Goal: Task Accomplishment & Management: Manage account settings

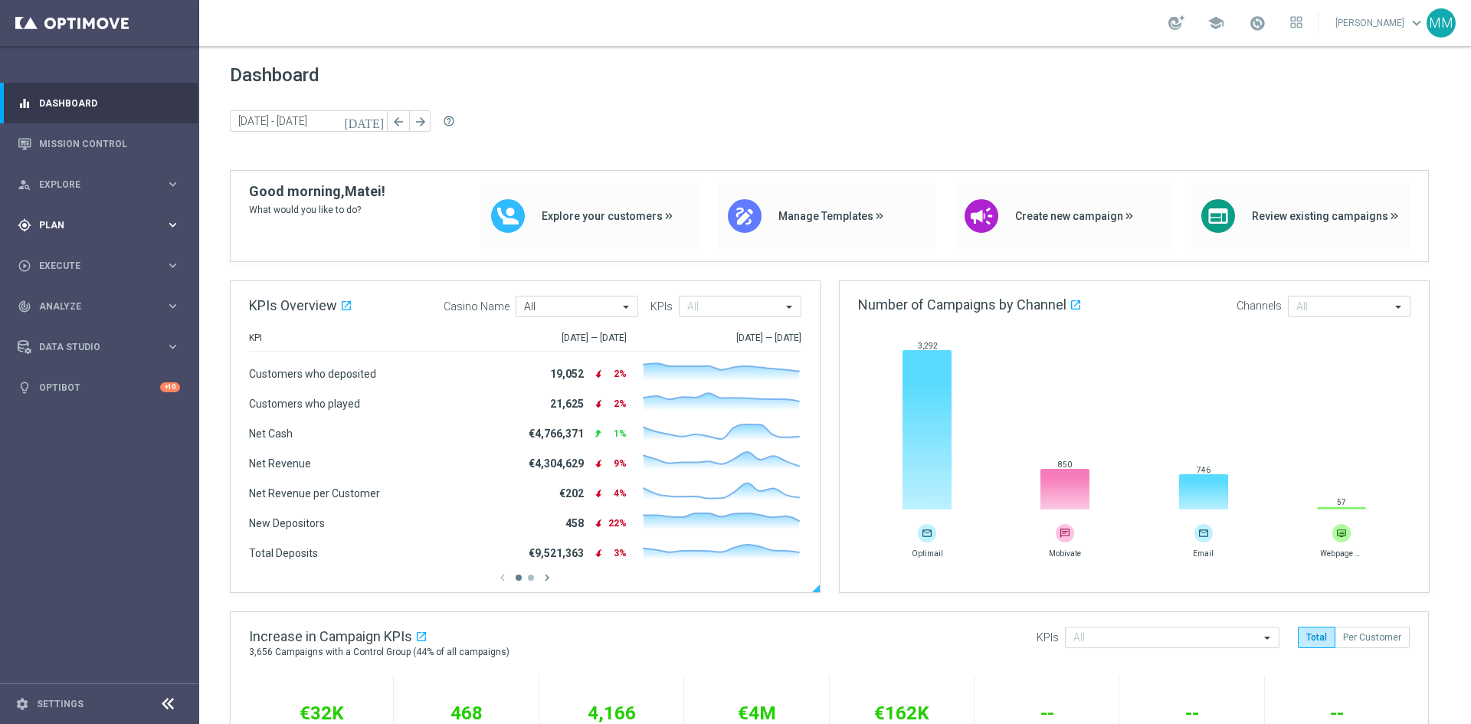
click at [168, 227] on icon "keyboard_arrow_right" at bounding box center [172, 225] width 15 height 15
click at [174, 302] on icon "keyboard_arrow_right" at bounding box center [172, 303] width 15 height 15
click at [82, 326] on link "Optimail" at bounding box center [103, 325] width 112 height 12
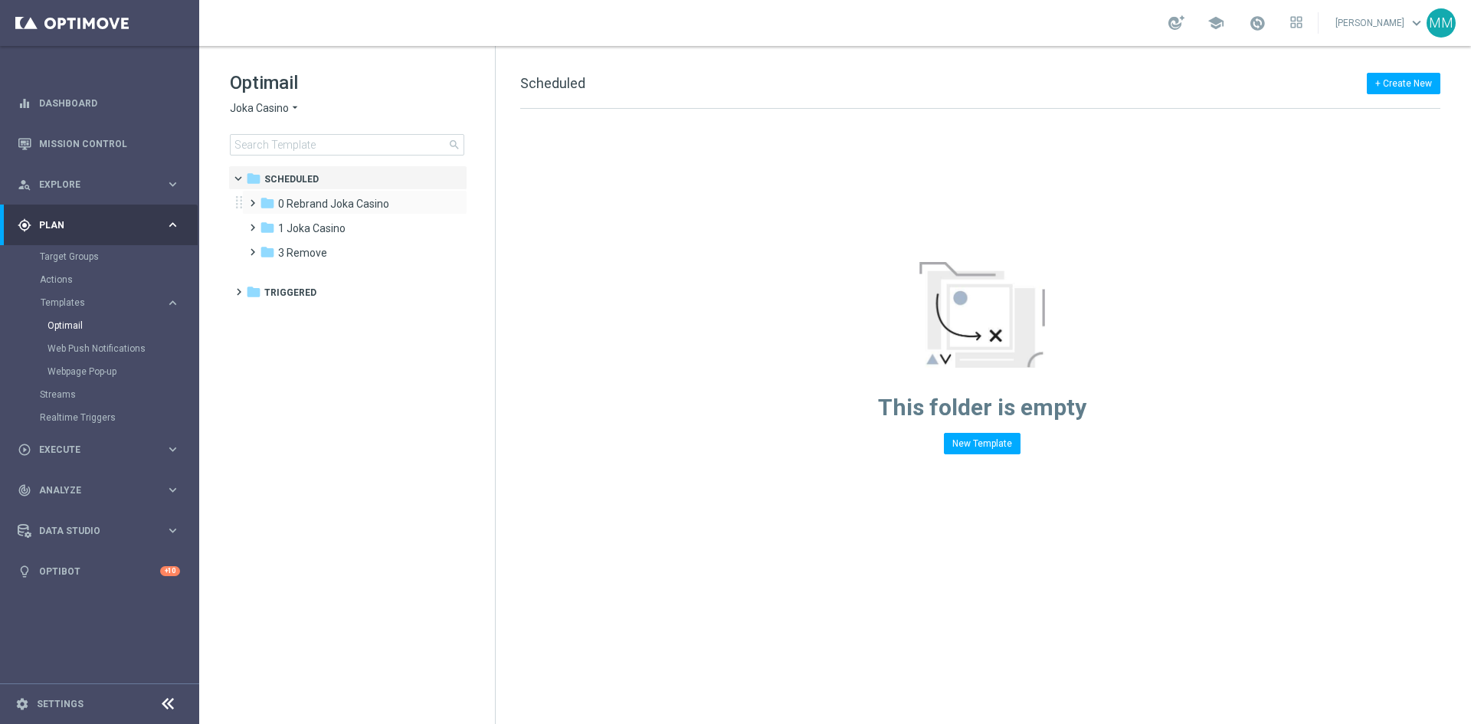
click at [252, 199] on span at bounding box center [249, 196] width 7 height 6
click at [256, 203] on span at bounding box center [259, 199] width 6 height 7
click at [273, 110] on span "Joka Casino" at bounding box center [259, 108] width 59 height 15
click at [304, 201] on div "House of Jack" at bounding box center [288, 199] width 115 height 18
click at [294, 203] on span "1 Daily" at bounding box center [293, 204] width 31 height 14
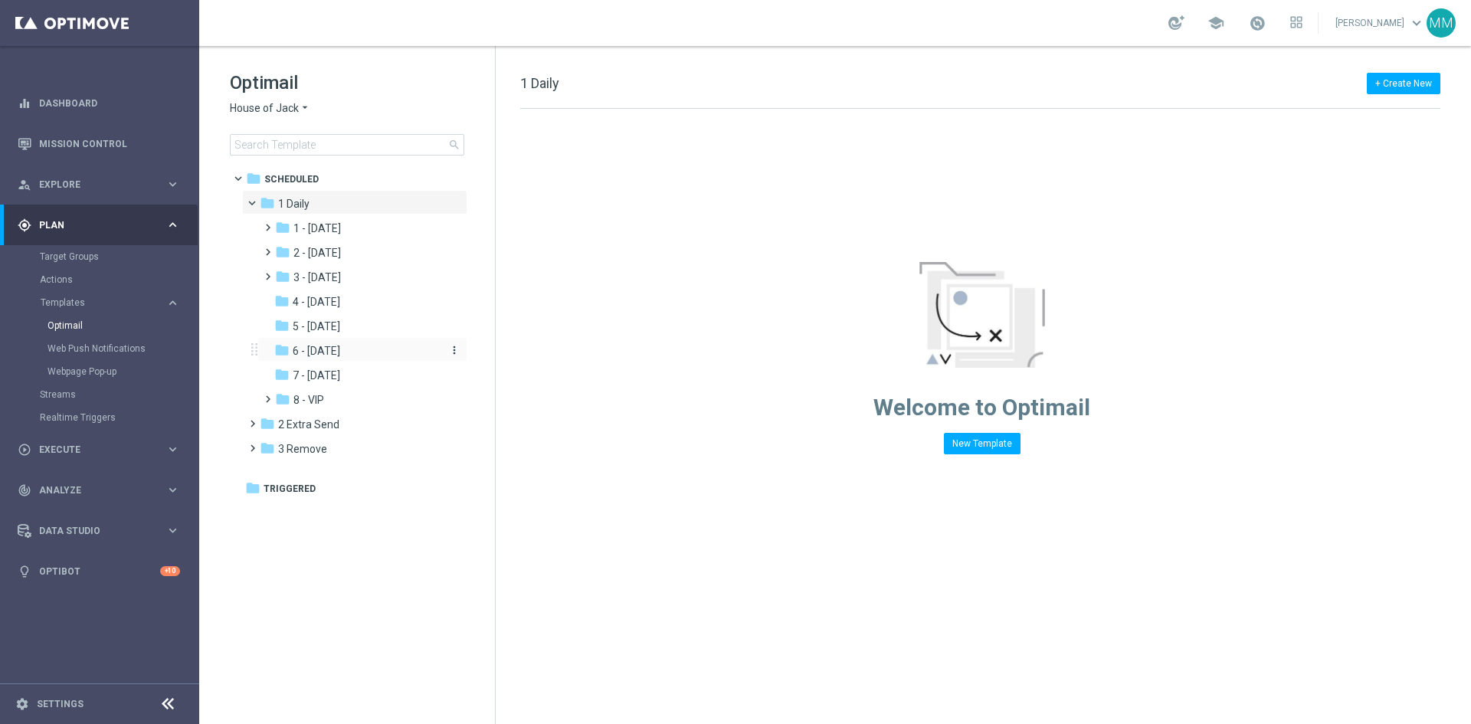
click at [328, 346] on span "6 - [DATE]" at bounding box center [316, 351] width 47 height 14
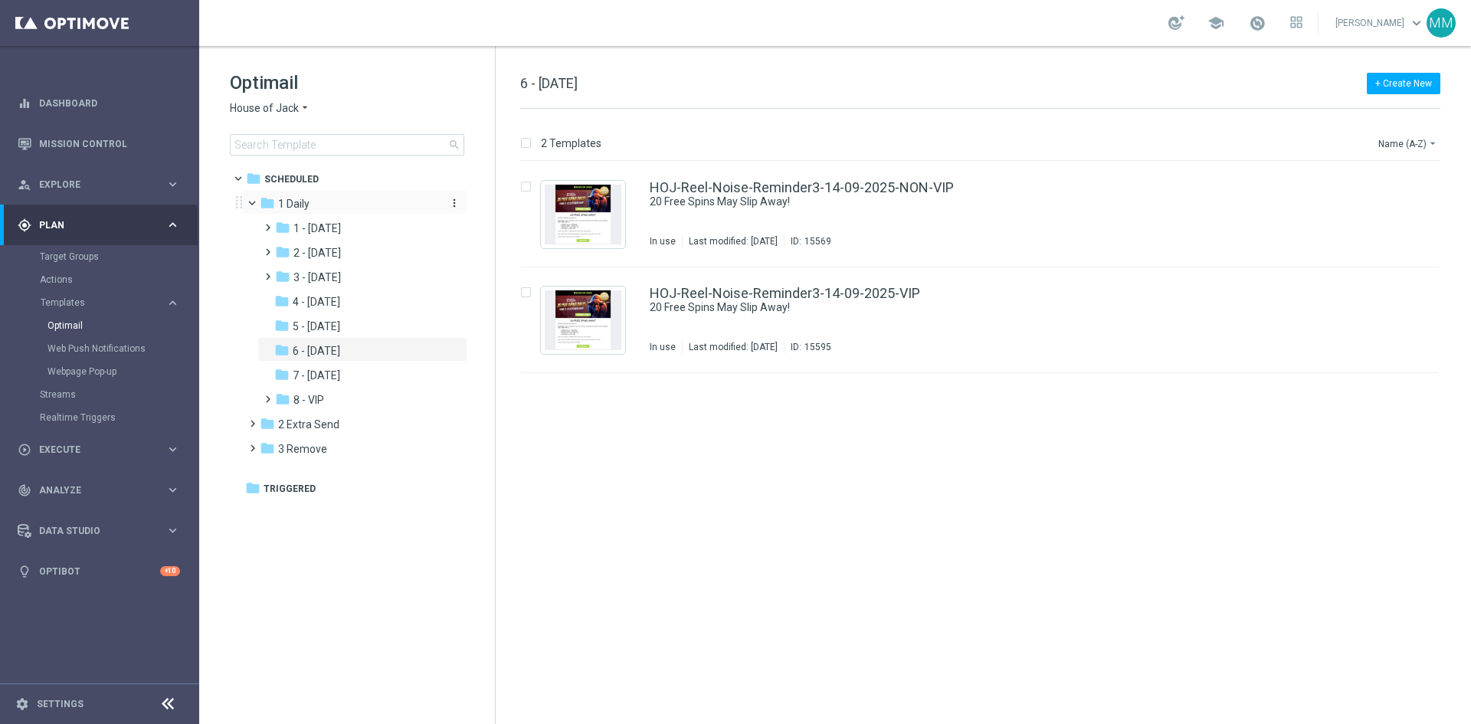
click at [289, 201] on span "1 Daily" at bounding box center [293, 204] width 31 height 14
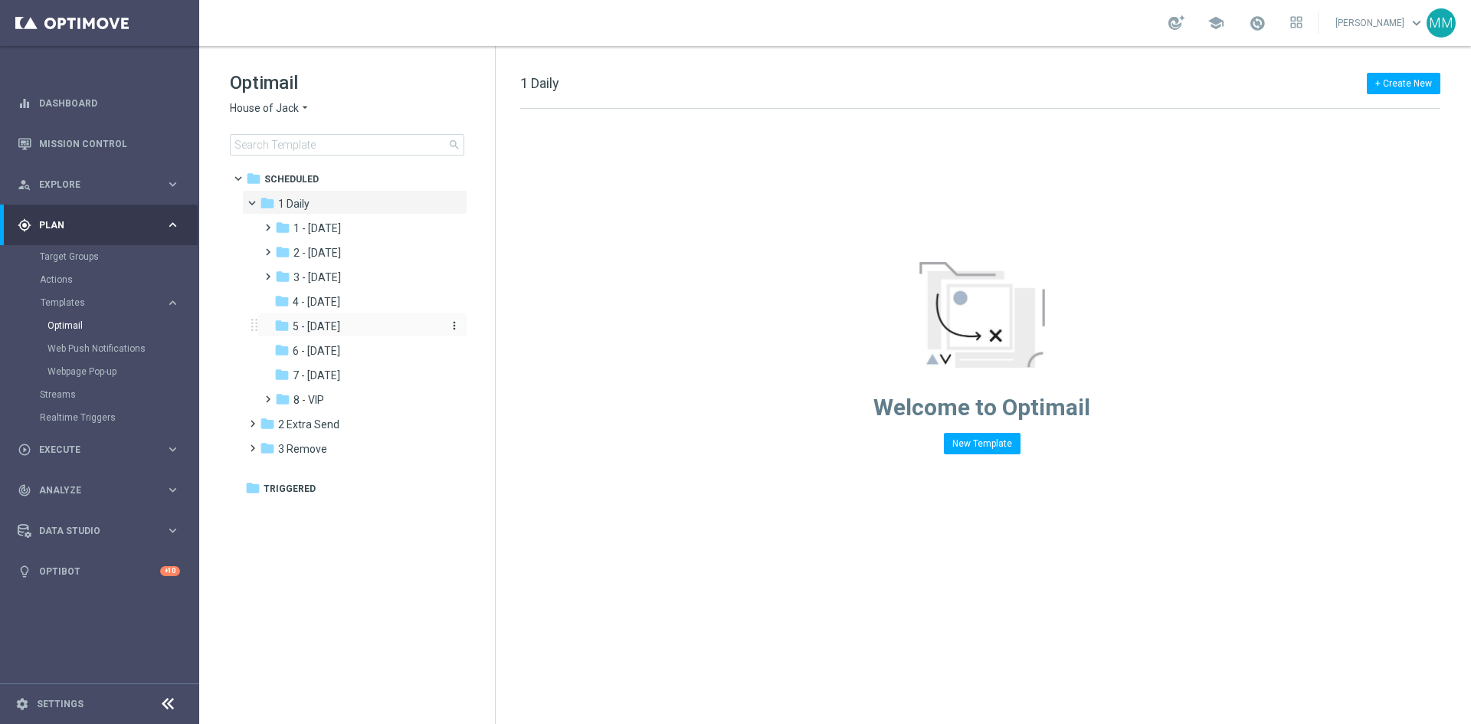
click at [392, 319] on div "folder 5 - Saturday" at bounding box center [355, 327] width 163 height 18
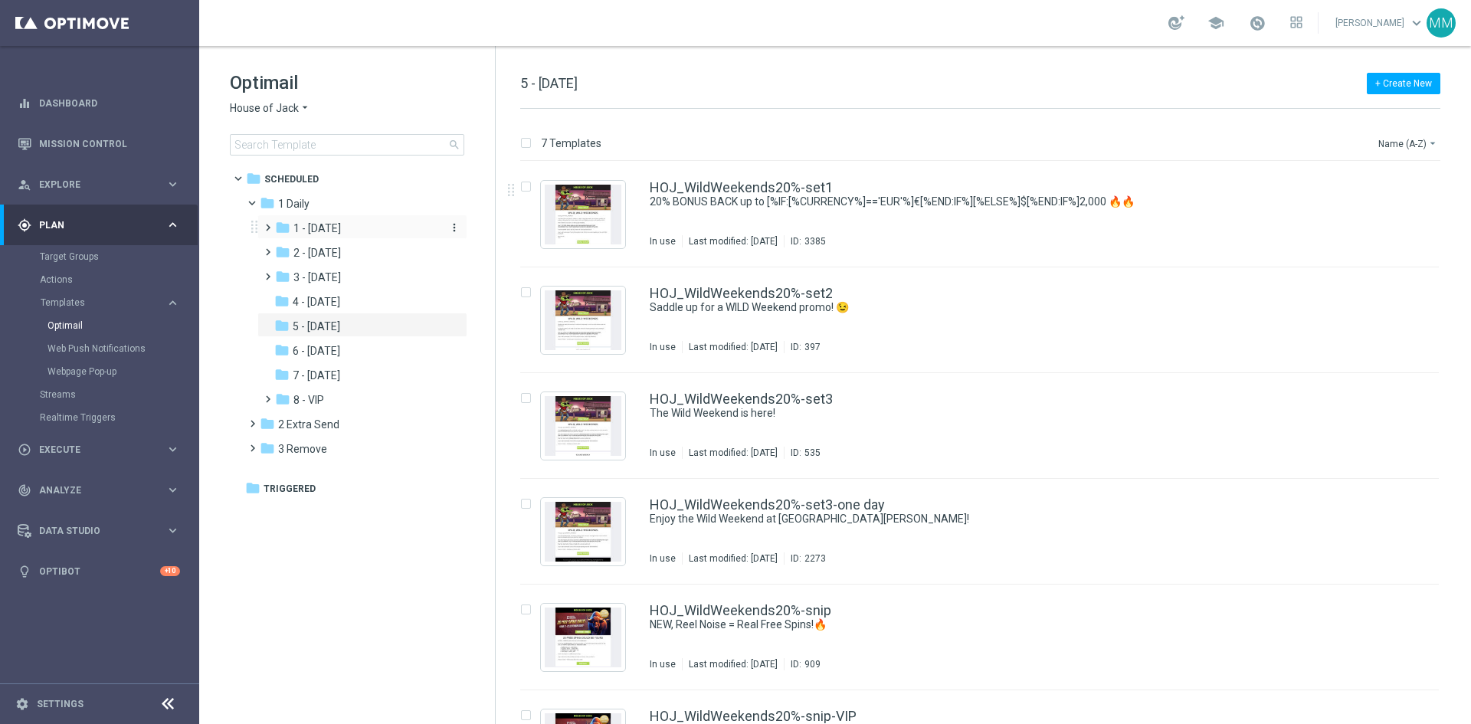
click at [323, 234] on span "1 - Tuesday" at bounding box center [316, 228] width 47 height 14
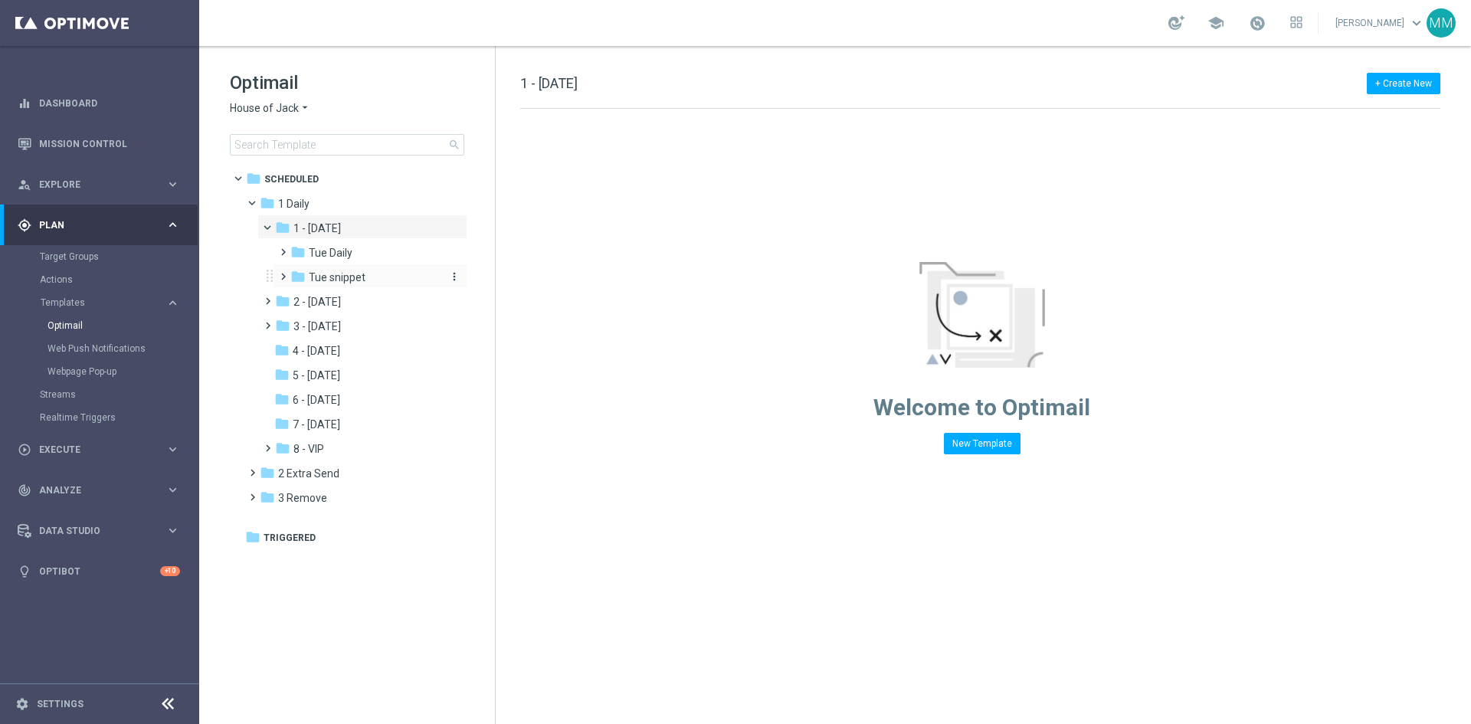
click at [354, 277] on span "Tue snippet" at bounding box center [337, 277] width 57 height 14
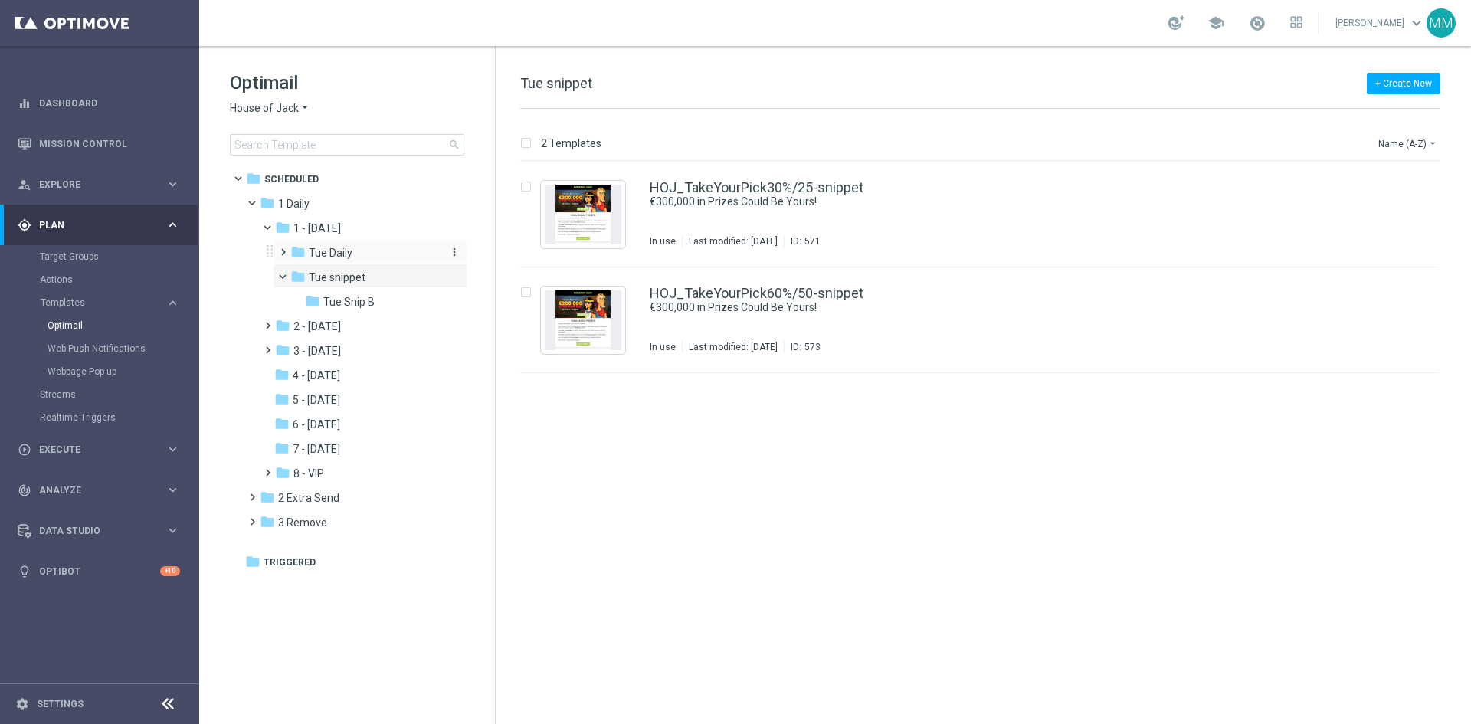
click at [345, 257] on span "Tue Daily" at bounding box center [331, 253] width 44 height 14
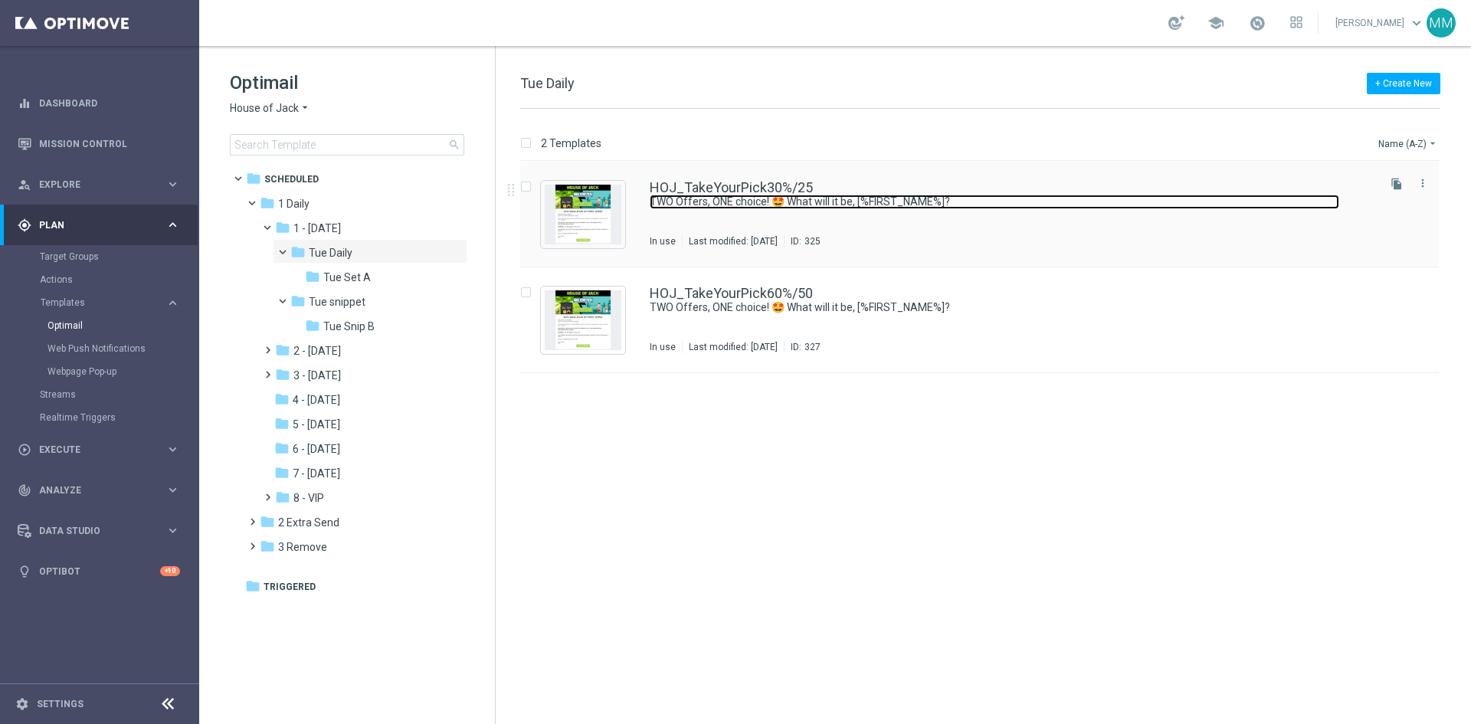
click at [719, 204] on link "TWO Offers, ONE choice! 🤩 What will it be, [%FIRST_NAME%]?" at bounding box center [994, 202] width 689 height 15
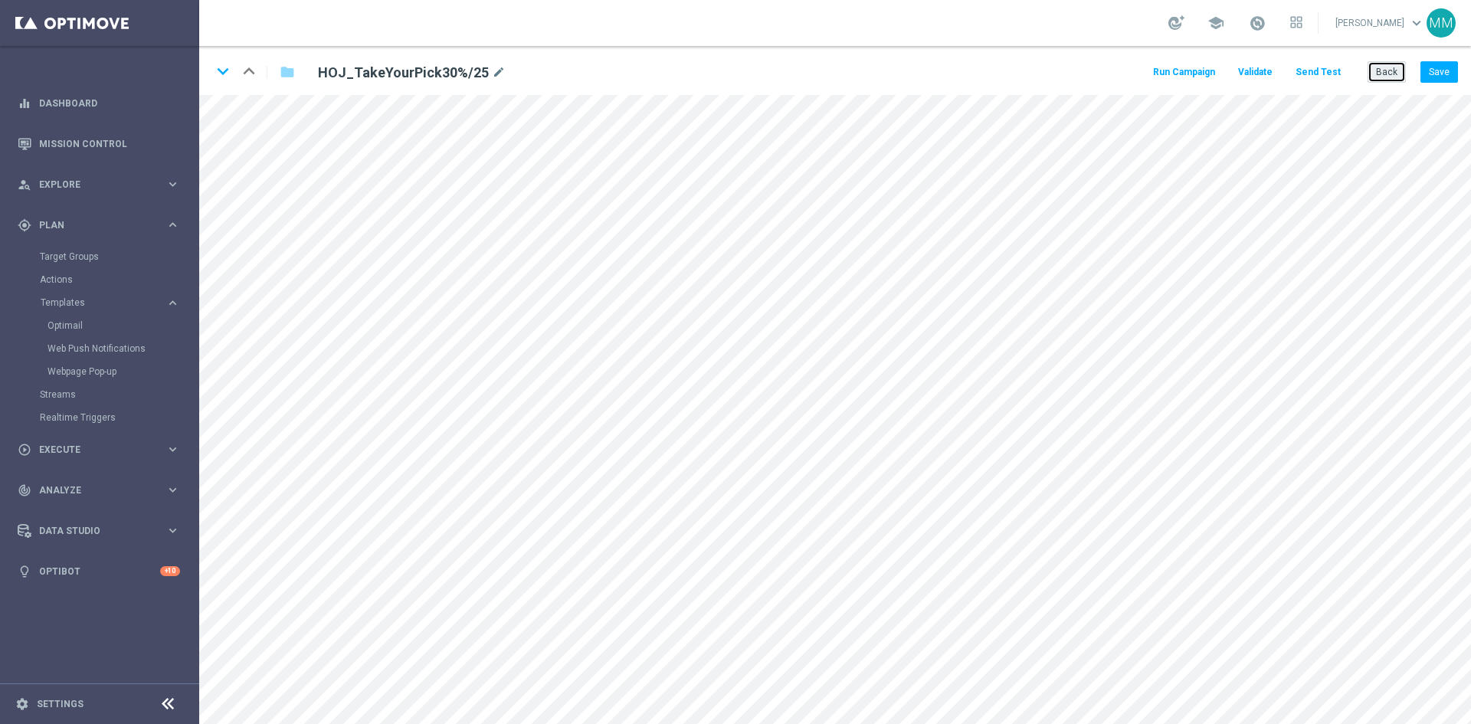
click at [1374, 64] on button "Back" at bounding box center [1386, 71] width 38 height 21
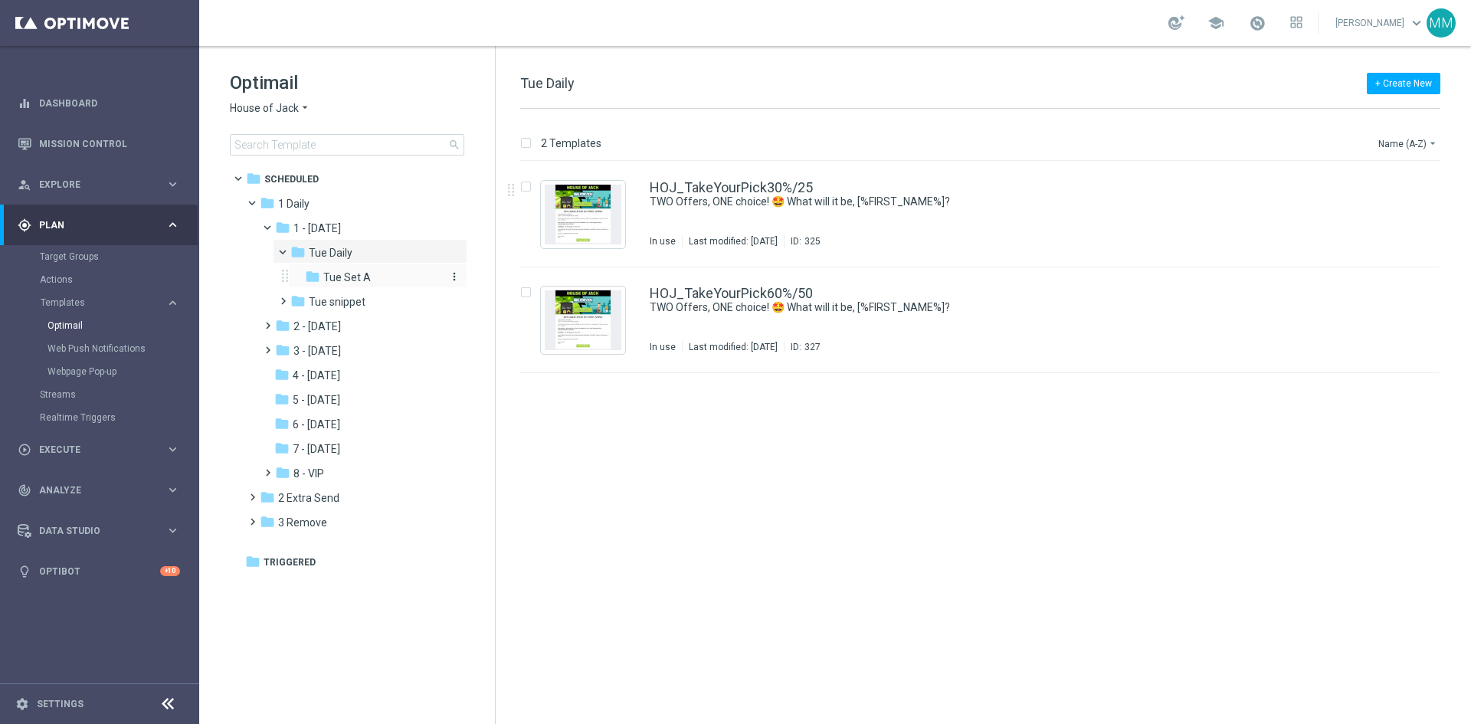
click at [349, 276] on span "Tue Set A" at bounding box center [346, 277] width 47 height 14
click at [343, 257] on span "Tue Daily" at bounding box center [331, 253] width 44 height 14
click at [339, 303] on span "Tue snippet" at bounding box center [337, 302] width 57 height 14
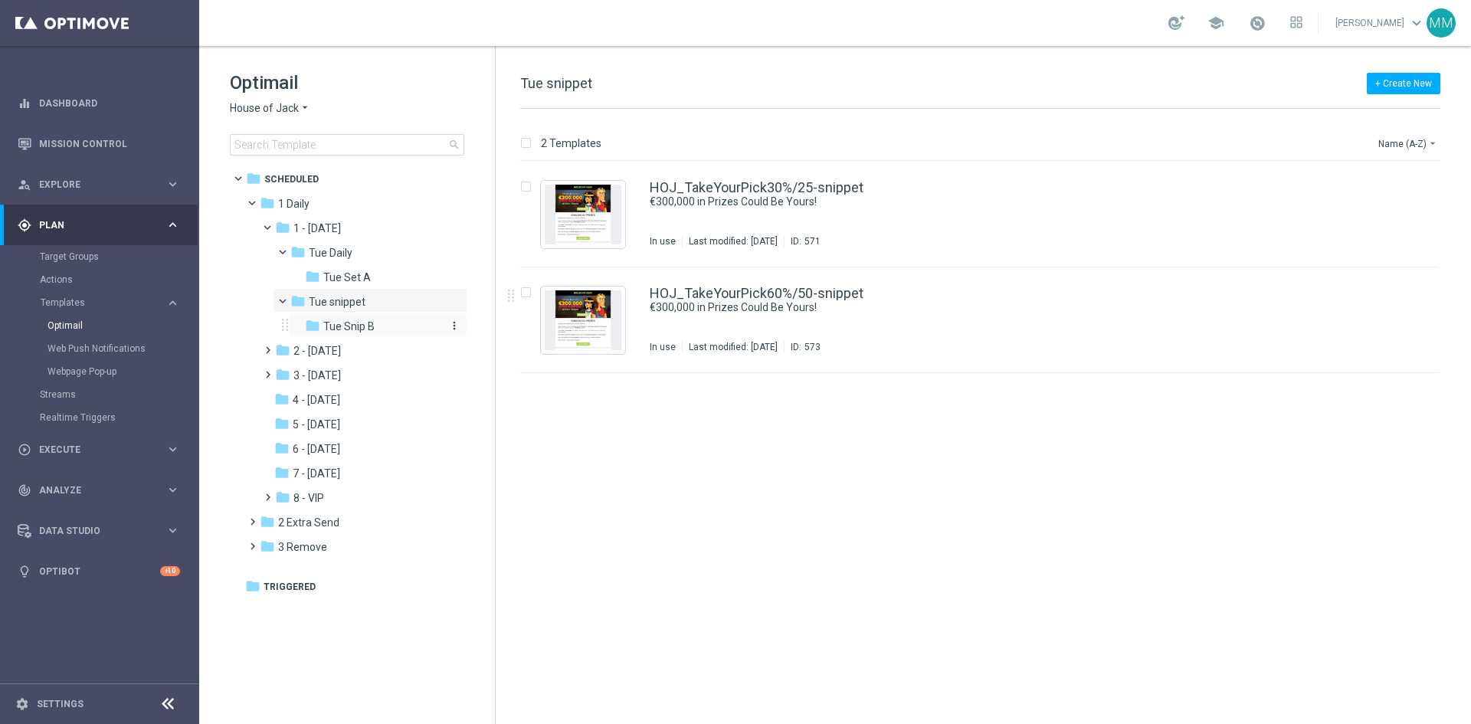
click at [339, 324] on span "Tue Snip B" at bounding box center [348, 326] width 51 height 14
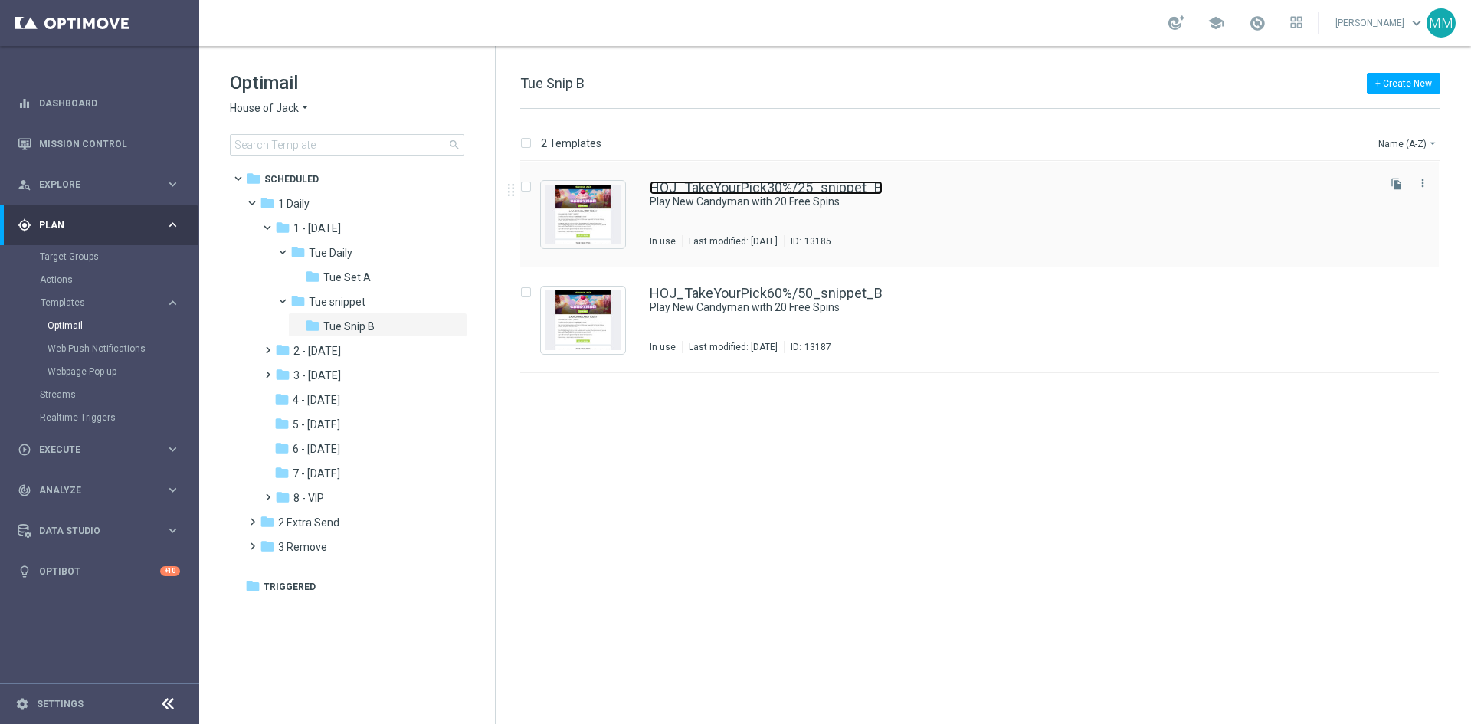
click at [693, 194] on link "HOJ_TakeYourPick30%/25_snippet_B" at bounding box center [766, 188] width 233 height 14
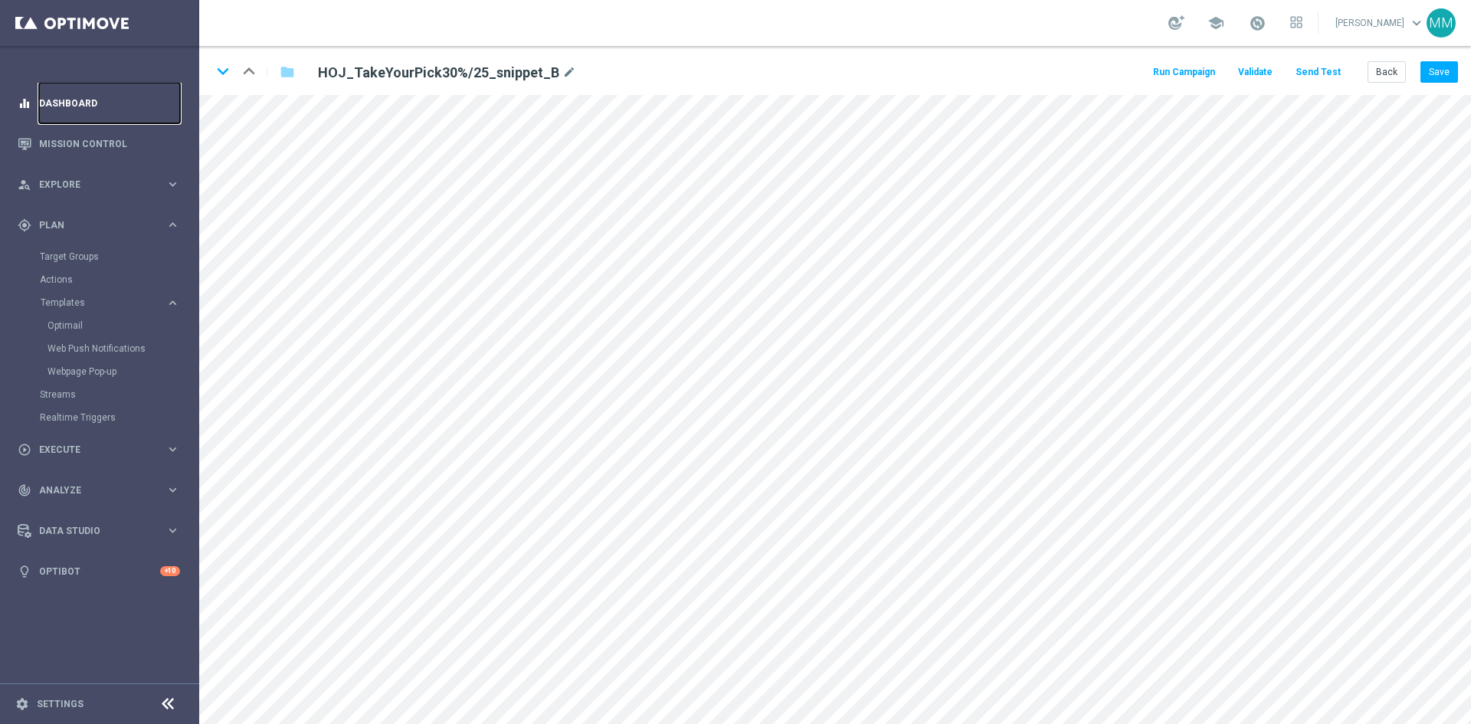
click at [61, 99] on link "Dashboard" at bounding box center [109, 103] width 141 height 41
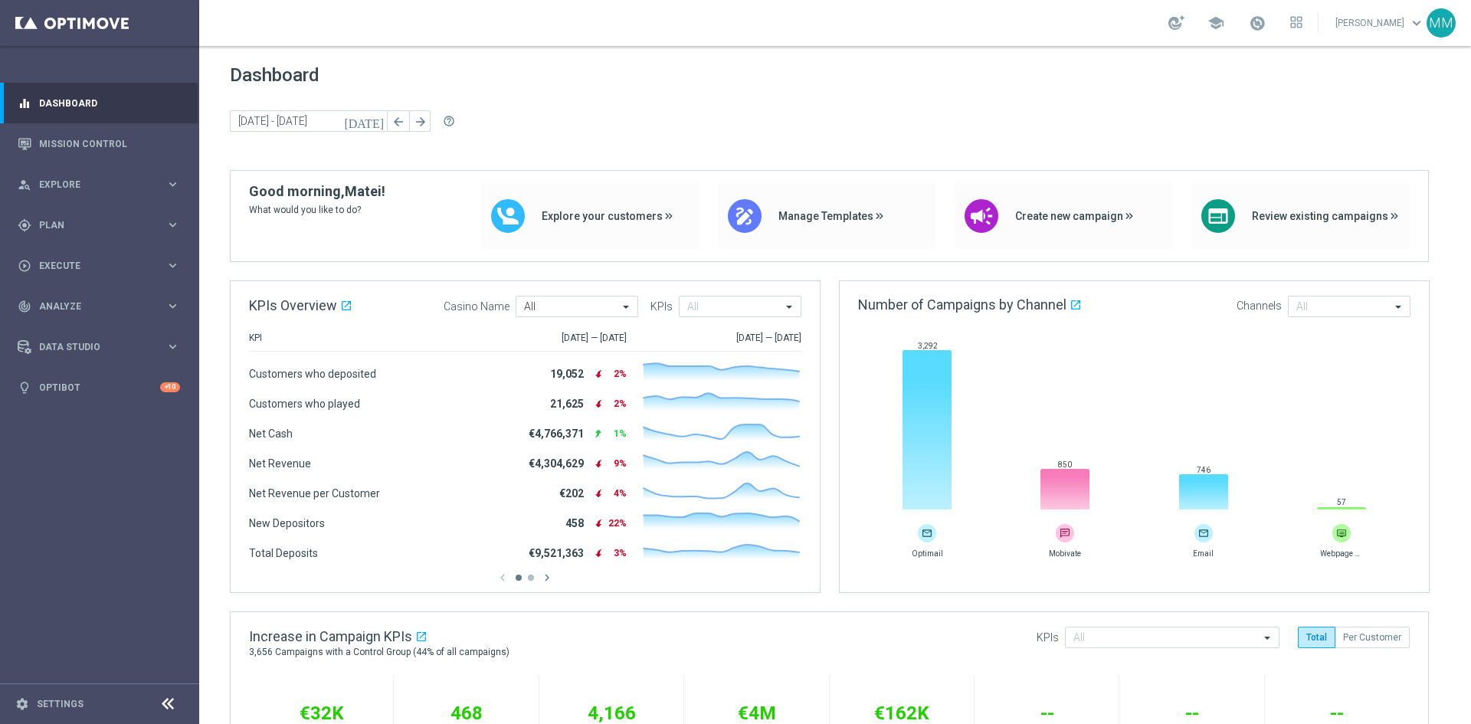
click at [1207, 26] on div "school" at bounding box center [1235, 23] width 134 height 26
click at [1216, 19] on span "school" at bounding box center [1215, 23] width 17 height 17
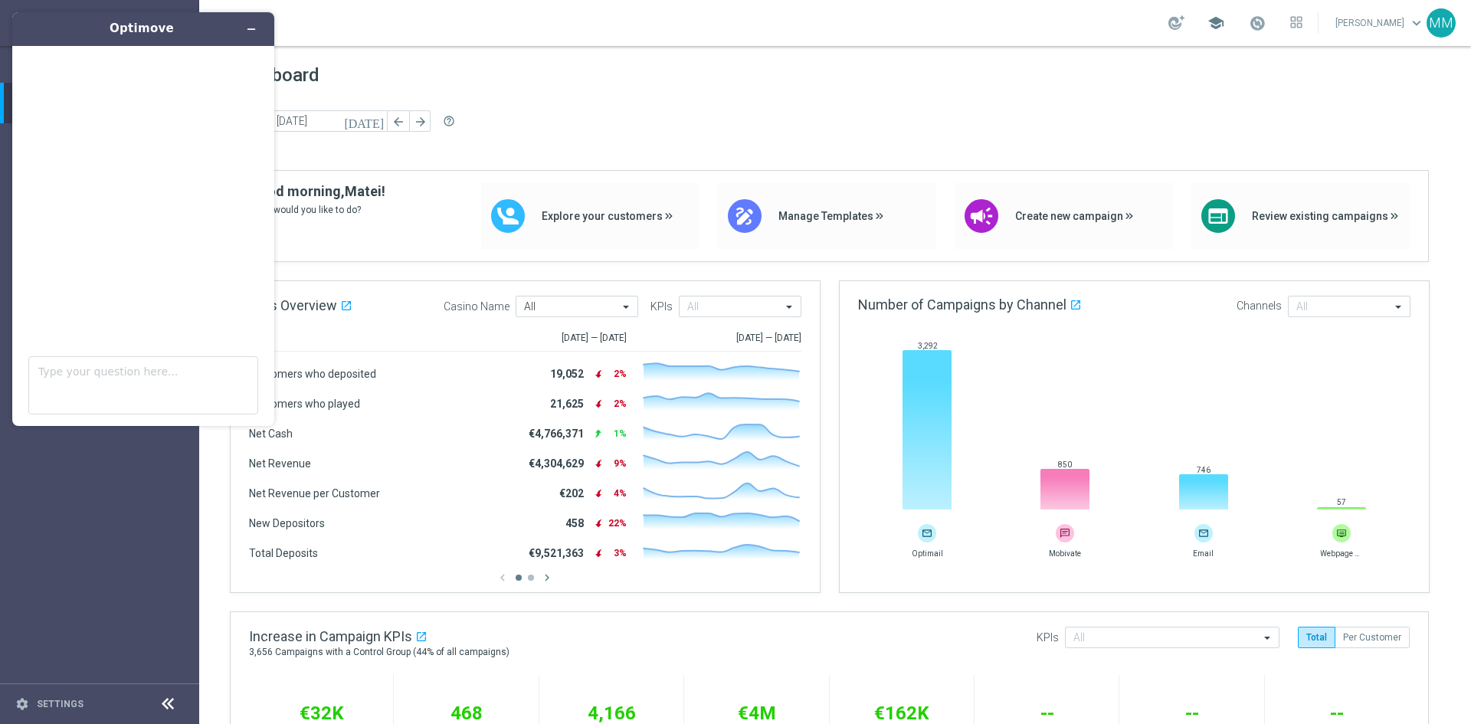
click at [1216, 31] on span "school" at bounding box center [1215, 23] width 17 height 17
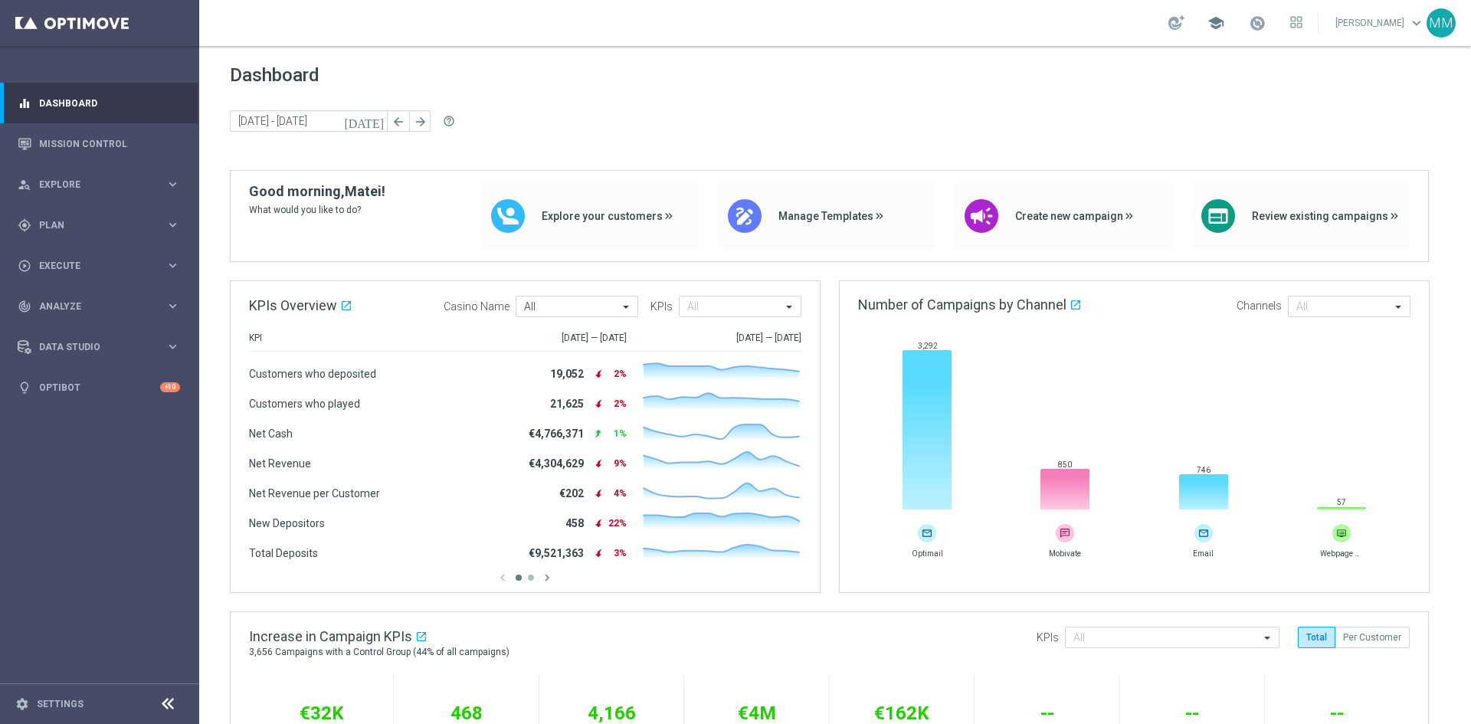
click at [1219, 23] on span "school" at bounding box center [1215, 23] width 17 height 17
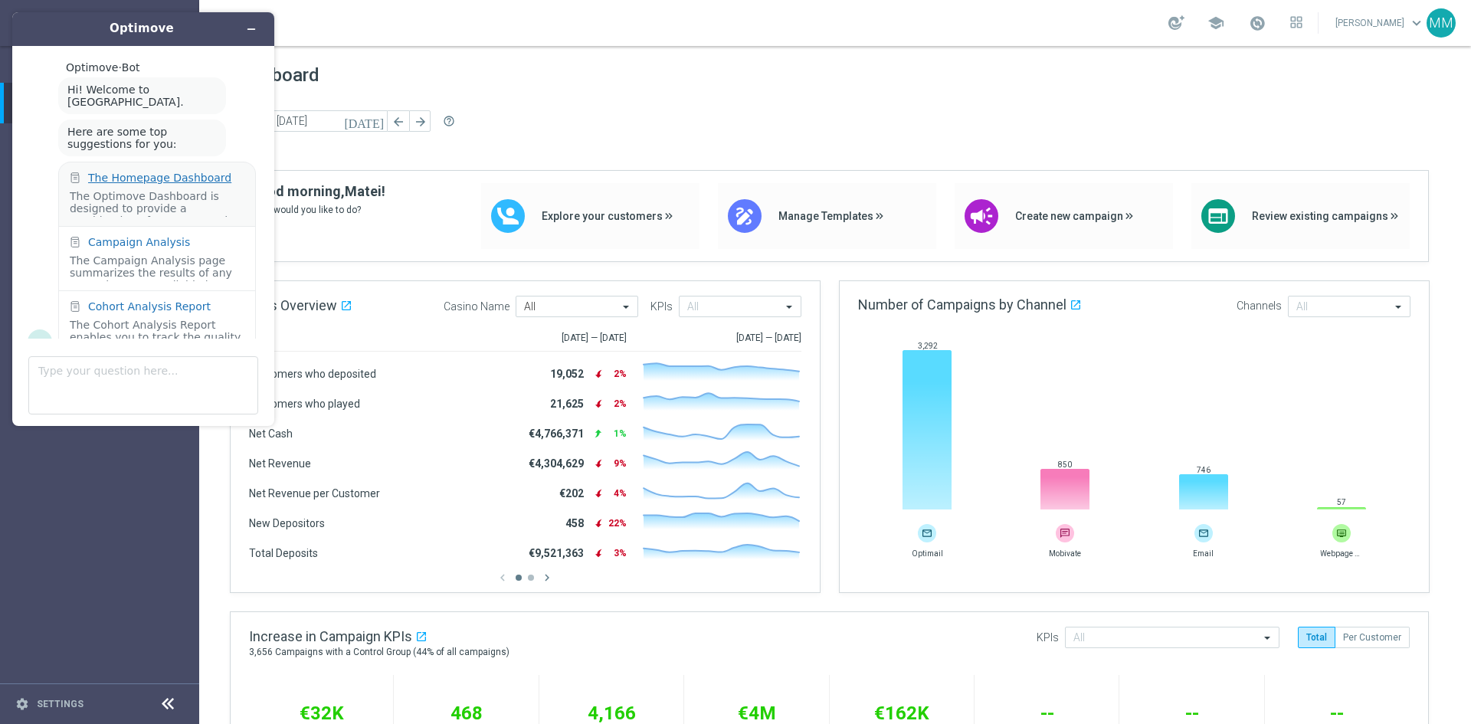
click at [146, 172] on div "The Homepage Dashboard" at bounding box center [159, 178] width 143 height 12
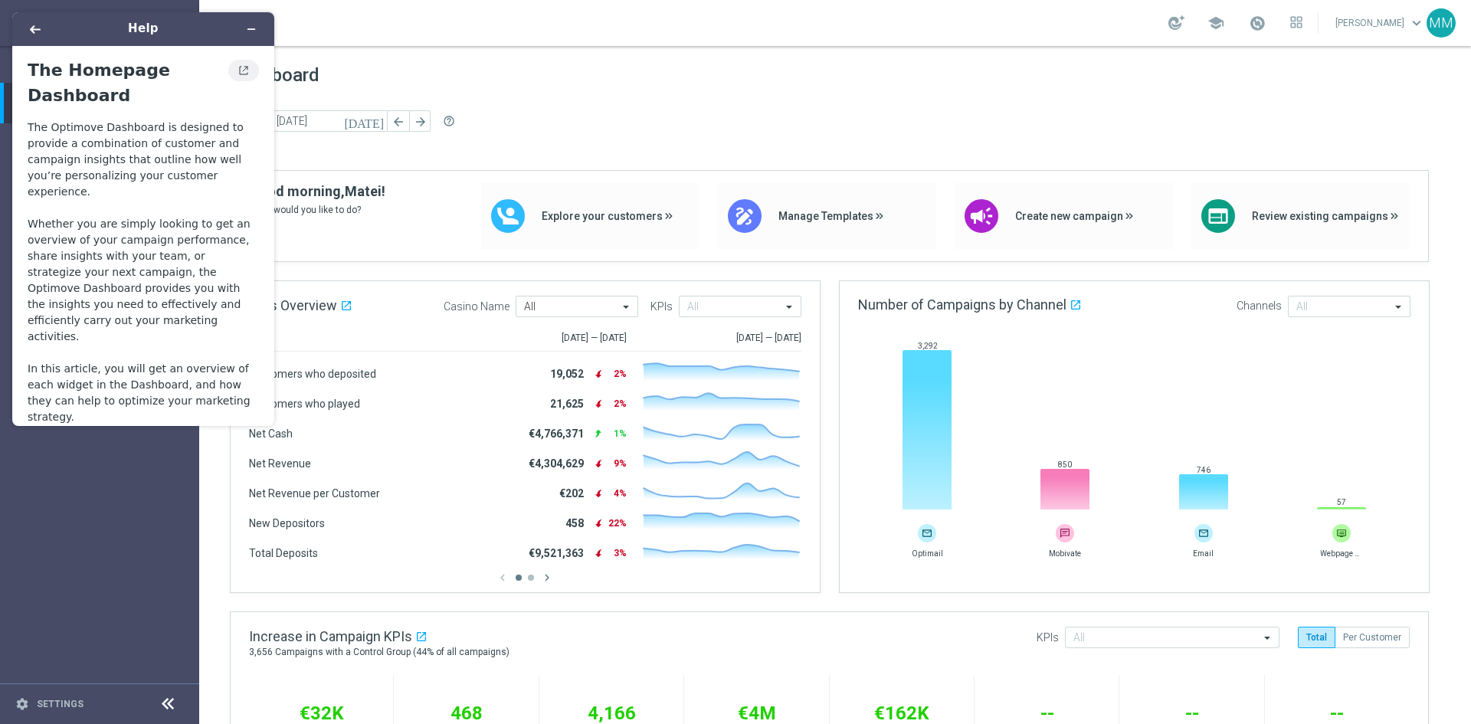
click at [237, 67] on icon "View original article" at bounding box center [243, 70] width 12 height 11
click at [247, 28] on icon "Minimize widget" at bounding box center [251, 29] width 11 height 11
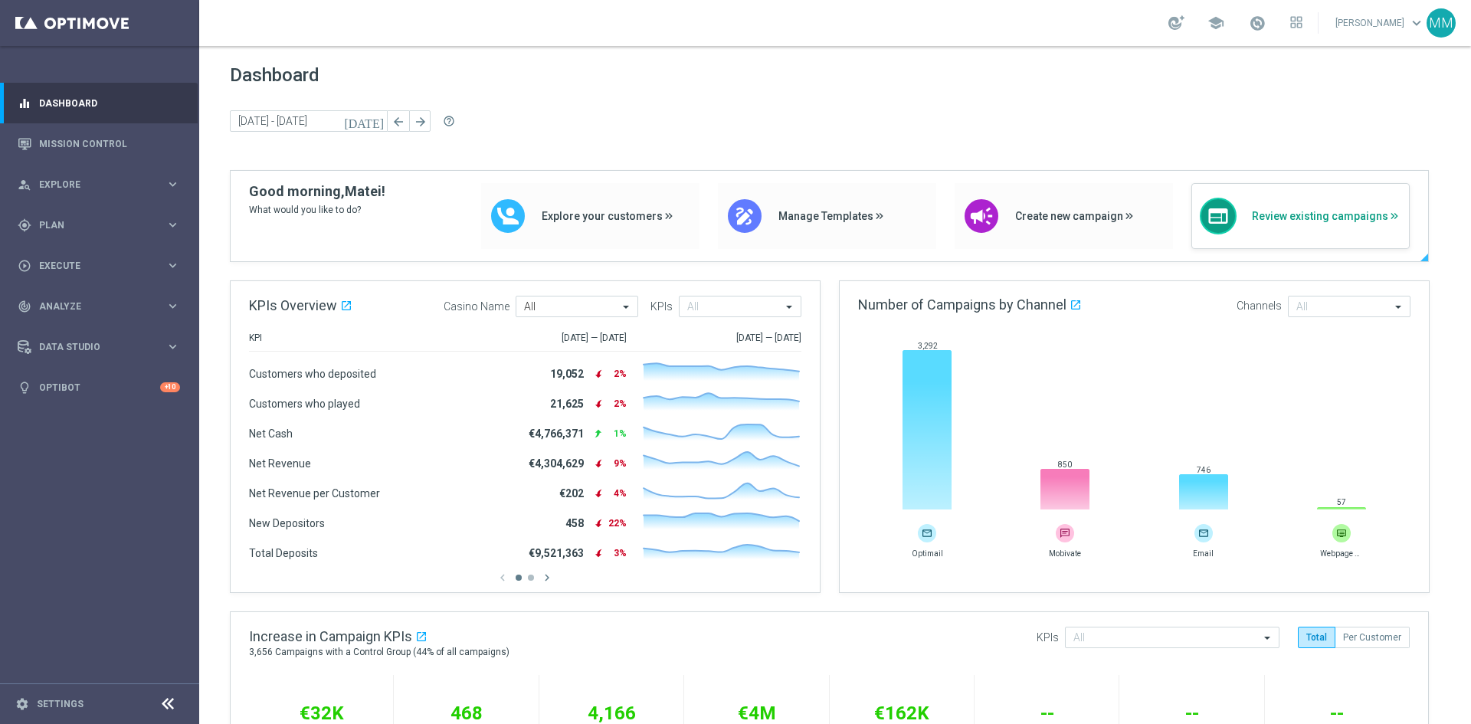
click at [1343, 220] on span "Review existing campaigns" at bounding box center [1326, 216] width 149 height 13
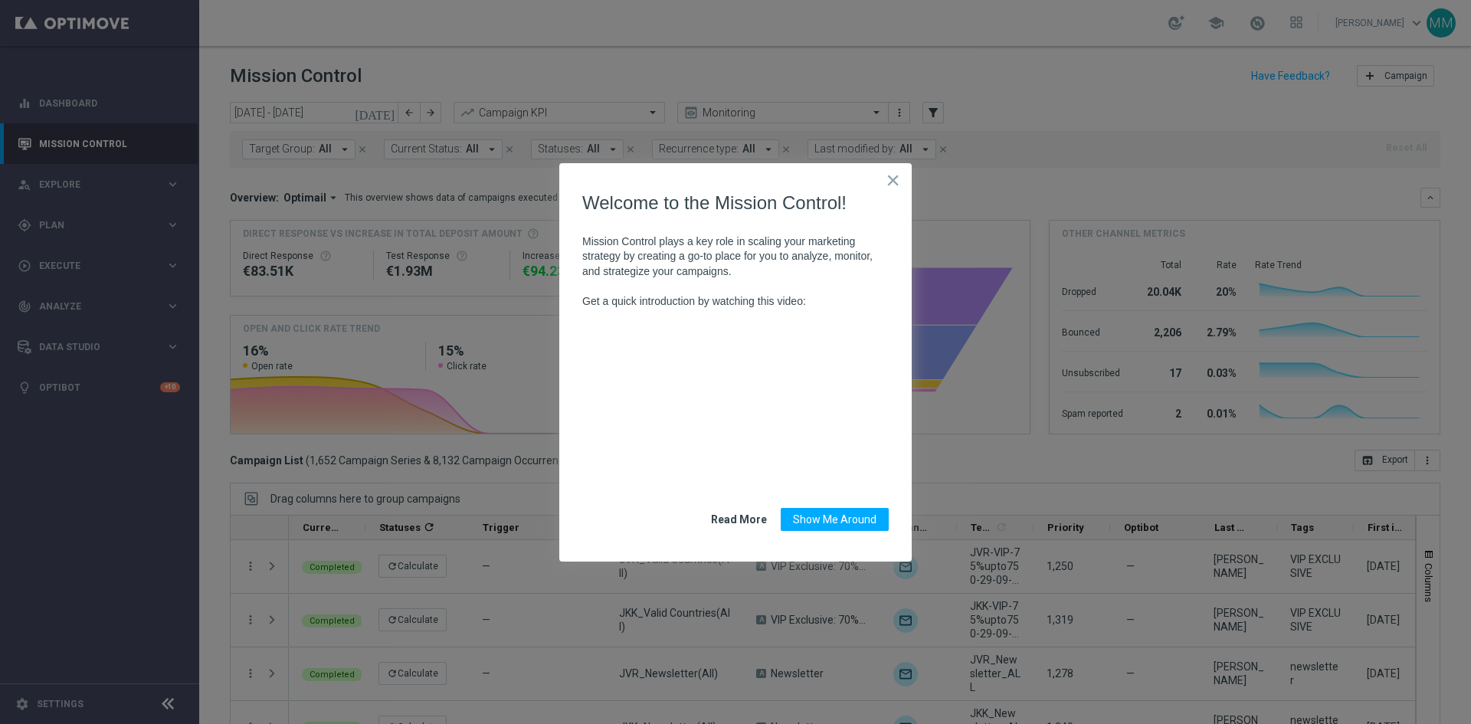
click at [896, 182] on button "×" at bounding box center [892, 180] width 15 height 25
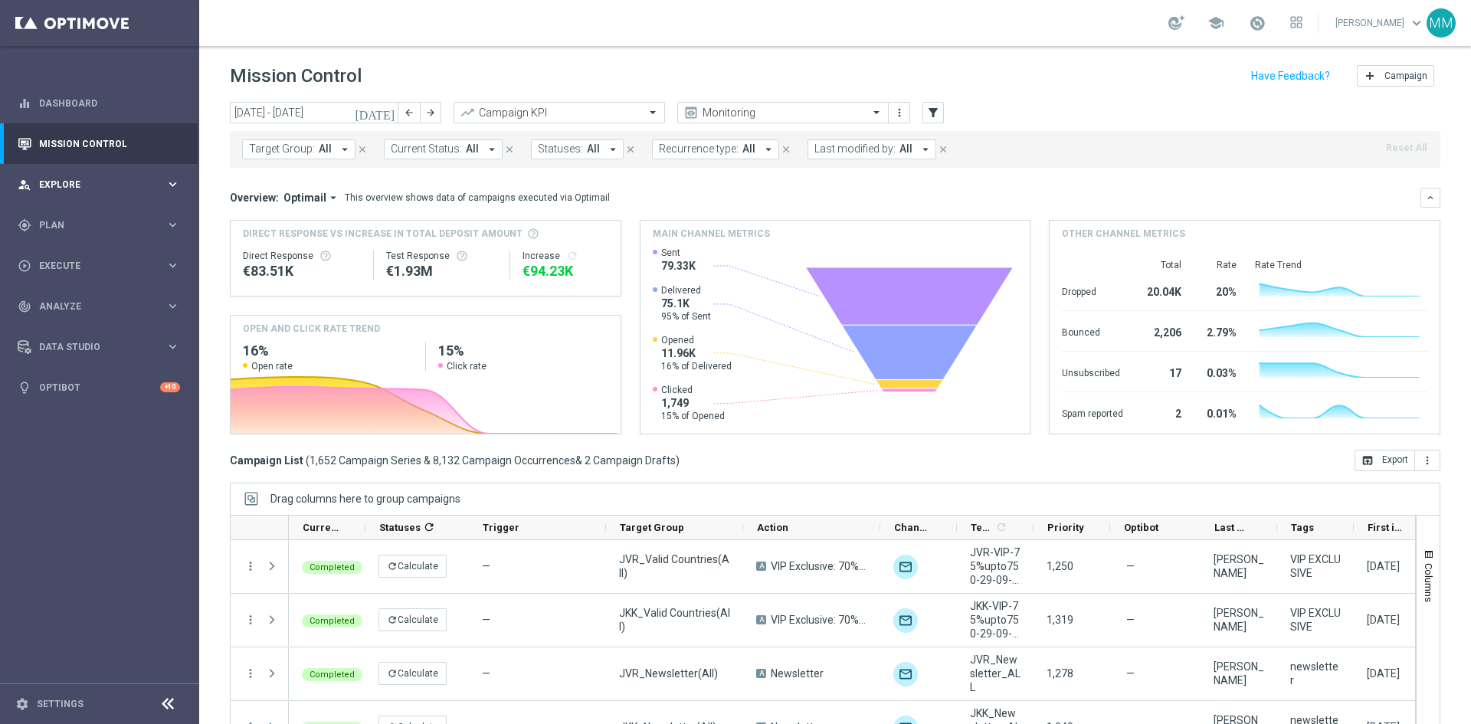
click at [75, 185] on span "Explore" at bounding box center [102, 184] width 126 height 9
click at [85, 145] on link "Mission Control" at bounding box center [109, 143] width 141 height 41
click at [1224, 31] on div "school" at bounding box center [1215, 25] width 17 height 20
click at [1224, 29] on span "school" at bounding box center [1215, 23] width 17 height 17
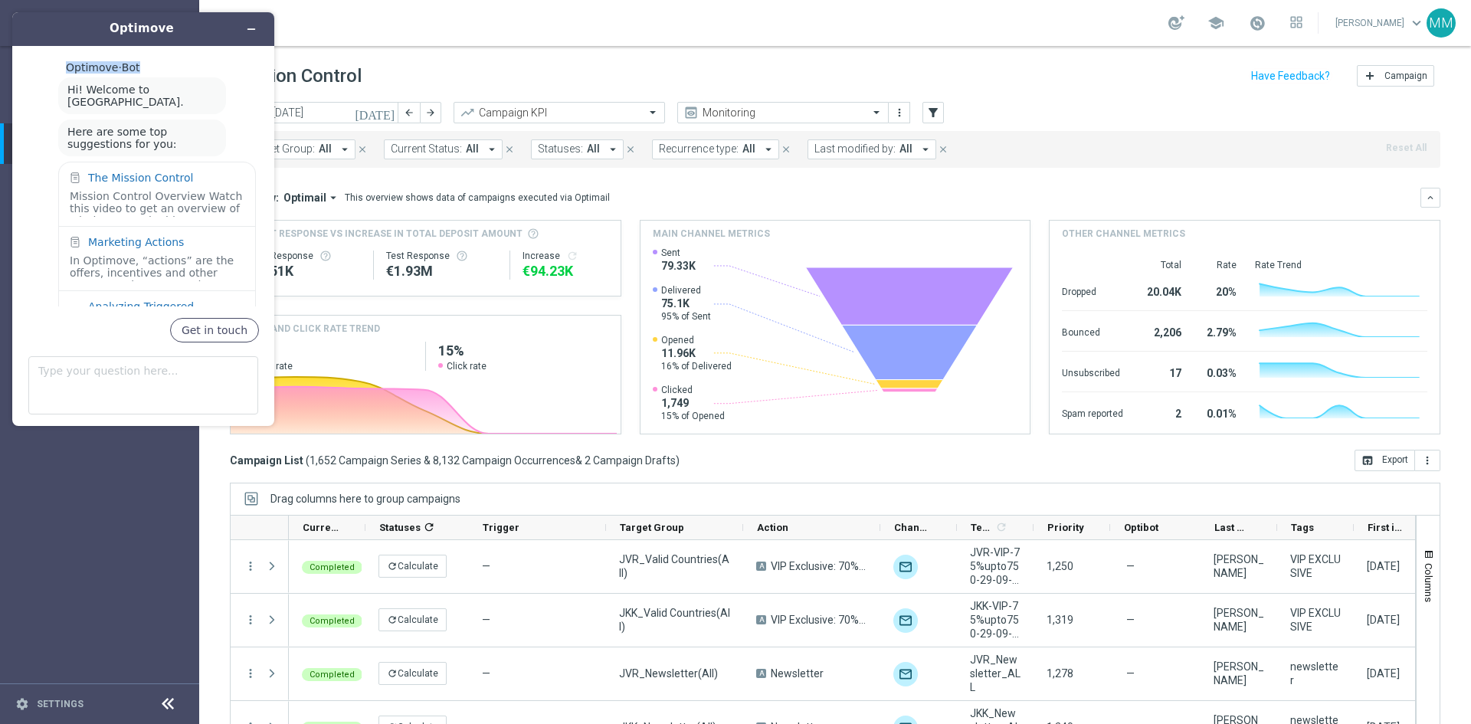
drag, startPoint x: 166, startPoint y: 26, endPoint x: 217, endPoint y: 57, distance: 59.5
click at [217, 57] on div "Optimove Optimove · Bot Hi! Welcome to Optimove. Here are some top suggestions …" at bounding box center [143, 219] width 262 height 414
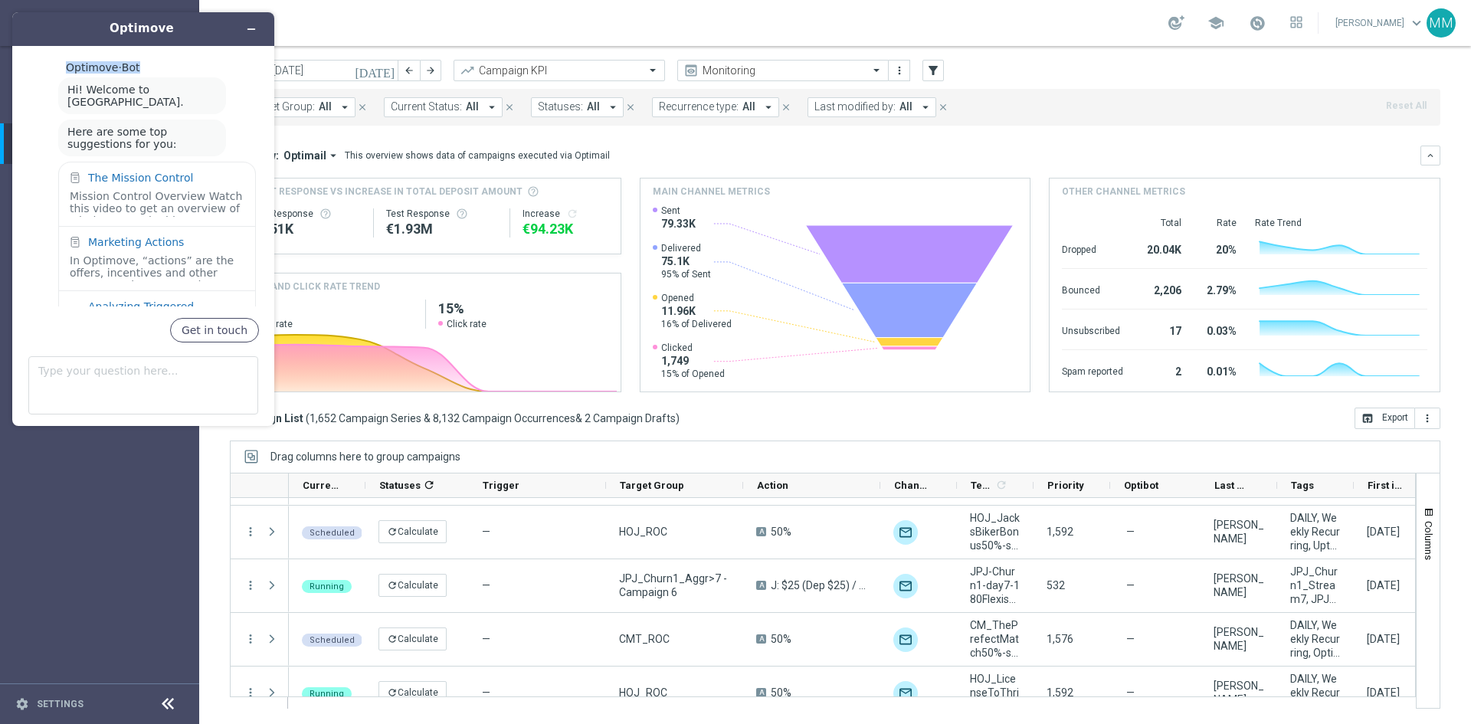
scroll to position [17157, 0]
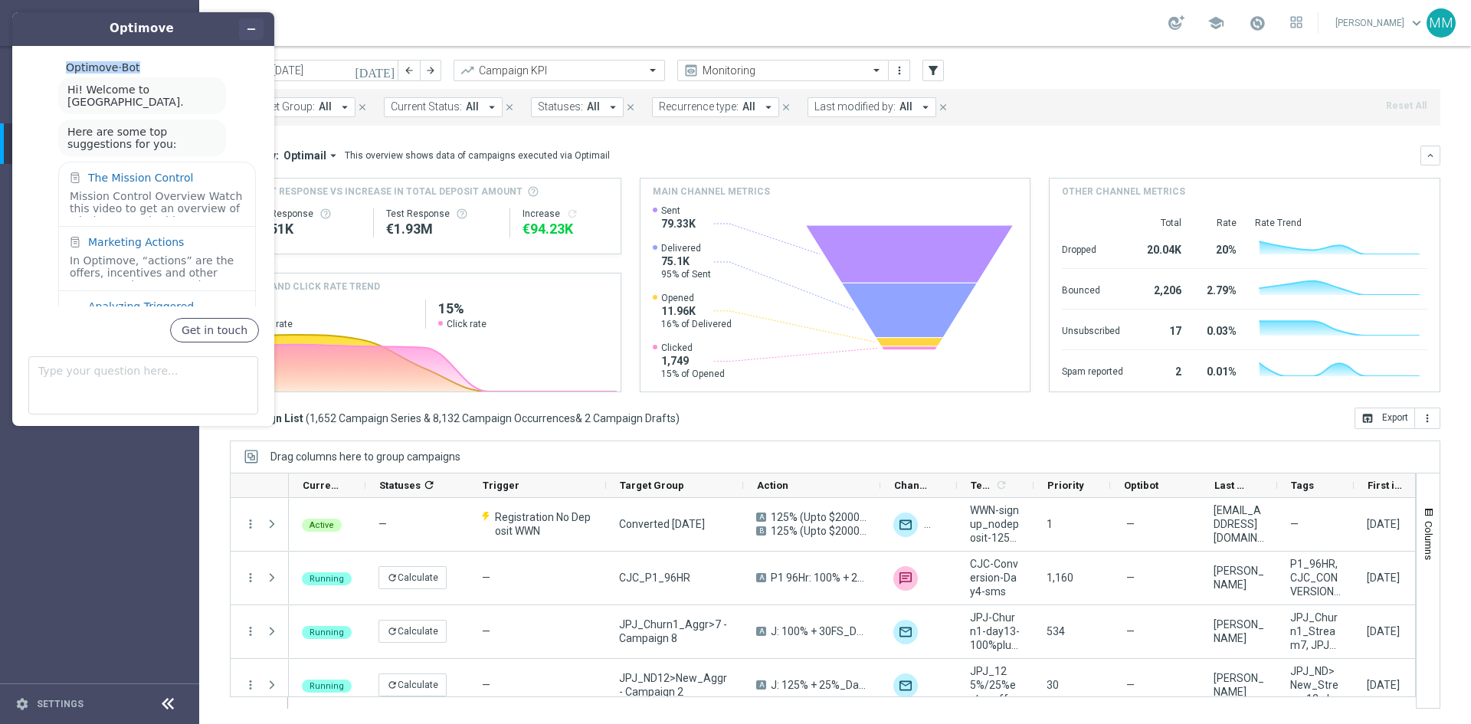
click at [248, 27] on icon "Minimize widget" at bounding box center [251, 29] width 11 height 11
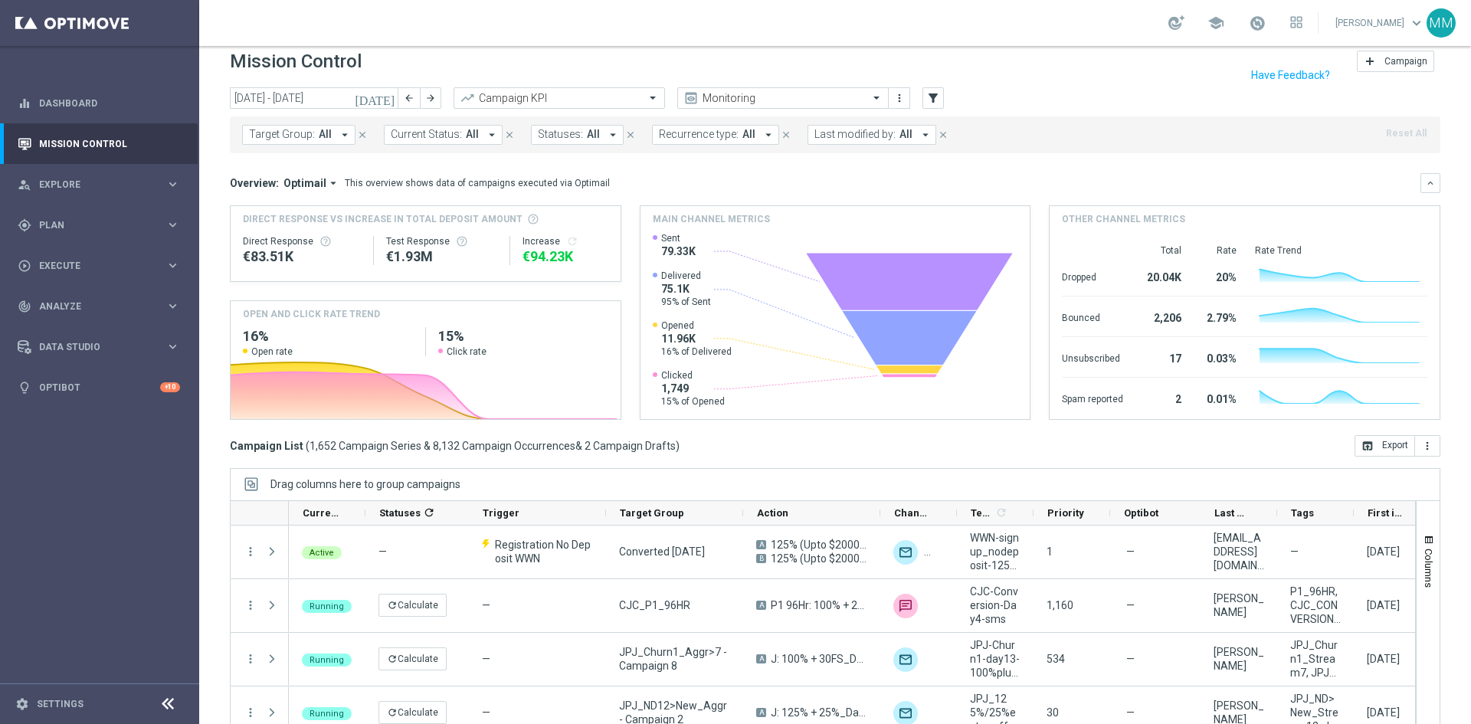
scroll to position [0, 0]
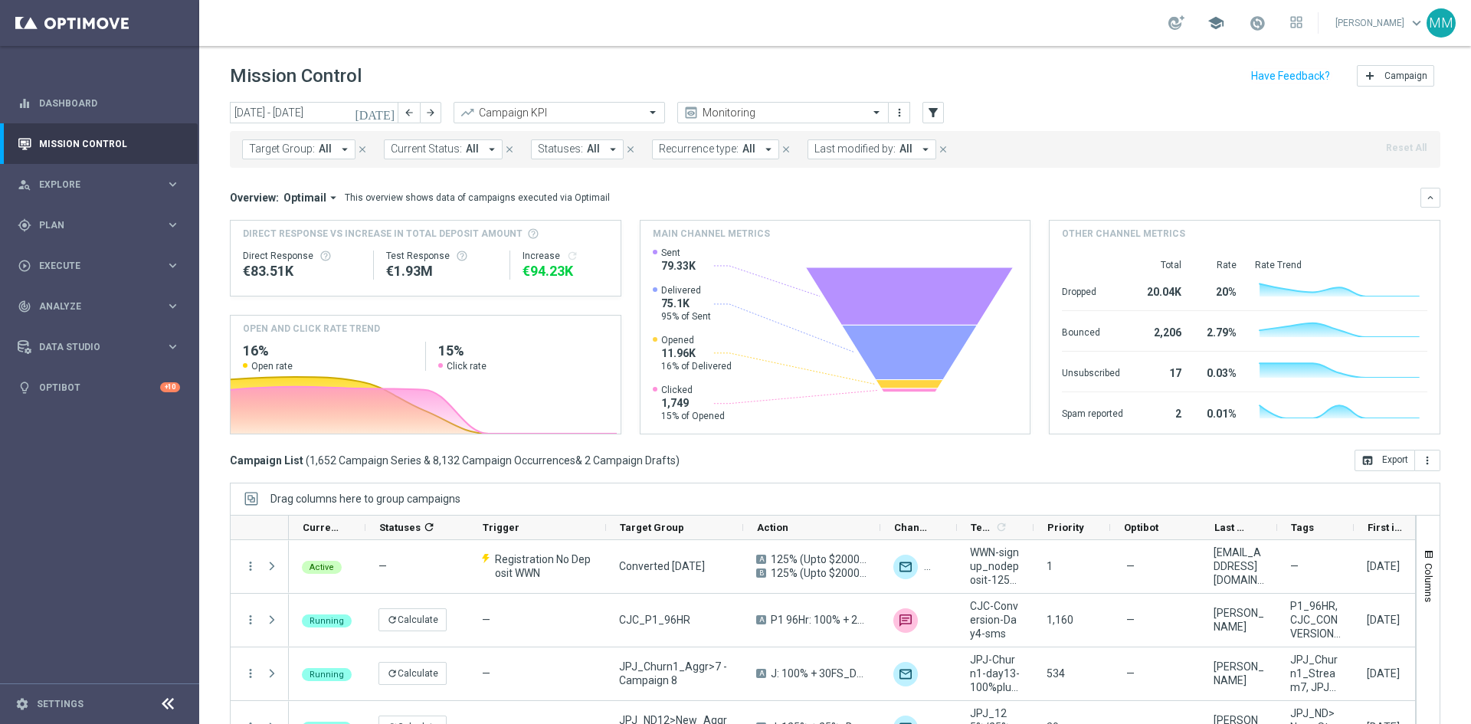
click at [1219, 29] on span "school" at bounding box center [1215, 23] width 17 height 17
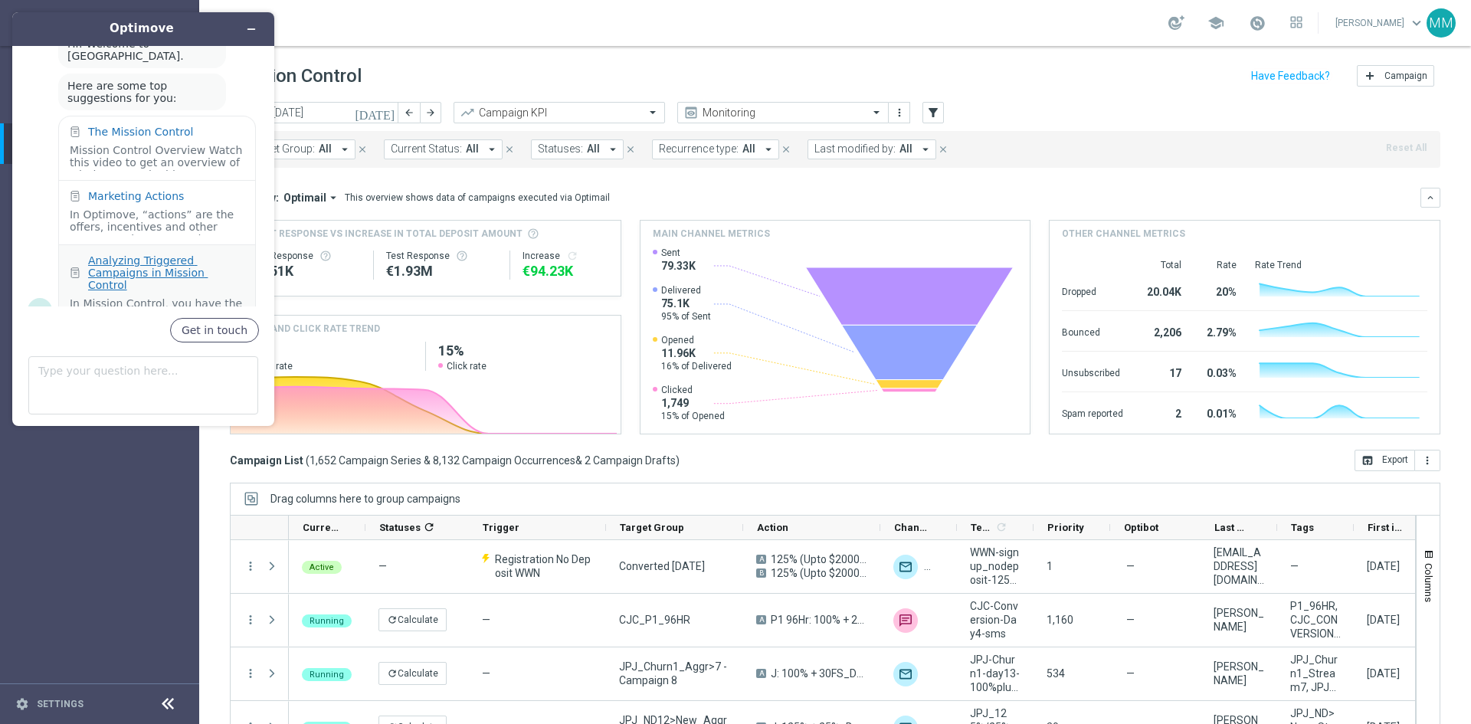
scroll to position [70, 0]
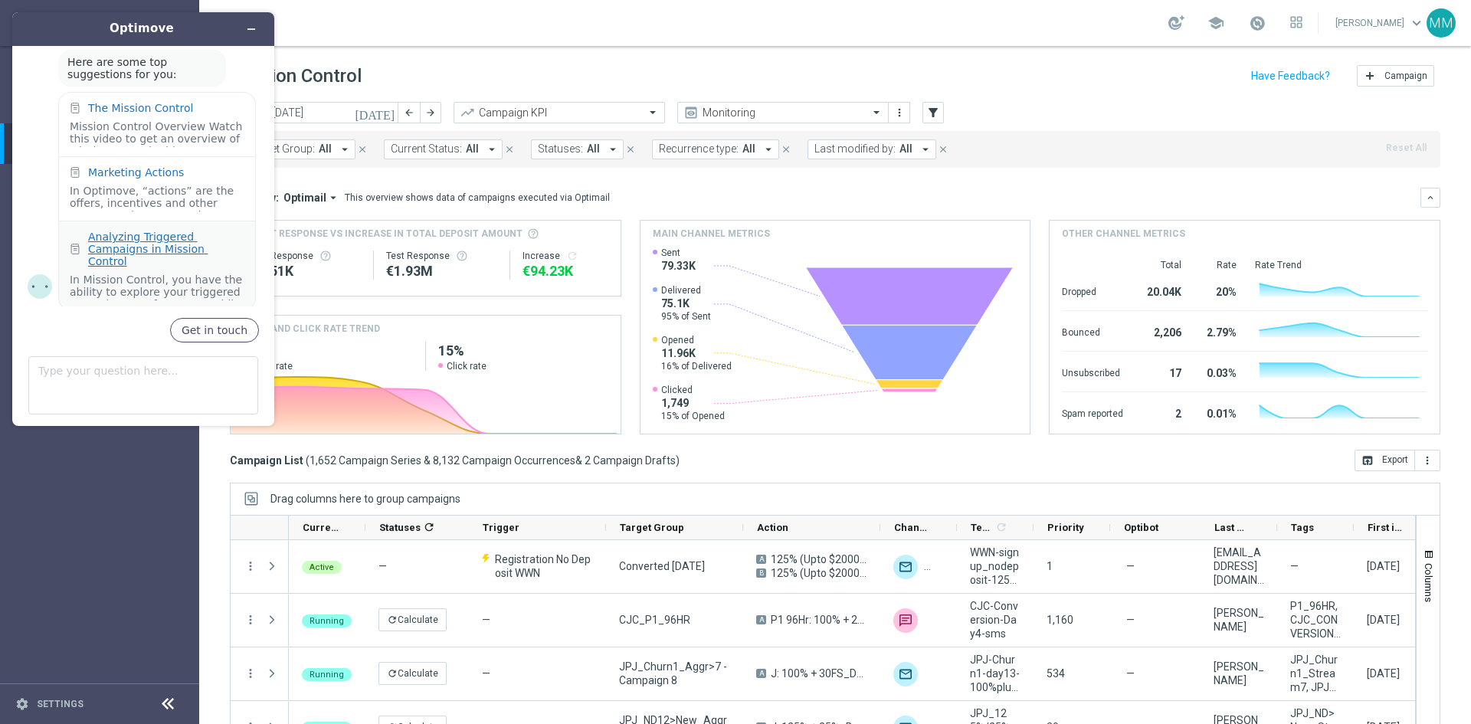
click at [191, 237] on div "Analyzing Triggered Campaigns in Mission Control" at bounding box center [166, 249] width 156 height 37
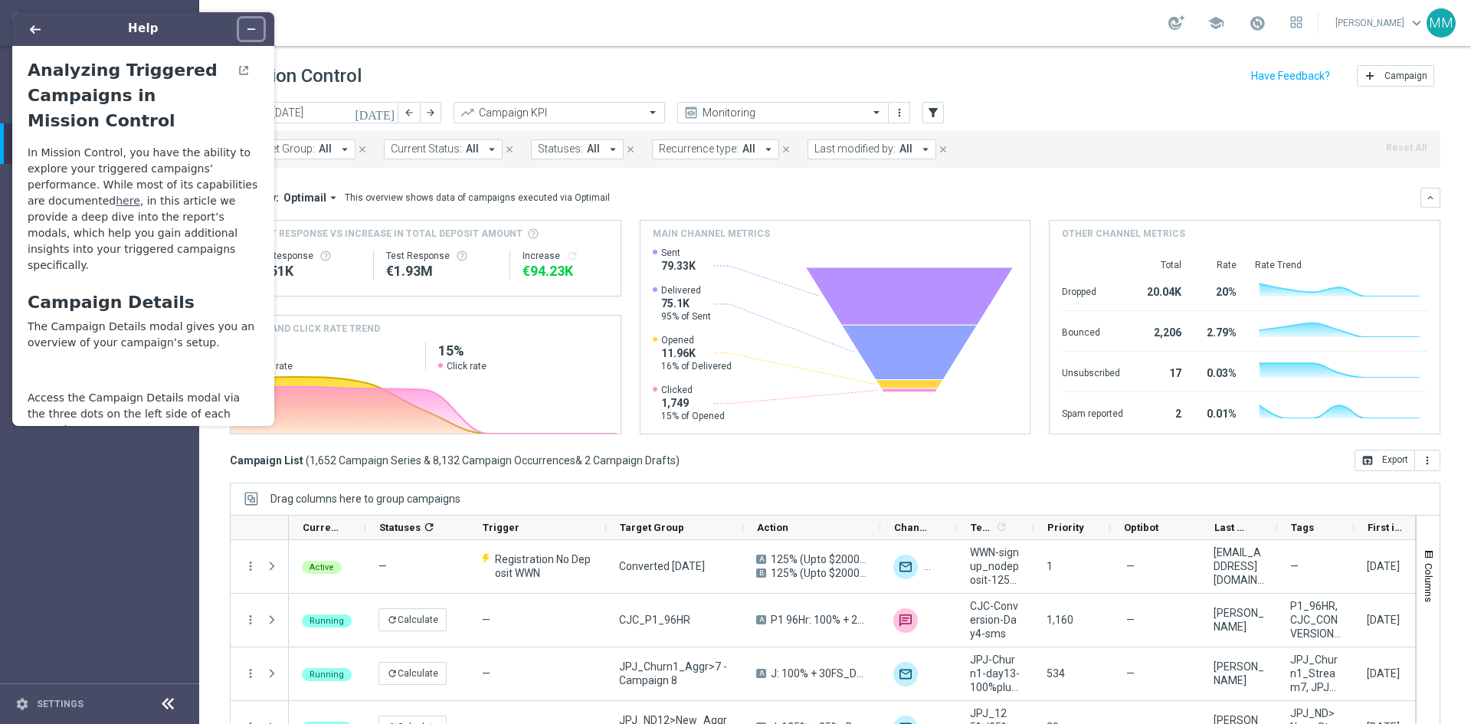
click at [247, 30] on icon "Minimize widget" at bounding box center [251, 29] width 11 height 11
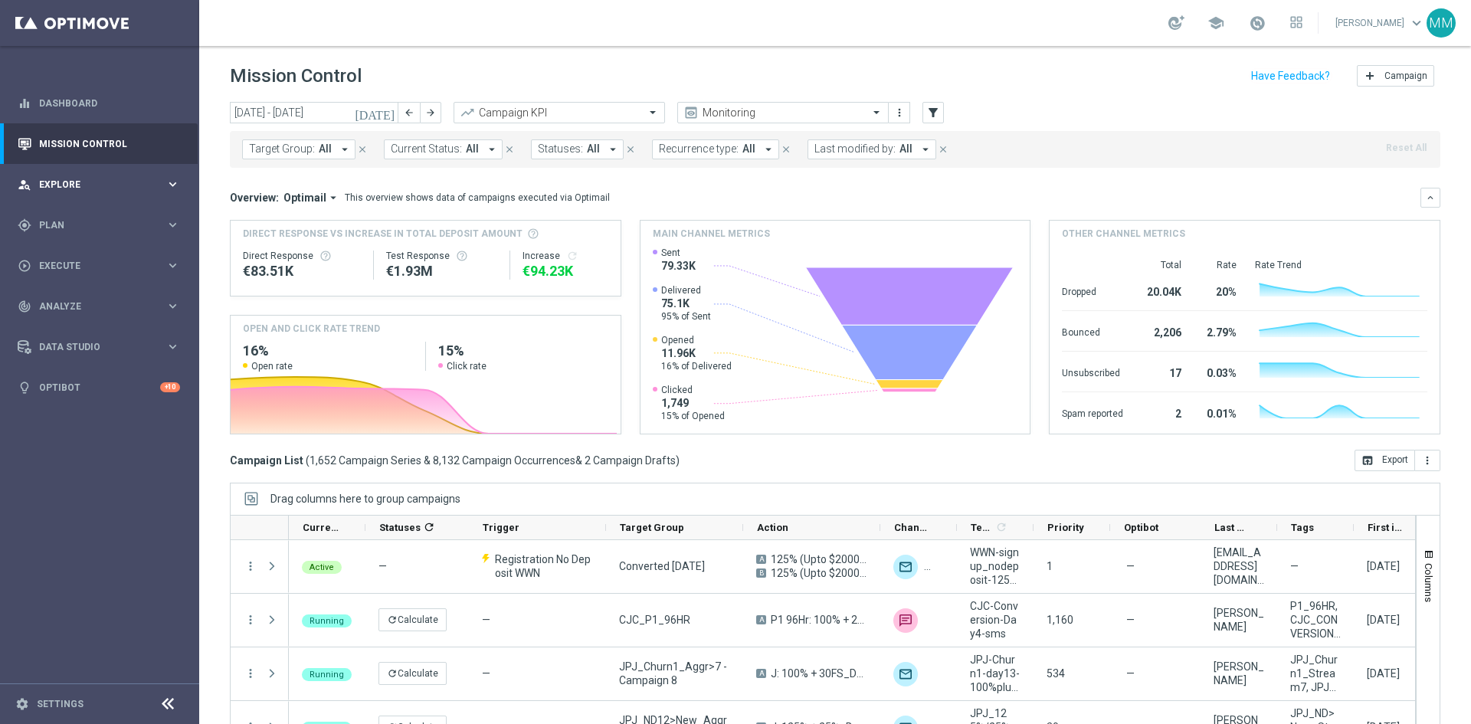
click at [102, 186] on span "Explore" at bounding box center [102, 184] width 126 height 9
click at [103, 185] on span "Explore" at bounding box center [102, 184] width 126 height 9
drag, startPoint x: 953, startPoint y: 295, endPoint x: 939, endPoint y: 322, distance: 30.1
click at [939, 326] on g at bounding box center [909, 329] width 208 height 125
click at [1209, 134] on div "Target Group: All arrow_drop_down close Current Status: All arrow_drop_down clo…" at bounding box center [835, 149] width 1210 height 37
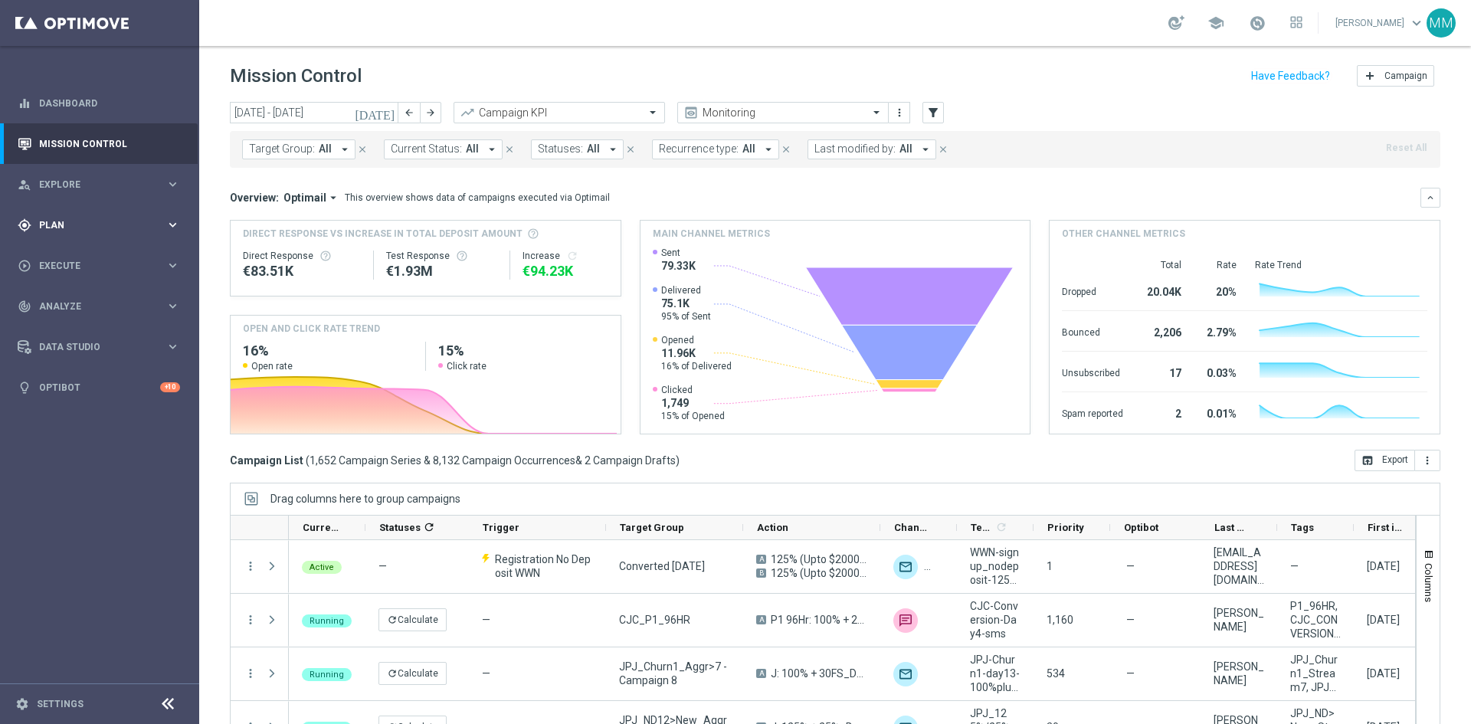
click at [174, 222] on icon "keyboard_arrow_right" at bounding box center [172, 225] width 15 height 15
click at [169, 299] on icon "keyboard_arrow_right" at bounding box center [172, 303] width 15 height 15
click at [71, 322] on link "Optimail" at bounding box center [103, 325] width 112 height 12
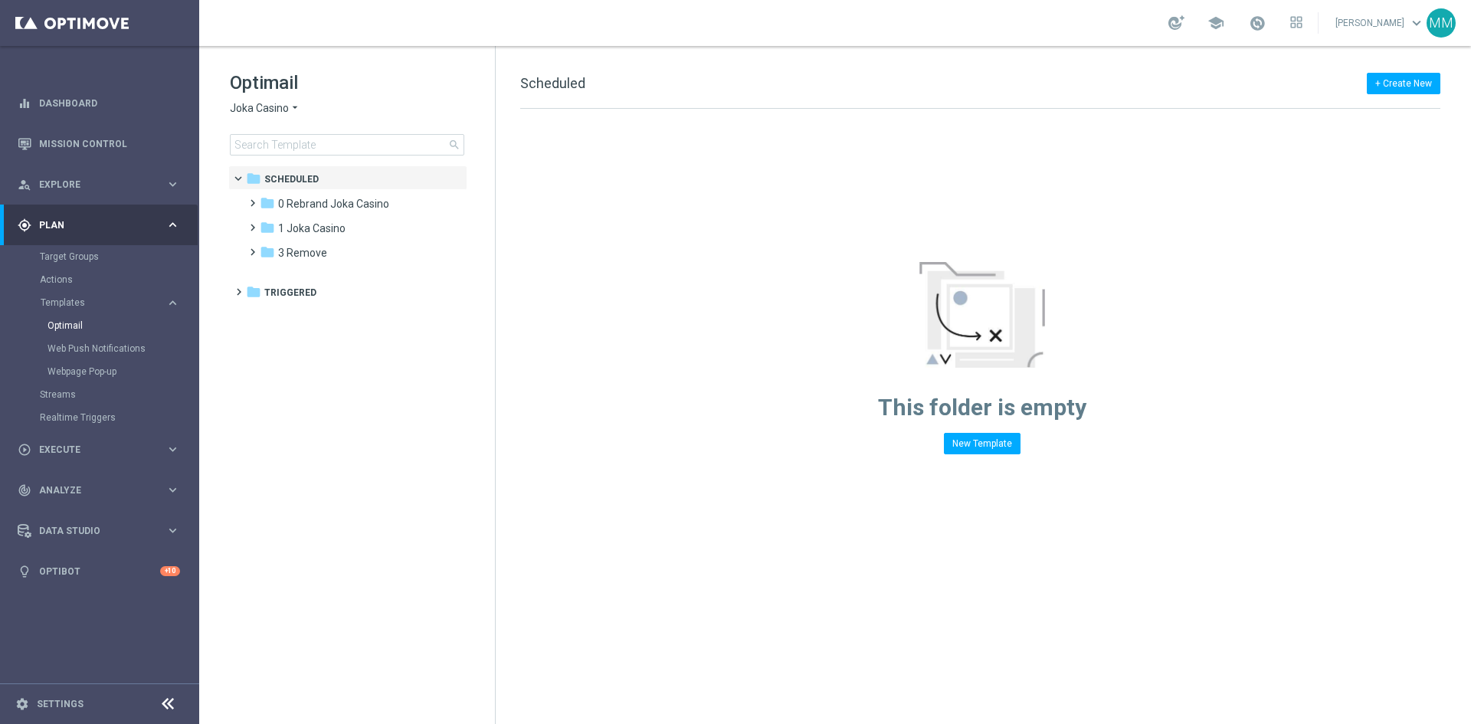
click at [283, 123] on div "Optimail Joka Casino arrow_drop_down × Joka Casino search" at bounding box center [362, 112] width 265 height 85
click at [275, 109] on span "Joka Casino" at bounding box center [259, 108] width 59 height 15
click at [0, 0] on span "House of Jack" at bounding box center [0, 0] width 0 height 0
click at [299, 205] on span "1 Daily" at bounding box center [293, 204] width 31 height 14
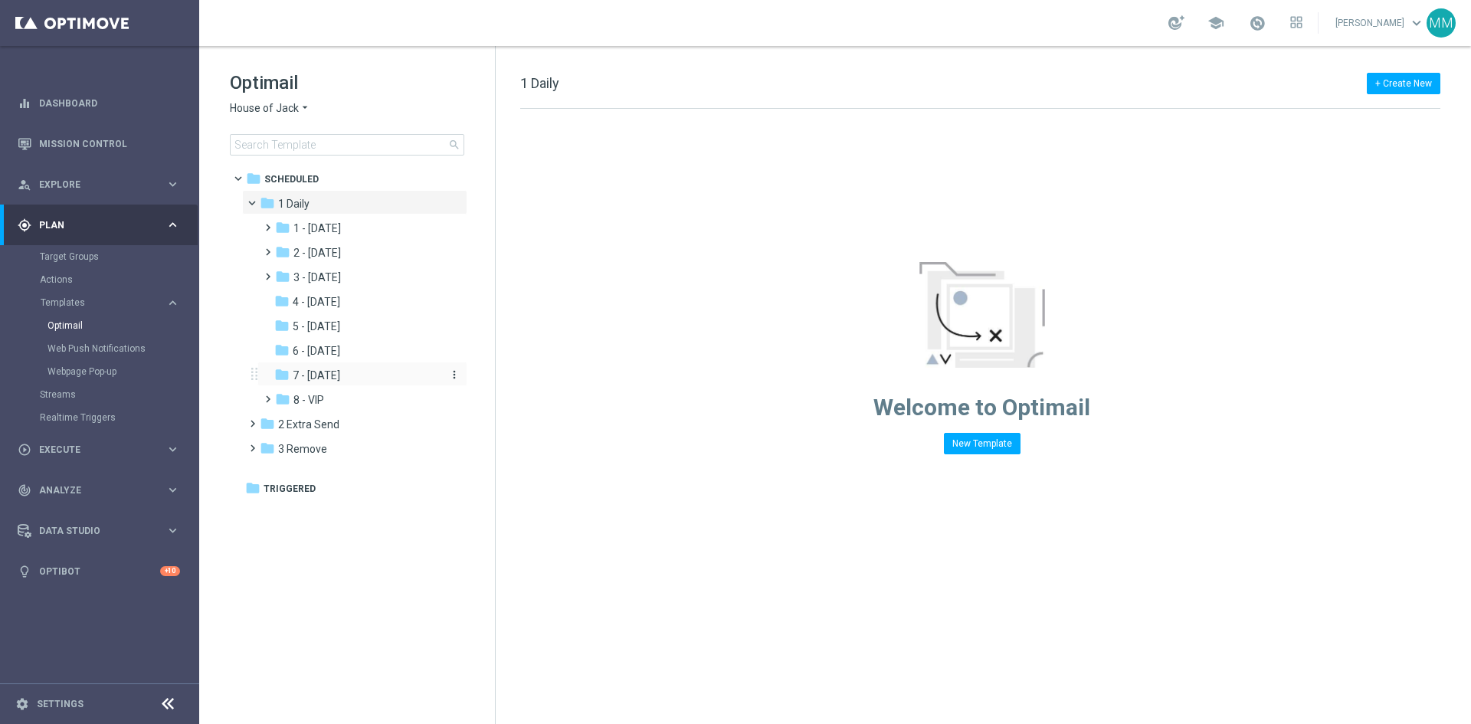
click at [346, 371] on div "folder 7 - Monday" at bounding box center [355, 376] width 163 height 18
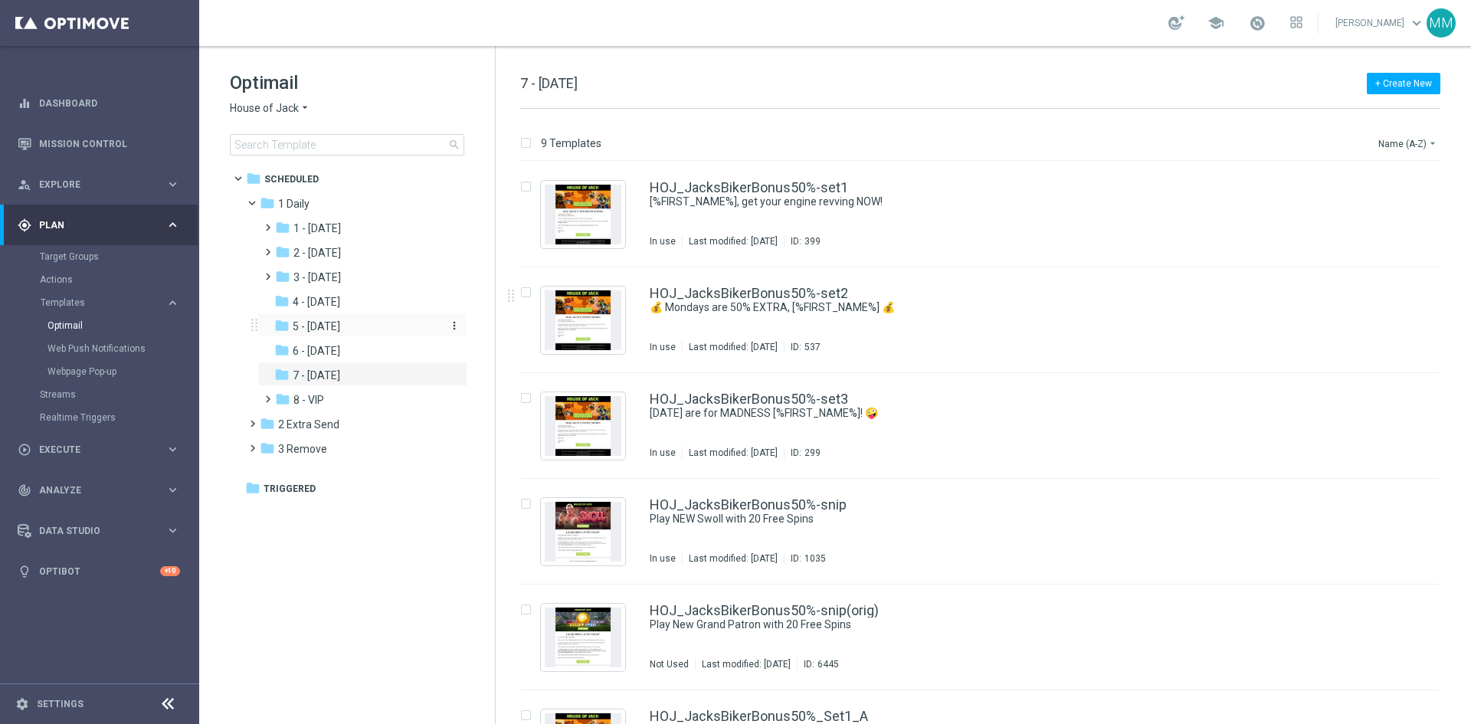
click at [329, 326] on span "5 - Saturday" at bounding box center [316, 326] width 47 height 14
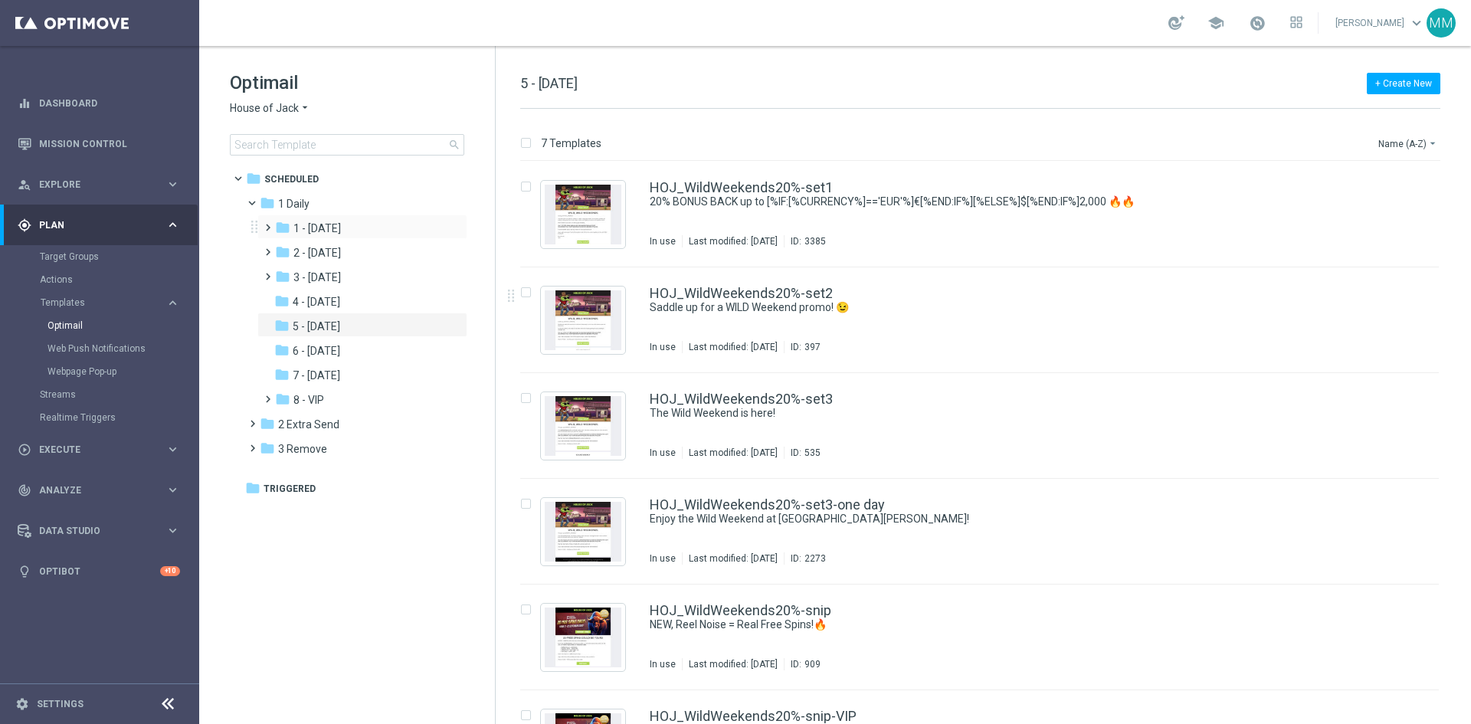
click at [268, 224] on span at bounding box center [264, 221] width 7 height 6
click at [271, 227] on span at bounding box center [274, 224] width 6 height 7
click at [326, 372] on span "7 - Monday" at bounding box center [316, 375] width 47 height 14
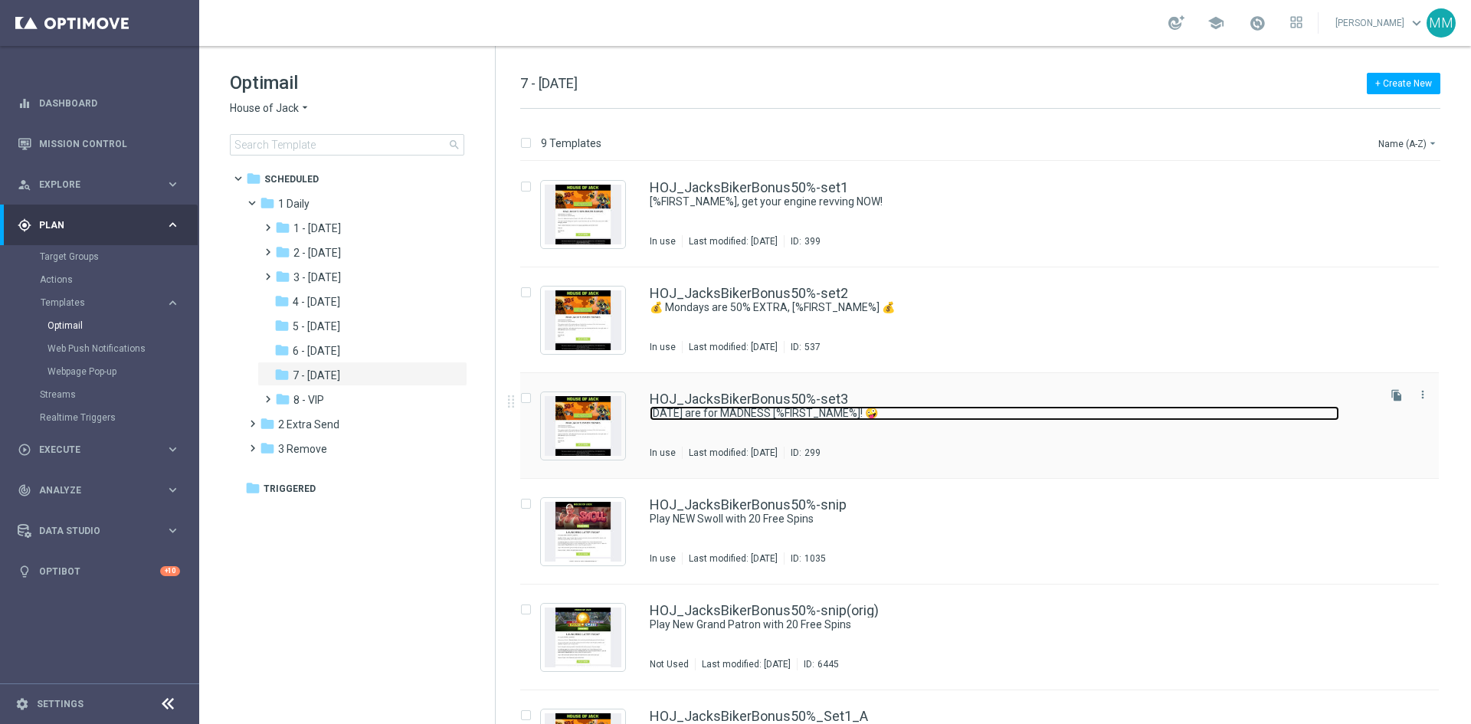
click at [865, 420] on link "Monday's are for MADNESS [%FIRST_NAME%]! 🤪" at bounding box center [994, 413] width 689 height 15
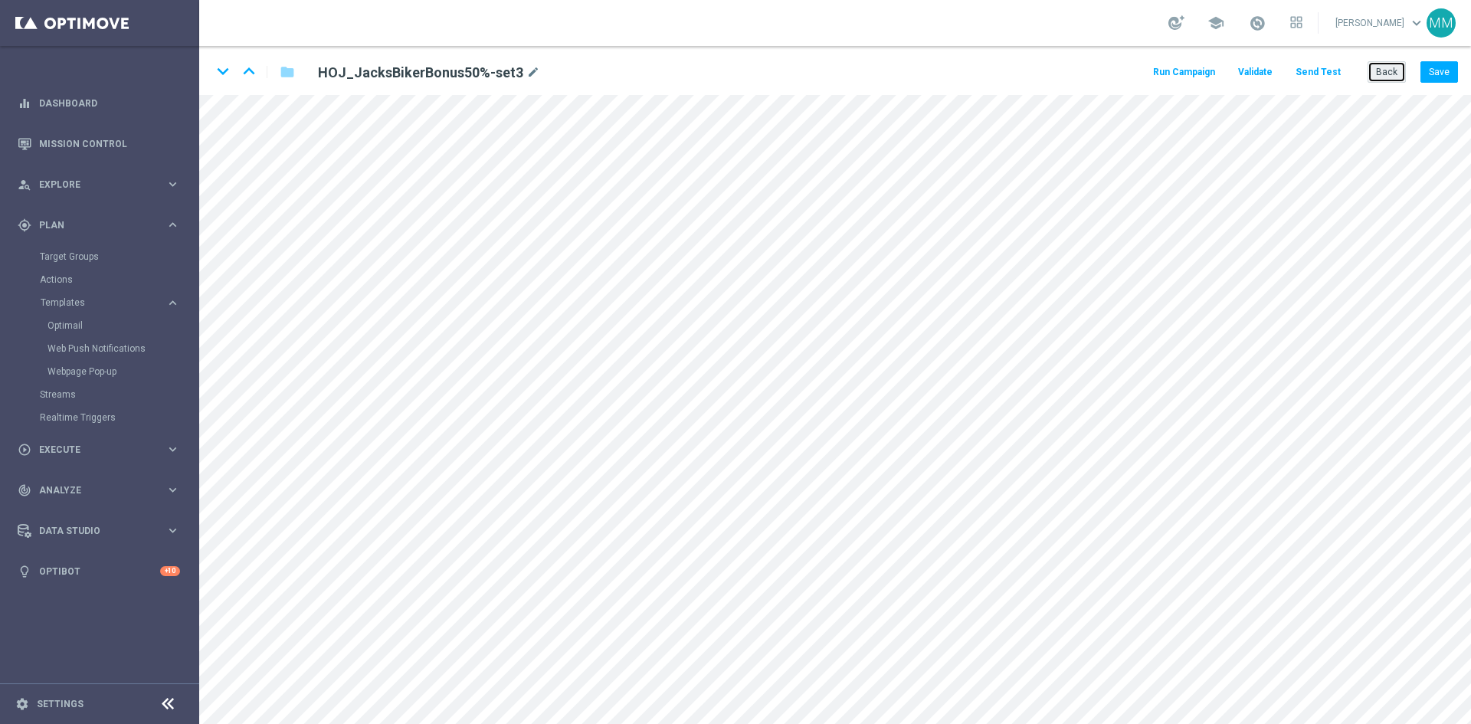
click at [1378, 77] on button "Back" at bounding box center [1386, 71] width 38 height 21
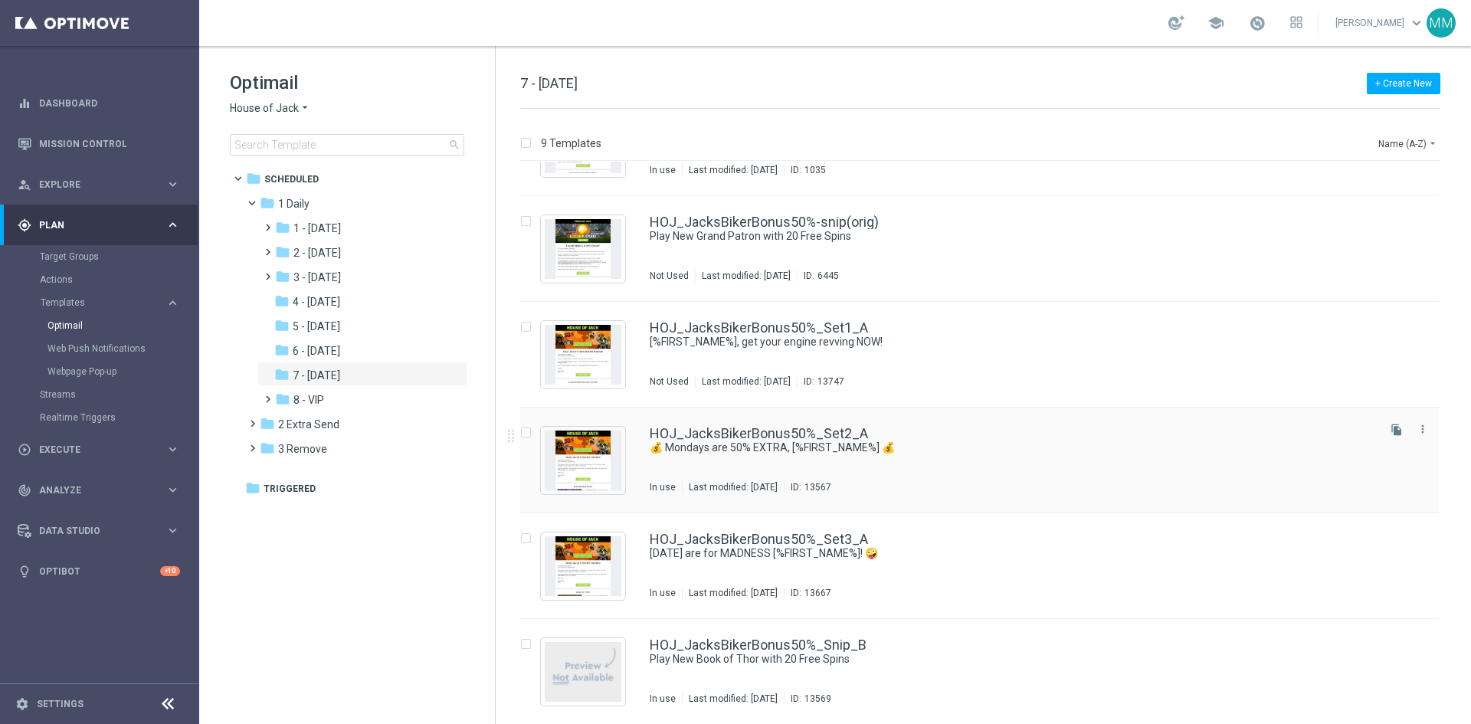
scroll to position [389, 0]
click at [369, 418] on div "folder 2 Extra Send" at bounding box center [348, 425] width 176 height 18
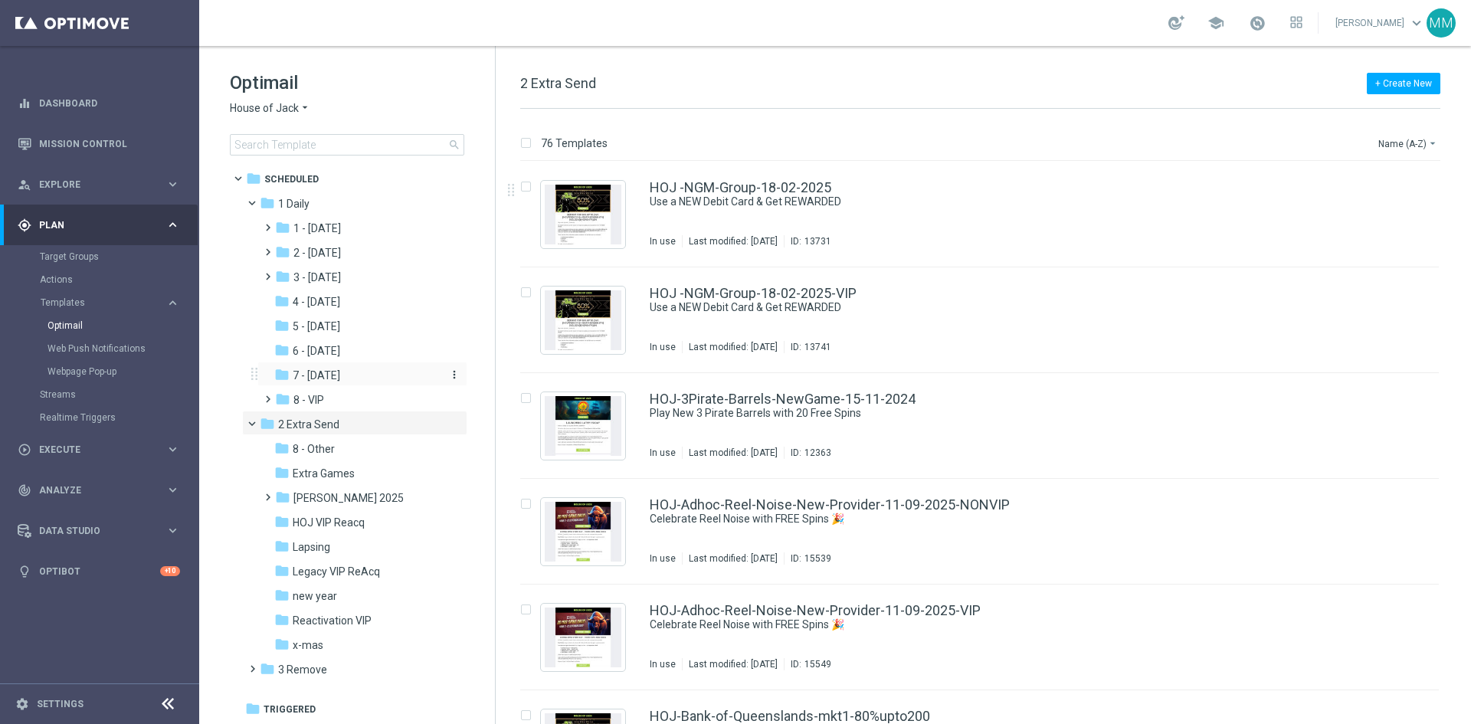
click at [352, 375] on div "folder 7 - Monday" at bounding box center [355, 376] width 163 height 18
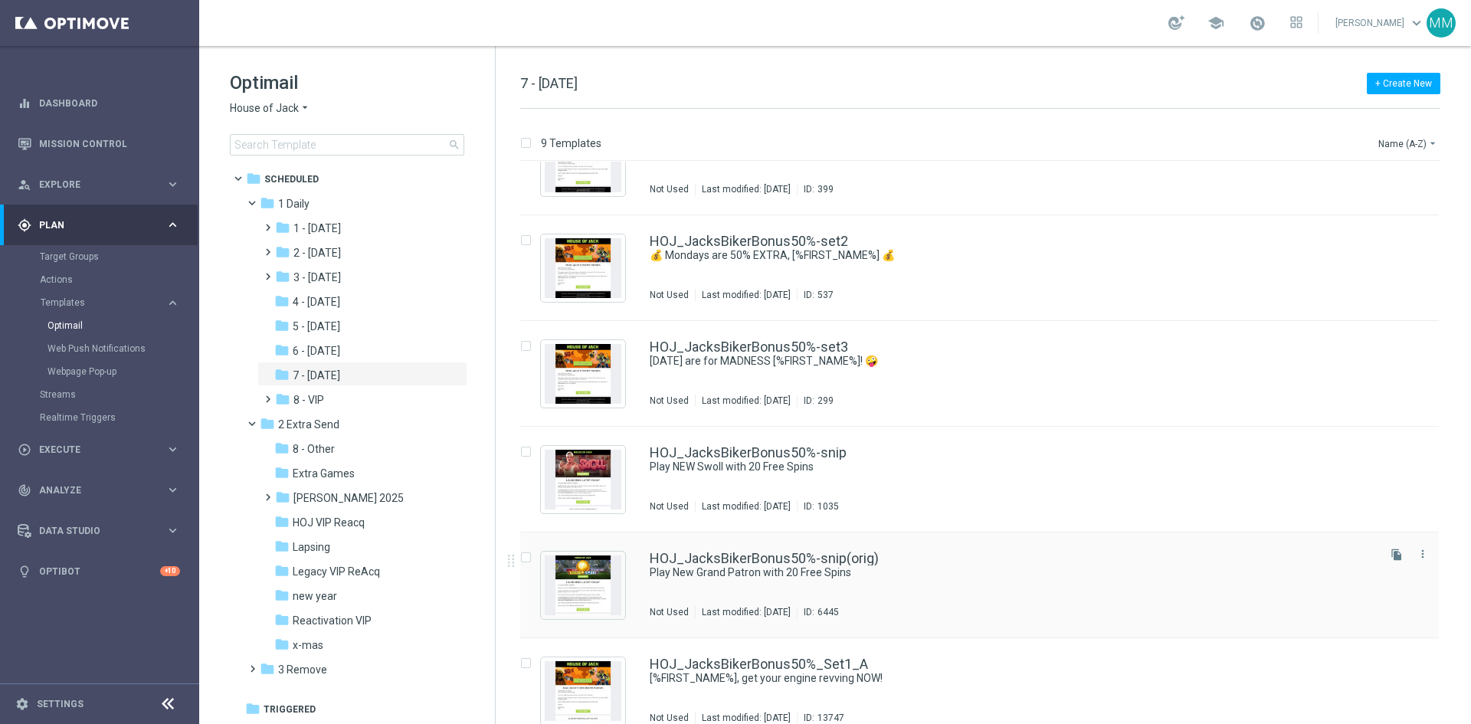
scroll to position [77, 0]
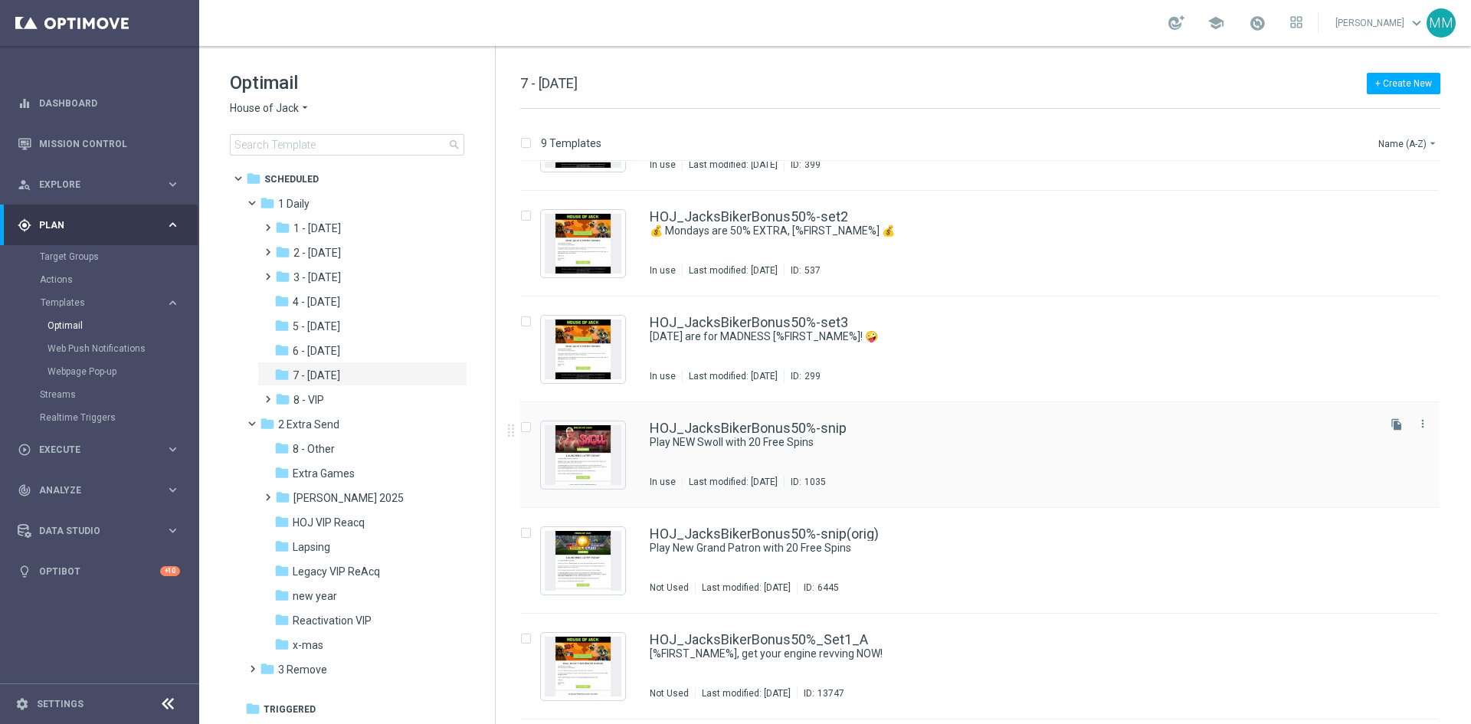
click at [940, 462] on div "HOJ_JacksBikerBonus50%-snip Play NEW Swoll with 20 Free Spins In use Last modif…" at bounding box center [1012, 454] width 725 height 67
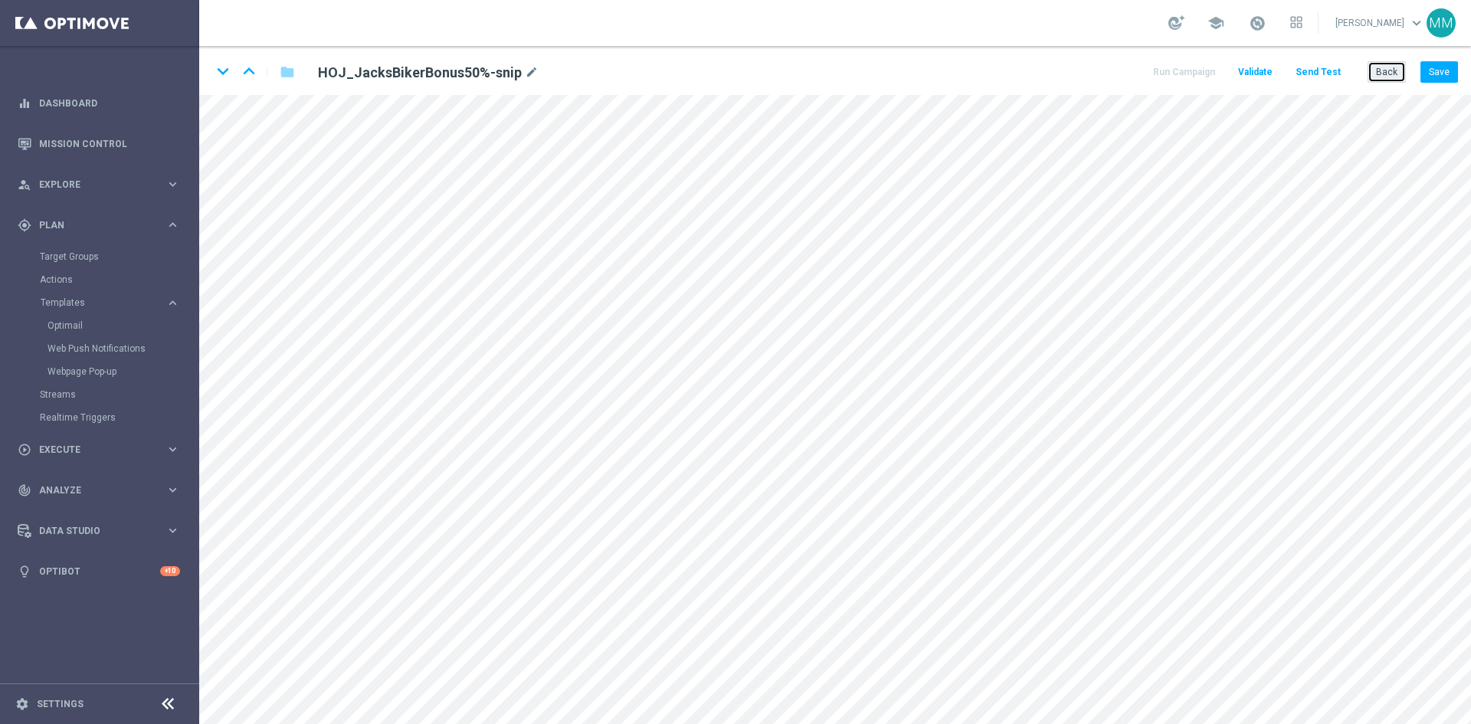
click at [1389, 66] on button "Back" at bounding box center [1386, 71] width 38 height 21
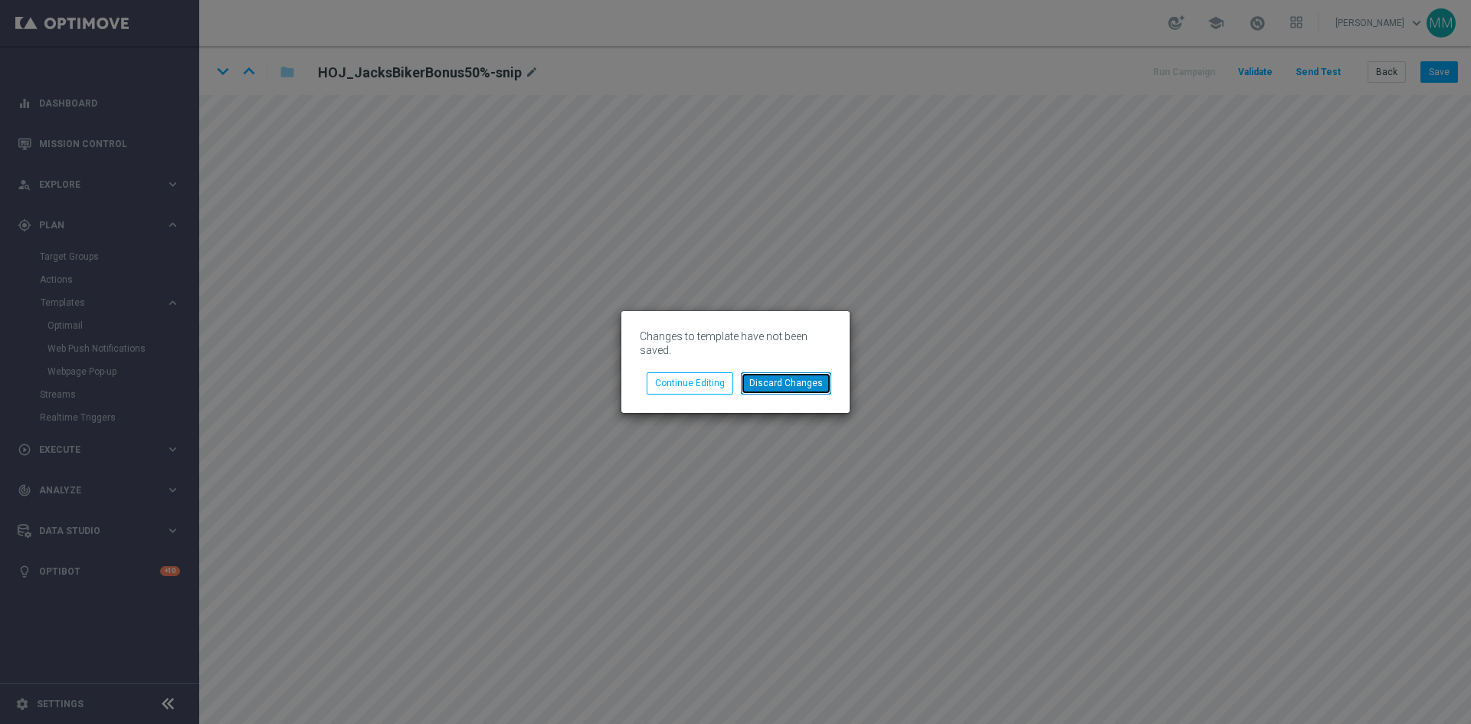
click at [796, 387] on button "Discard Changes" at bounding box center [786, 382] width 90 height 21
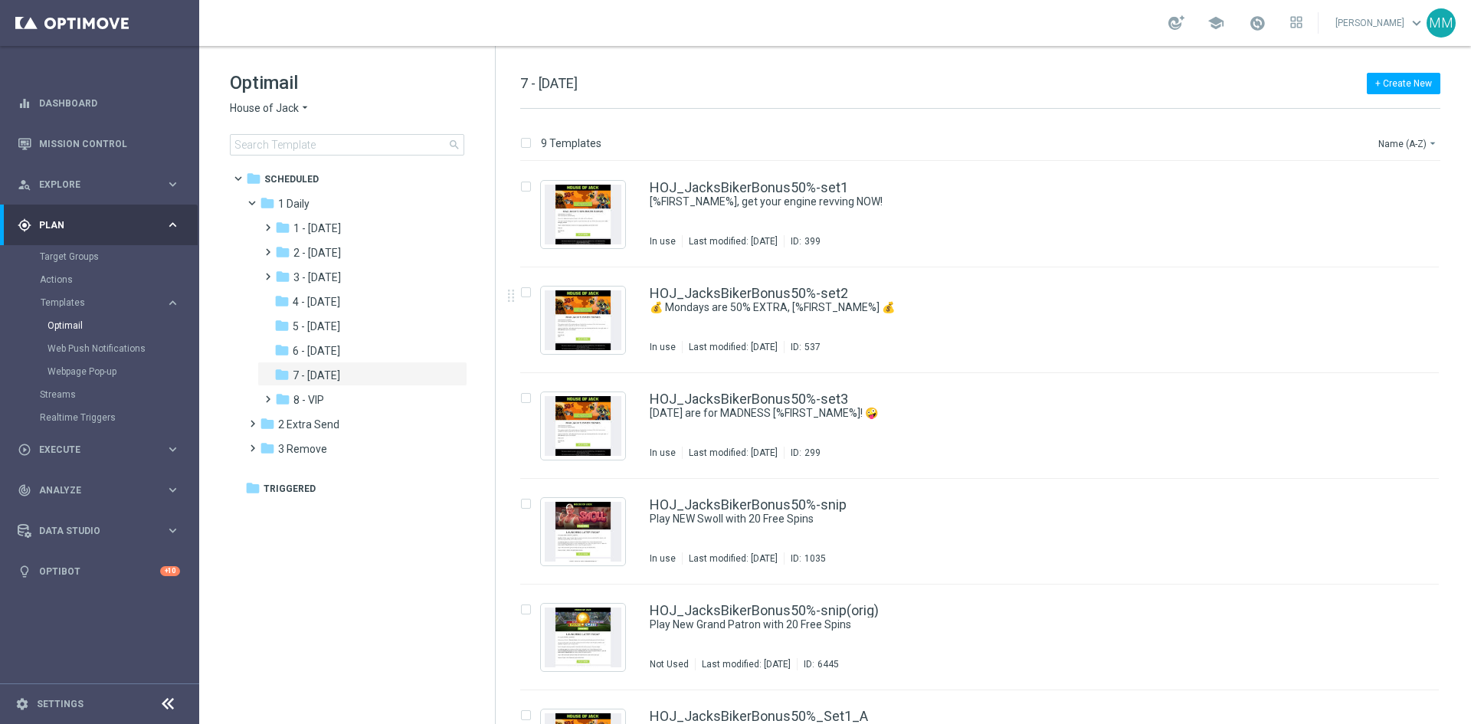
click at [292, 108] on span "House of Jack" at bounding box center [264, 108] width 69 height 15
click at [1224, 374] on div "HOJ_JacksBikerBonus50%-set3 Monday's are for MADNESS [%FIRST_NAME%]! 🤪 In use L…" at bounding box center [979, 426] width 918 height 106
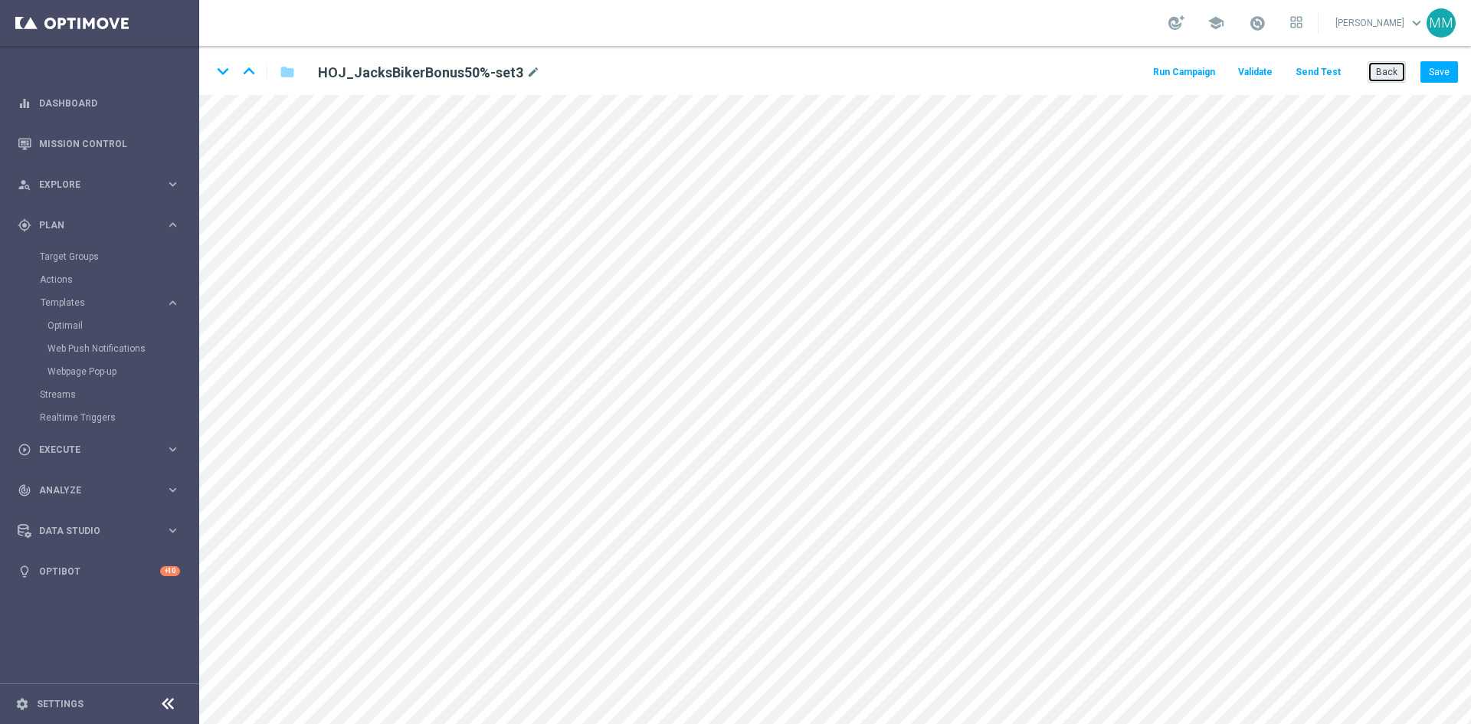
click at [1396, 74] on button "Back" at bounding box center [1386, 71] width 38 height 21
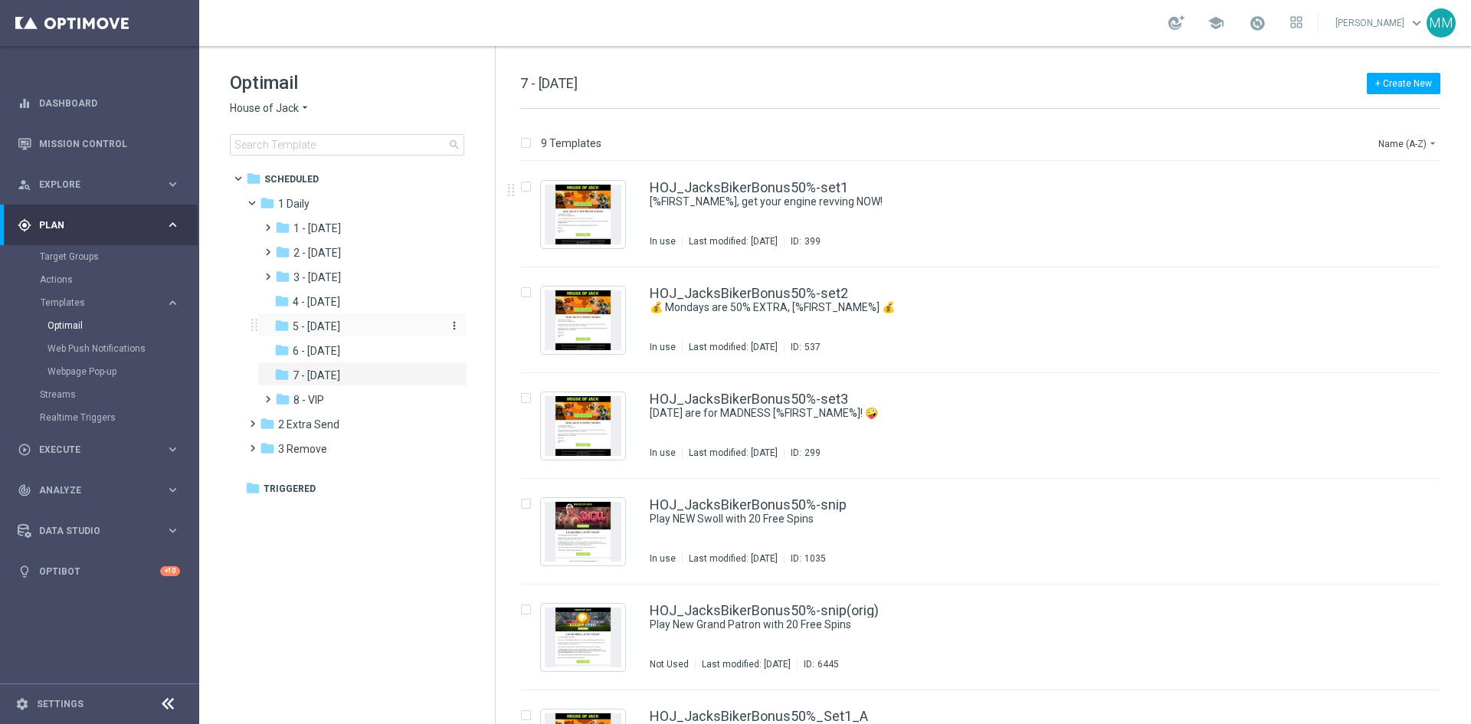
click at [333, 329] on span "5 - Saturday" at bounding box center [316, 326] width 47 height 14
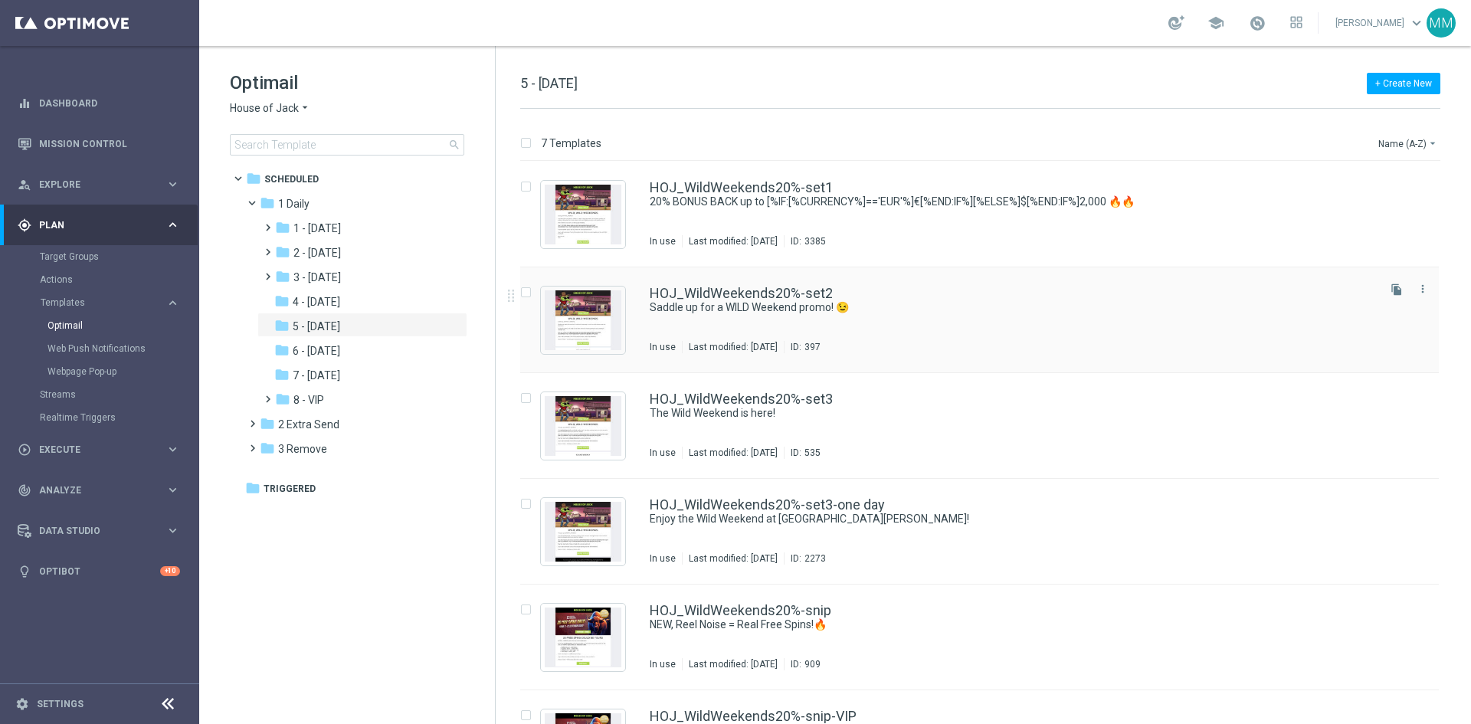
click at [781, 340] on div "HOJ_WildWeekends20%-set2 Saddle up for a WILD Weekend promo! 😉 In use Last modi…" at bounding box center [1012, 319] width 725 height 67
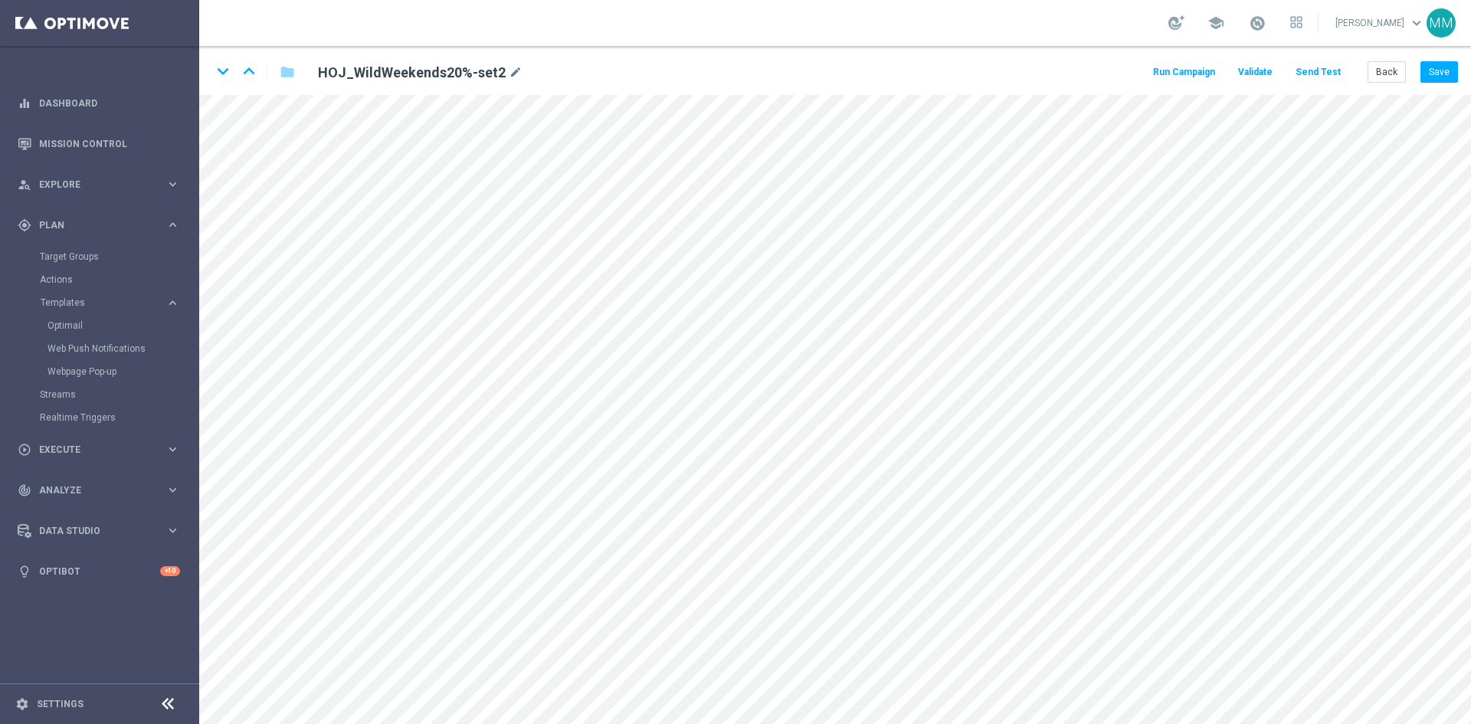
click at [1320, 75] on button "Send Test" at bounding box center [1318, 72] width 50 height 21
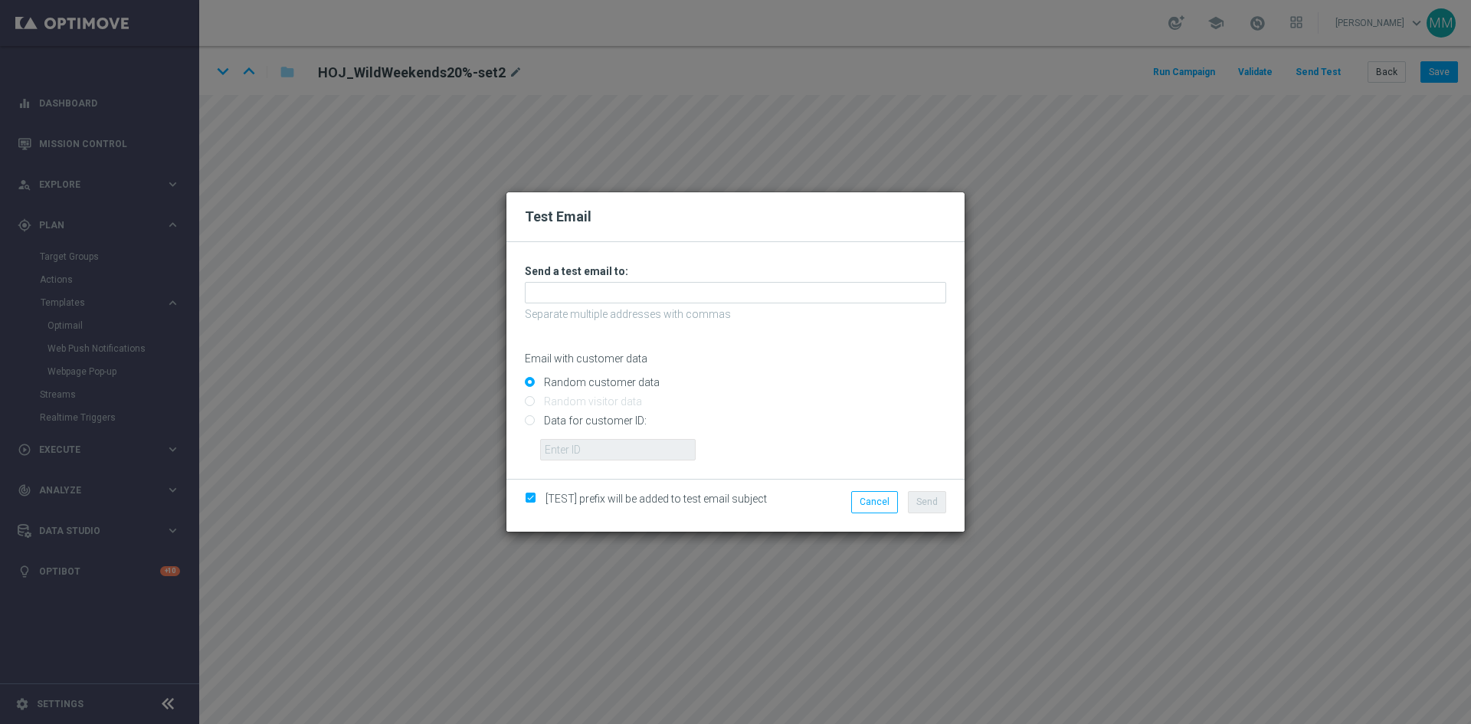
click at [629, 306] on div "Unable to send test email. If this problem persists, contact your CSM for assis…" at bounding box center [735, 362] width 421 height 196
click at [629, 296] on input "text" at bounding box center [735, 292] width 421 height 21
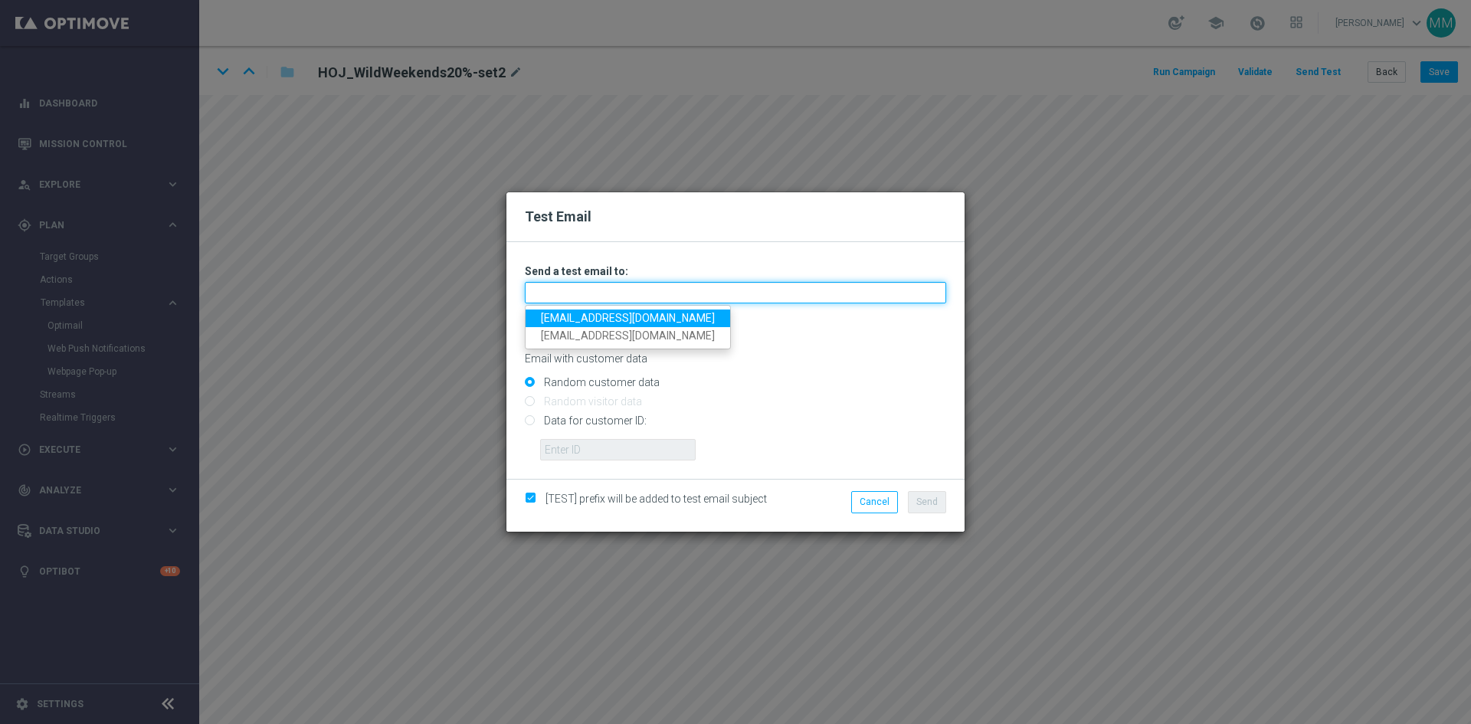
type input "mateigoldmedia@gmail.com"
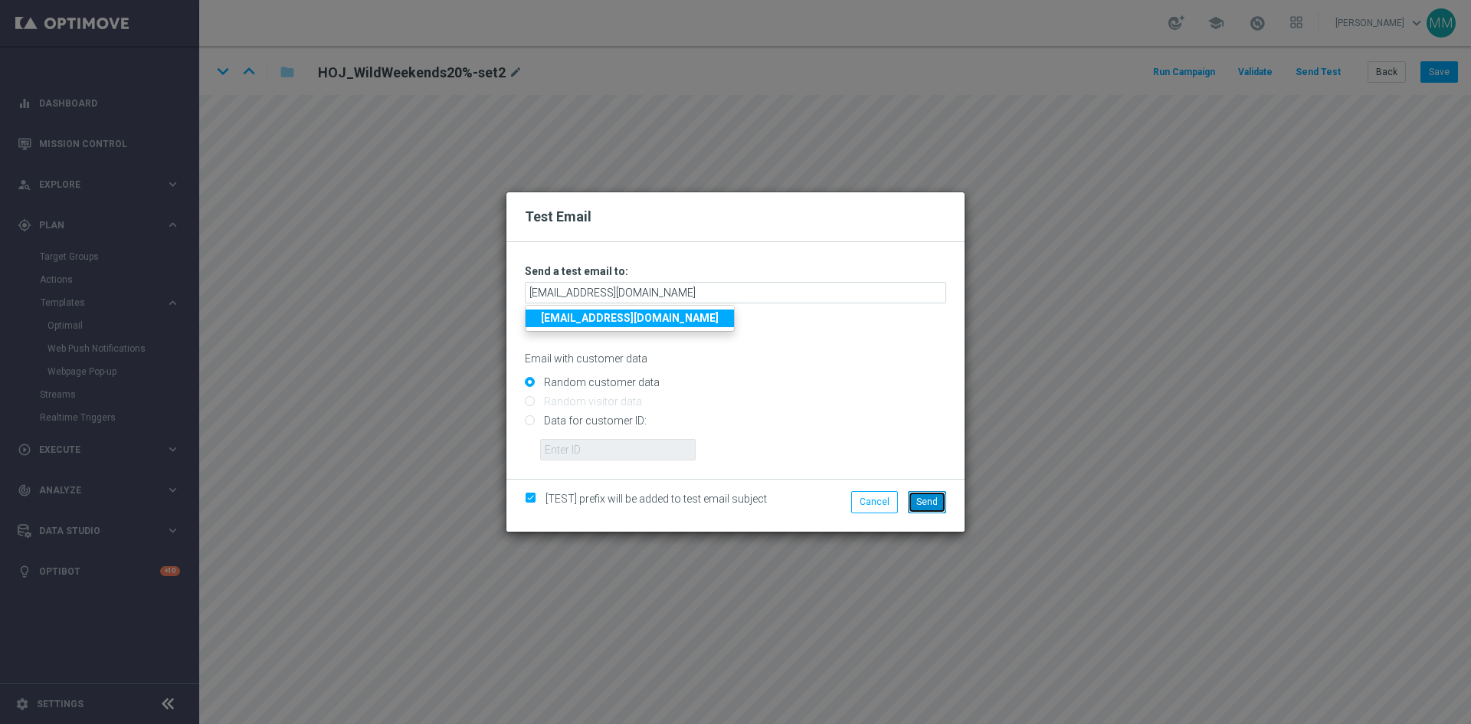
click at [934, 500] on span "Send" at bounding box center [926, 501] width 21 height 11
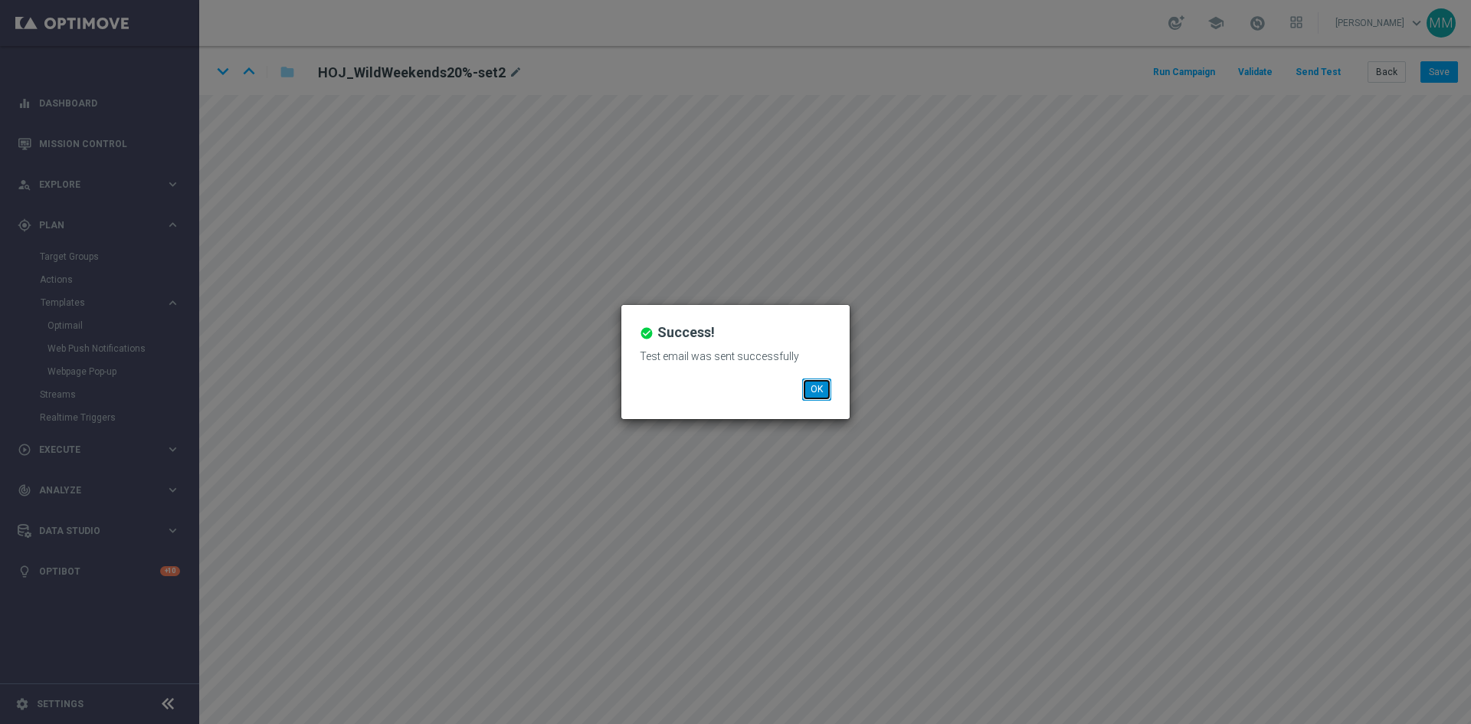
click at [820, 391] on button "OK" at bounding box center [816, 388] width 29 height 21
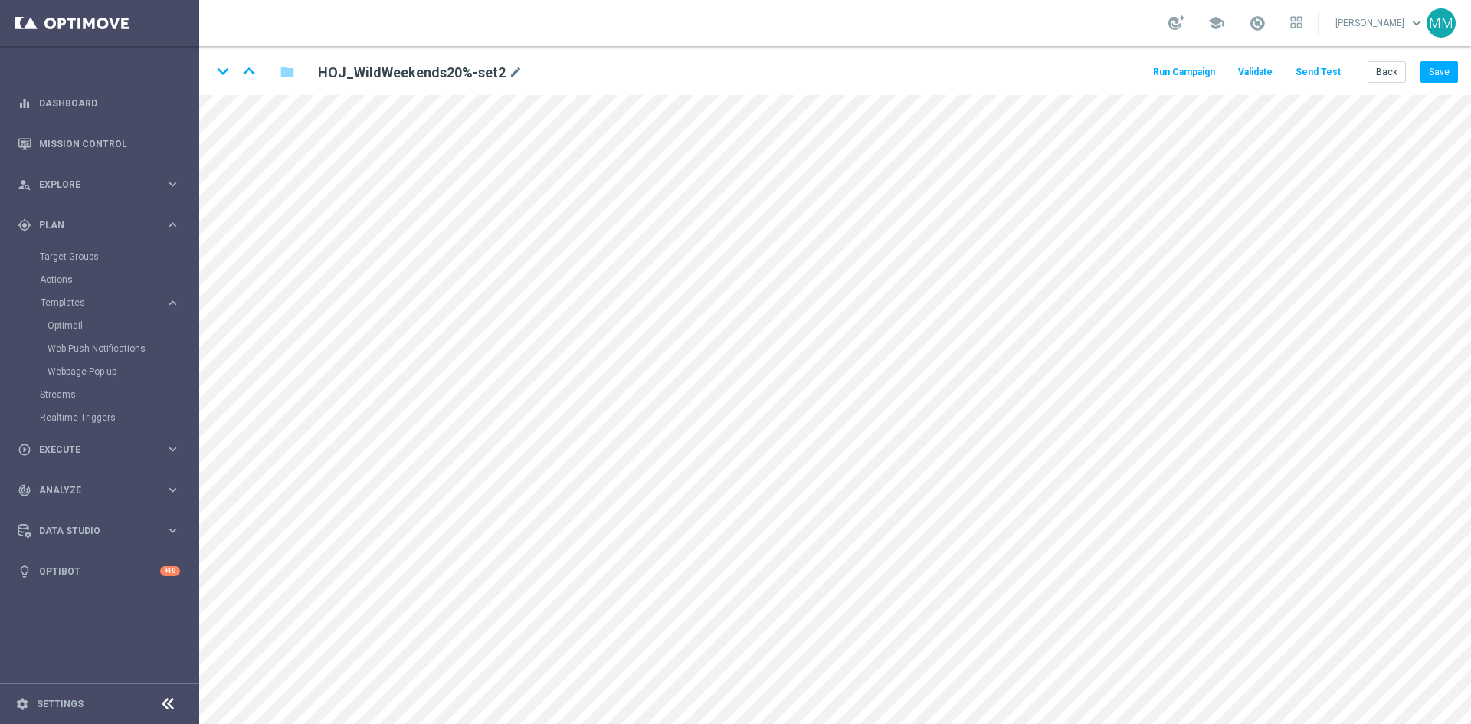
click at [1319, 74] on button "Send Test" at bounding box center [1318, 72] width 50 height 21
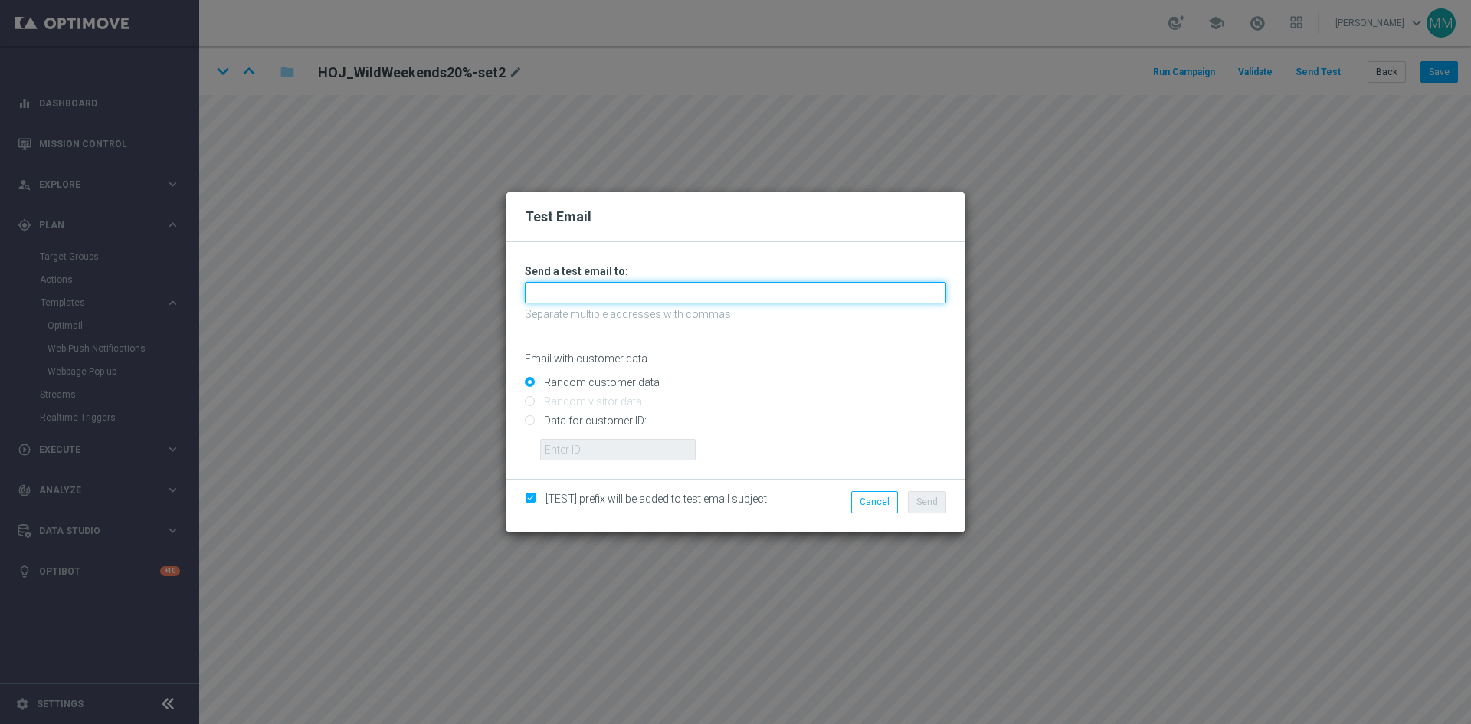
click at [657, 293] on input "text" at bounding box center [735, 292] width 421 height 21
type input "testingalltesting@gmail.com"
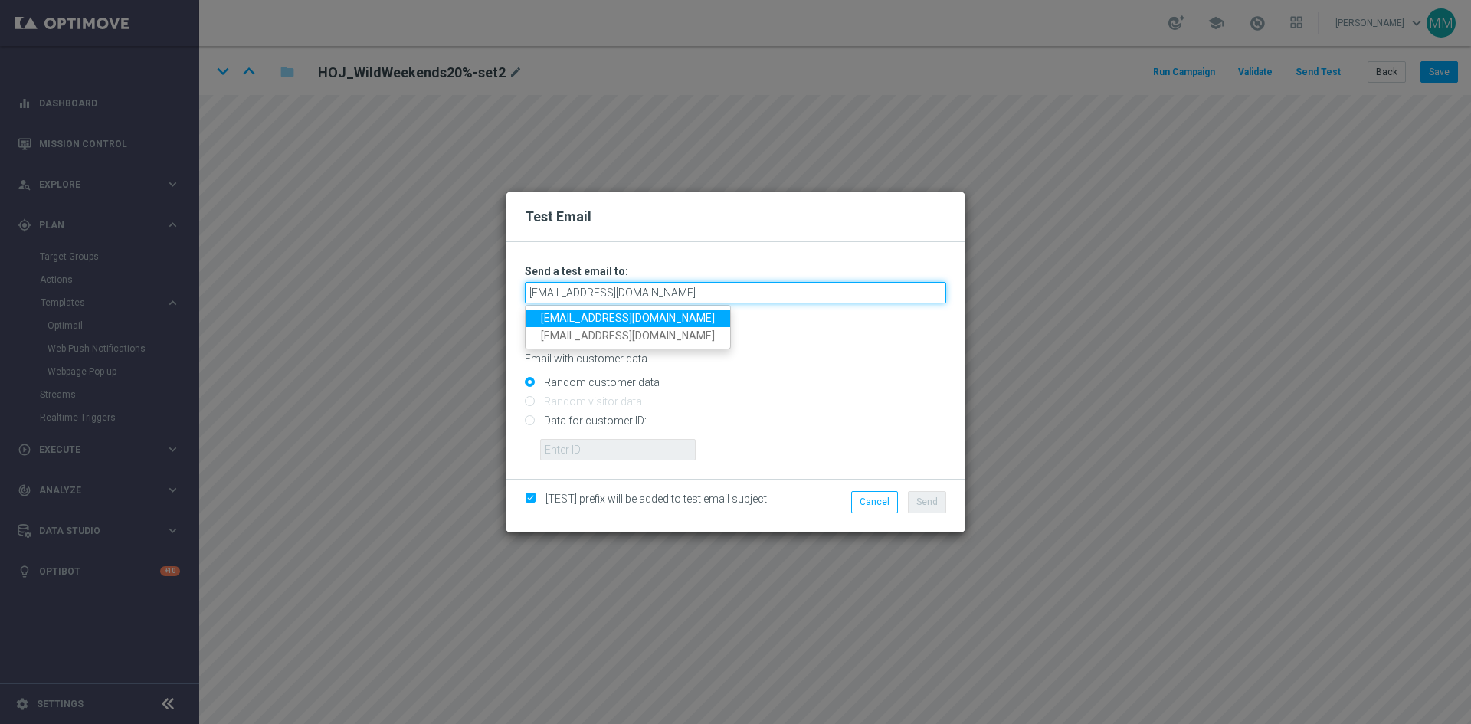
type input "testingalltesting@gmail.com"
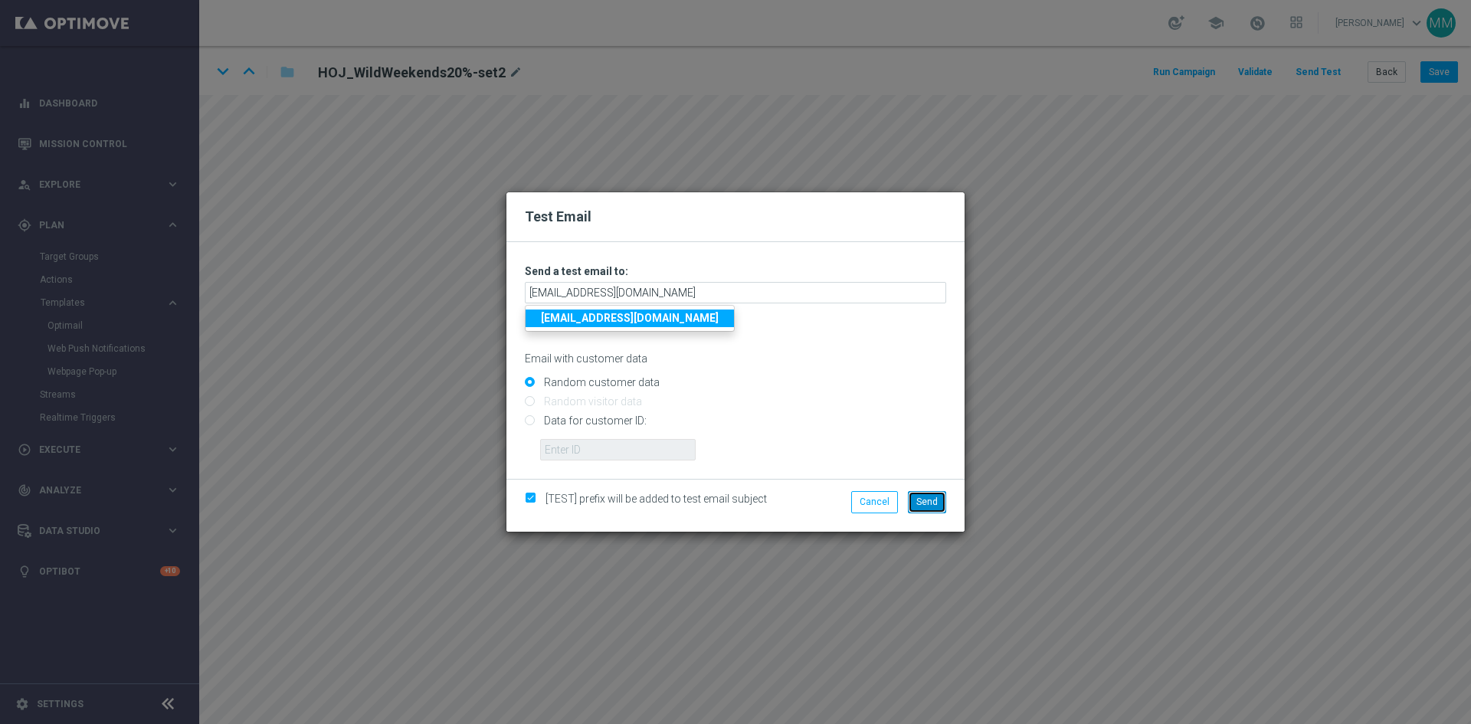
click at [936, 502] on span "Send" at bounding box center [926, 501] width 21 height 11
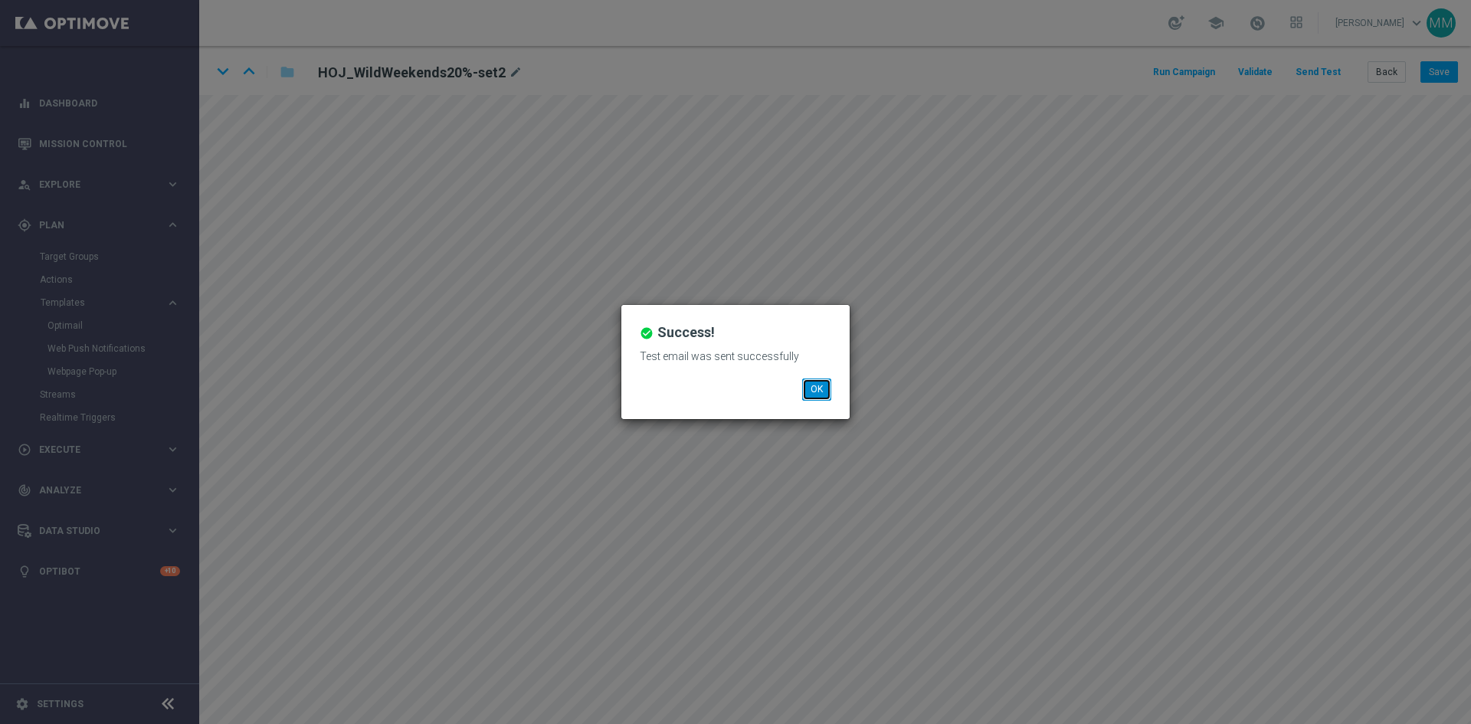
click at [821, 378] on button "OK" at bounding box center [816, 388] width 29 height 21
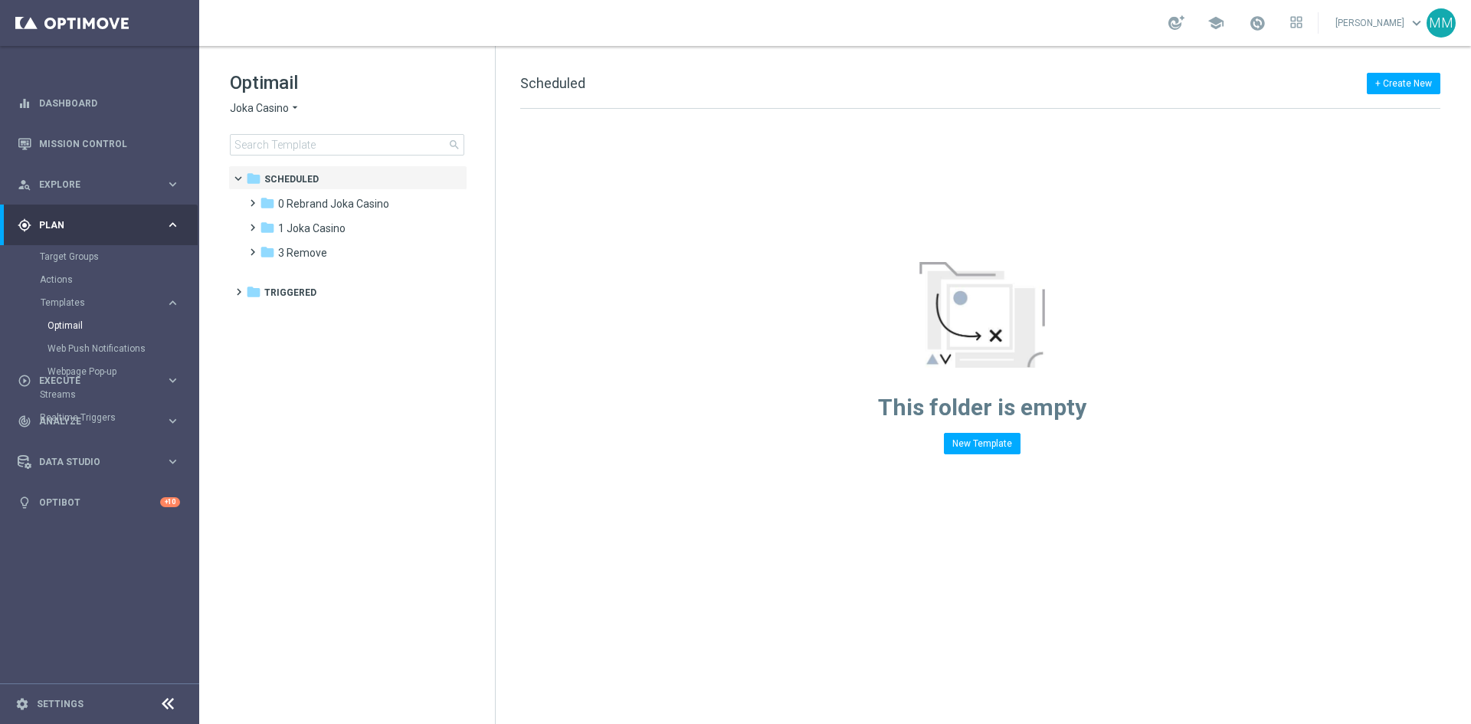
click at [292, 116] on div "Optimail Joka Casino arrow_drop_down × Joka Casino search" at bounding box center [362, 112] width 265 height 85
click at [289, 110] on icon "arrow_drop_down" at bounding box center [295, 108] width 12 height 15
click at [290, 220] on div "Pokie Pop" at bounding box center [288, 217] width 115 height 18
click at [346, 198] on div "folder 1 Daily" at bounding box center [348, 204] width 176 height 18
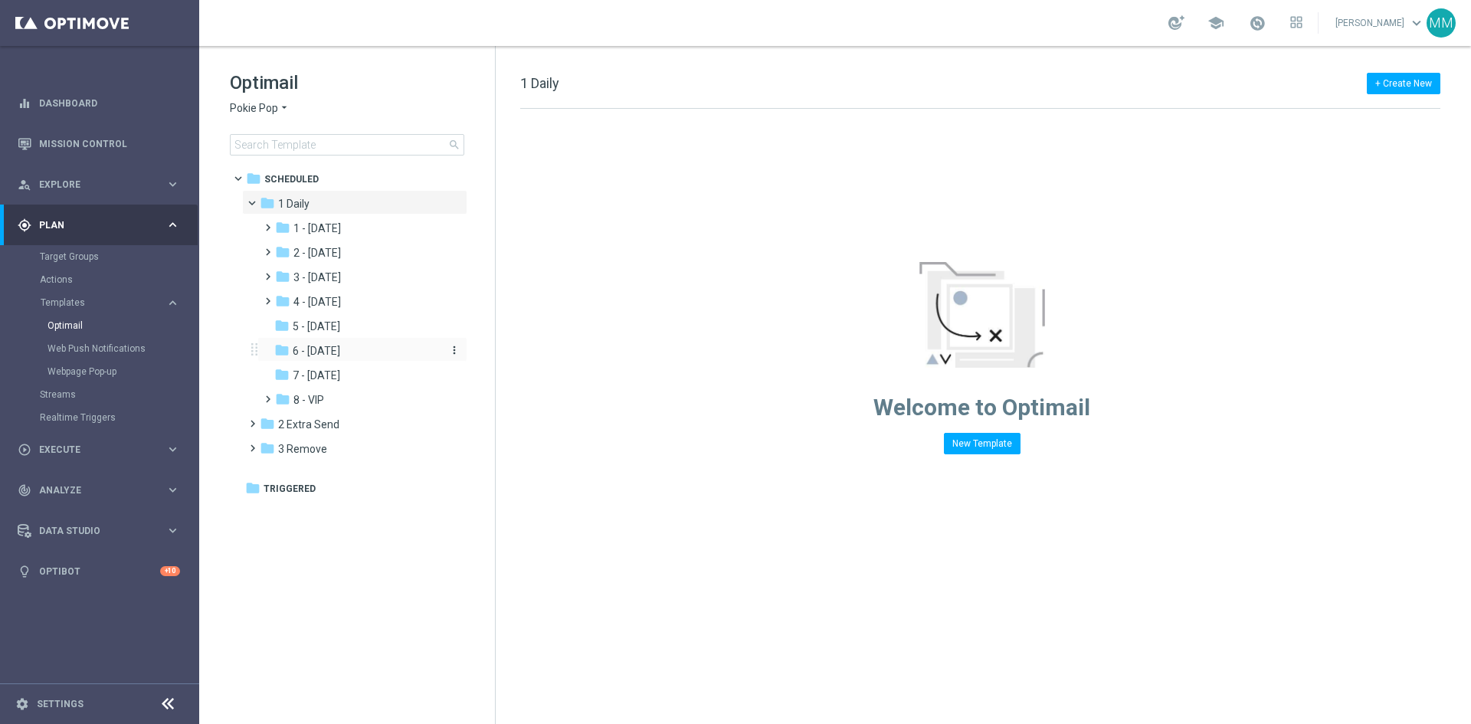
click at [356, 351] on div "folder 6 - Sunday" at bounding box center [355, 351] width 163 height 18
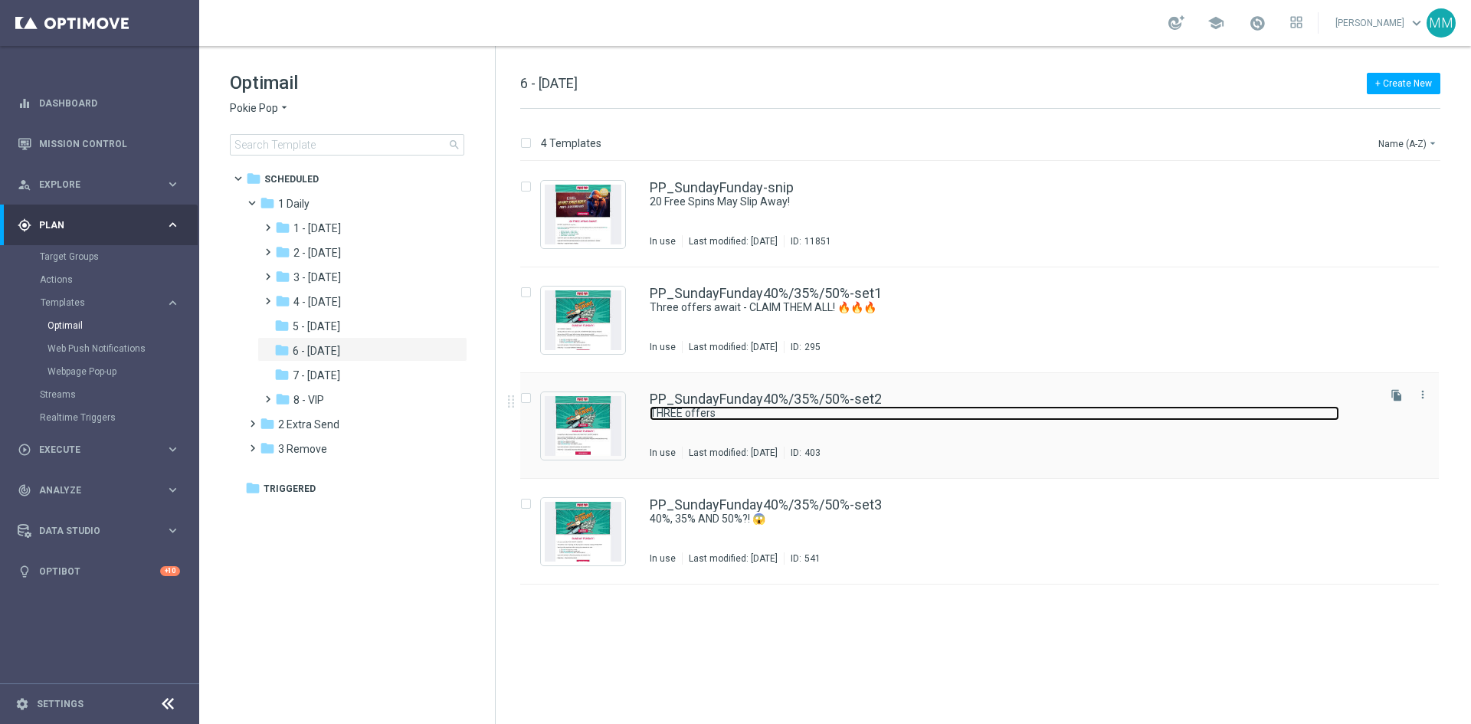
click at [843, 419] on link "THREE offers" at bounding box center [994, 413] width 689 height 15
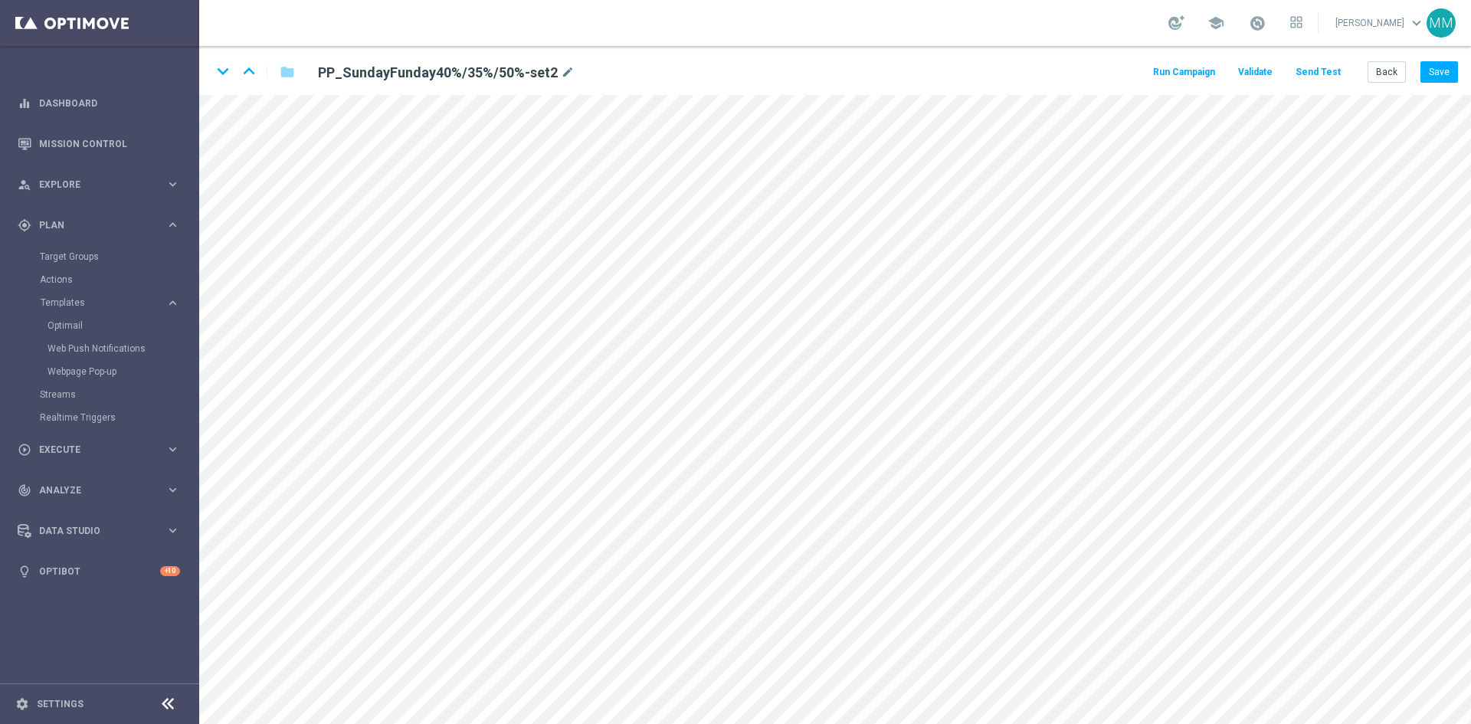
click at [1329, 77] on button "Send Test" at bounding box center [1318, 72] width 50 height 21
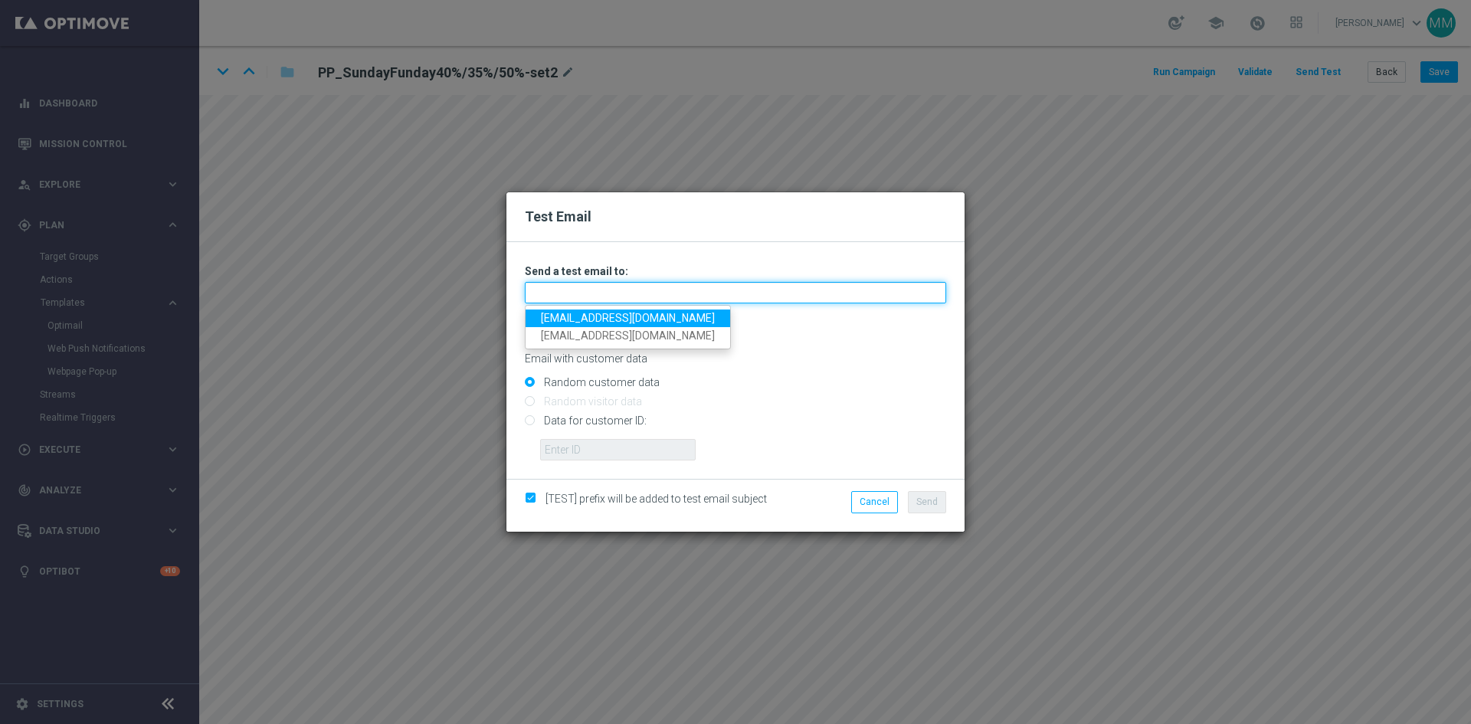
click at [694, 297] on input "text" at bounding box center [735, 292] width 421 height 21
type input "testingalltesting@gmail.com"
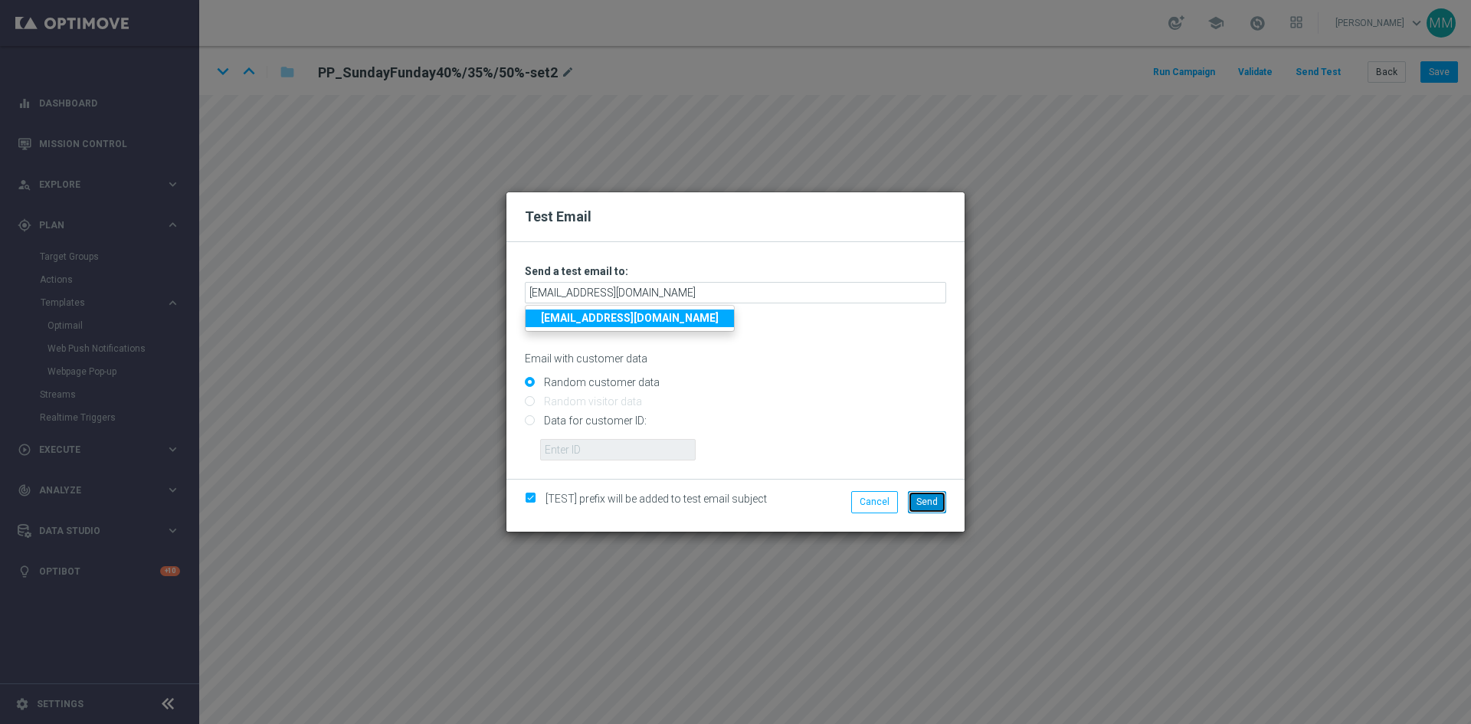
drag, startPoint x: 921, startPoint y: 497, endPoint x: 927, endPoint y: 489, distance: 9.8
click at [924, 493] on button "Send" at bounding box center [927, 501] width 38 height 21
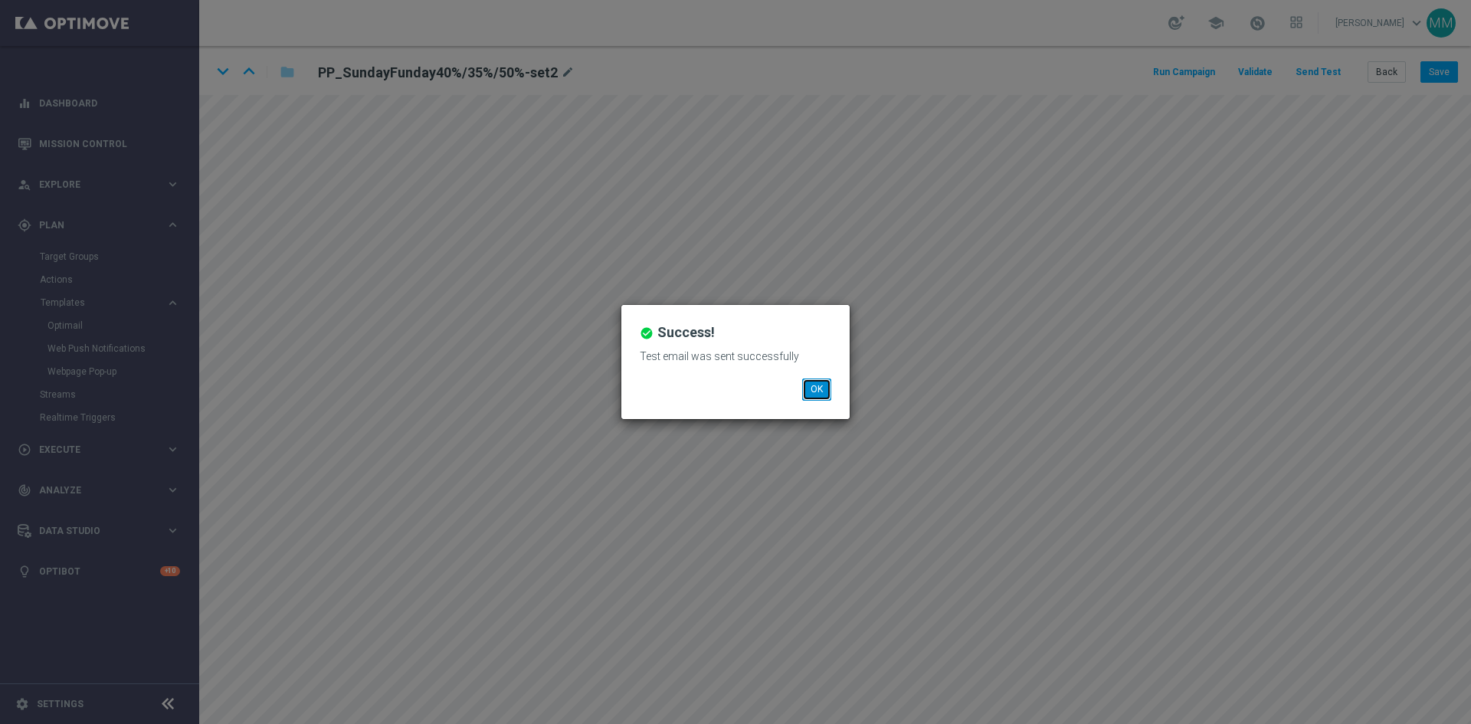
click at [817, 389] on button "OK" at bounding box center [816, 388] width 29 height 21
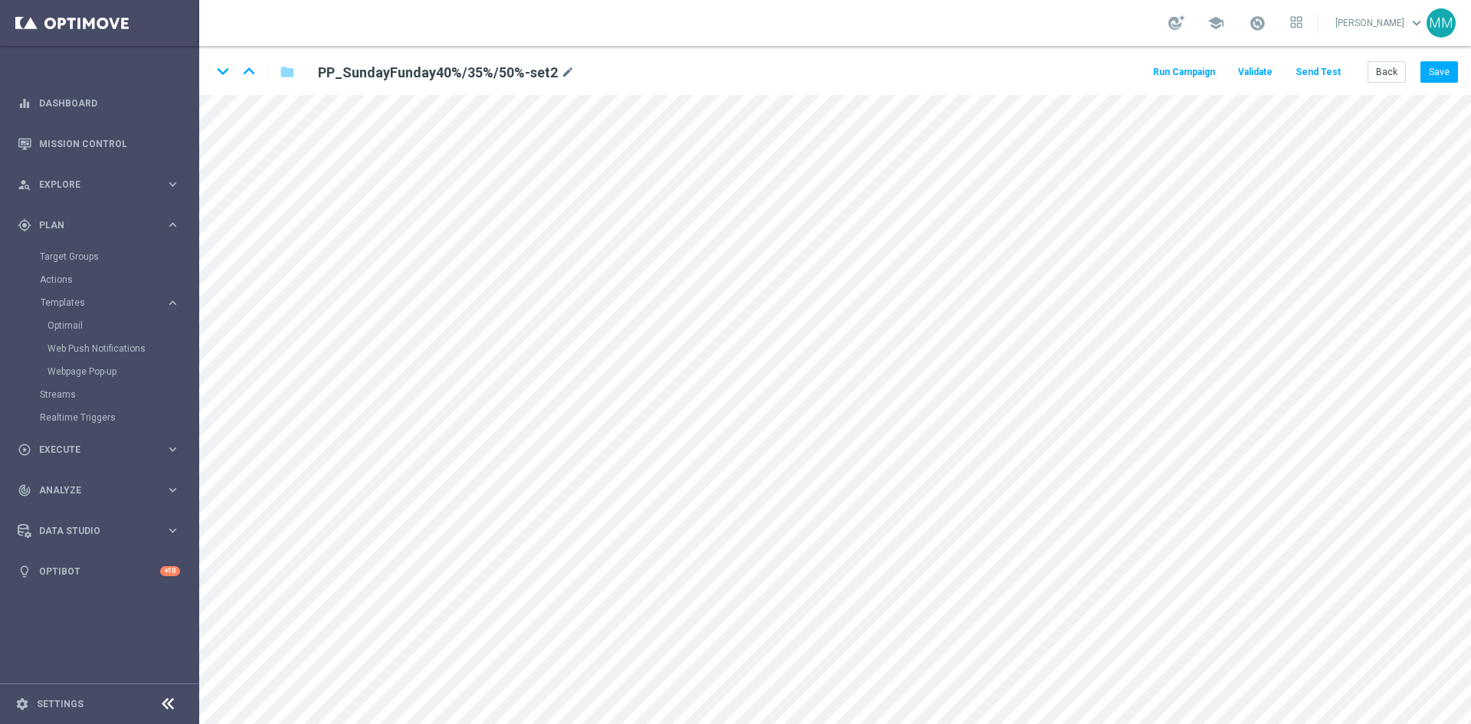
click at [1336, 79] on button "Send Test" at bounding box center [1318, 72] width 50 height 21
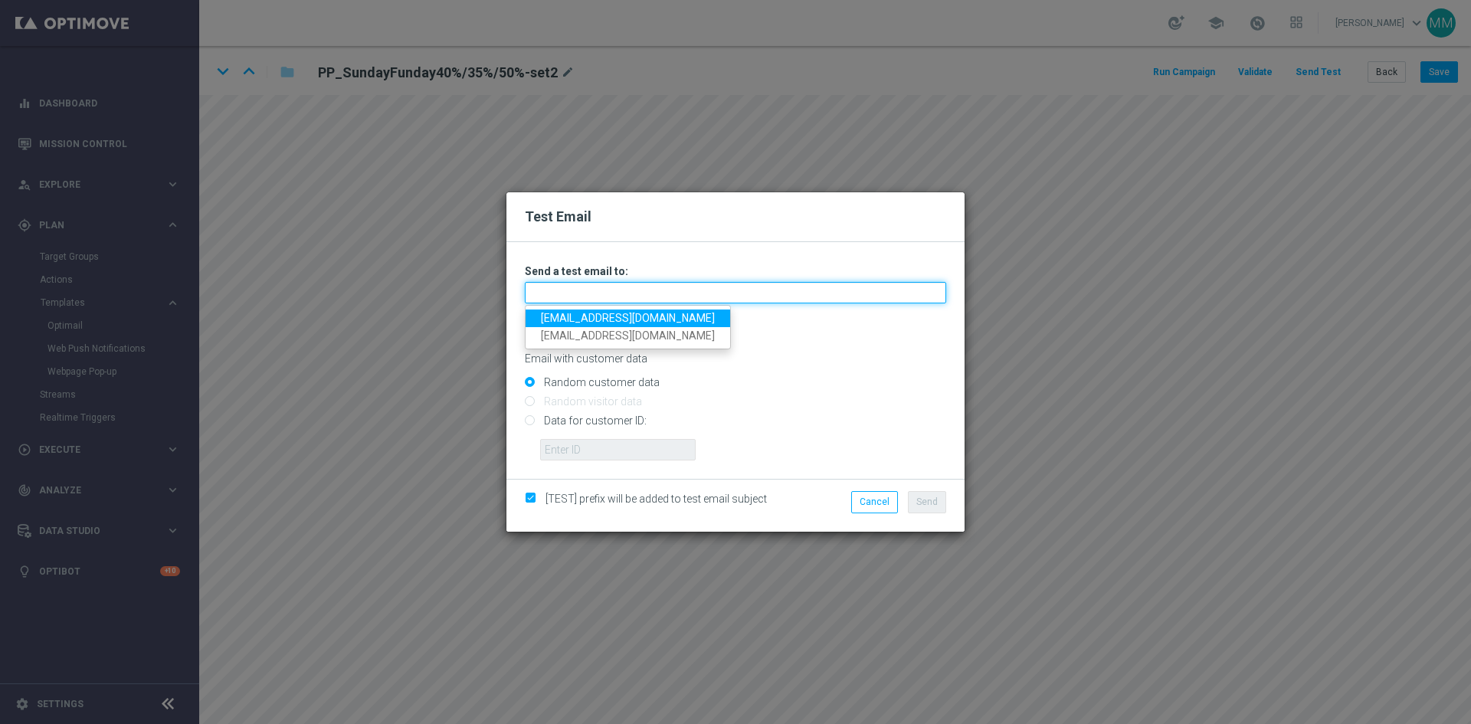
click at [634, 302] on input "text" at bounding box center [735, 292] width 421 height 21
type input "mateigoldmedia@gmail.com"
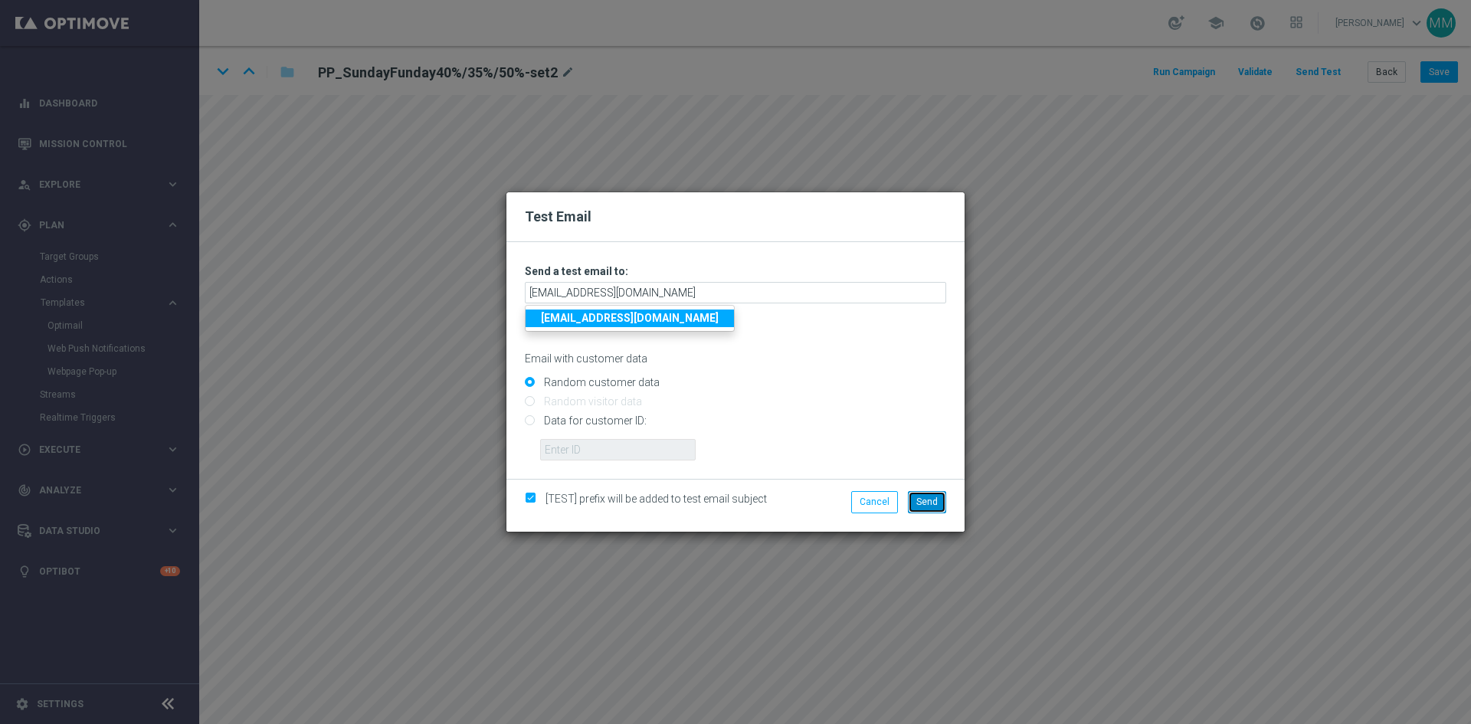
click at [924, 499] on span "Send" at bounding box center [926, 501] width 21 height 11
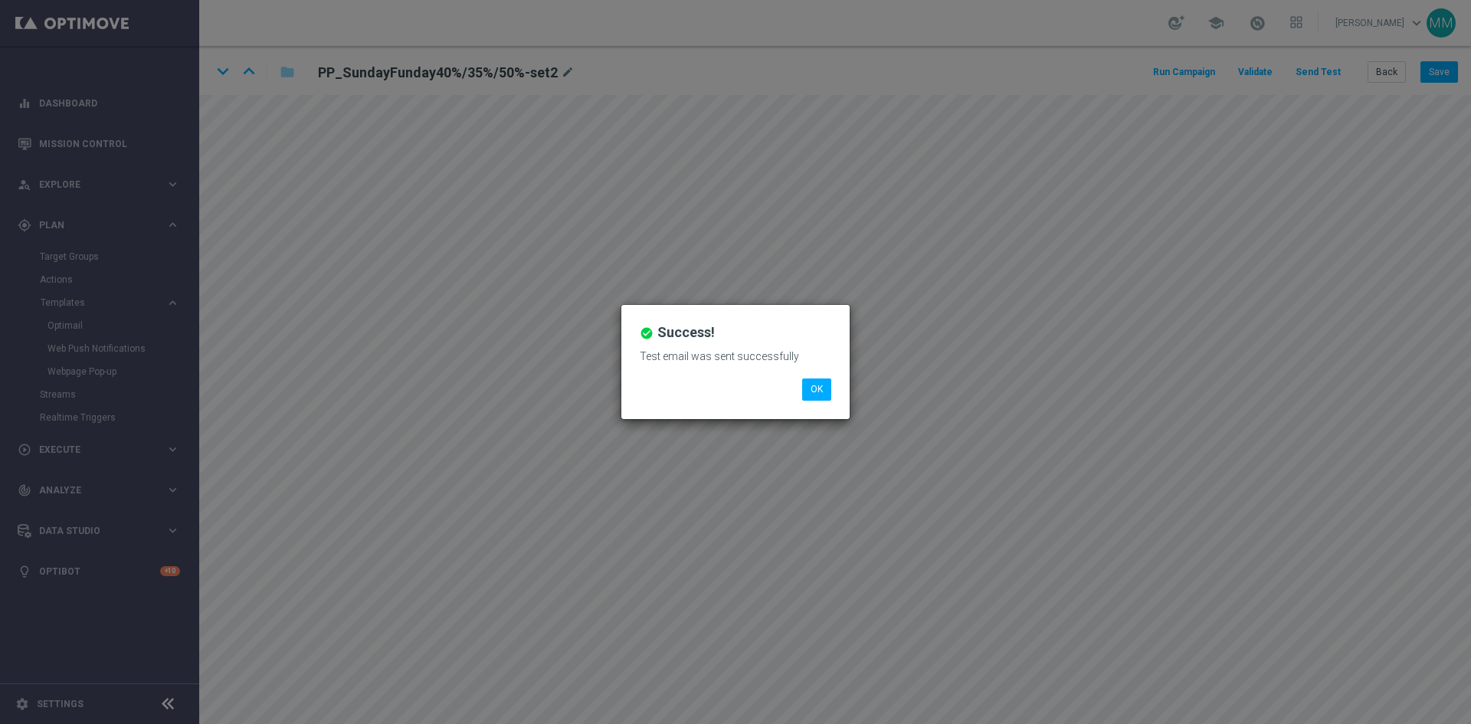
click at [797, 391] on div "check_circle Success! Test email was sent successfully OK" at bounding box center [735, 361] width 228 height 113
click at [804, 388] on button "OK" at bounding box center [816, 388] width 29 height 21
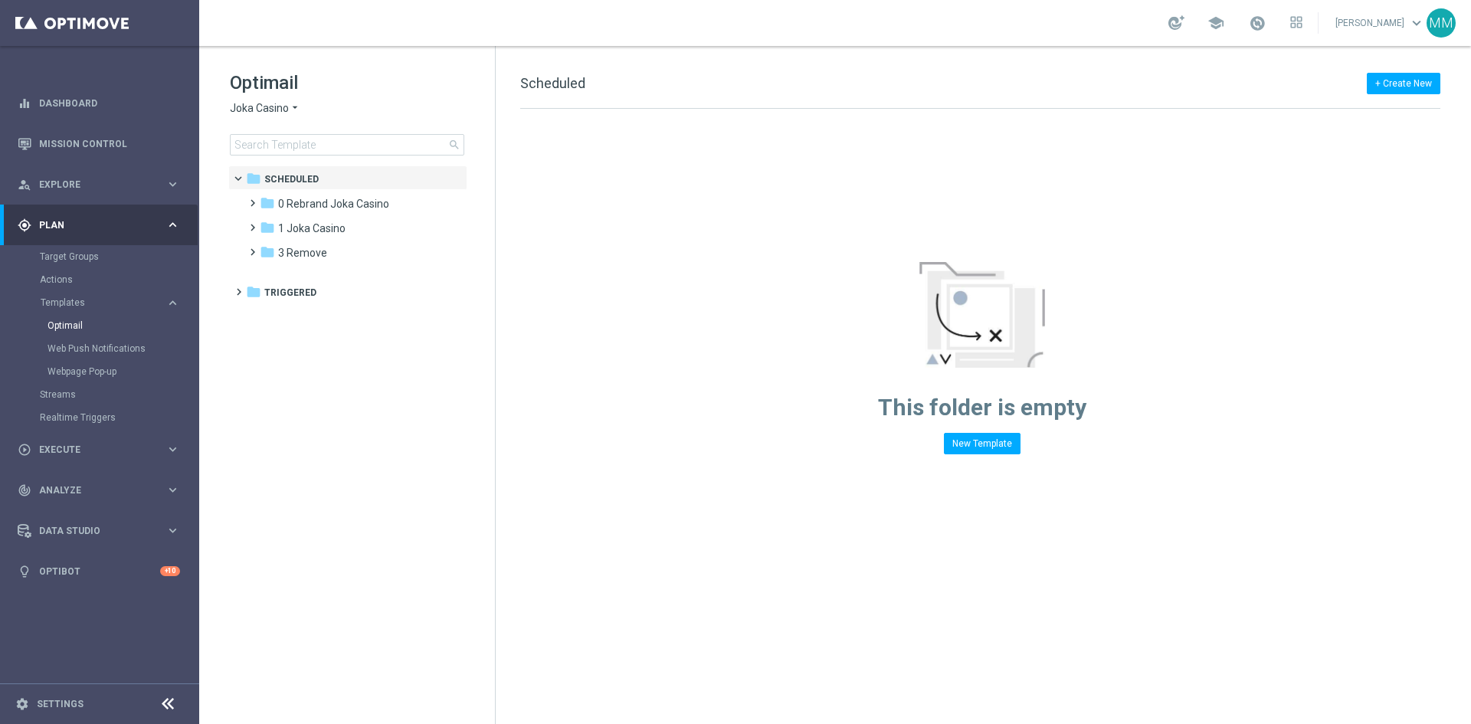
click at [280, 106] on span "Joka Casino" at bounding box center [259, 108] width 59 height 15
click at [299, 179] on div "Casino-Mate" at bounding box center [288, 181] width 115 height 18
click at [344, 199] on div "folder 1 Daily" at bounding box center [348, 204] width 176 height 18
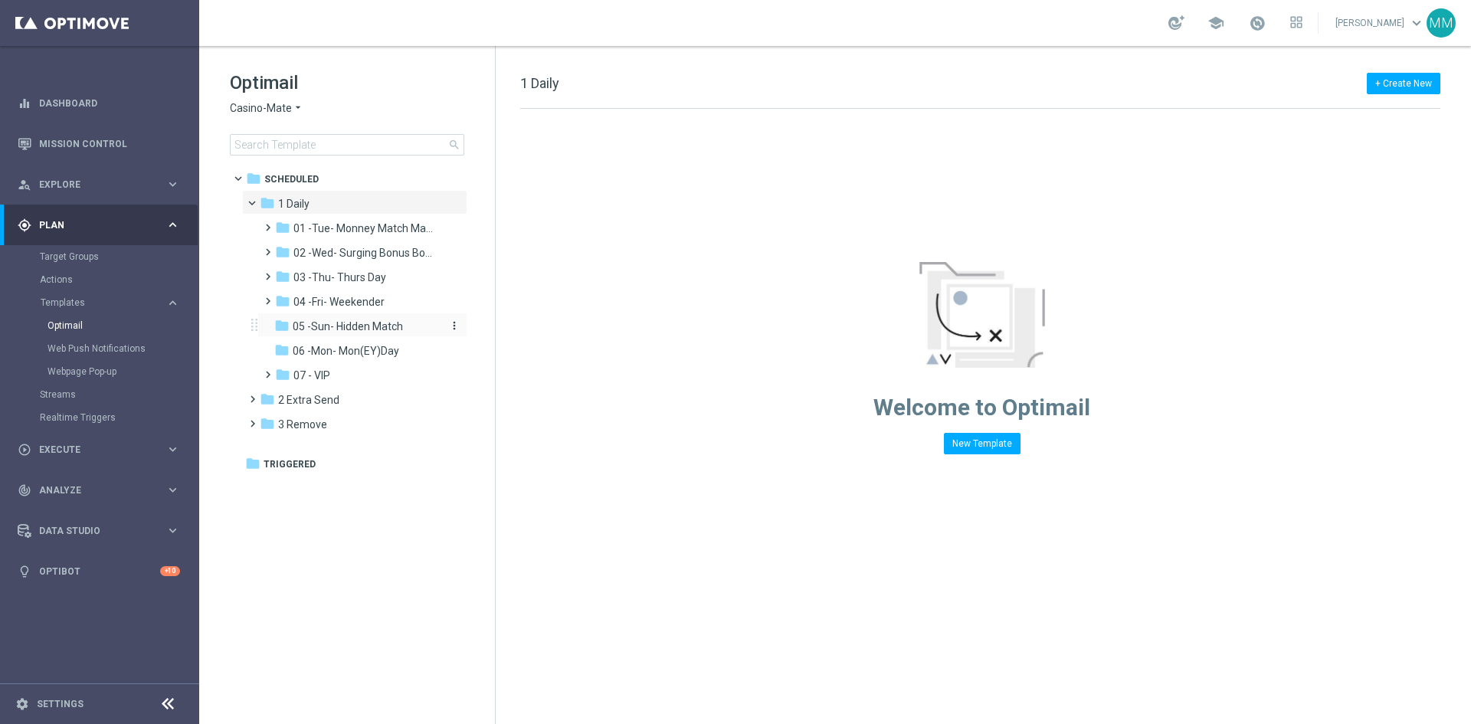
click at [355, 329] on span "05 -Sun- Hidden Match" at bounding box center [348, 326] width 110 height 14
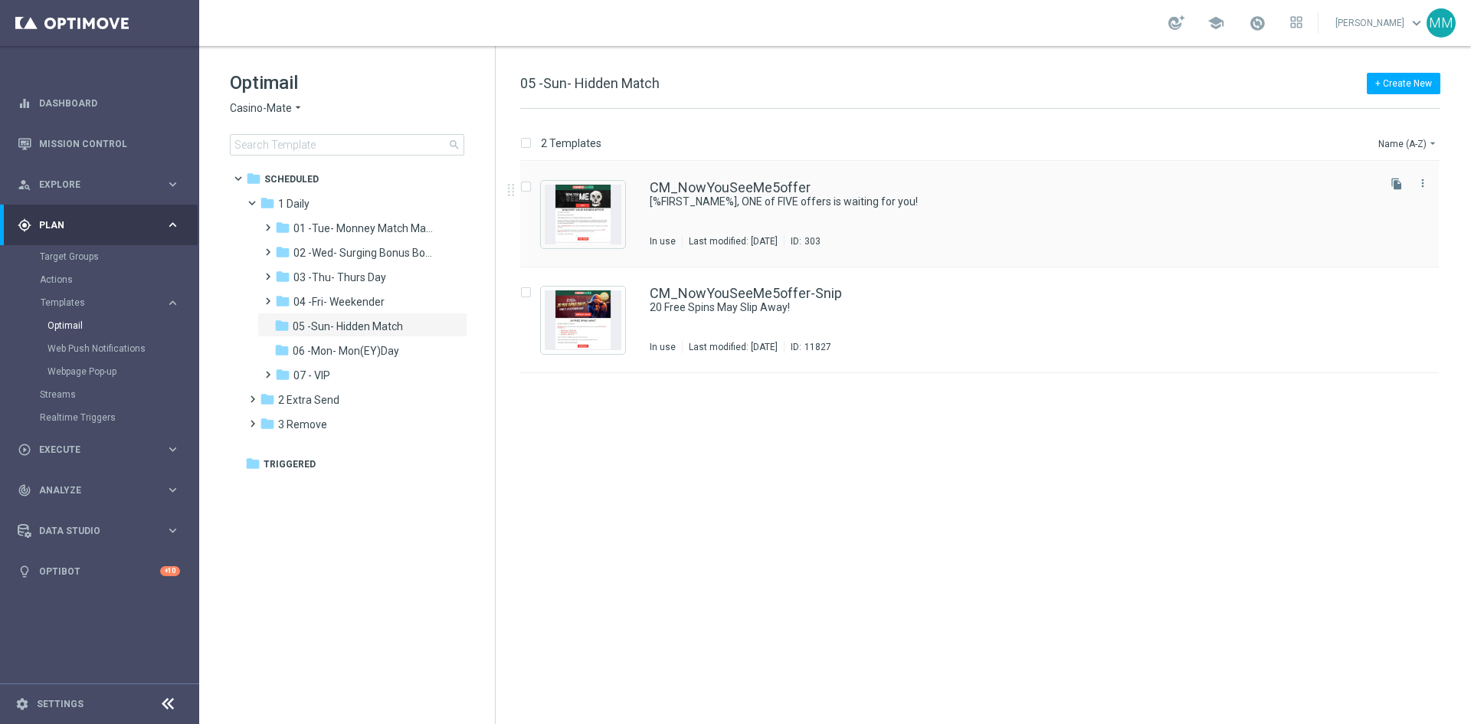
click at [784, 241] on div "Last modified: [DATE]" at bounding box center [732, 241] width 101 height 12
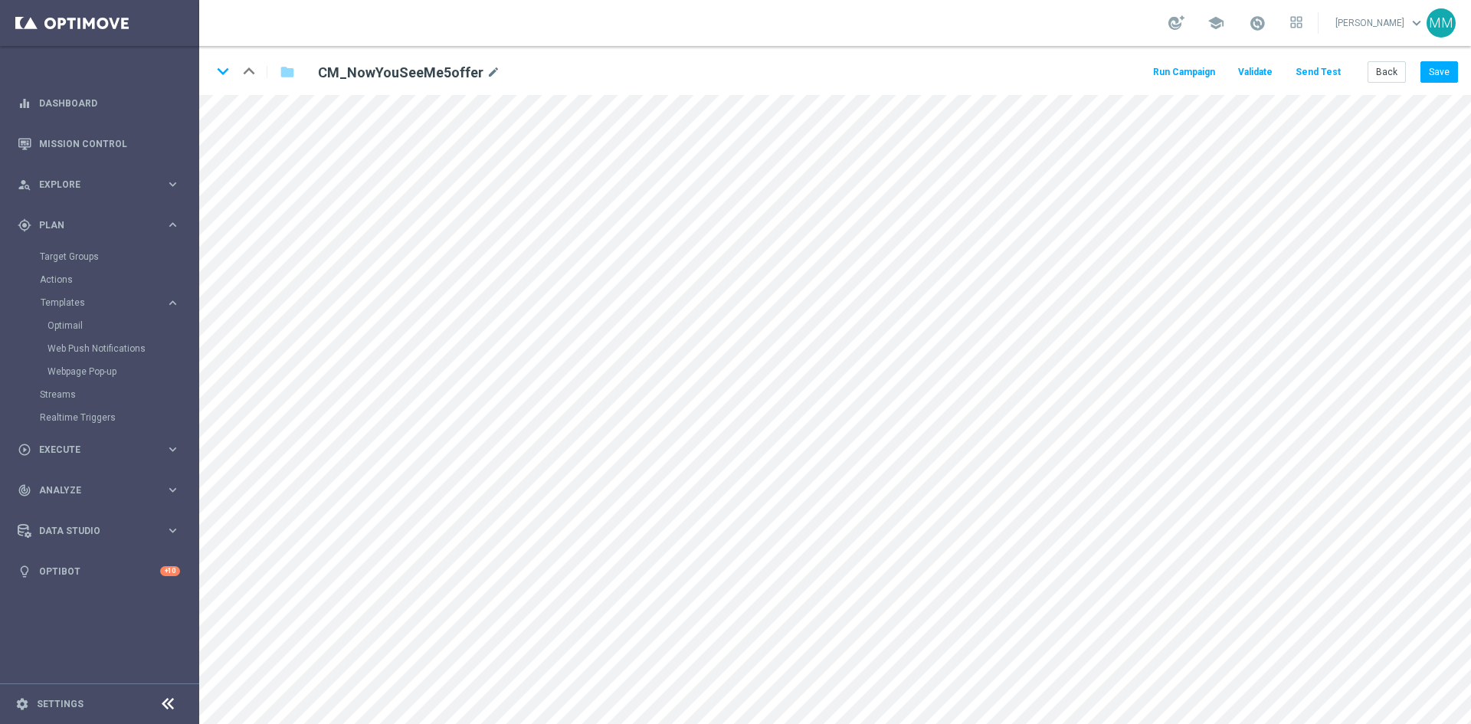
click at [1337, 74] on button "Send Test" at bounding box center [1318, 72] width 50 height 21
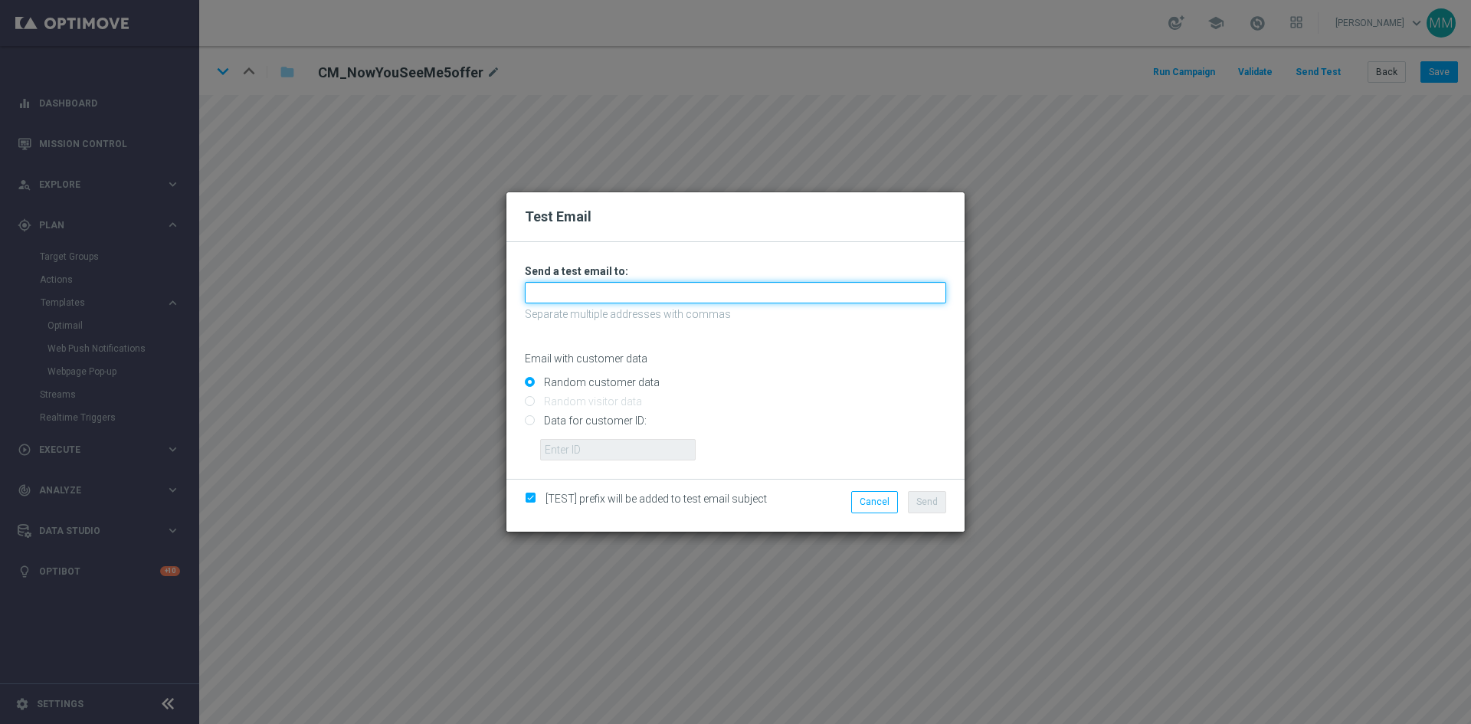
click at [651, 302] on input "text" at bounding box center [735, 292] width 421 height 21
type input "[EMAIL_ADDRESS][DOMAIN_NAME]"
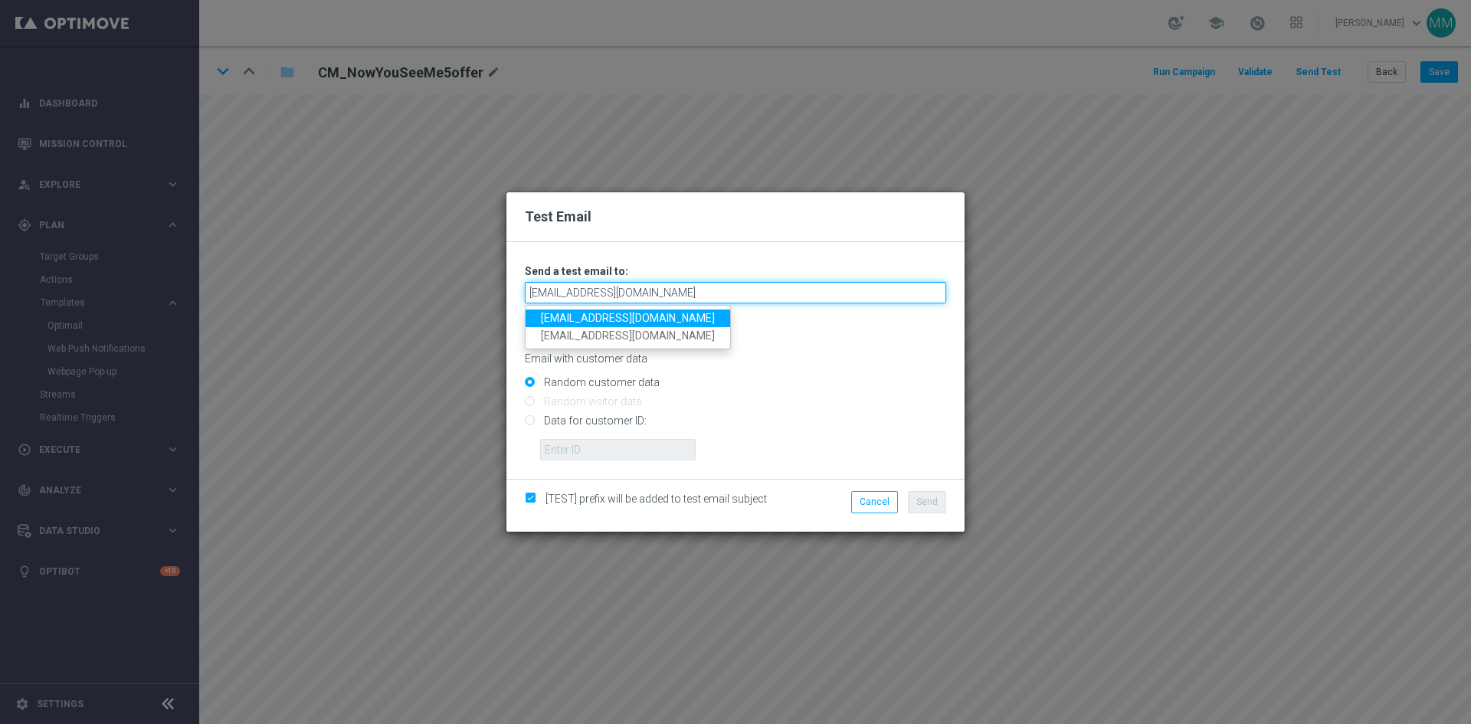
type input "[EMAIL_ADDRESS][DOMAIN_NAME]"
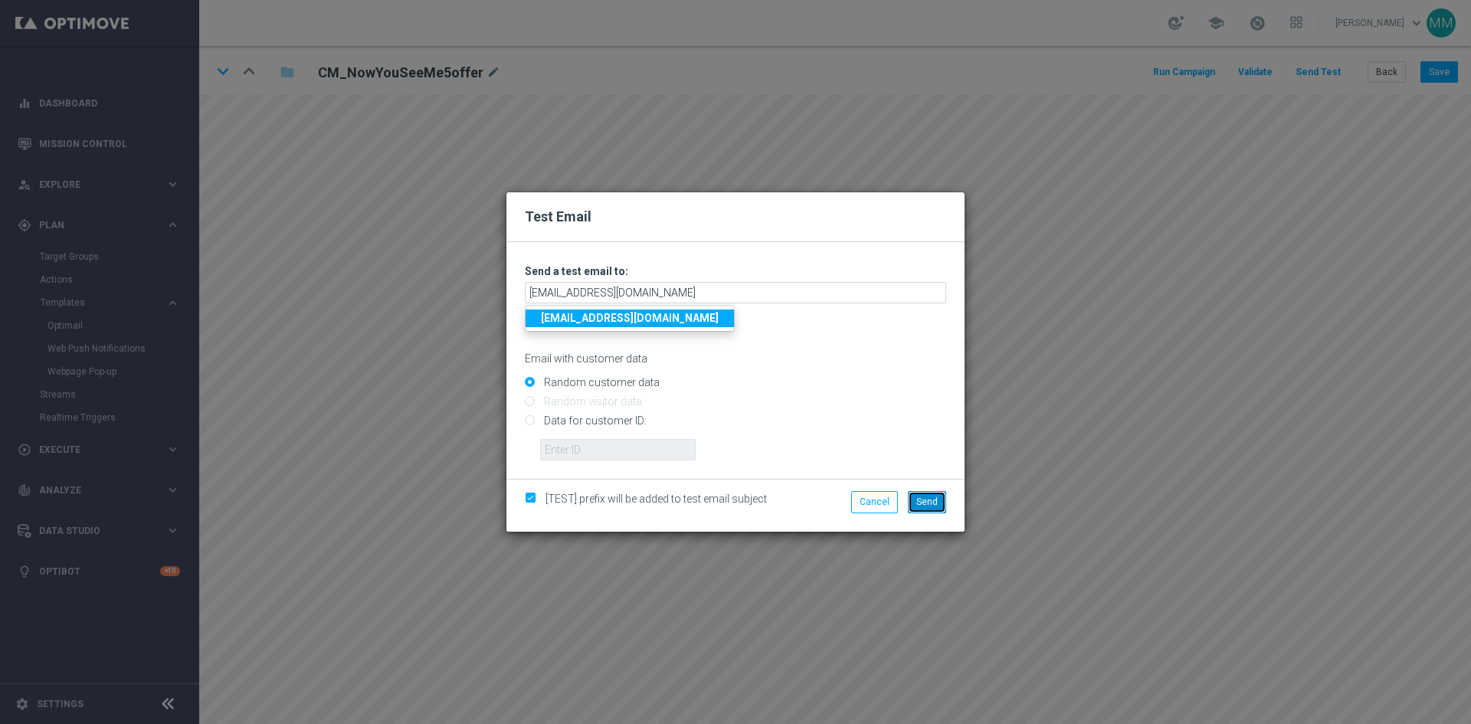
drag, startPoint x: 923, startPoint y: 506, endPoint x: 908, endPoint y: 509, distance: 14.9
click at [921, 505] on span "Send" at bounding box center [926, 501] width 21 height 11
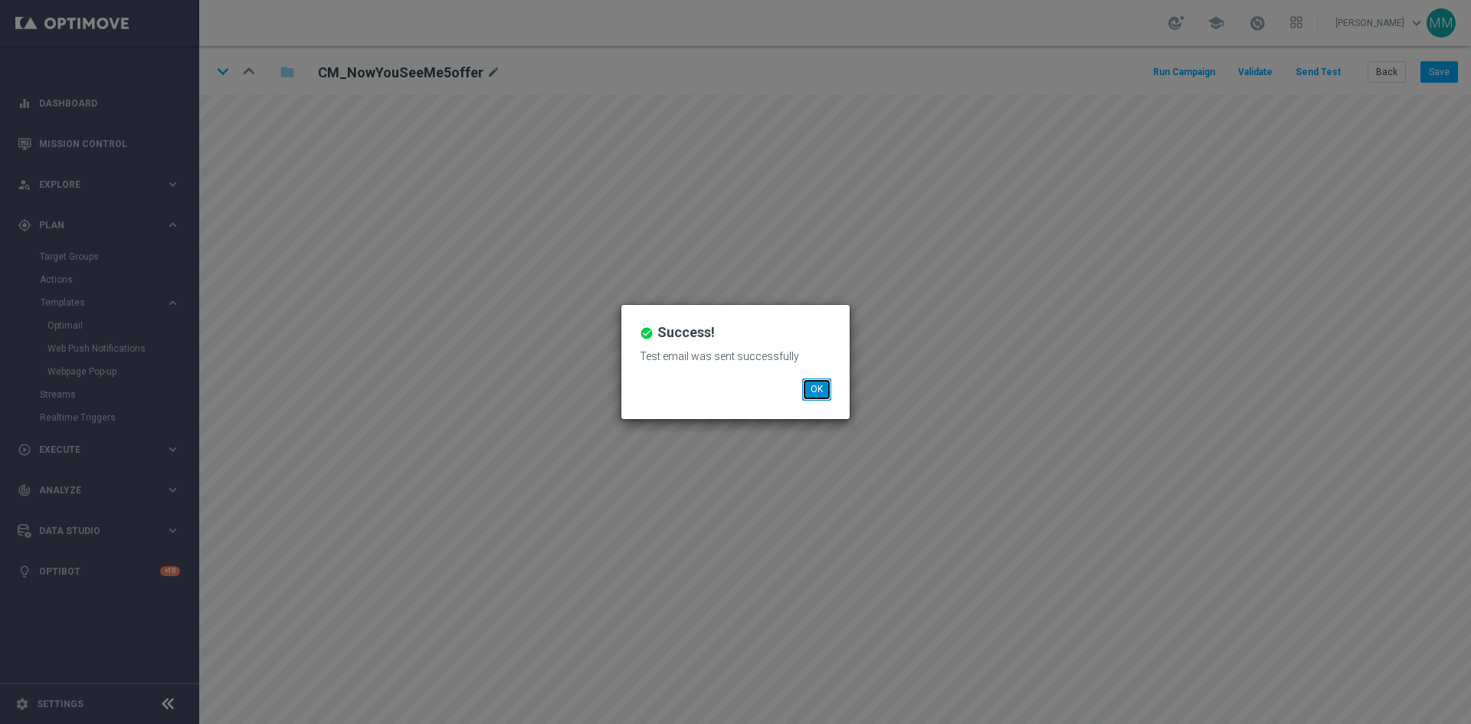
click at [809, 380] on button "OK" at bounding box center [816, 388] width 29 height 21
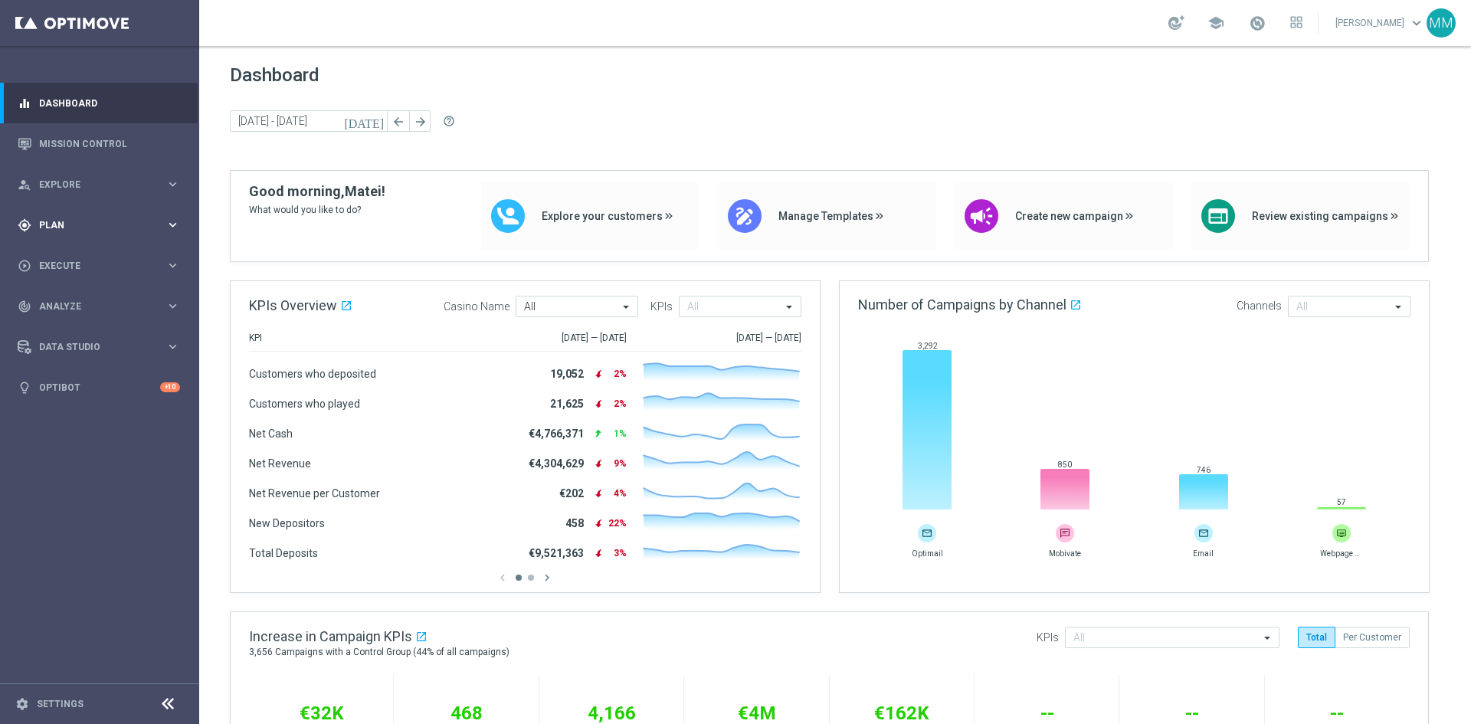
click at [169, 220] on icon "keyboard_arrow_right" at bounding box center [172, 225] width 15 height 15
click at [88, 323] on link "Optimail" at bounding box center [103, 325] width 112 height 12
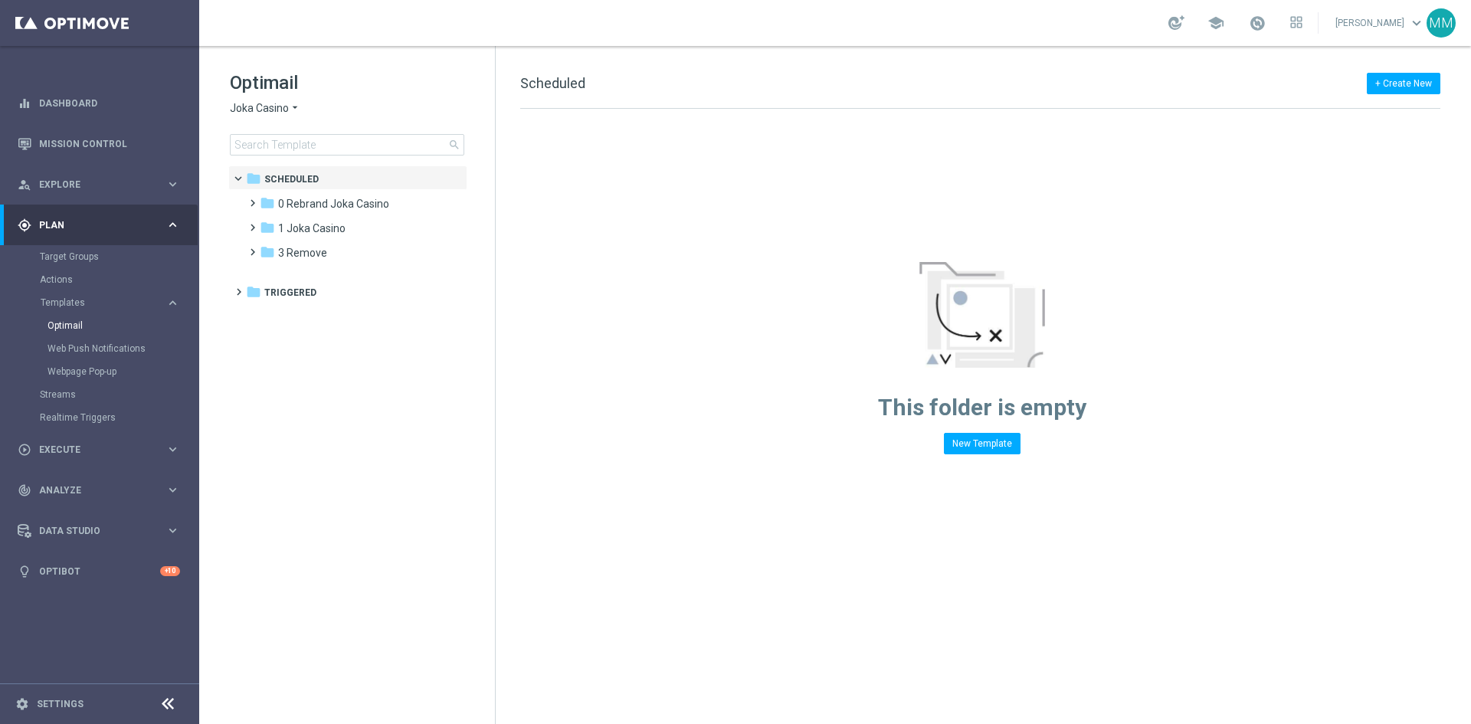
click at [277, 97] on div "Optimail Joka Casino arrow_drop_down × Joka Casino search" at bounding box center [362, 112] width 265 height 85
click at [280, 105] on span "Joka Casino" at bounding box center [259, 108] width 59 height 15
click at [0, 0] on span "House of Jack" at bounding box center [0, 0] width 0 height 0
click at [294, 200] on span "1 Daily" at bounding box center [293, 204] width 31 height 14
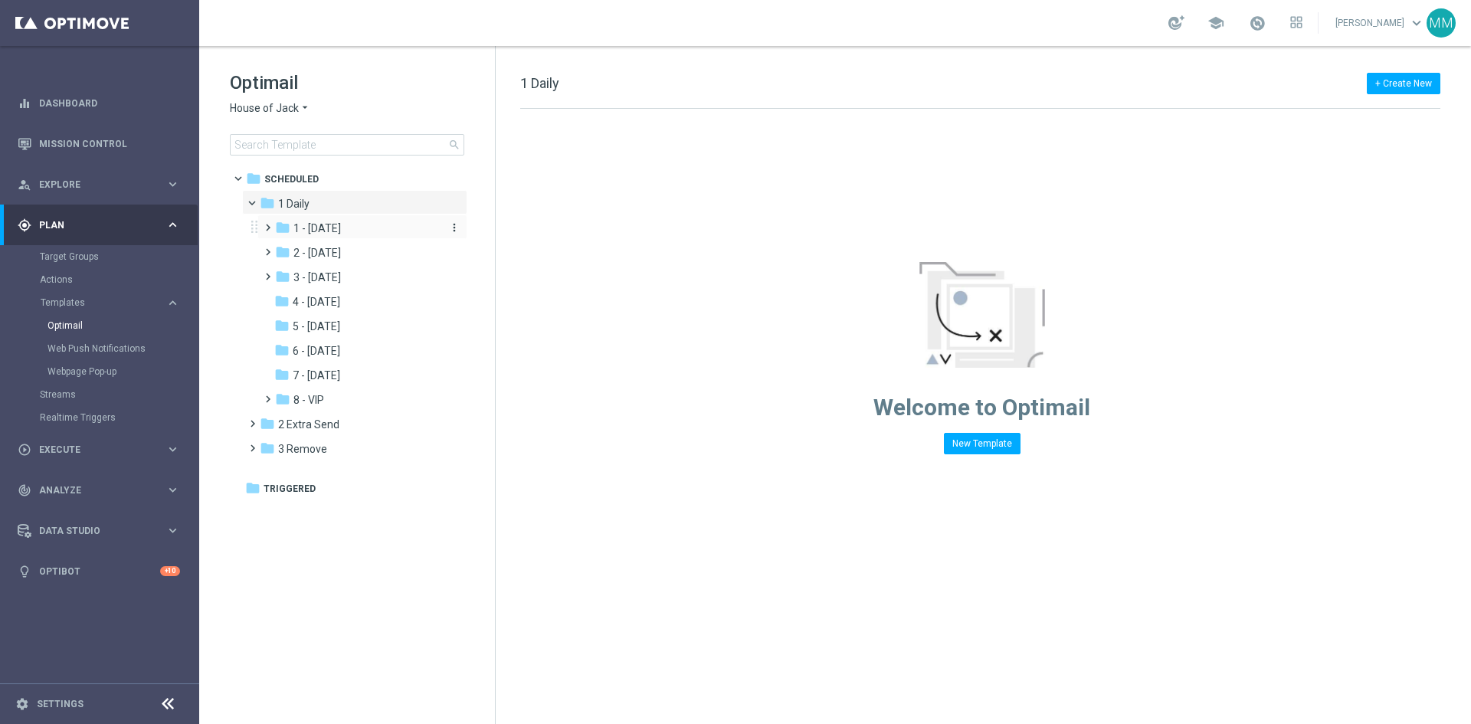
click at [335, 230] on span "1 - [DATE]" at bounding box center [316, 228] width 47 height 14
click at [338, 251] on span "Tue Daily" at bounding box center [331, 253] width 44 height 14
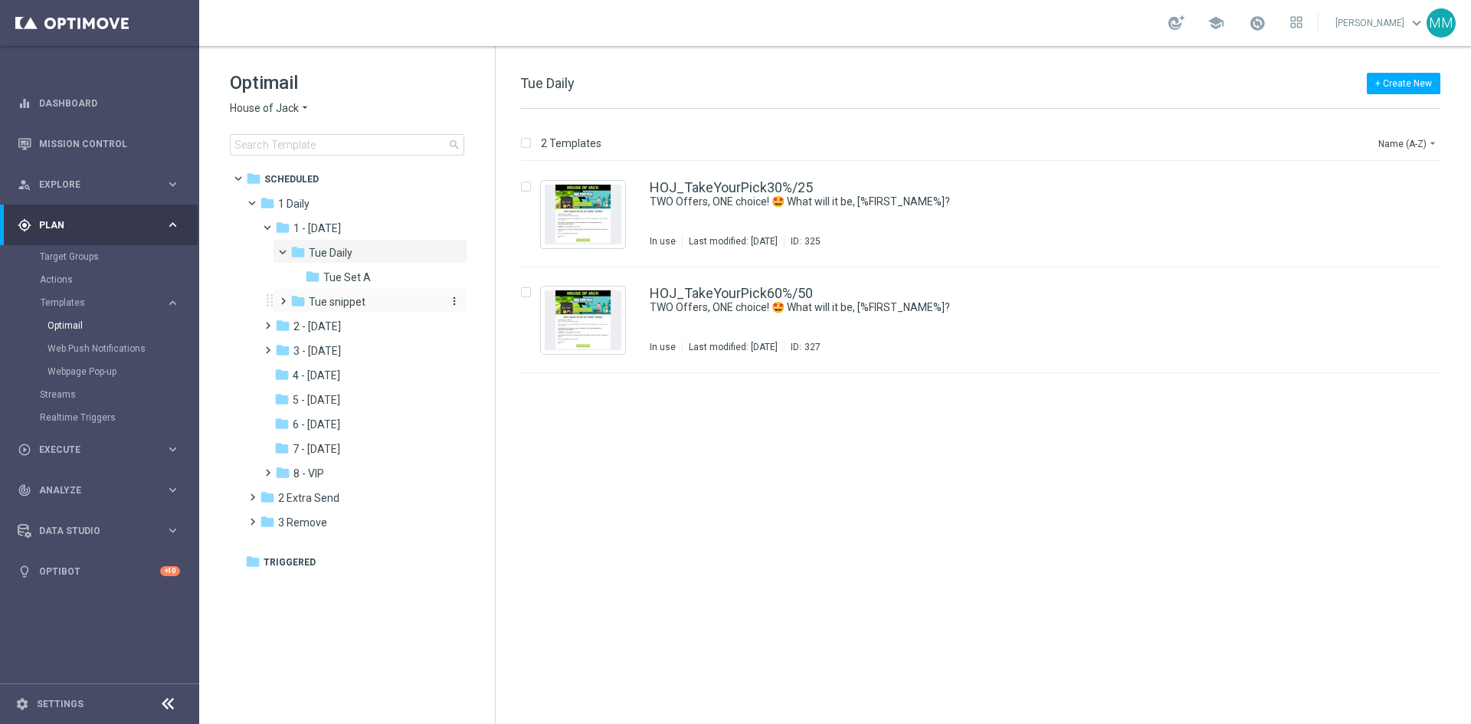
click at [352, 297] on span "Tue snippet" at bounding box center [337, 302] width 57 height 14
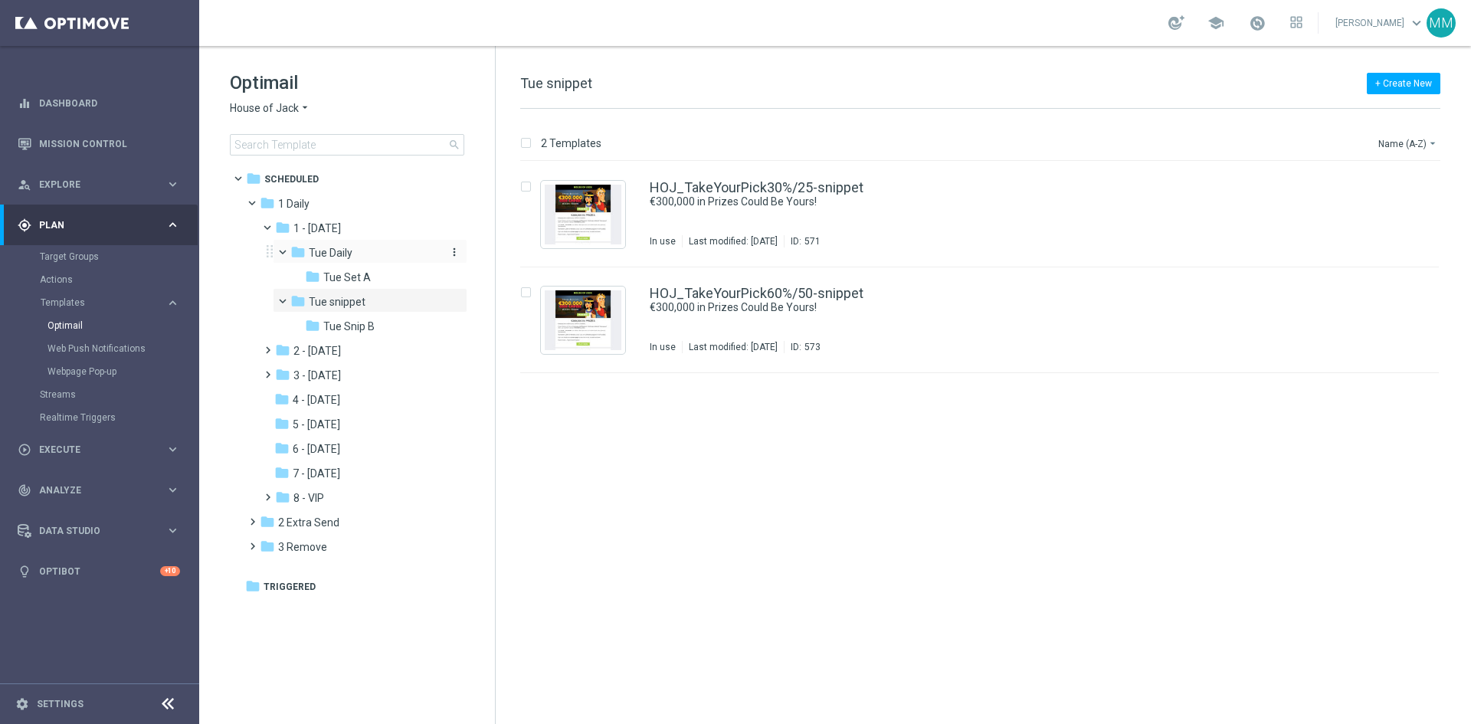
click at [340, 248] on span "Tue Daily" at bounding box center [331, 253] width 44 height 14
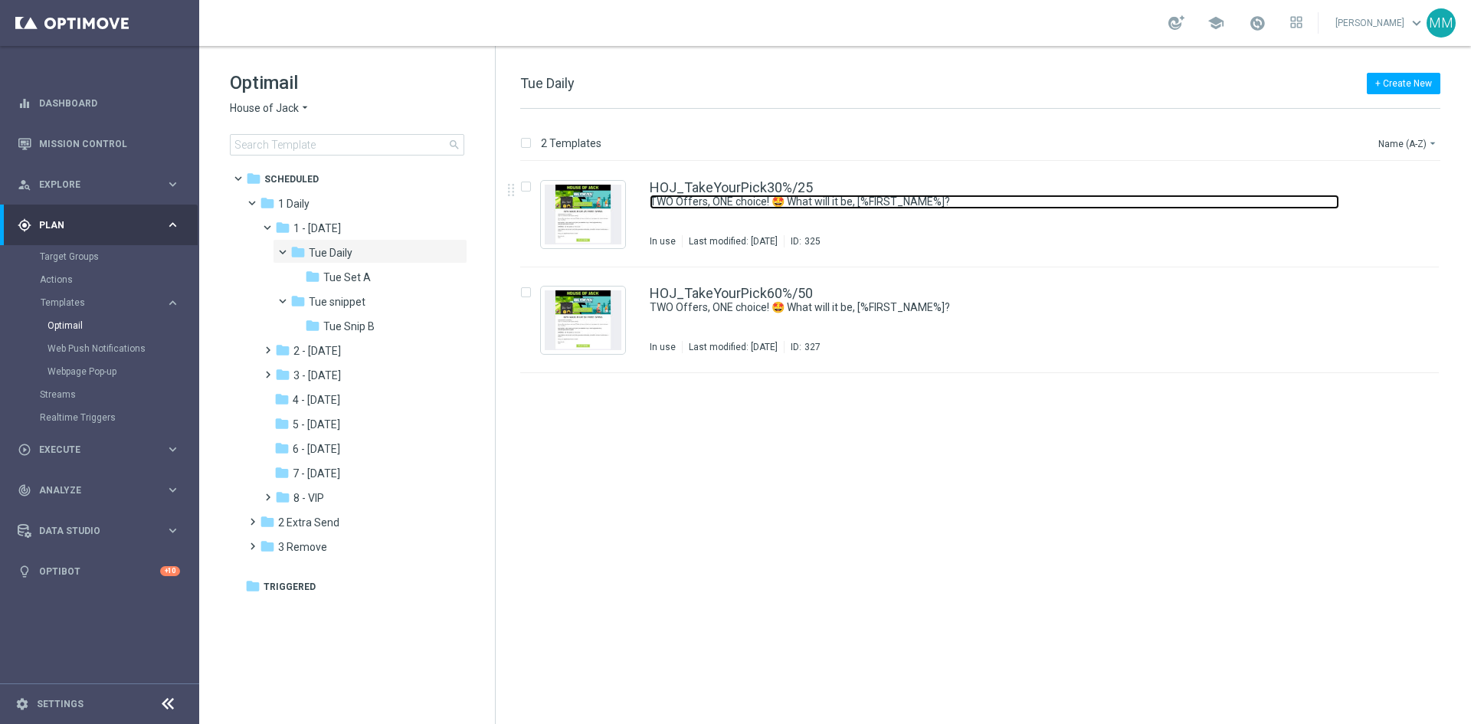
click at [866, 207] on link "TWO Offers, ONE choice! 🤩 What will it be, [%FIRST_NAME%]?" at bounding box center [994, 202] width 689 height 15
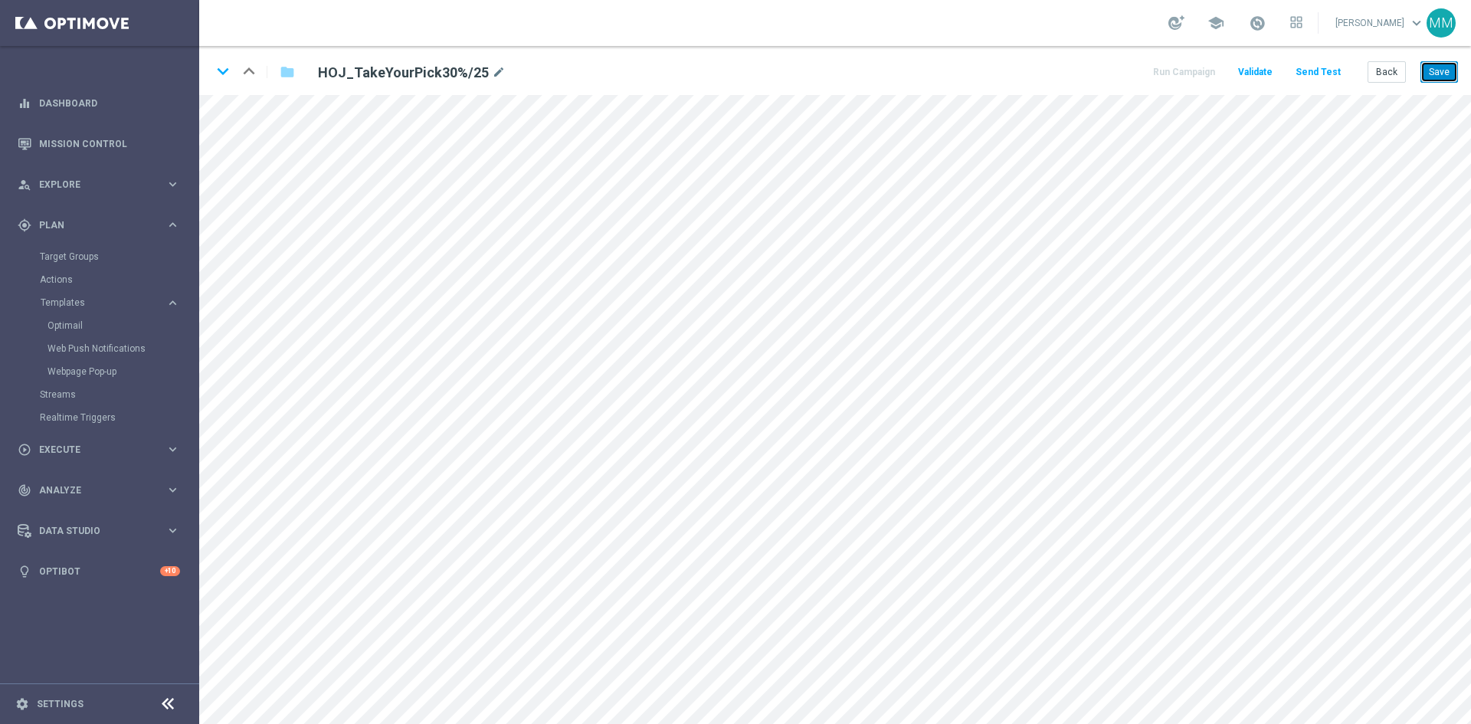
click at [1443, 67] on button "Save" at bounding box center [1439, 71] width 38 height 21
drag, startPoint x: 1427, startPoint y: 65, endPoint x: 1409, endPoint y: 93, distance: 32.7
click at [1426, 65] on button "Save" at bounding box center [1439, 71] width 38 height 21
click at [1440, 59] on div "keyboard_arrow_down keyboard_arrow_up folder HOJ_TakeYourPick30%/25 mode_edit R…" at bounding box center [834, 70] width 1271 height 49
click at [1436, 65] on button "Save" at bounding box center [1439, 71] width 38 height 21
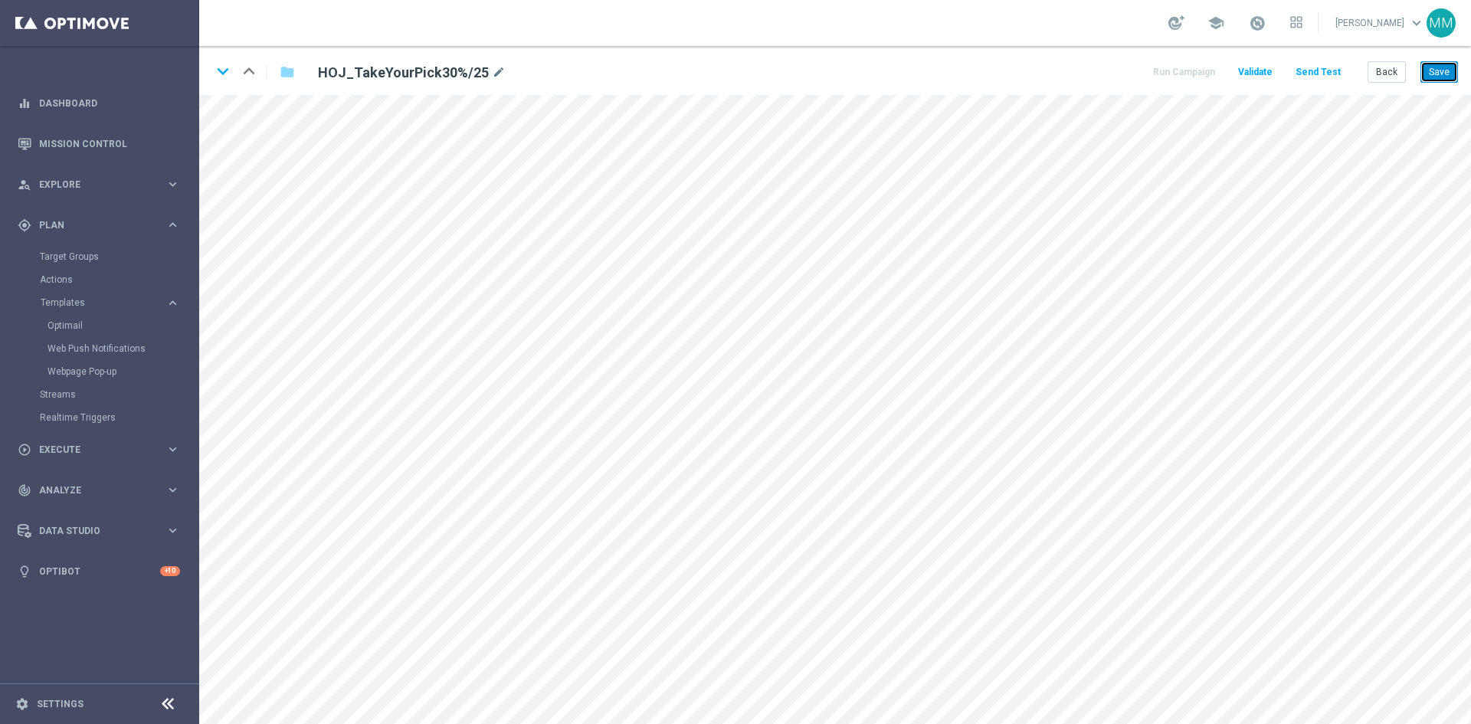
click at [1441, 70] on button "Save" at bounding box center [1439, 71] width 38 height 21
click at [1432, 65] on button "Save" at bounding box center [1439, 71] width 38 height 21
click at [1439, 72] on button "Save" at bounding box center [1439, 71] width 38 height 21
click at [1453, 63] on button "Save" at bounding box center [1439, 71] width 38 height 21
click at [1428, 73] on button "Save" at bounding box center [1439, 71] width 38 height 21
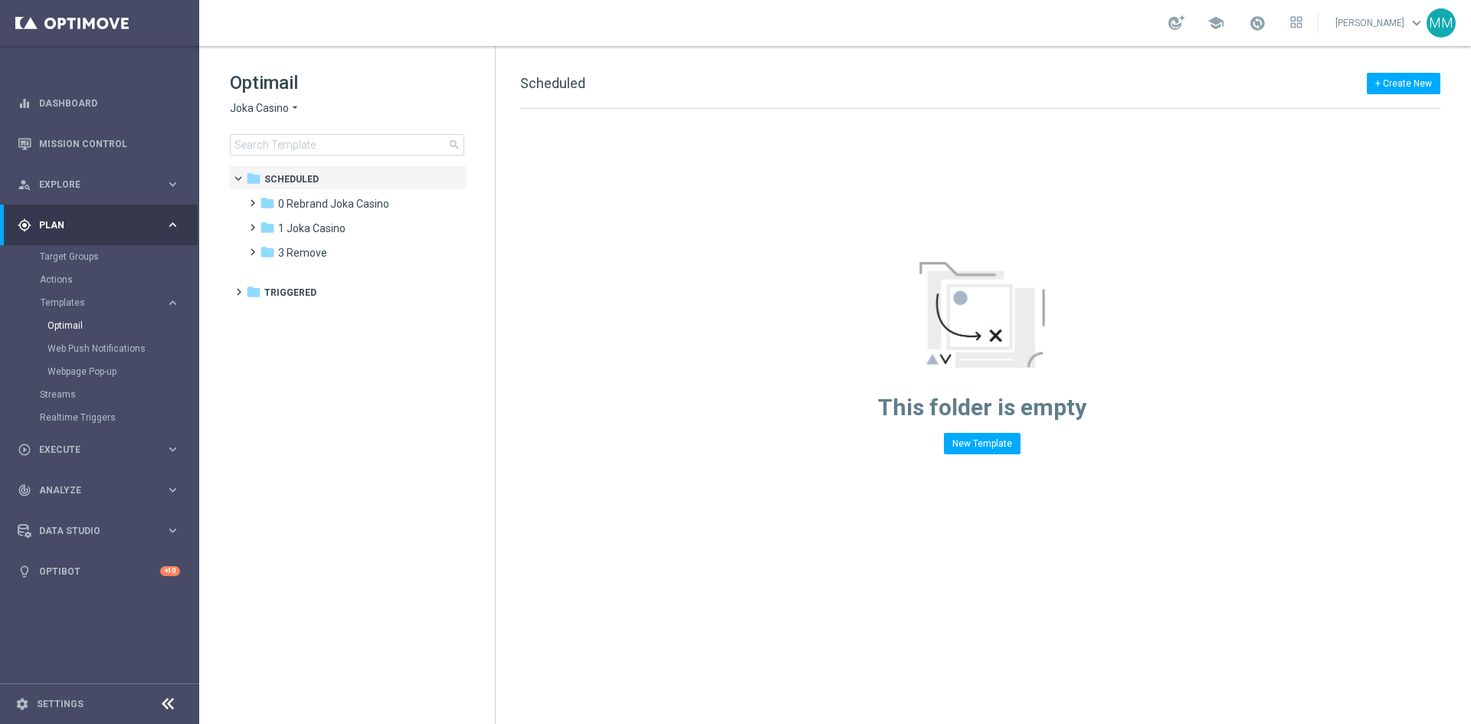
click at [281, 110] on span "Joka Casino" at bounding box center [259, 108] width 59 height 15
click at [305, 214] on div "Pokie Pop" at bounding box center [288, 217] width 115 height 18
click at [288, 207] on span "1 Daily" at bounding box center [293, 204] width 31 height 14
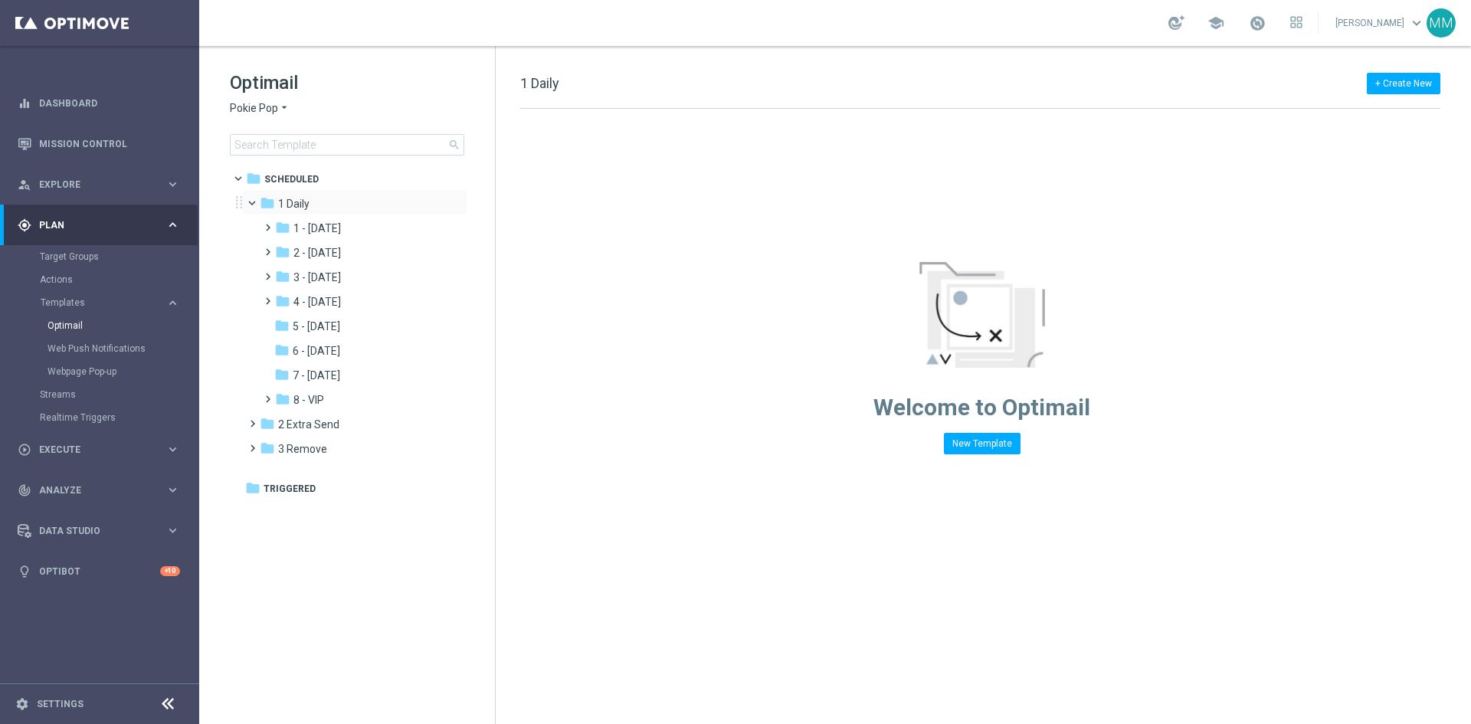
click at [311, 214] on div "folder 1 Daily more_vert" at bounding box center [354, 202] width 225 height 25
click at [315, 222] on span "1 - [DATE]" at bounding box center [316, 228] width 47 height 14
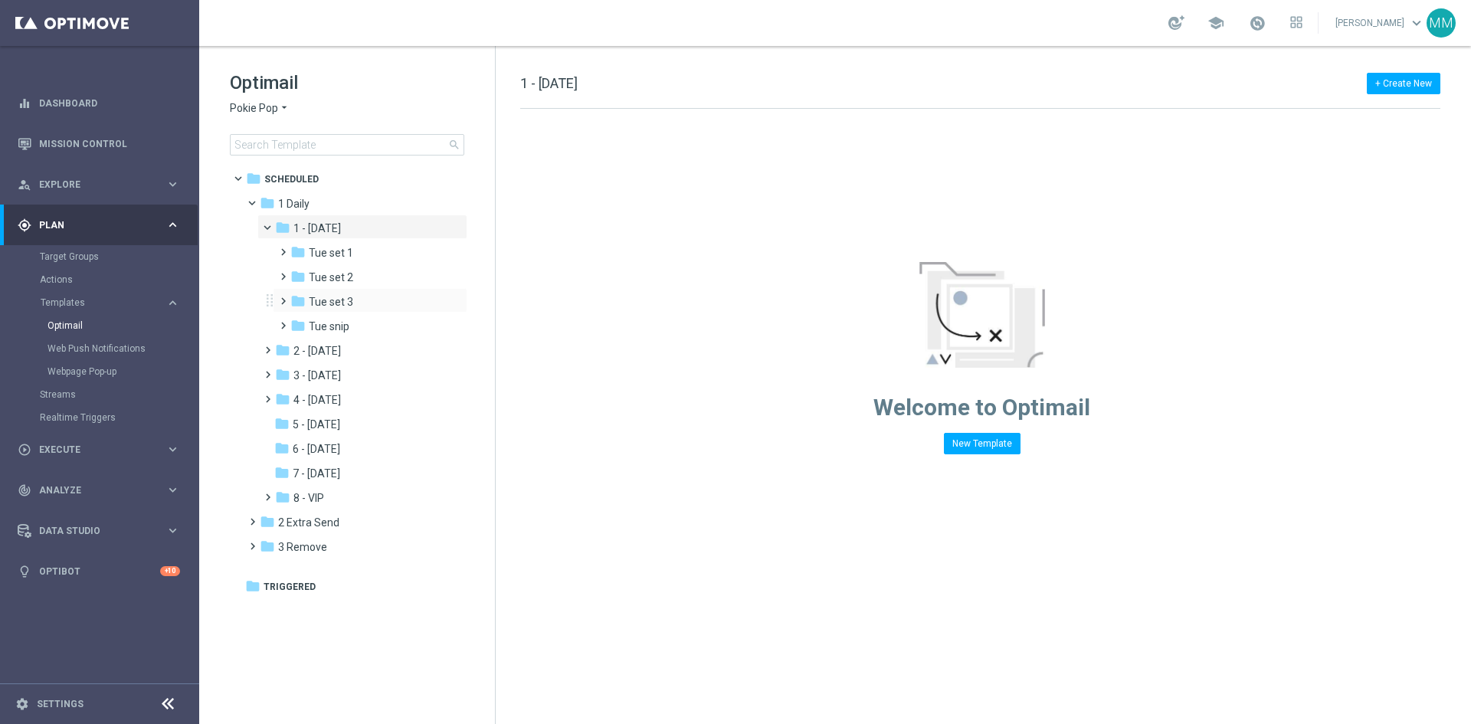
click at [341, 293] on div "folder Tue set 3 more_vert" at bounding box center [370, 300] width 195 height 25
click at [340, 294] on div "folder Tue set 3" at bounding box center [365, 302] width 150 height 18
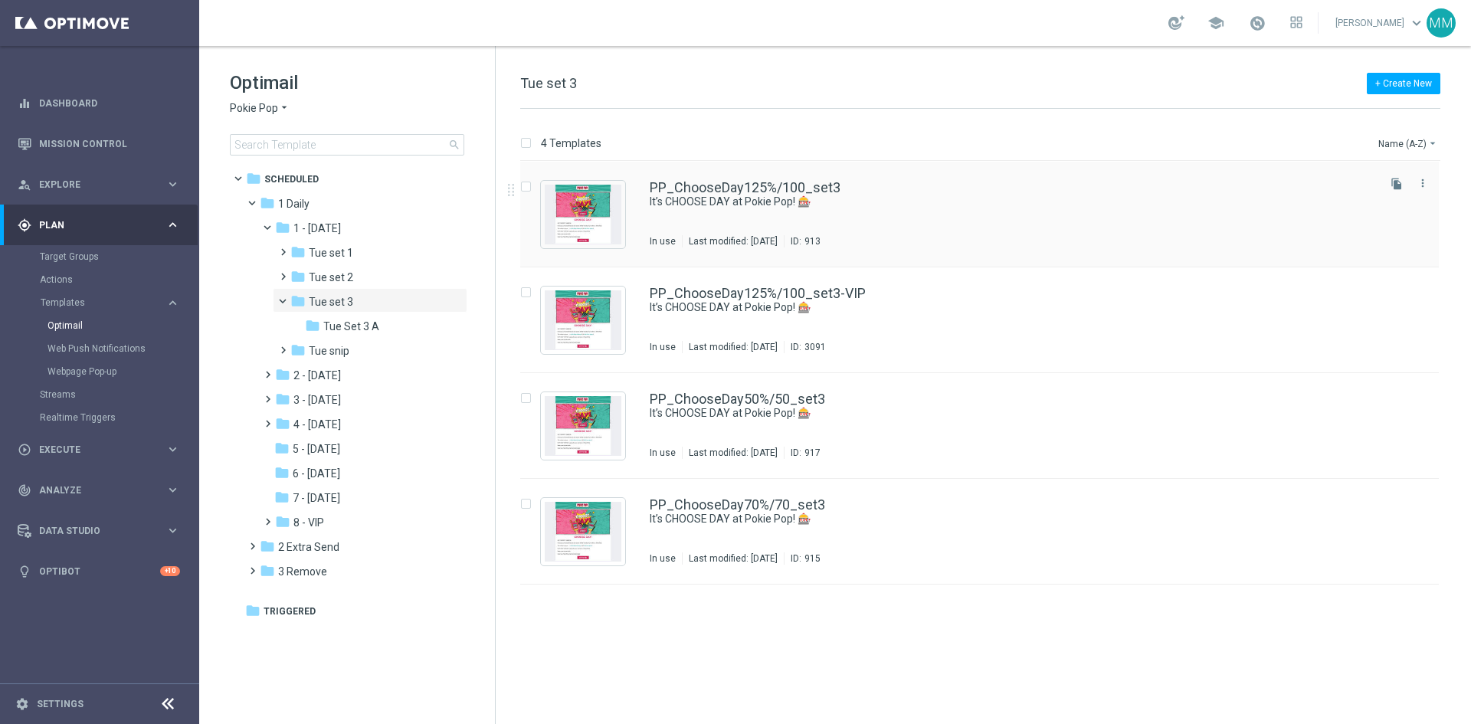
click at [912, 225] on div "PP_ChooseDay125%/100_set3 It’s CHOOSE DAY at Pokie Pop! 🎰 In use Last modified:…" at bounding box center [1012, 214] width 725 height 67
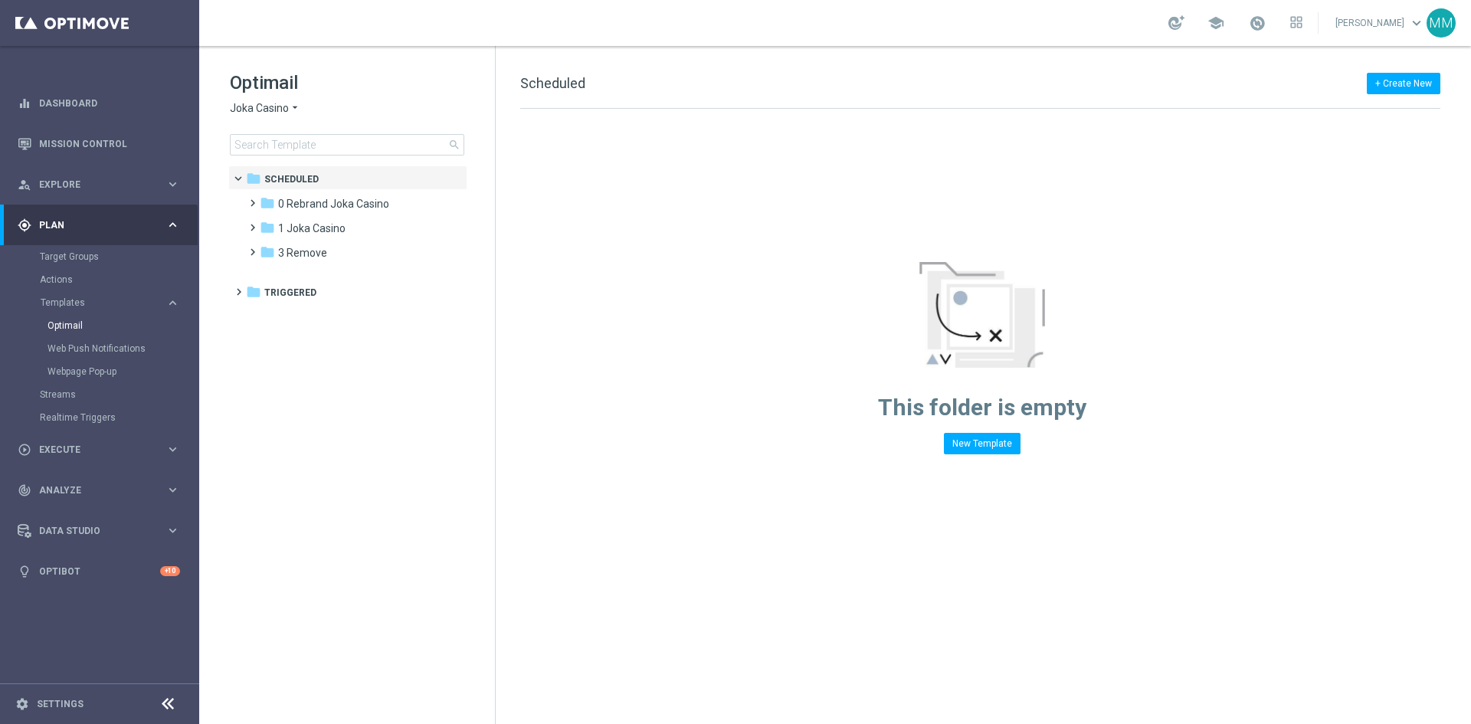
click at [272, 101] on span "Joka Casino" at bounding box center [259, 108] width 59 height 15
click at [0, 0] on span "Casino-Mate" at bounding box center [0, 0] width 0 height 0
click at [291, 201] on span "1 Daily" at bounding box center [293, 204] width 31 height 14
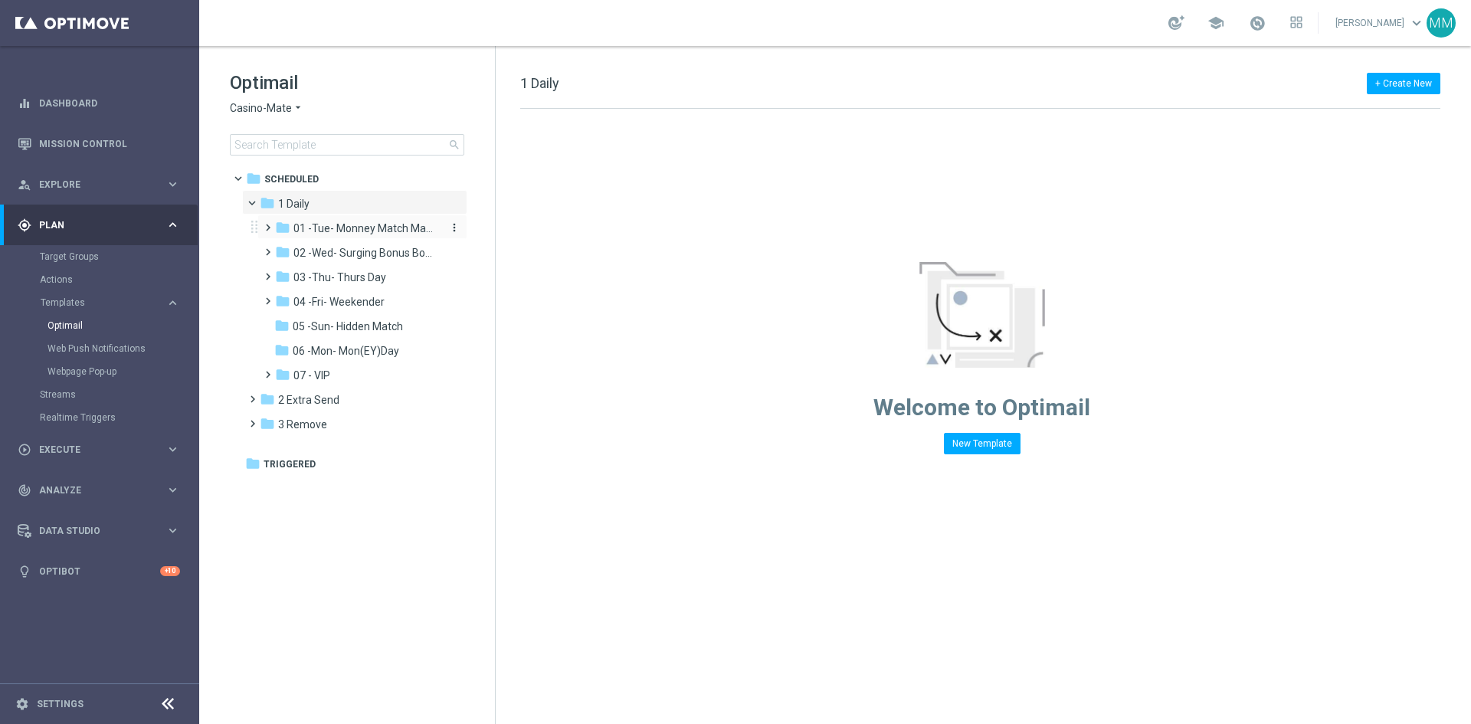
click at [367, 231] on span "01 -Tue- Monney Match Maker" at bounding box center [365, 228] width 145 height 14
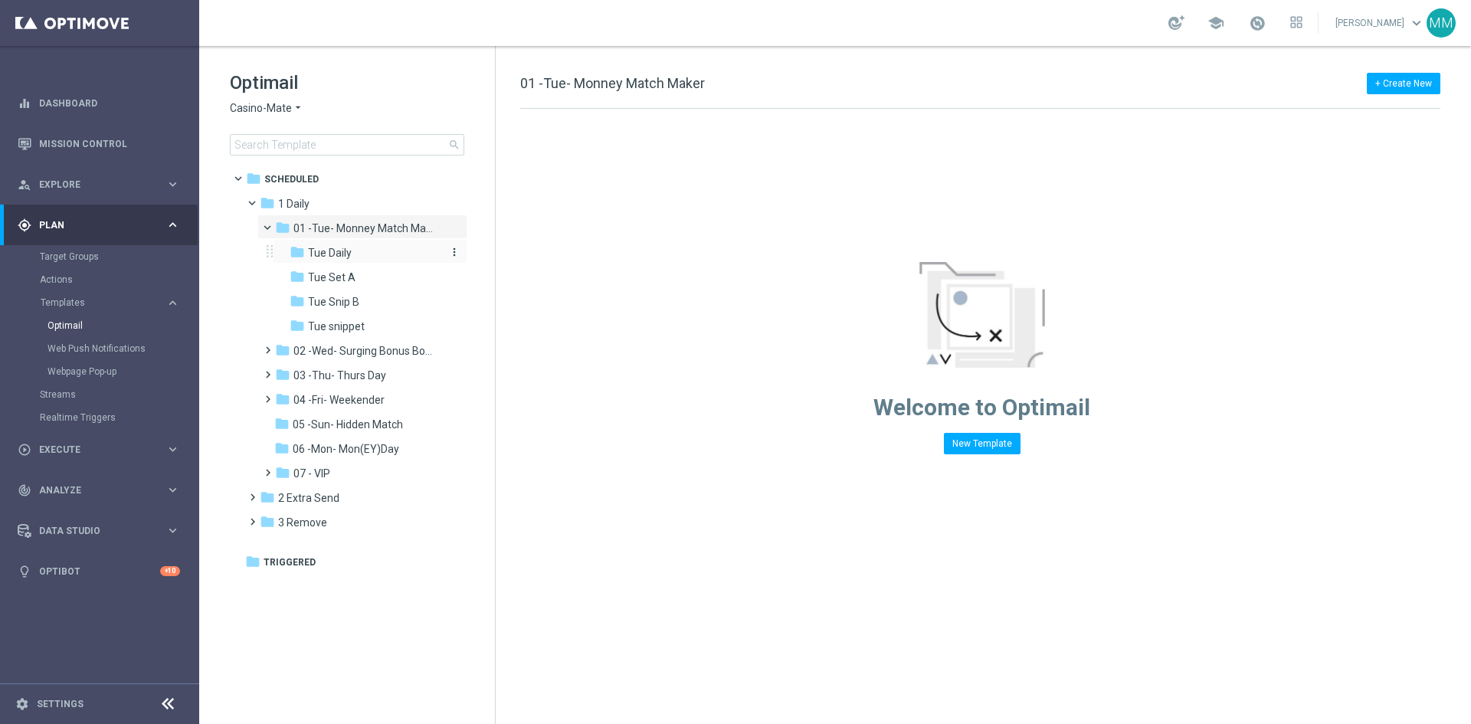
click at [352, 256] on div "folder Tue Daily" at bounding box center [365, 253] width 151 height 18
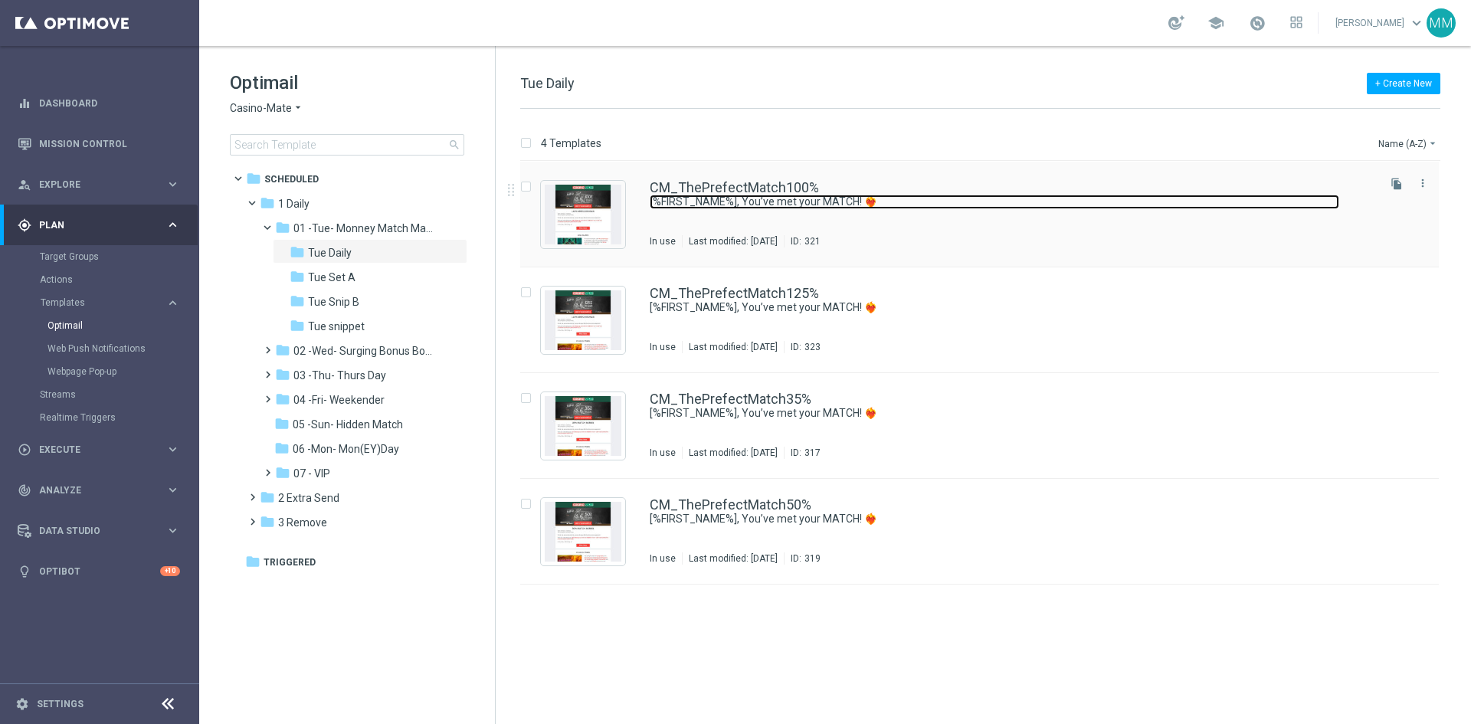
click at [723, 208] on link "[%FIRST_NAME%], You’ve met your MATCH! ❤️‍🔥" at bounding box center [994, 202] width 689 height 15
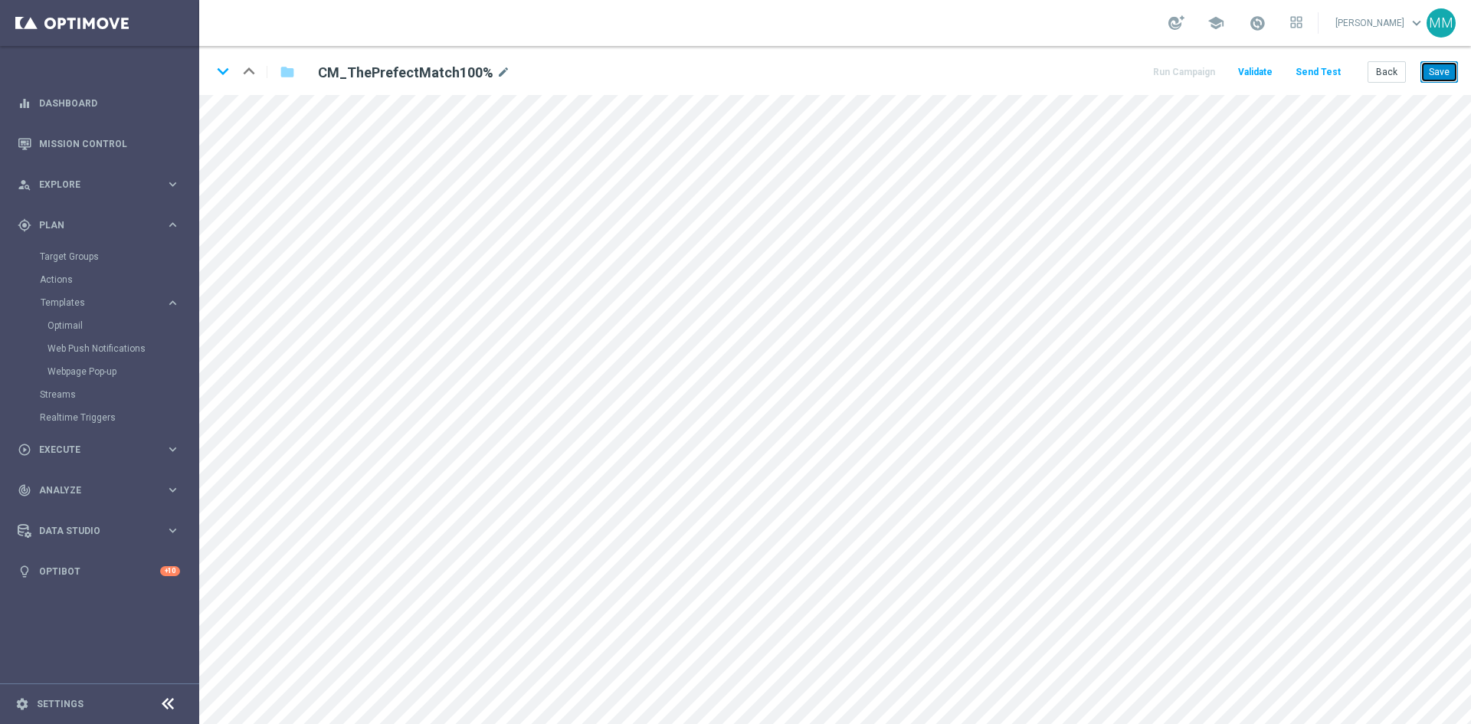
click at [1438, 64] on button "Save" at bounding box center [1439, 71] width 38 height 21
click at [1440, 68] on button "Save" at bounding box center [1439, 71] width 38 height 21
click at [1432, 70] on button "Save" at bounding box center [1439, 71] width 38 height 21
click at [1428, 67] on button "Save" at bounding box center [1439, 71] width 38 height 21
click at [1428, 64] on button "Save" at bounding box center [1439, 71] width 38 height 21
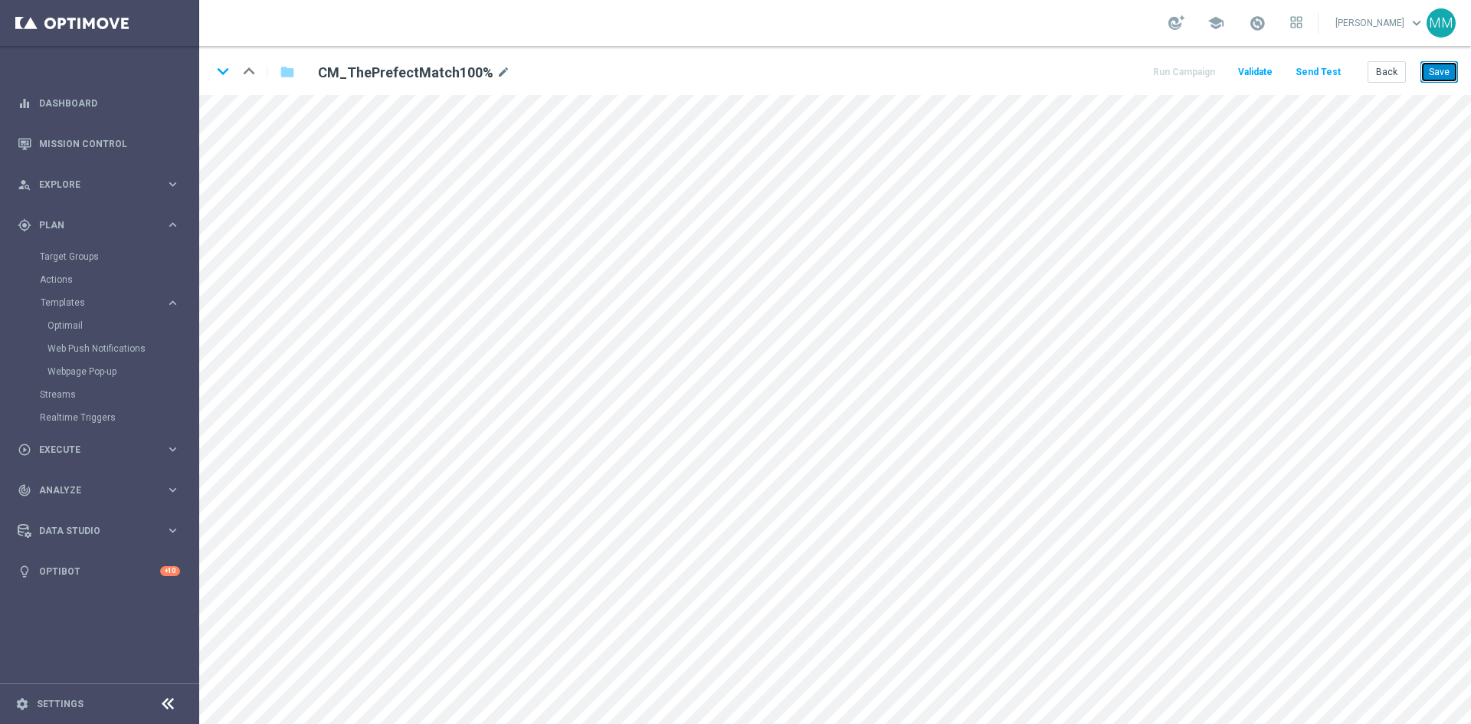
click at [1429, 73] on button "Save" at bounding box center [1439, 71] width 38 height 21
click at [1440, 68] on button "Save" at bounding box center [1439, 71] width 38 height 21
click at [1452, 76] on button "Save" at bounding box center [1439, 71] width 38 height 21
click at [1433, 74] on button "Save" at bounding box center [1439, 71] width 38 height 21
drag, startPoint x: 1433, startPoint y: 74, endPoint x: 1415, endPoint y: 94, distance: 27.1
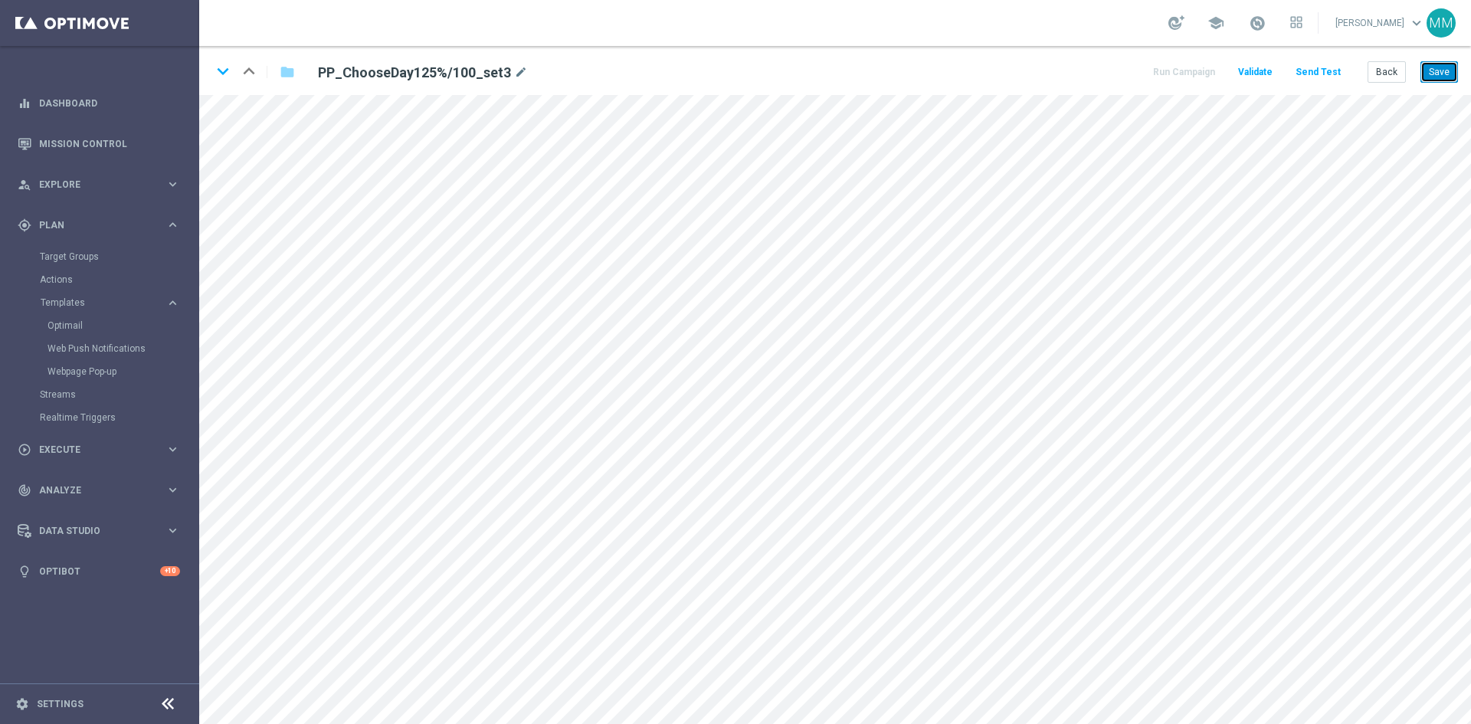
click at [1433, 75] on button "Save" at bounding box center [1439, 71] width 38 height 21
click at [1461, 72] on div "keyboard_arrow_down keyboard_arrow_up folder PP_ChooseDay125%/100_set3 mode_edi…" at bounding box center [834, 70] width 1271 height 49
click at [1450, 75] on button "Save" at bounding box center [1439, 71] width 38 height 21
click at [1446, 75] on button "Save" at bounding box center [1439, 71] width 38 height 21
click at [1437, 67] on button "Save" at bounding box center [1439, 71] width 38 height 21
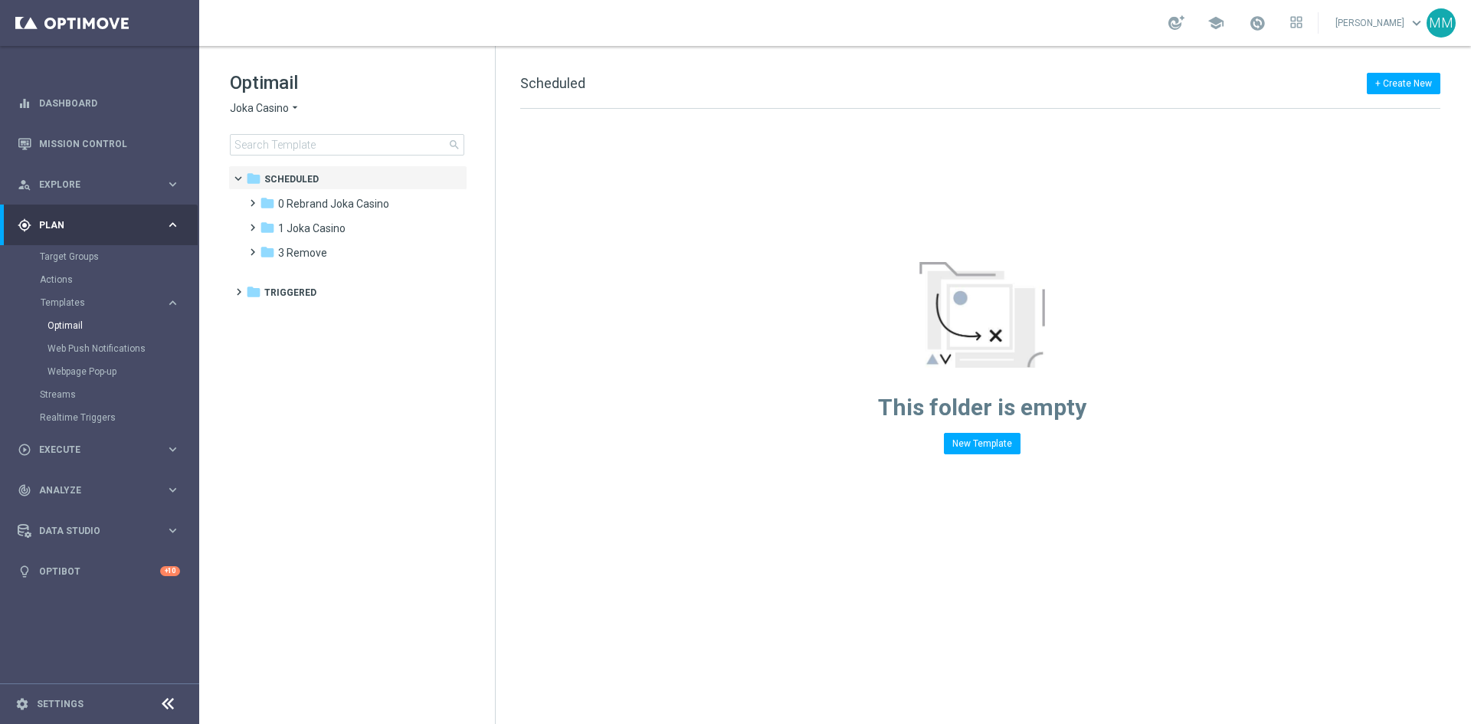
click at [298, 107] on icon "arrow_drop_down" at bounding box center [295, 108] width 12 height 15
click at [306, 186] on div "Casino-Mate" at bounding box center [288, 181] width 115 height 18
click at [291, 208] on span "1 Daily" at bounding box center [293, 204] width 31 height 14
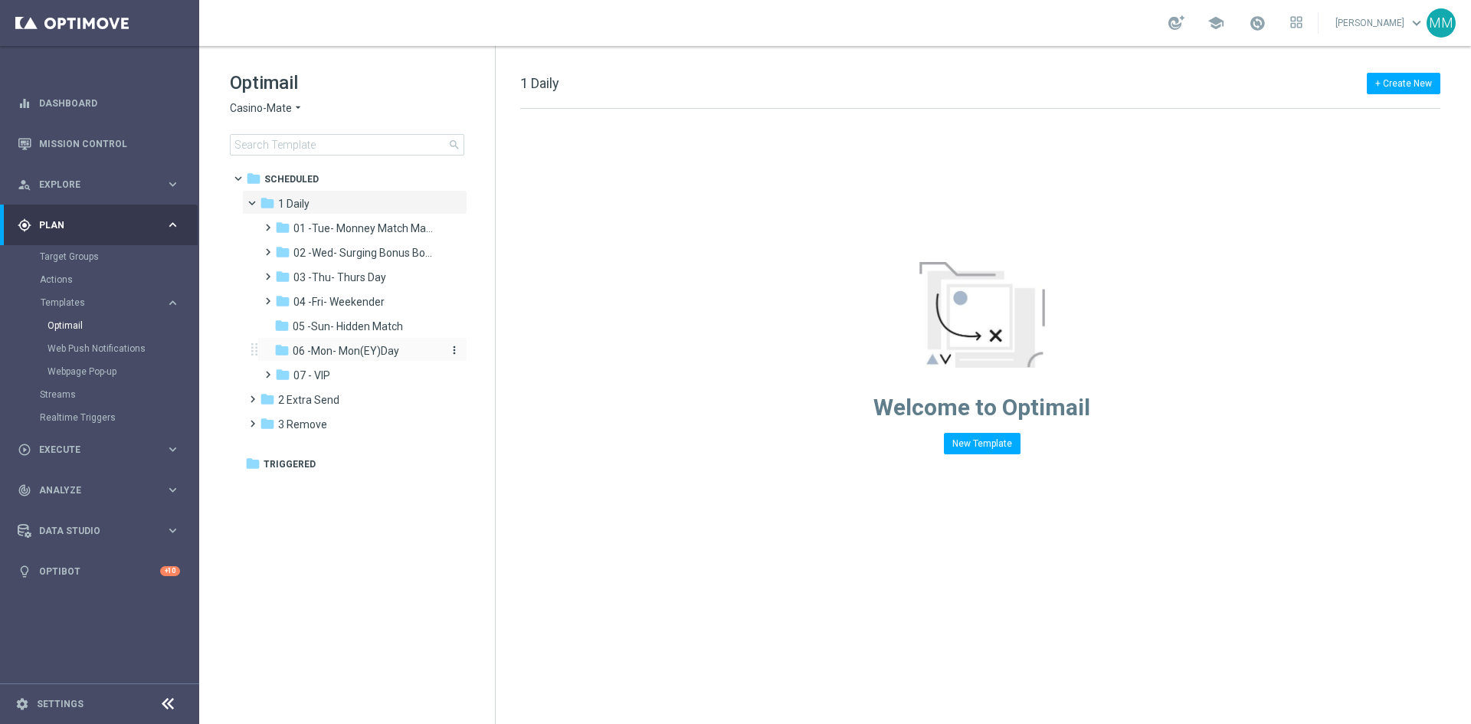
click at [361, 349] on span "06 -Mon- Mon(EY)Day" at bounding box center [346, 351] width 106 height 14
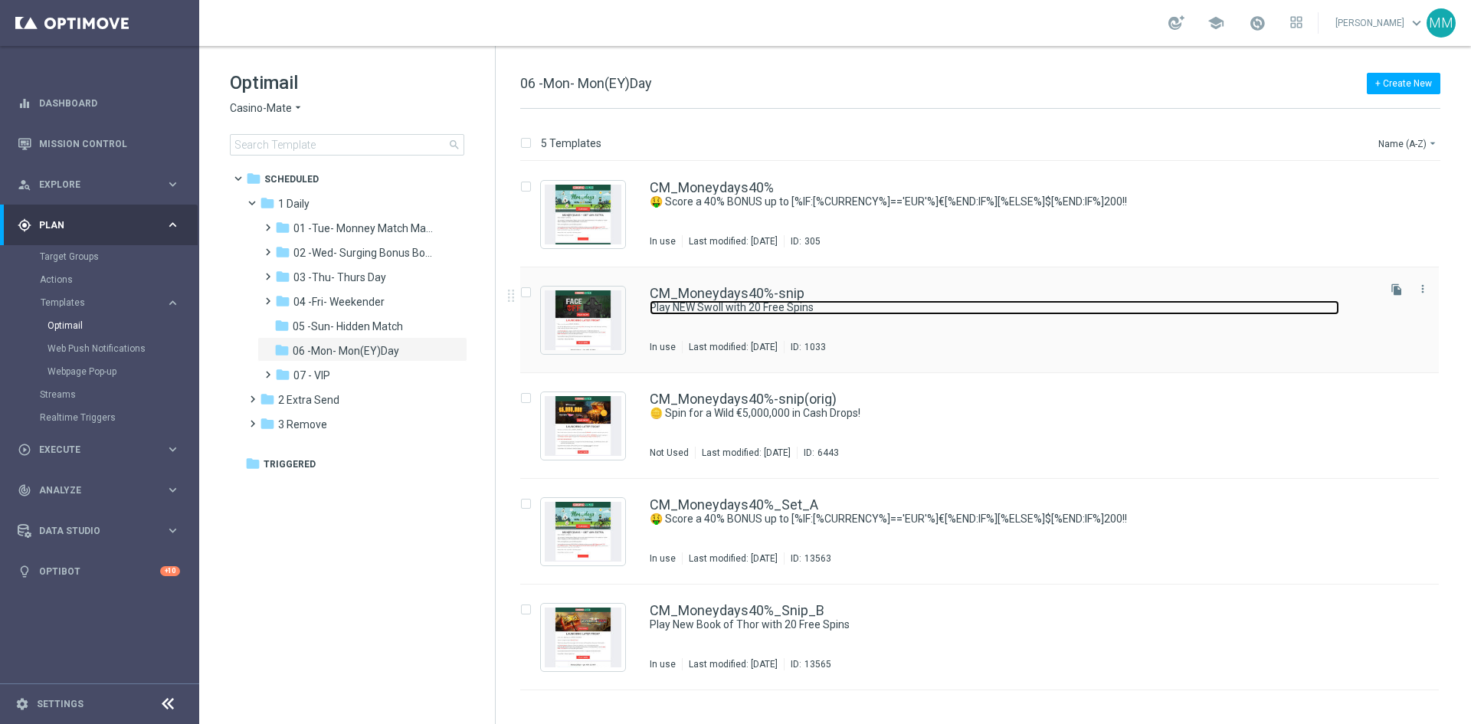
click at [856, 312] on link "Play NEW Swoll with 20 Free Spins" at bounding box center [994, 307] width 689 height 15
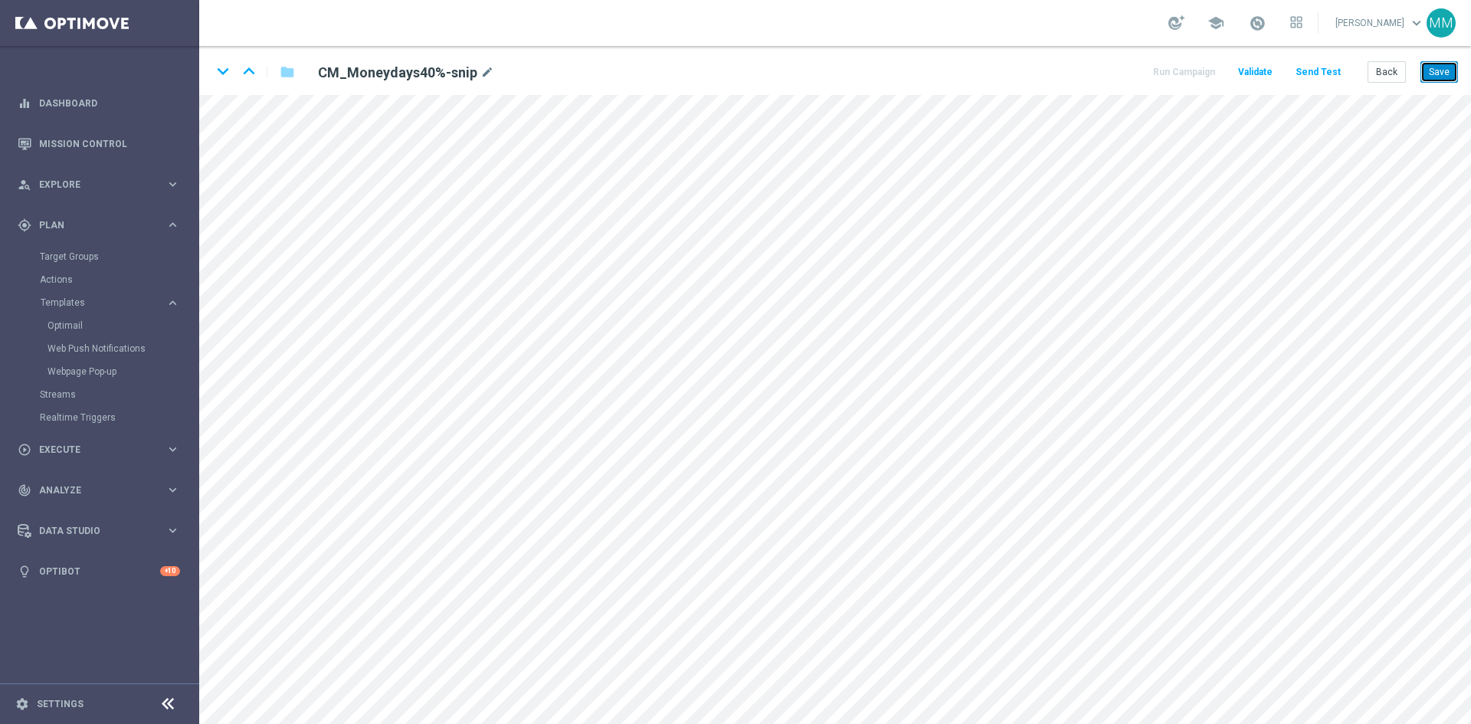
click at [1432, 71] on button "Save" at bounding box center [1439, 71] width 38 height 21
click at [1435, 65] on button "Save" at bounding box center [1439, 71] width 38 height 21
click at [1432, 69] on button "Save" at bounding box center [1439, 71] width 38 height 21
click at [1431, 67] on button "Save" at bounding box center [1439, 71] width 38 height 21
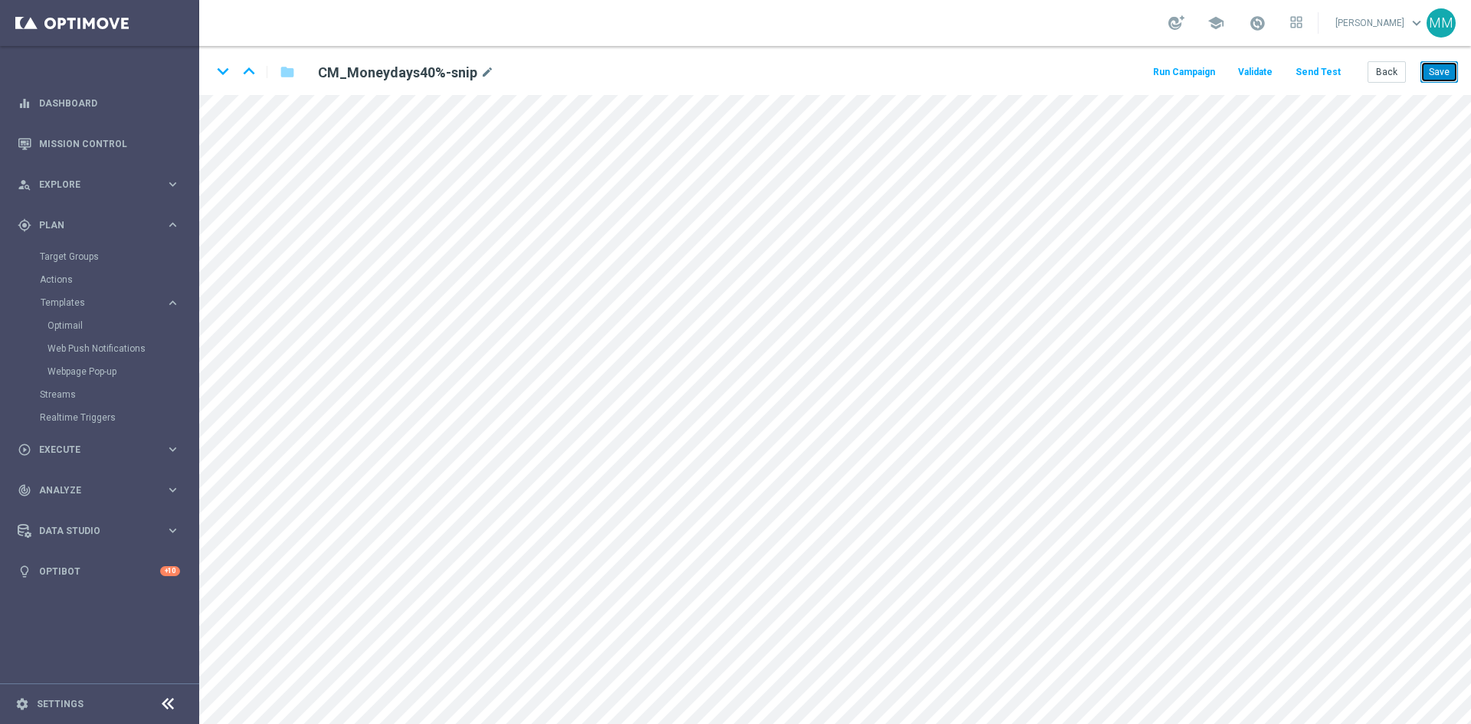
click at [1439, 75] on button "Save" at bounding box center [1439, 71] width 38 height 21
click at [1438, 70] on button "Save" at bounding box center [1439, 71] width 38 height 21
click at [1426, 80] on button "Save" at bounding box center [1439, 71] width 38 height 21
click at [1439, 76] on button "Save" at bounding box center [1439, 71] width 38 height 21
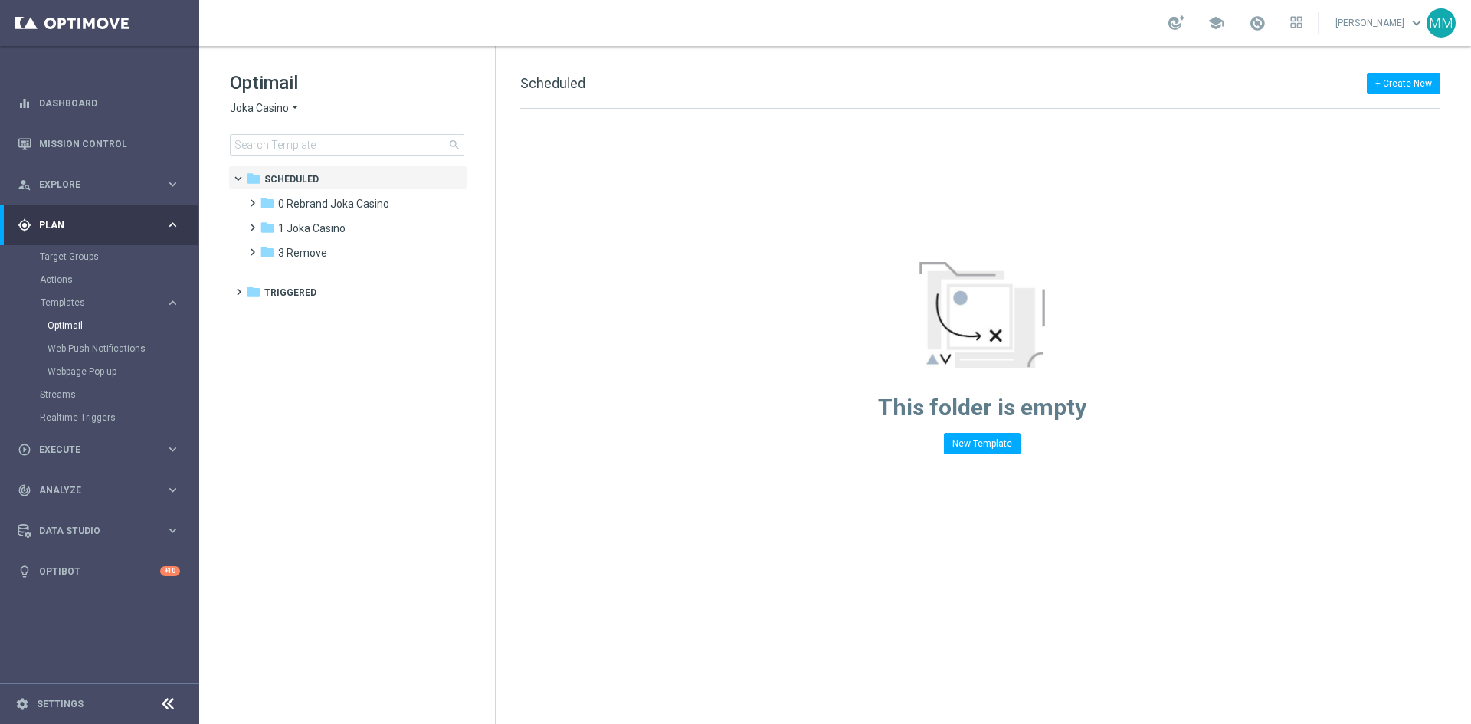
click at [289, 106] on icon "arrow_drop_down" at bounding box center [295, 108] width 12 height 15
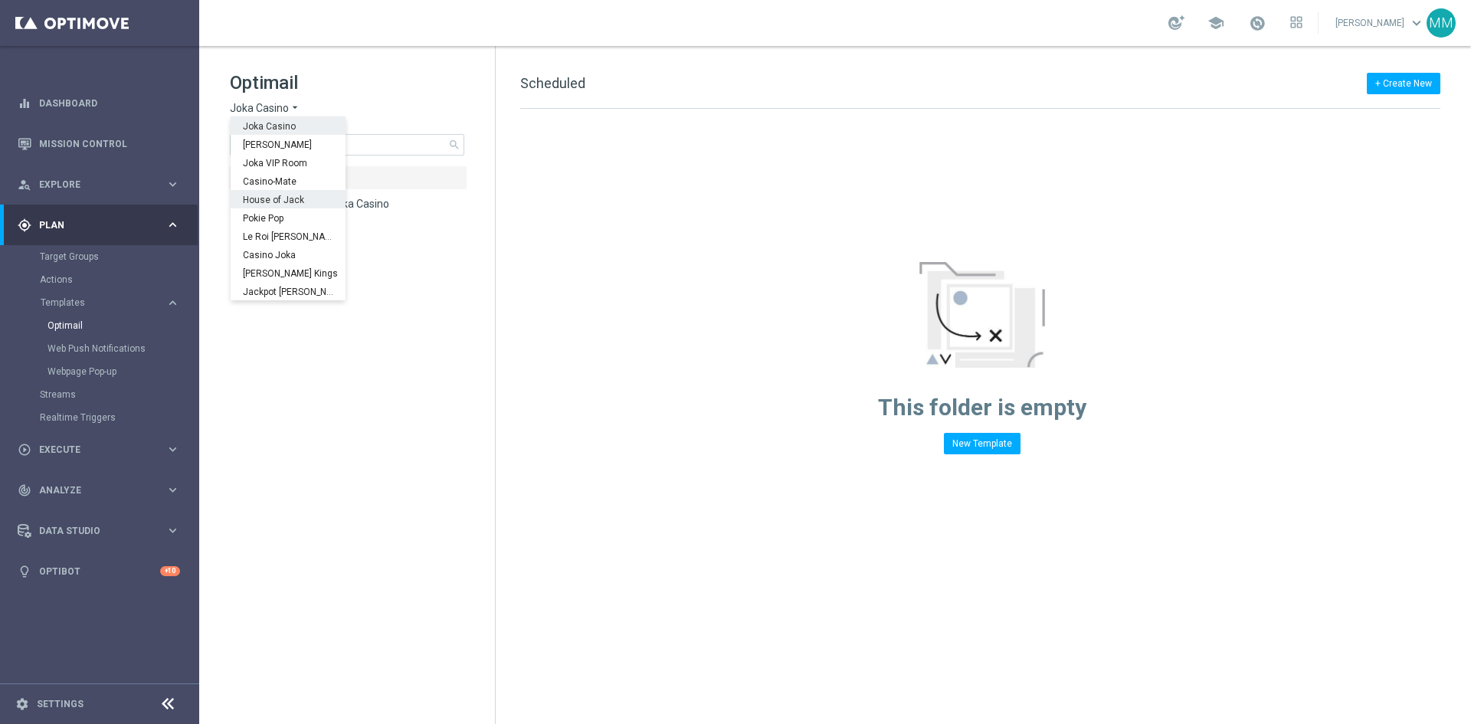
click at [280, 194] on div "House of Jack" at bounding box center [288, 199] width 115 height 18
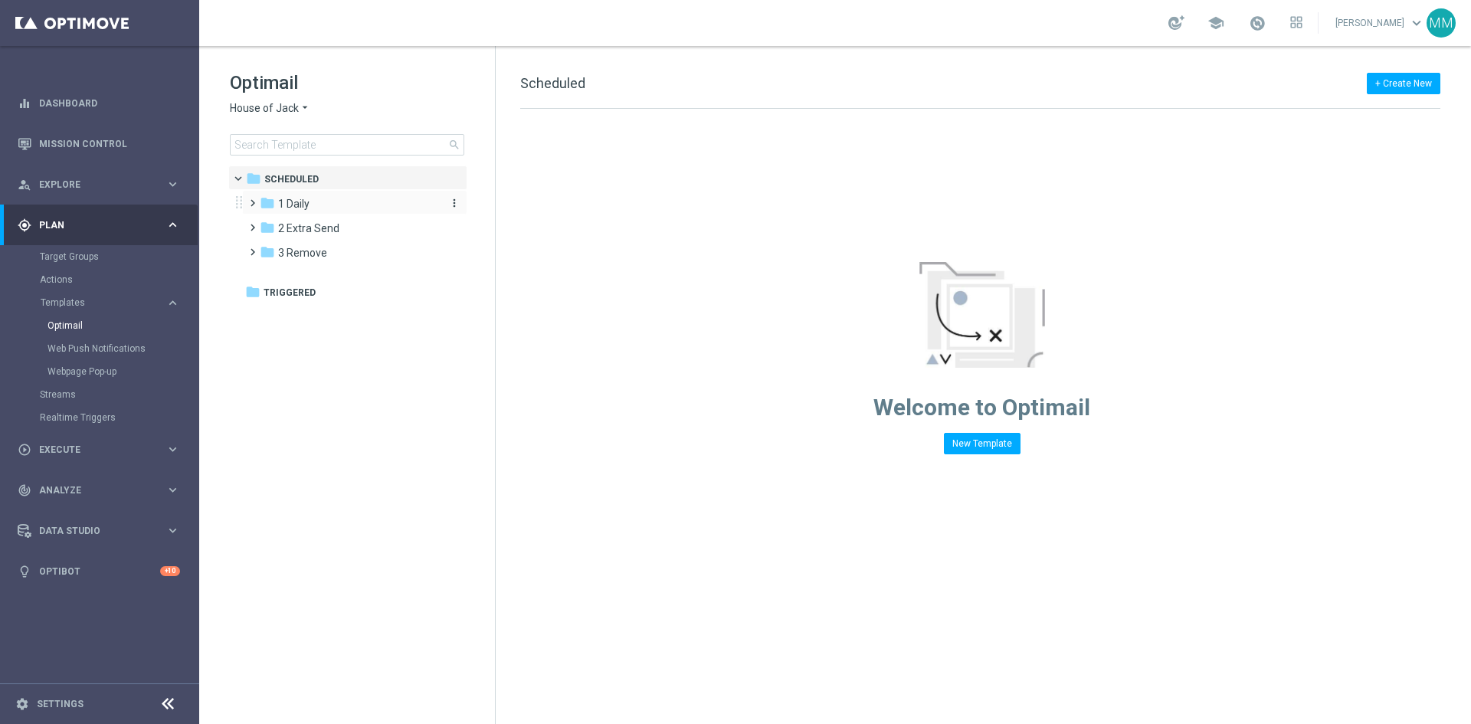
click at [322, 197] on div "folder 1 Daily" at bounding box center [348, 204] width 176 height 18
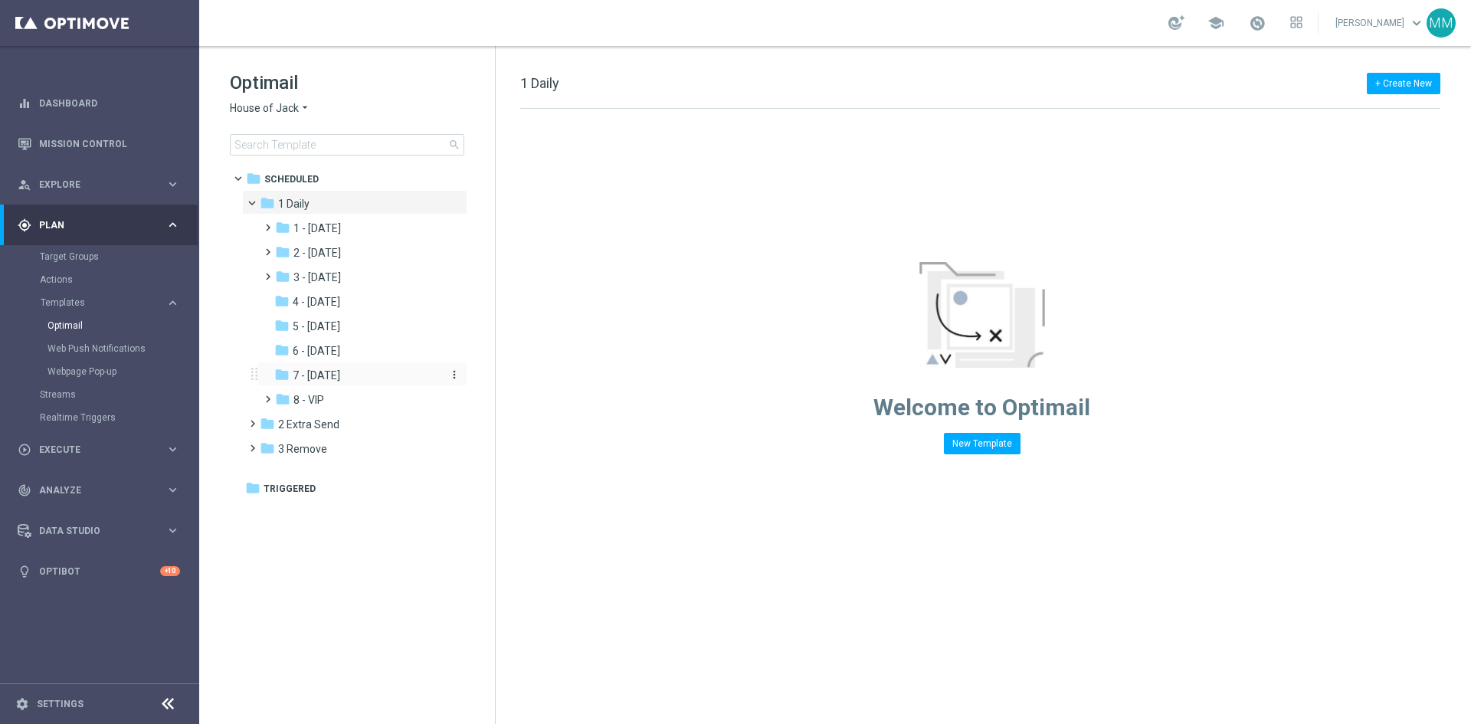
click at [361, 375] on div "folder 7 - Monday" at bounding box center [355, 376] width 163 height 18
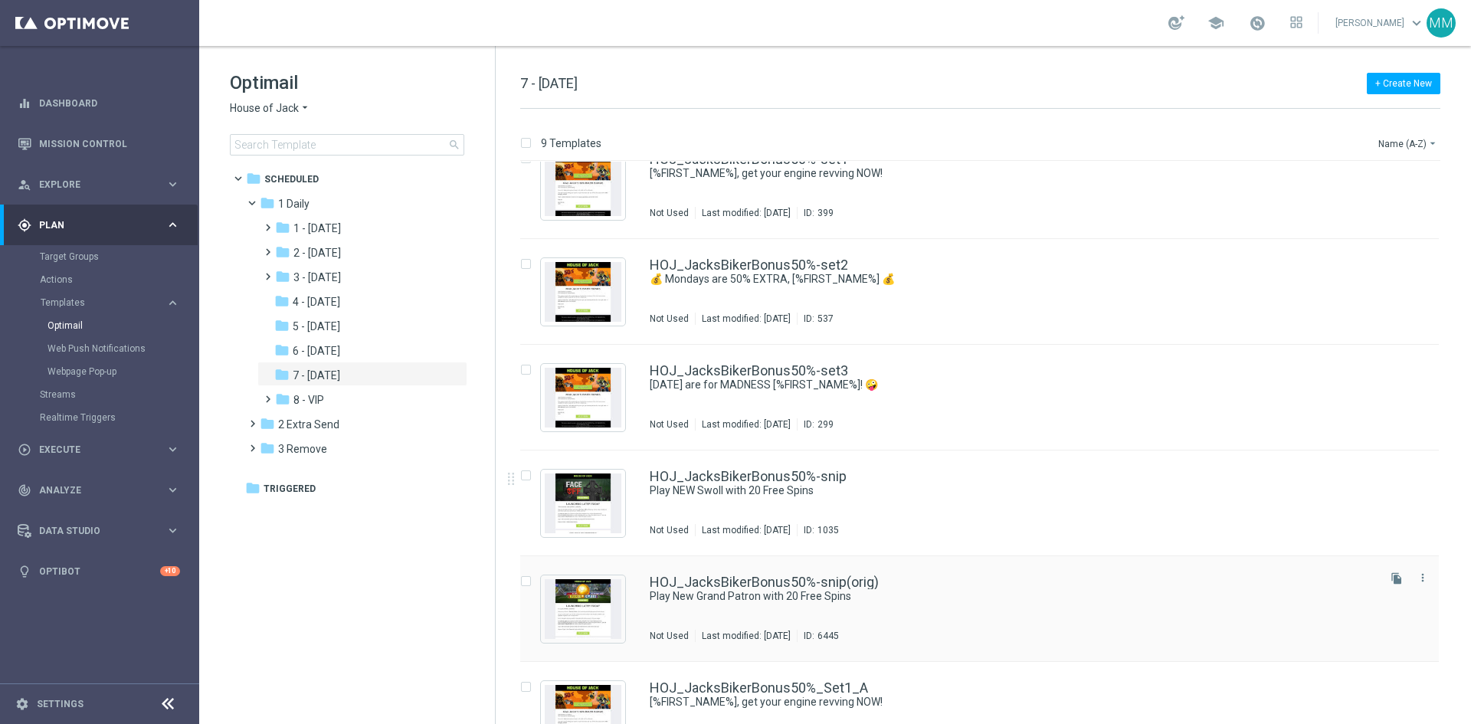
scroll to position [77, 0]
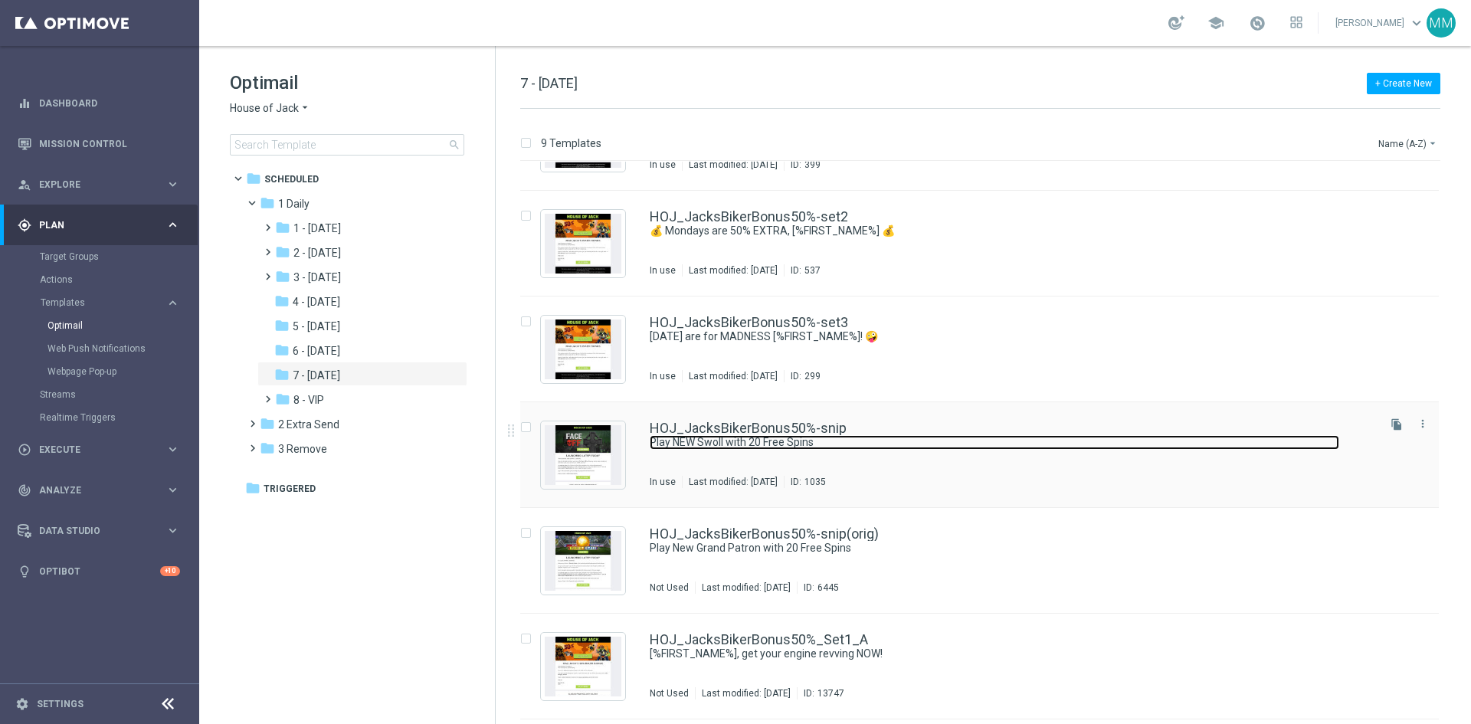
click at [937, 447] on link "Play NEW Swoll with 20 Free Spins" at bounding box center [994, 442] width 689 height 15
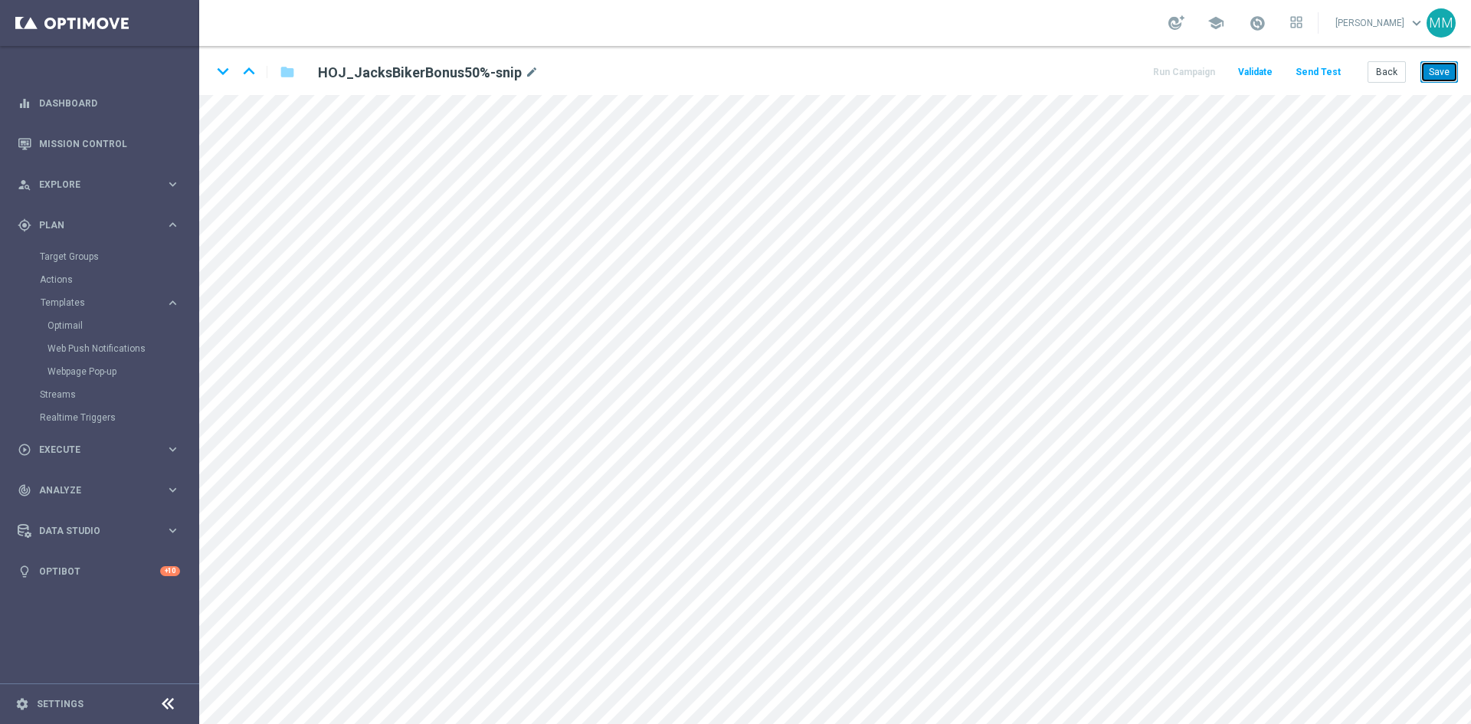
click at [1442, 71] on button "Save" at bounding box center [1439, 71] width 38 height 21
click at [1432, 73] on button "Save" at bounding box center [1439, 71] width 38 height 21
click at [1435, 70] on button "Save" at bounding box center [1439, 71] width 38 height 21
drag, startPoint x: 1426, startPoint y: 76, endPoint x: 1420, endPoint y: 87, distance: 12.4
click at [1426, 77] on button "Save" at bounding box center [1439, 71] width 38 height 21
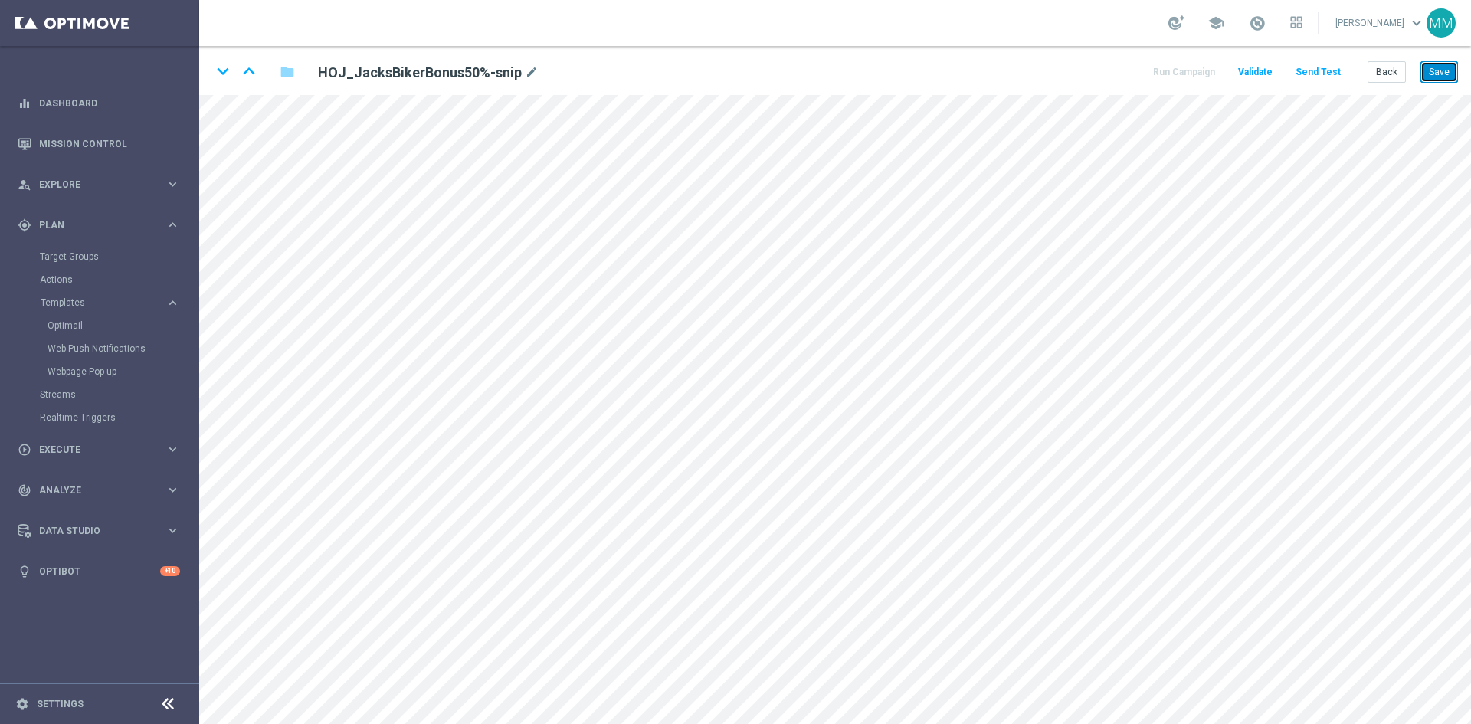
drag, startPoint x: 1441, startPoint y: 67, endPoint x: 1423, endPoint y: 87, distance: 27.2
click at [1440, 67] on button "Save" at bounding box center [1439, 71] width 38 height 21
click at [1441, 73] on button "Save" at bounding box center [1439, 71] width 38 height 21
click at [1443, 70] on button "Save" at bounding box center [1439, 71] width 38 height 21
click at [1449, 66] on button "Save" at bounding box center [1439, 71] width 38 height 21
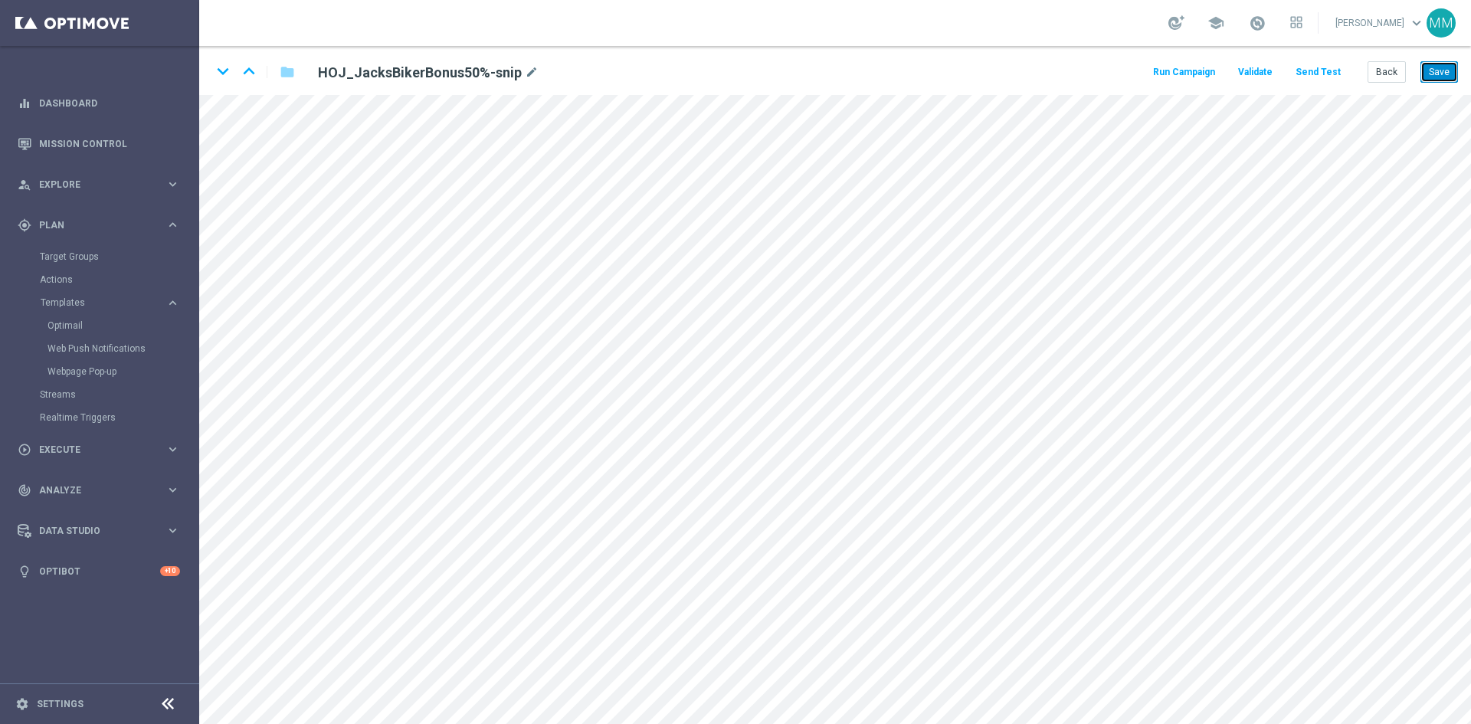
click at [1435, 65] on button "Save" at bounding box center [1439, 71] width 38 height 21
click at [1443, 74] on button "Save" at bounding box center [1439, 71] width 38 height 21
click at [1442, 74] on button "Save" at bounding box center [1439, 71] width 38 height 21
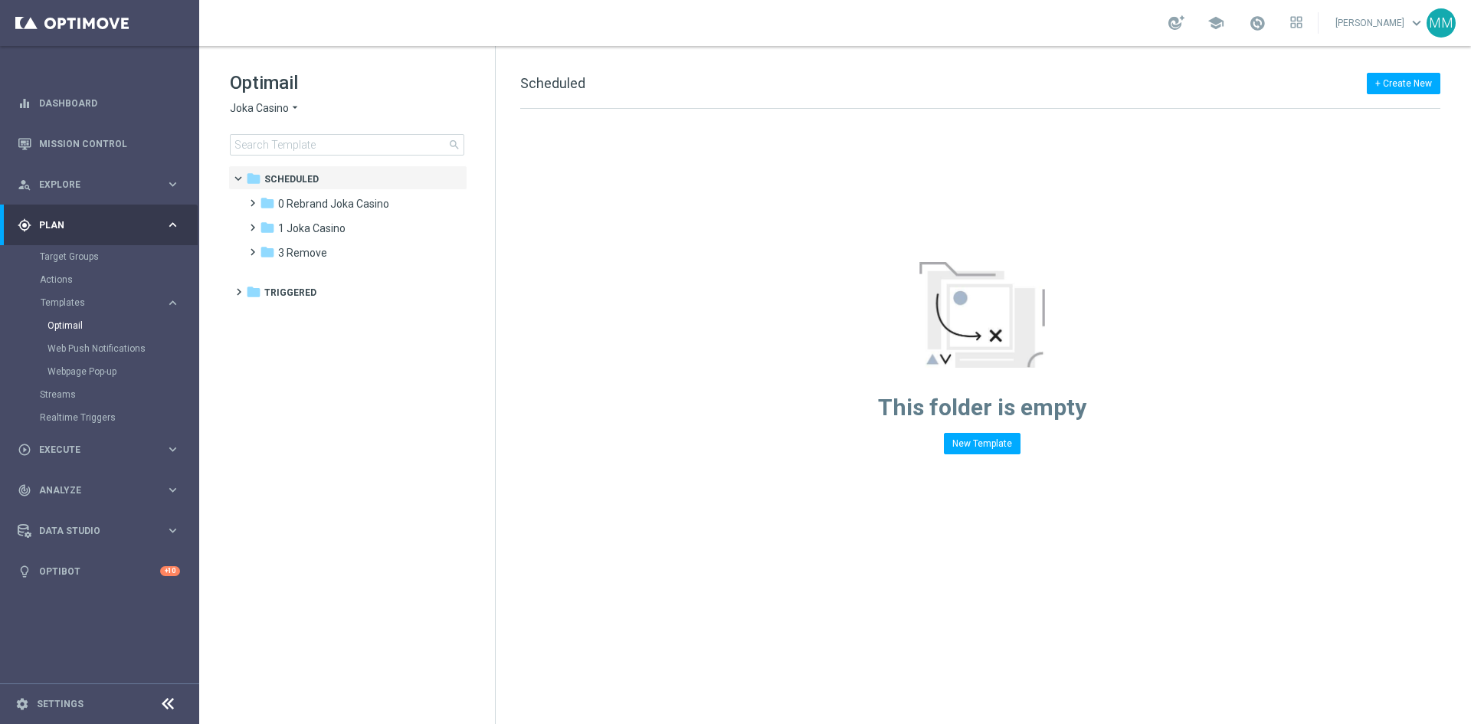
click at [277, 119] on div "Optimail Joka Casino arrow_drop_down × Joka Casino search" at bounding box center [362, 112] width 265 height 85
click at [277, 114] on span "Joka Casino" at bounding box center [259, 108] width 59 height 15
click at [285, 218] on div "Pokie Pop" at bounding box center [288, 217] width 115 height 18
click at [326, 205] on div "folder 1 Daily" at bounding box center [348, 204] width 176 height 18
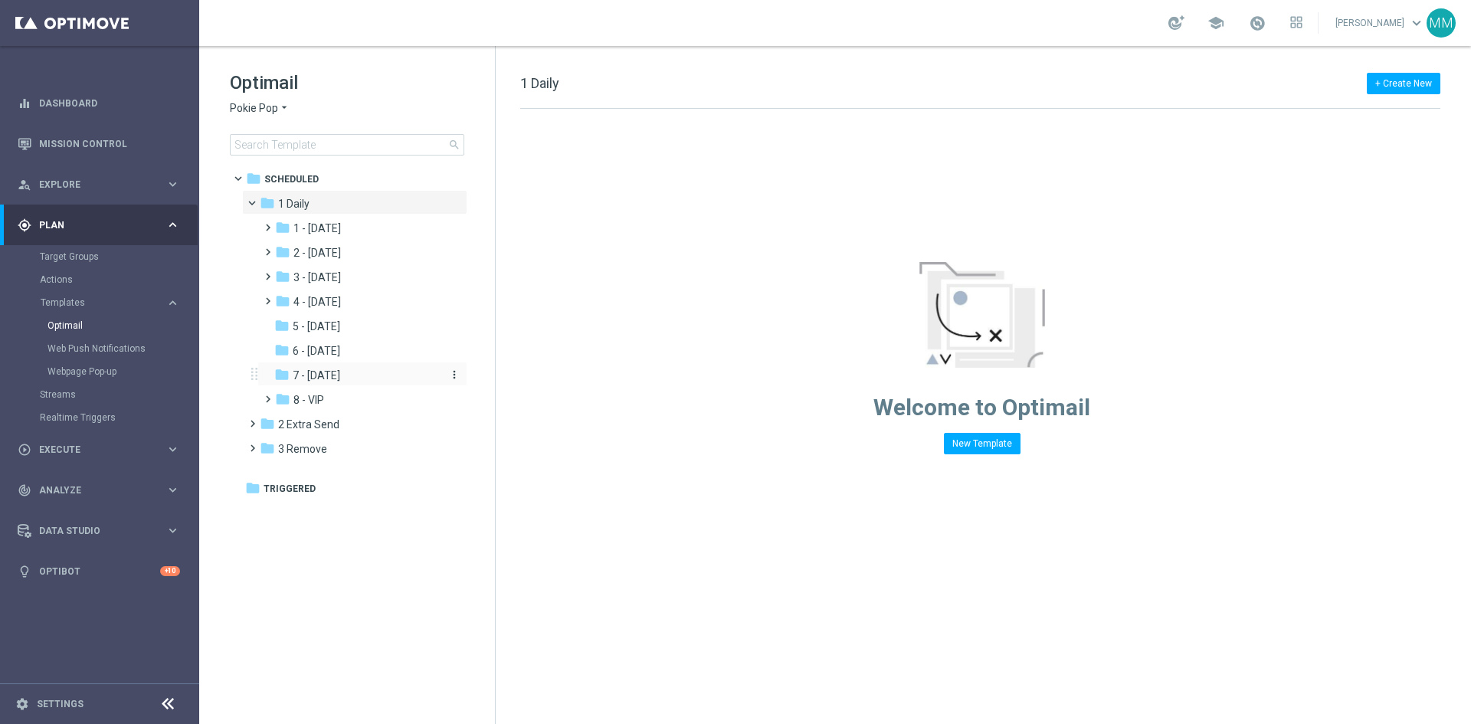
click at [340, 375] on span "7 - [DATE]" at bounding box center [316, 375] width 47 height 14
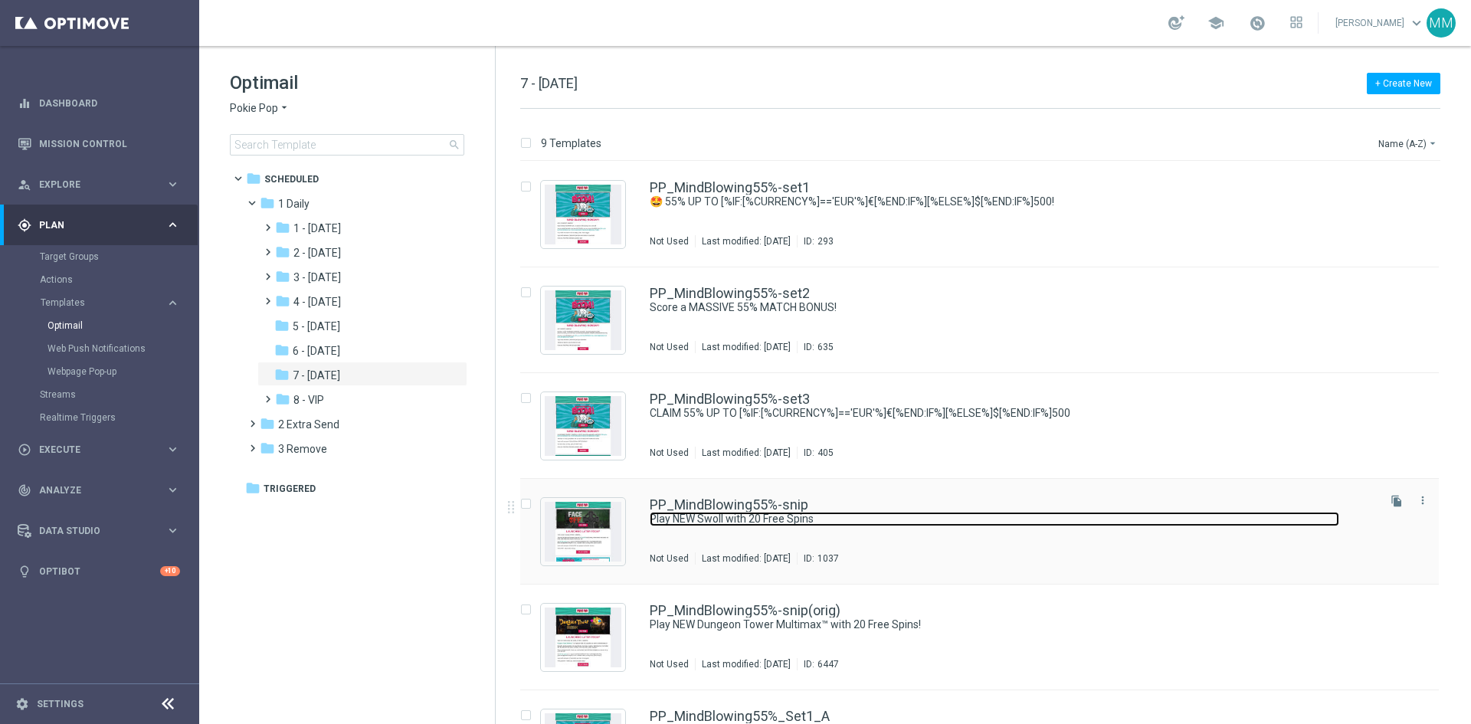
click at [875, 519] on link "Play NEW Swoll with 20 Free Spins" at bounding box center [994, 519] width 689 height 15
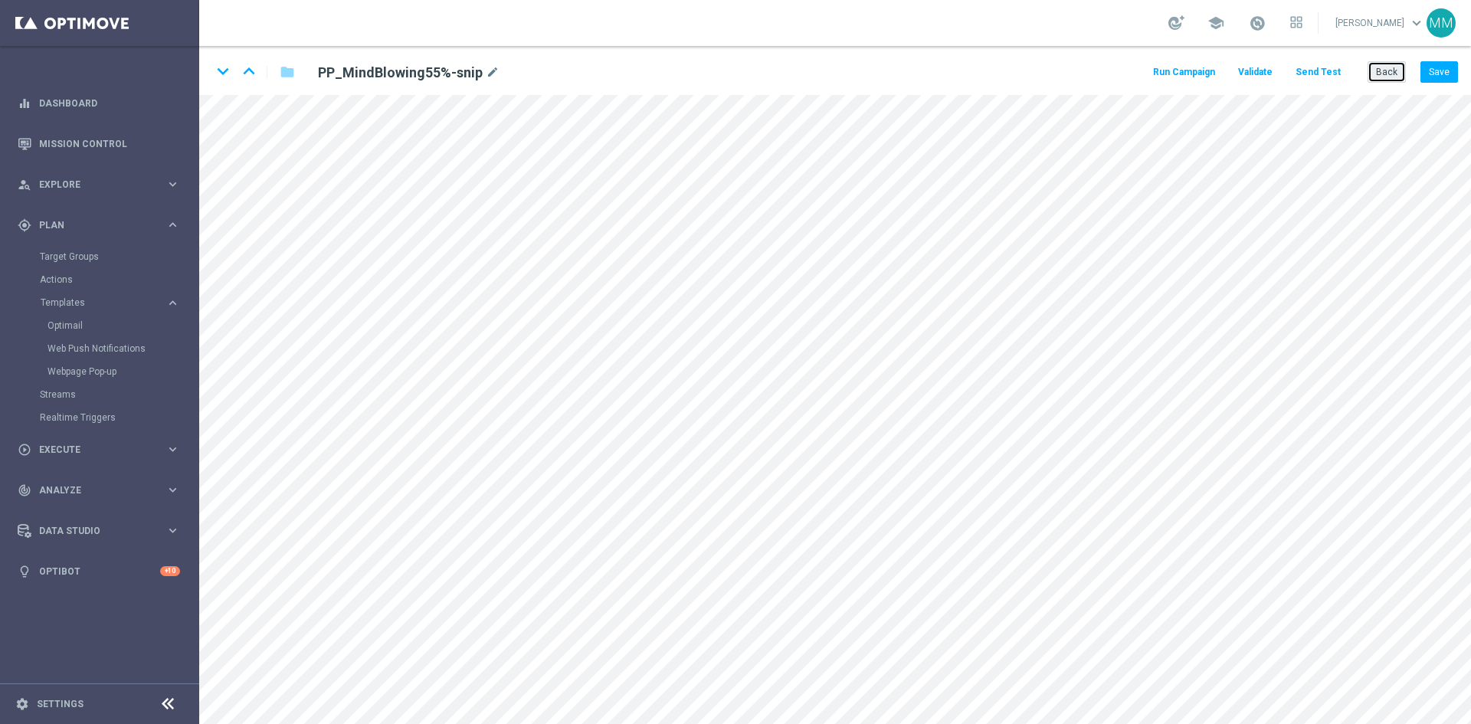
click at [1396, 67] on button "Back" at bounding box center [1386, 71] width 38 height 21
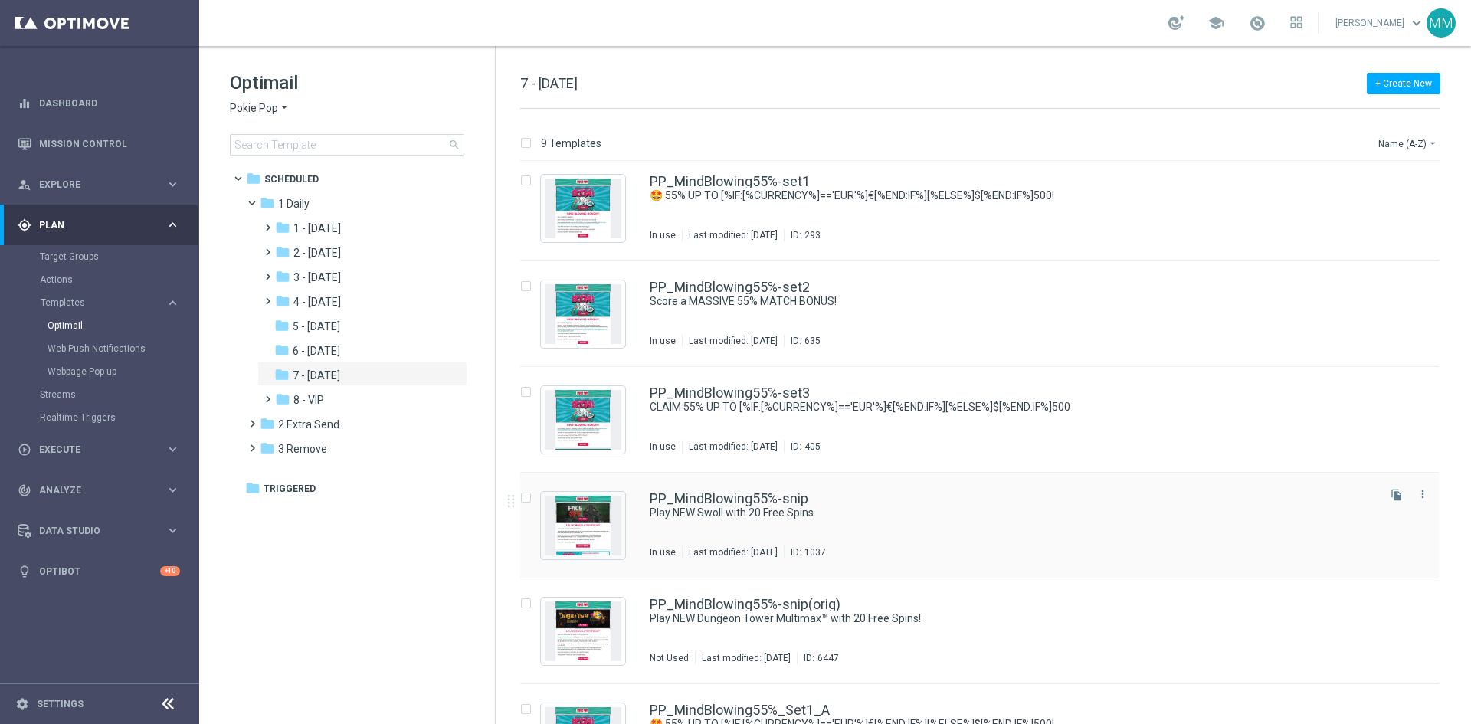
scroll to position [83, 0]
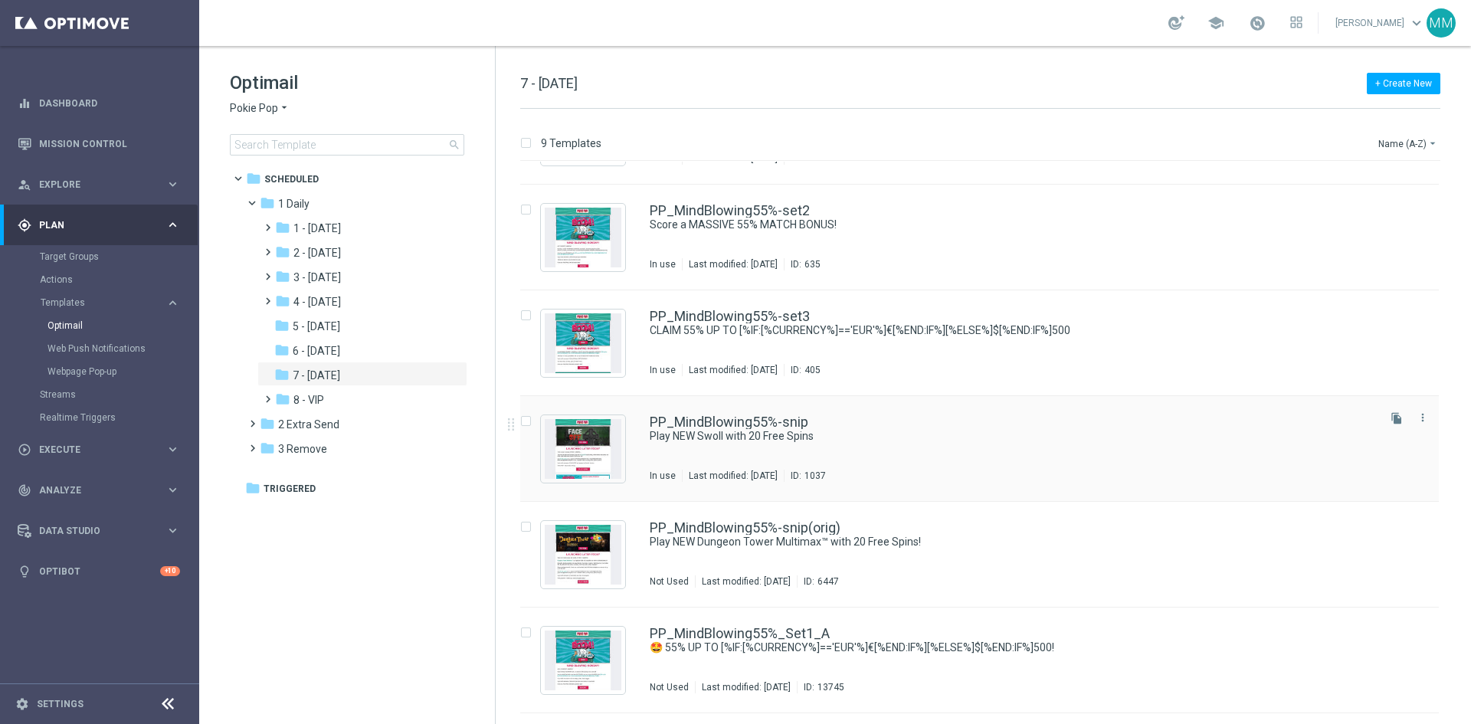
click at [905, 453] on div "PP_MindBlowing55%-snip Play NEW Swoll with 20 Free Spins In use Last modified: …" at bounding box center [1012, 448] width 725 height 67
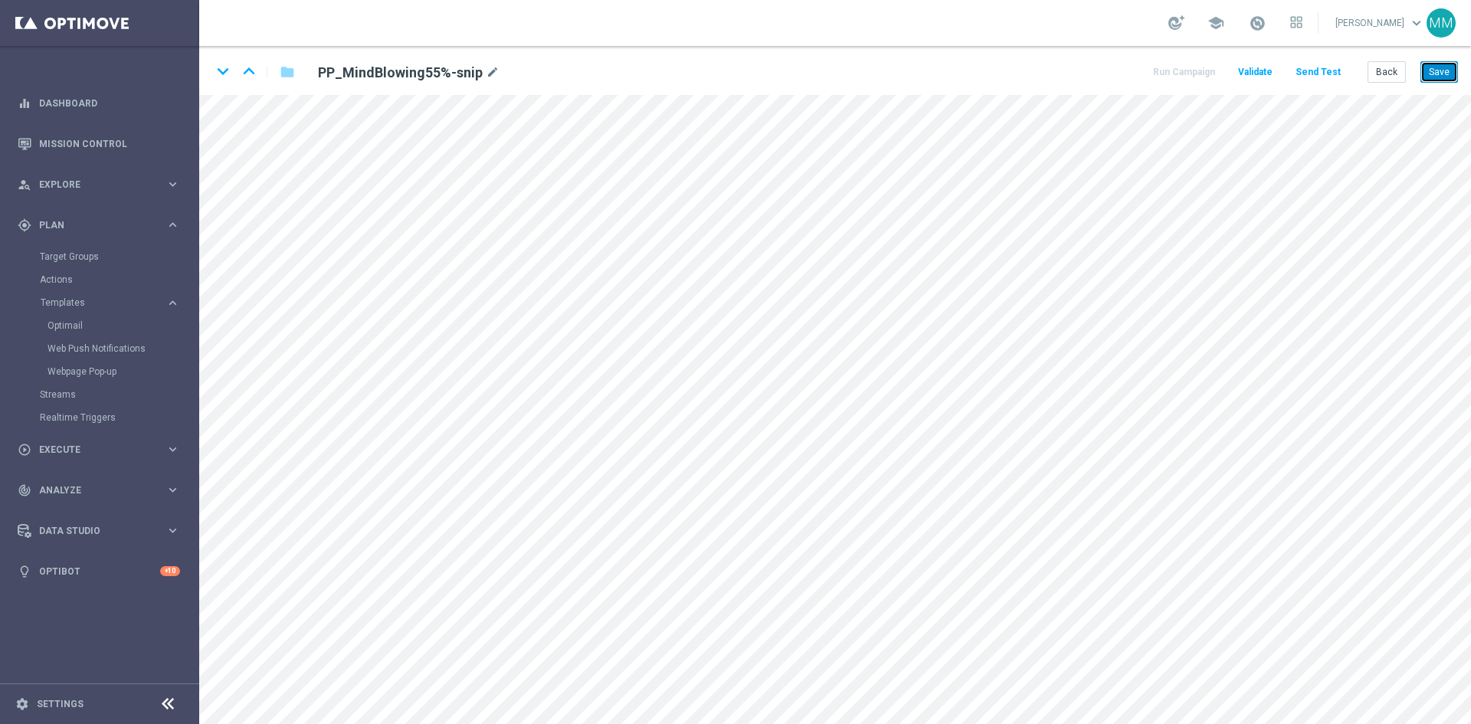
click at [1433, 68] on button "Save" at bounding box center [1439, 71] width 38 height 21
click at [1445, 74] on button "Save" at bounding box center [1439, 71] width 38 height 21
click at [1447, 70] on button "Save" at bounding box center [1439, 71] width 38 height 21
click at [1437, 62] on button "Save" at bounding box center [1439, 71] width 38 height 21
click at [1438, 66] on button "Save" at bounding box center [1439, 71] width 38 height 21
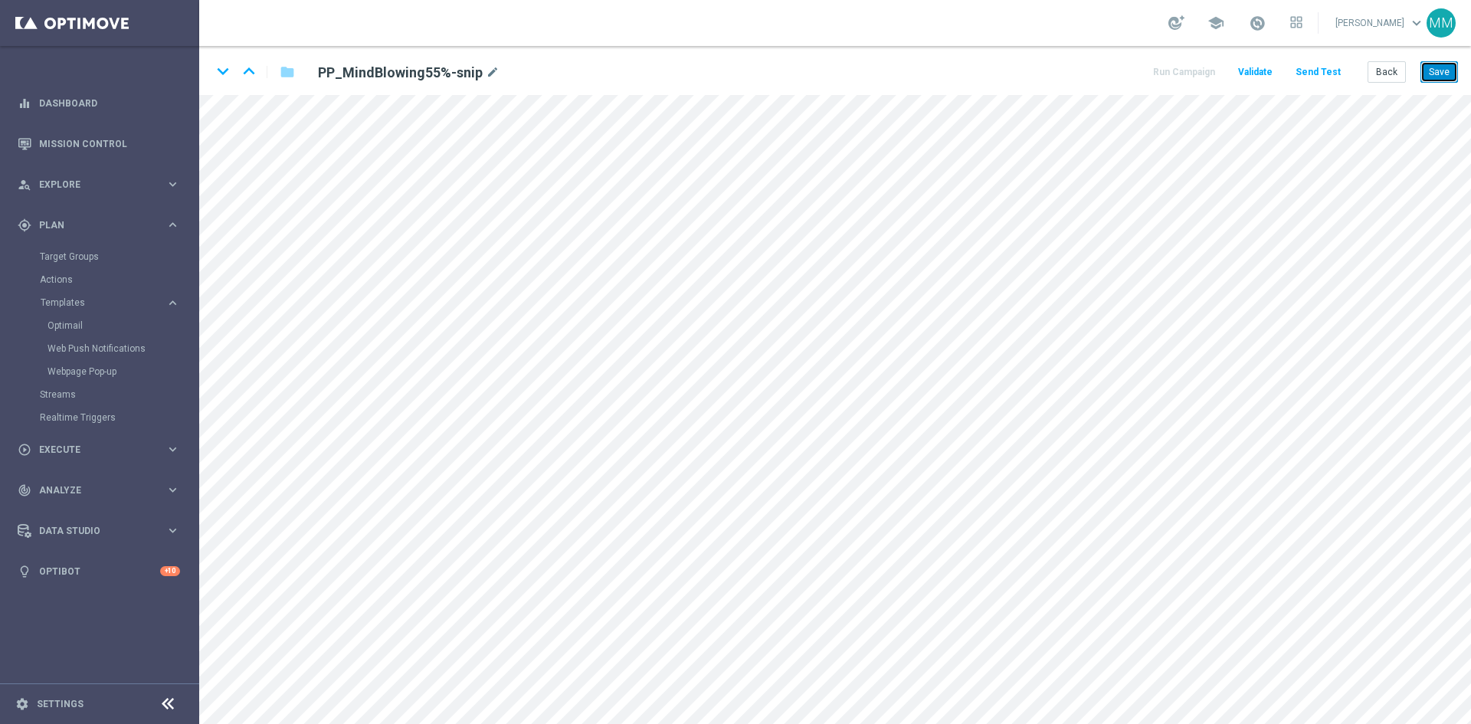
click at [1427, 74] on button "Save" at bounding box center [1439, 71] width 38 height 21
click at [1450, 69] on button "Save" at bounding box center [1439, 71] width 38 height 21
click at [1435, 68] on button "Save" at bounding box center [1439, 71] width 38 height 21
click at [1423, 67] on button "Save" at bounding box center [1439, 71] width 38 height 21
click at [1447, 57] on div "keyboard_arrow_down keyboard_arrow_up folder PP_MindBlowing55%-snip mode_edit R…" at bounding box center [834, 70] width 1271 height 49
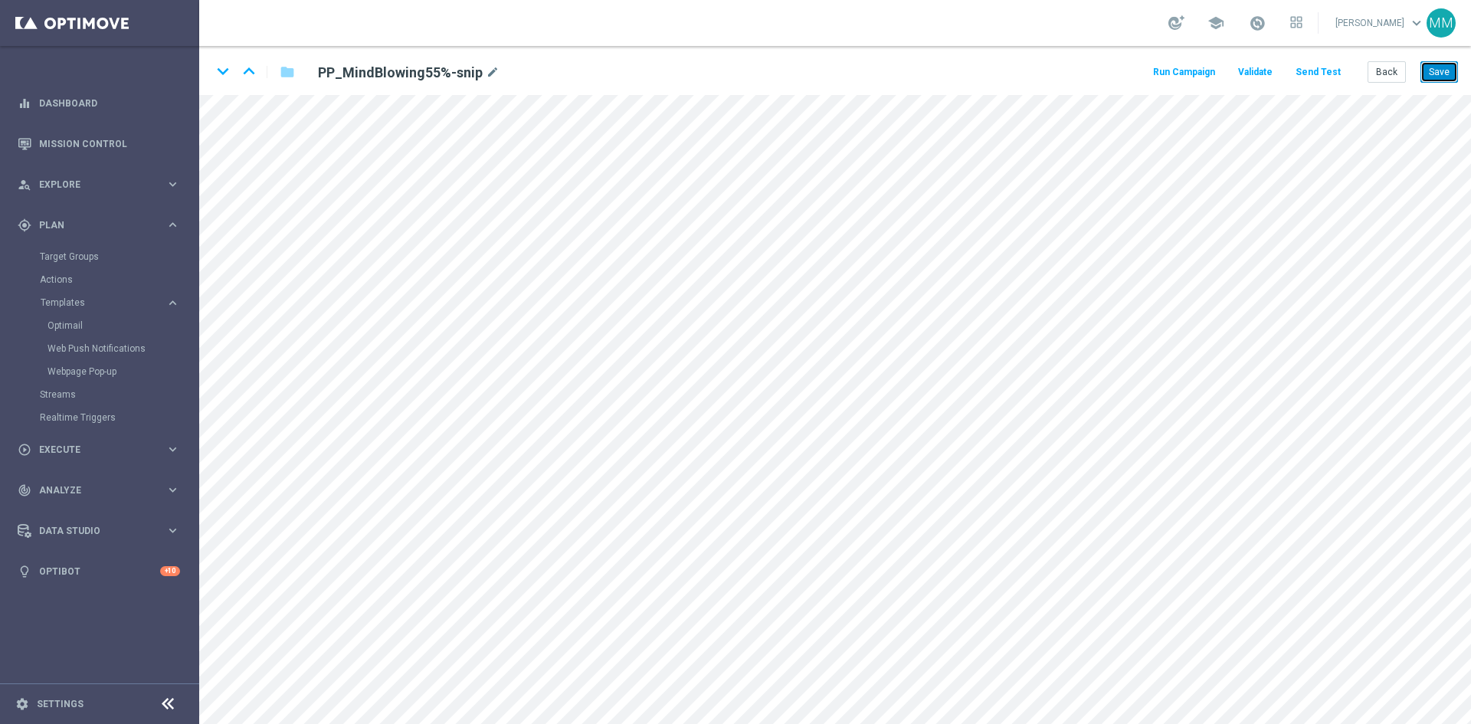
click at [1449, 68] on button "Save" at bounding box center [1439, 71] width 38 height 21
click at [1453, 80] on button "Save" at bounding box center [1439, 71] width 38 height 21
click at [1442, 68] on button "Save" at bounding box center [1439, 71] width 38 height 21
click at [1448, 76] on button "Save" at bounding box center [1439, 71] width 38 height 21
click at [1370, 62] on button "Back" at bounding box center [1386, 71] width 38 height 21
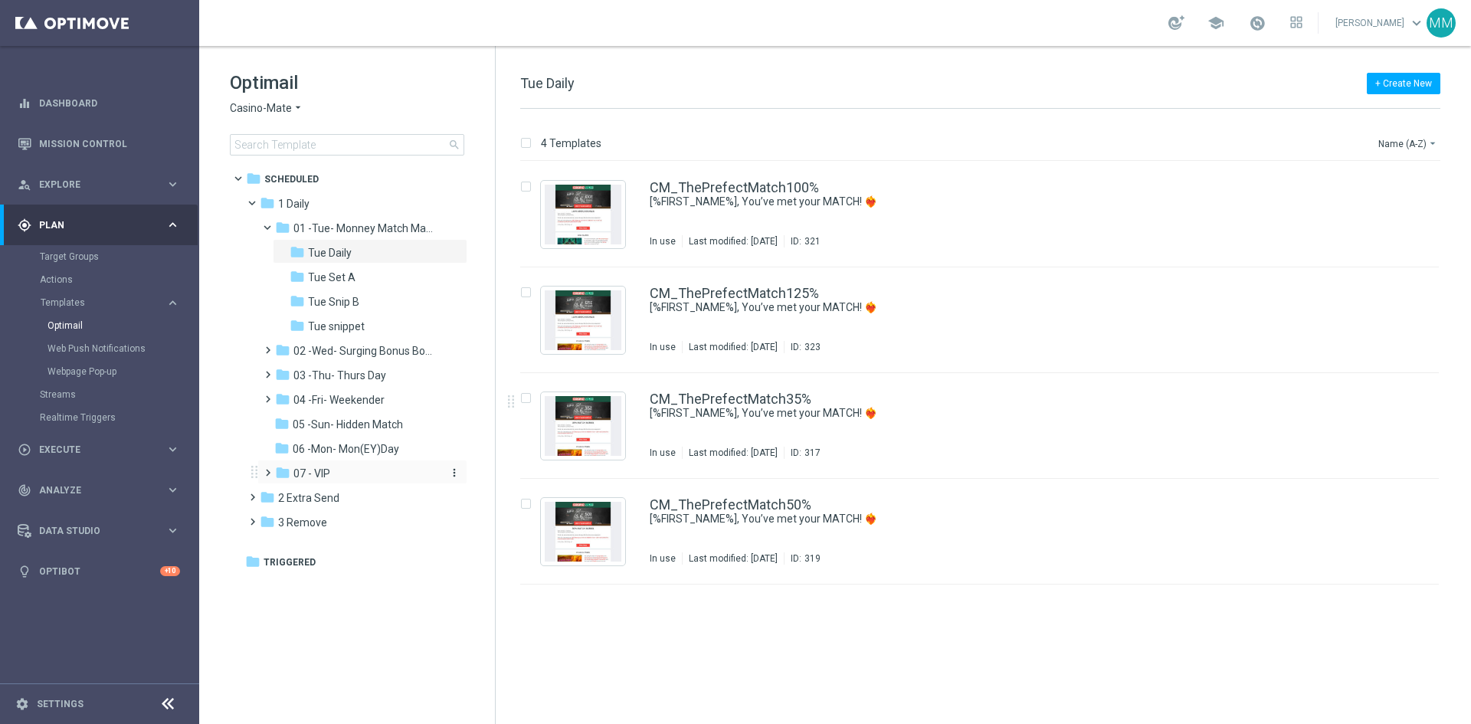
click at [345, 476] on div "folder 07 - VIP" at bounding box center [356, 474] width 163 height 18
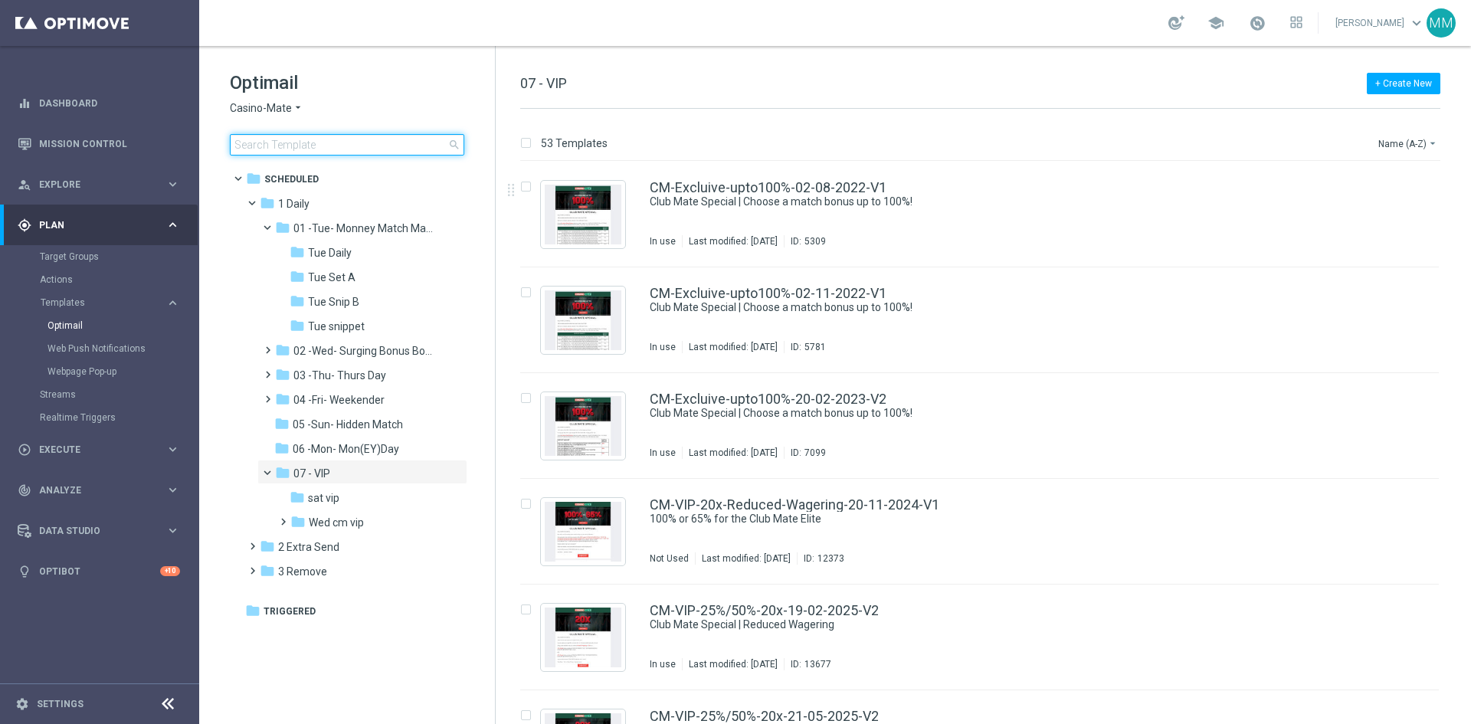
click at [358, 140] on input at bounding box center [347, 144] width 234 height 21
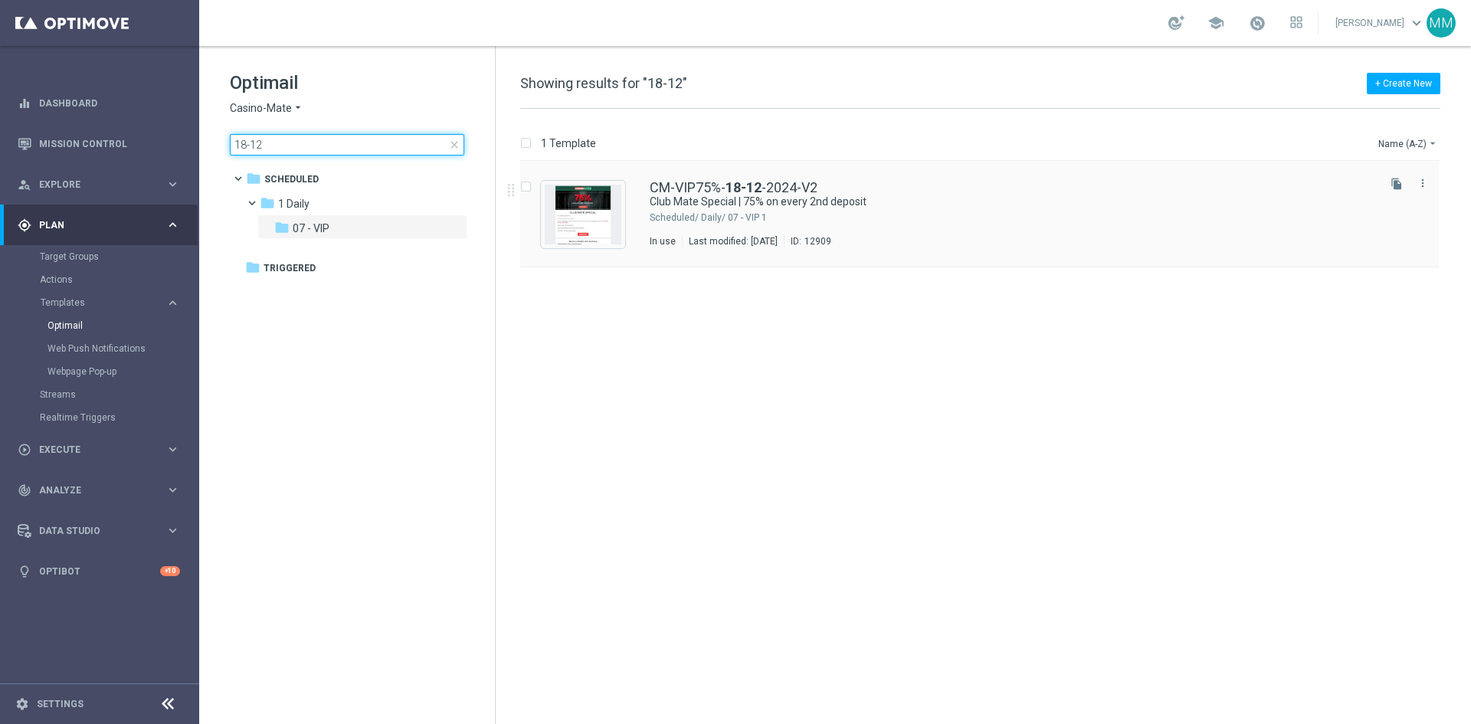
type input "18-12"
click at [807, 223] on div "1 Daily/ 07 - VIP" at bounding box center [1037, 217] width 673 height 12
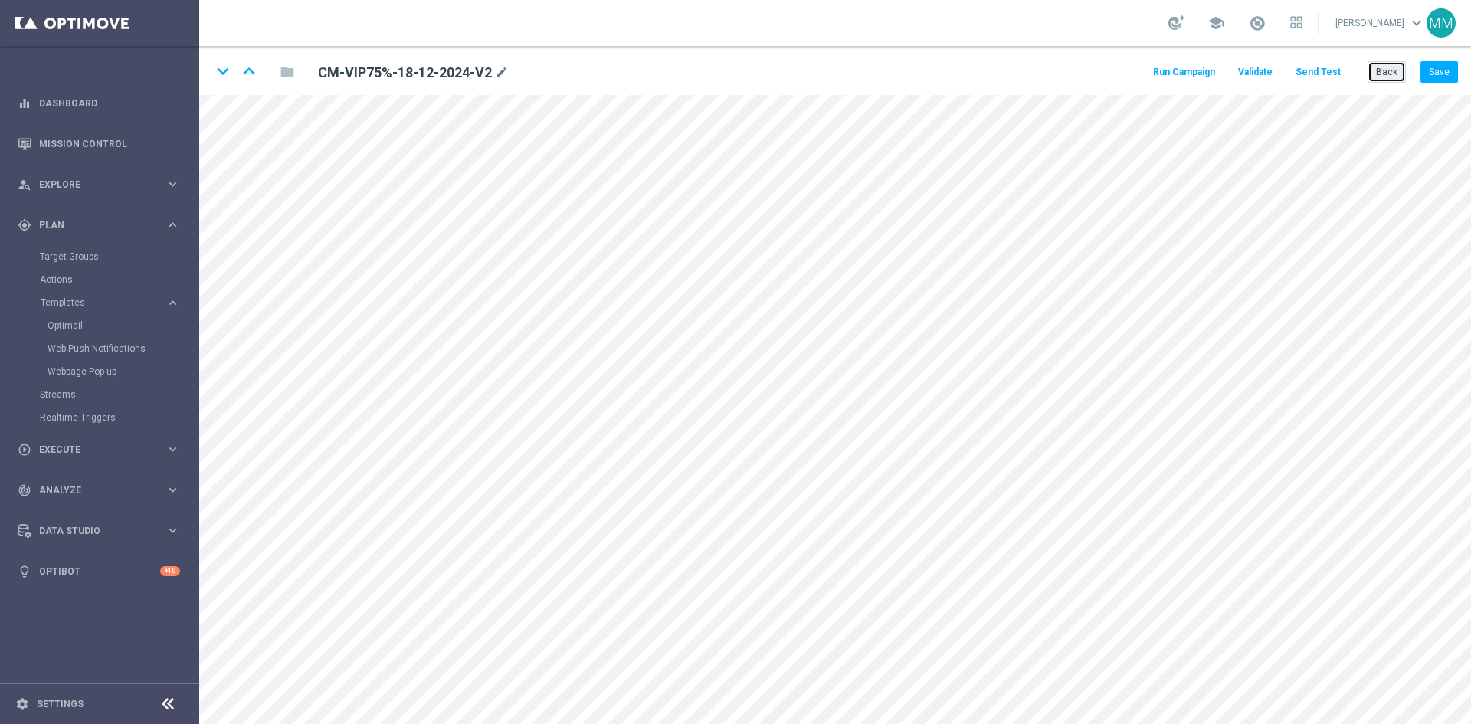
click at [1392, 74] on button "Back" at bounding box center [1386, 71] width 38 height 21
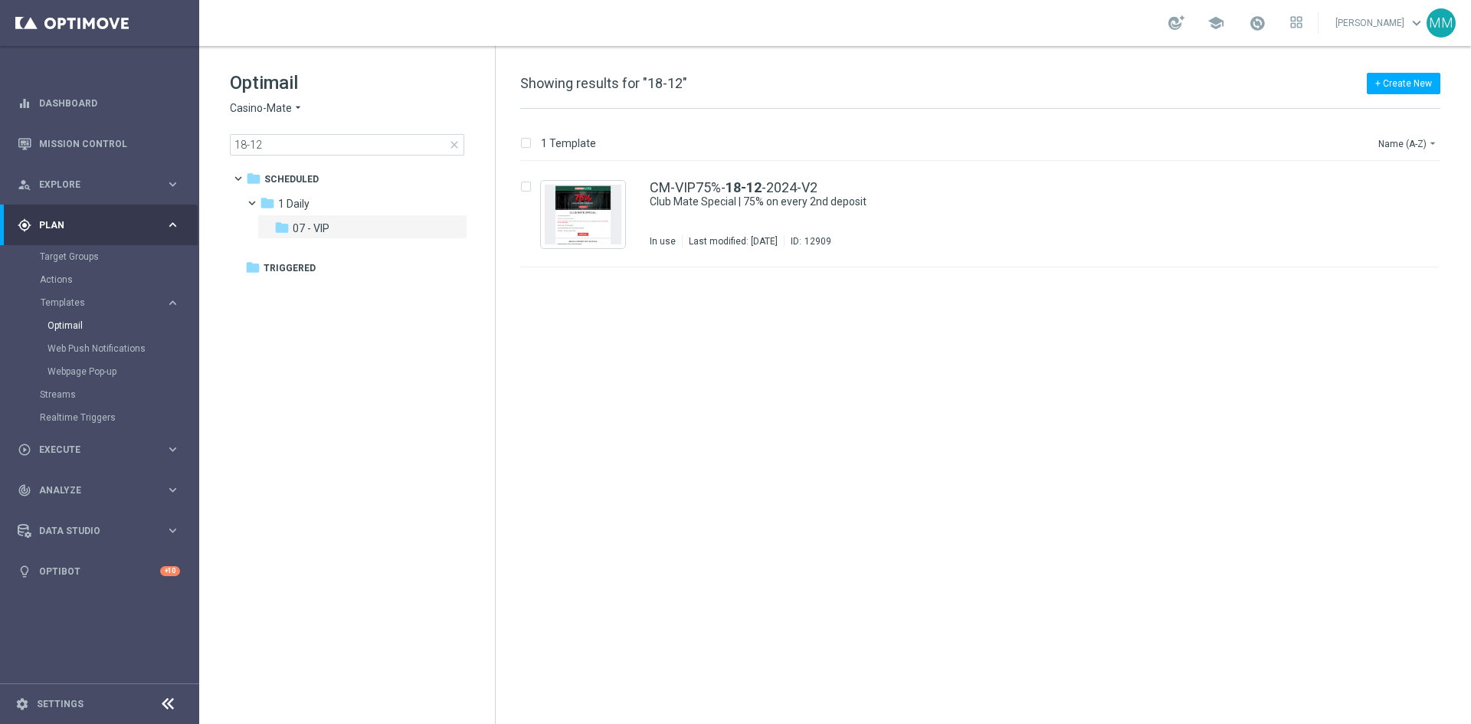
click at [452, 142] on span "close" at bounding box center [454, 145] width 12 height 12
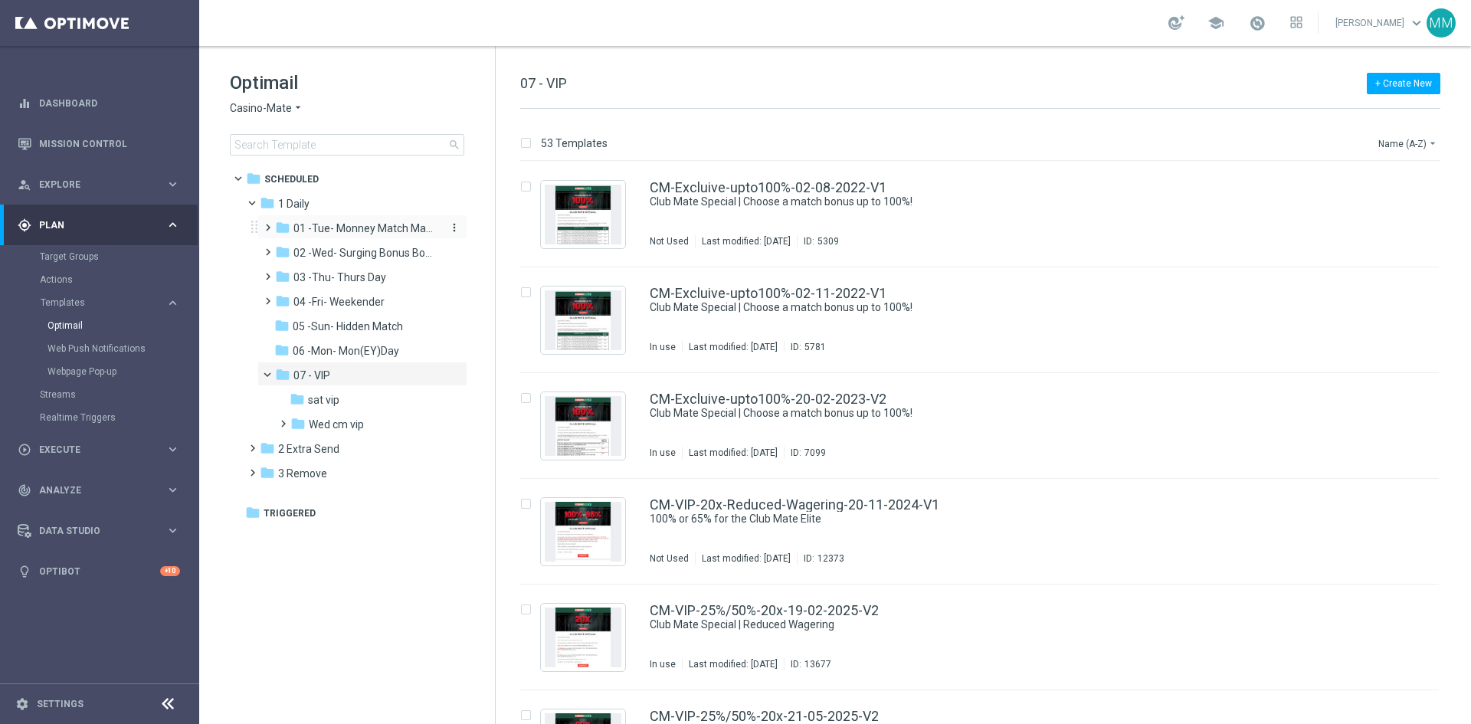
click at [364, 234] on span "01 -Tue- Monney Match Maker" at bounding box center [365, 228] width 145 height 14
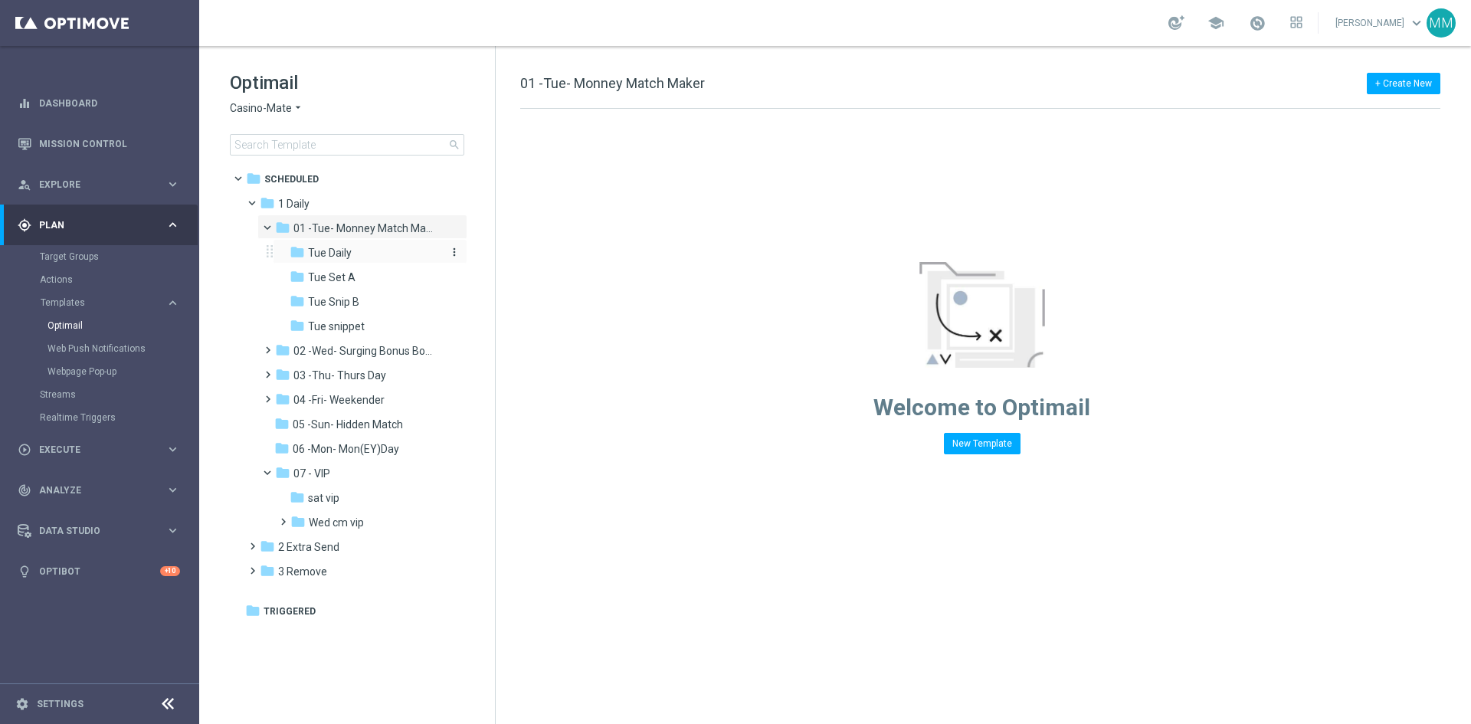
click at [349, 256] on span "Tue Daily" at bounding box center [330, 253] width 44 height 14
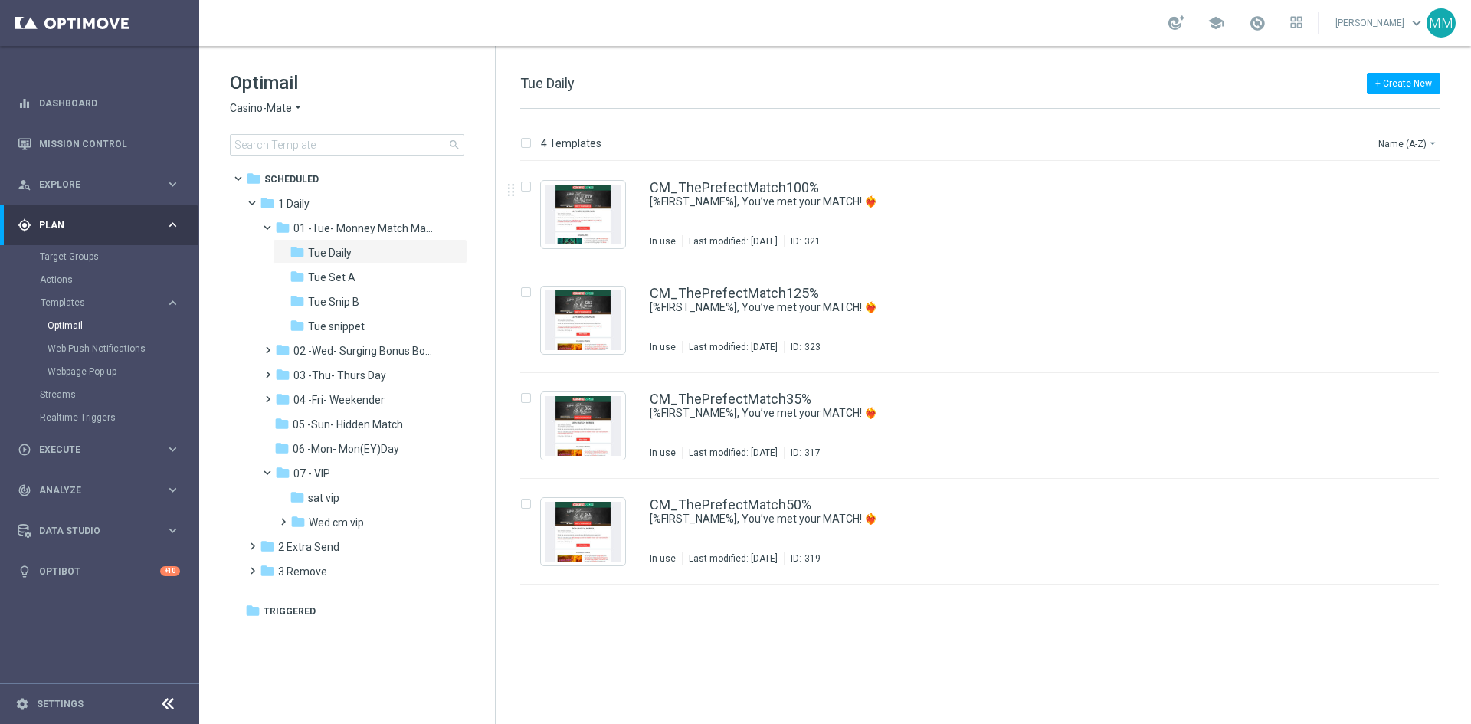
click at [682, 227] on div "CM_ThePrefectMatch100% [%FIRST_NAME%], You’ve met your MATCH! ❤️‍🔥 In use Last …" at bounding box center [1012, 214] width 725 height 67
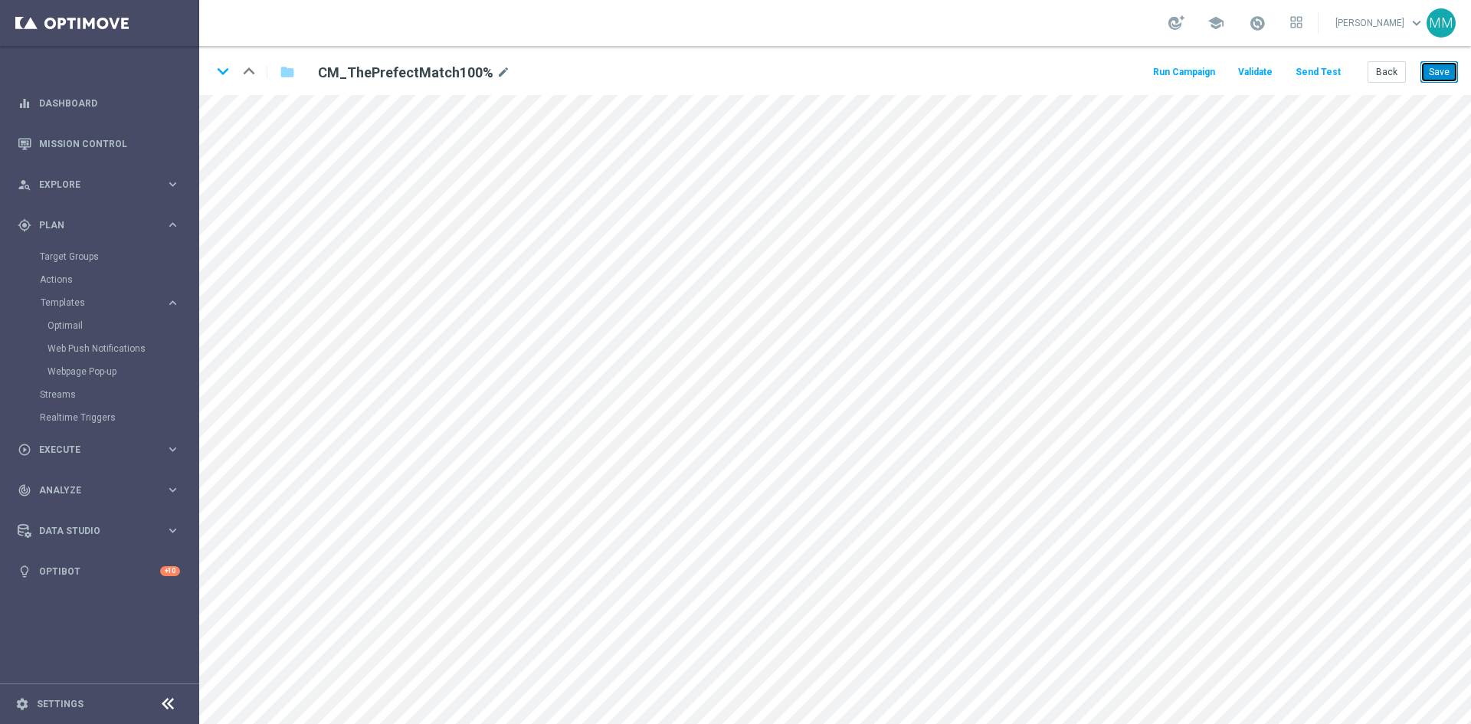
click at [1447, 74] on button "Save" at bounding box center [1439, 71] width 38 height 21
click at [100, 319] on div "Optimail" at bounding box center [122, 325] width 150 height 23
click at [67, 320] on link "Optimail" at bounding box center [103, 325] width 112 height 12
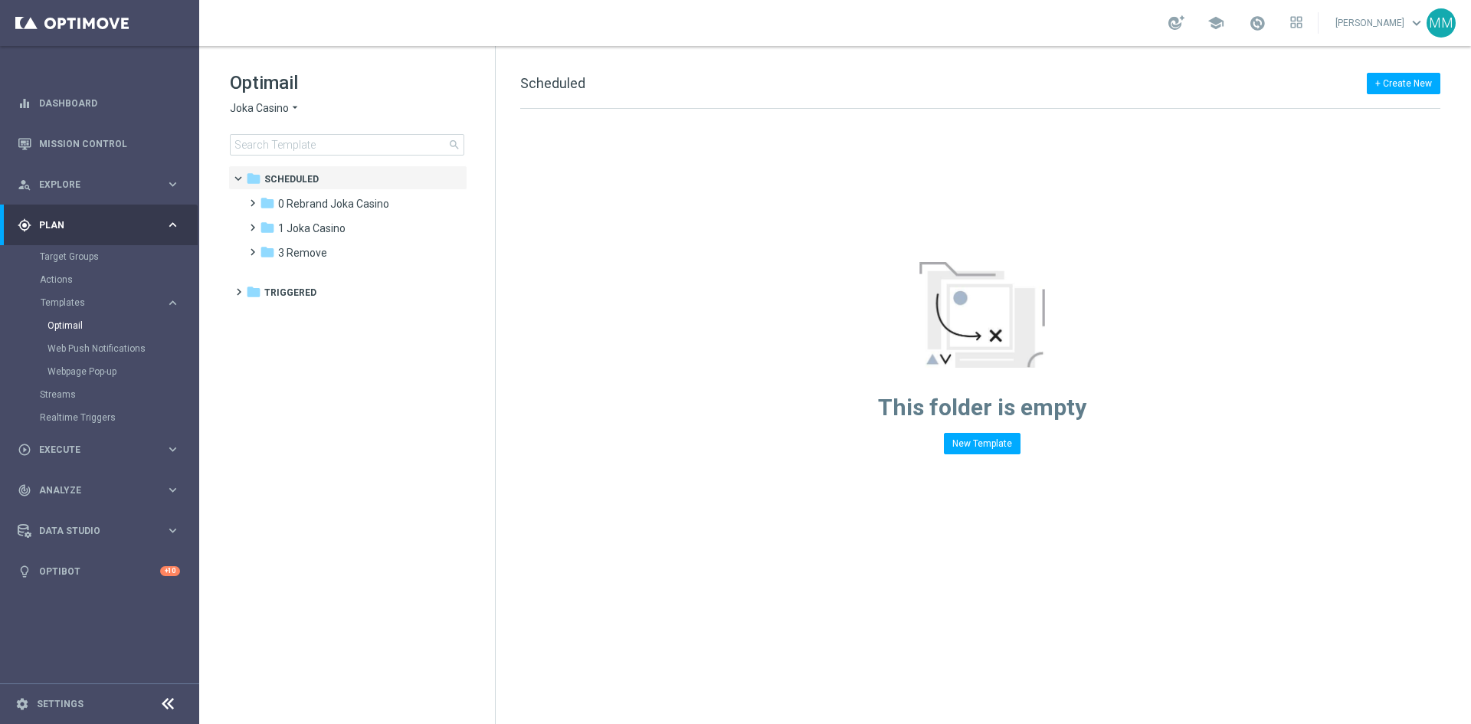
click at [273, 105] on span "Joka Casino" at bounding box center [259, 108] width 59 height 15
click at [0, 0] on span "Casino-Mate" at bounding box center [0, 0] width 0 height 0
click at [302, 201] on span "1 Daily" at bounding box center [293, 204] width 31 height 14
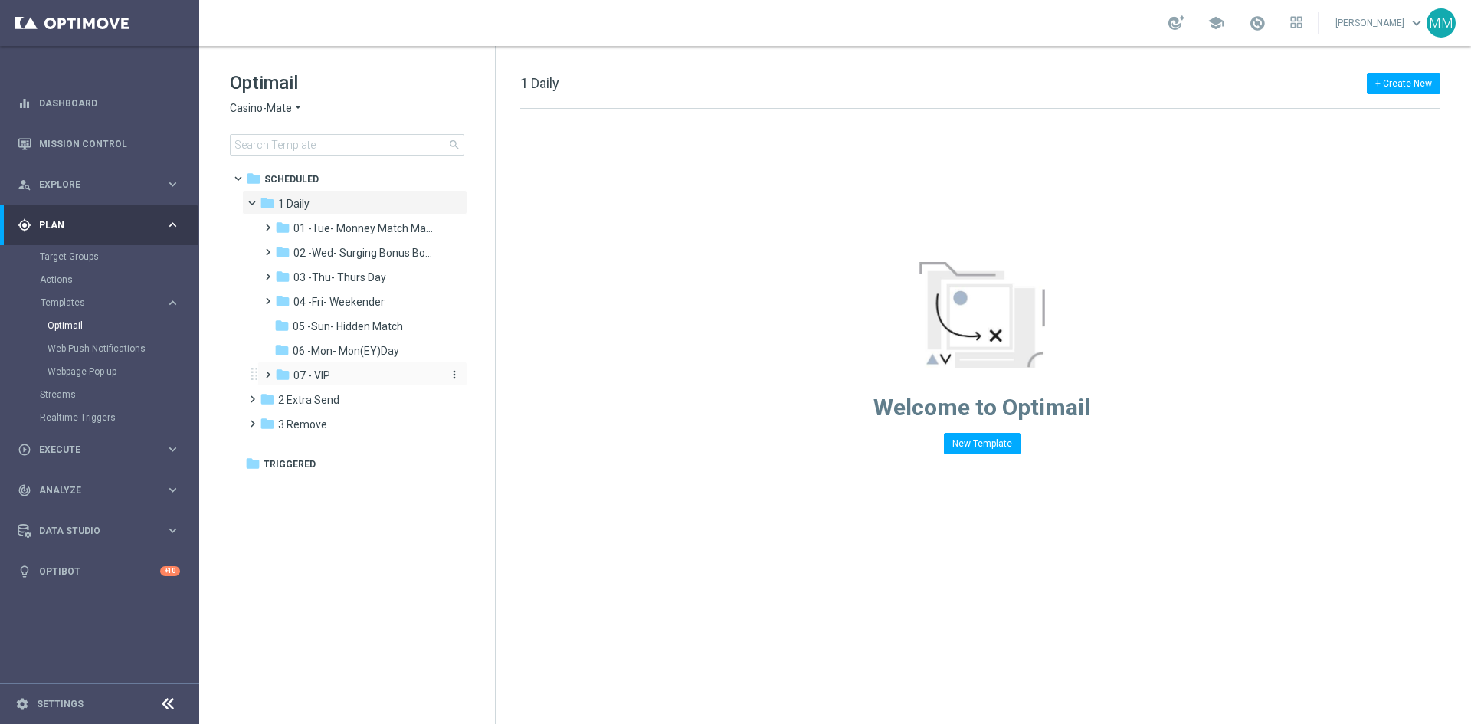
click at [348, 374] on div "folder 07 - VIP" at bounding box center [356, 376] width 163 height 18
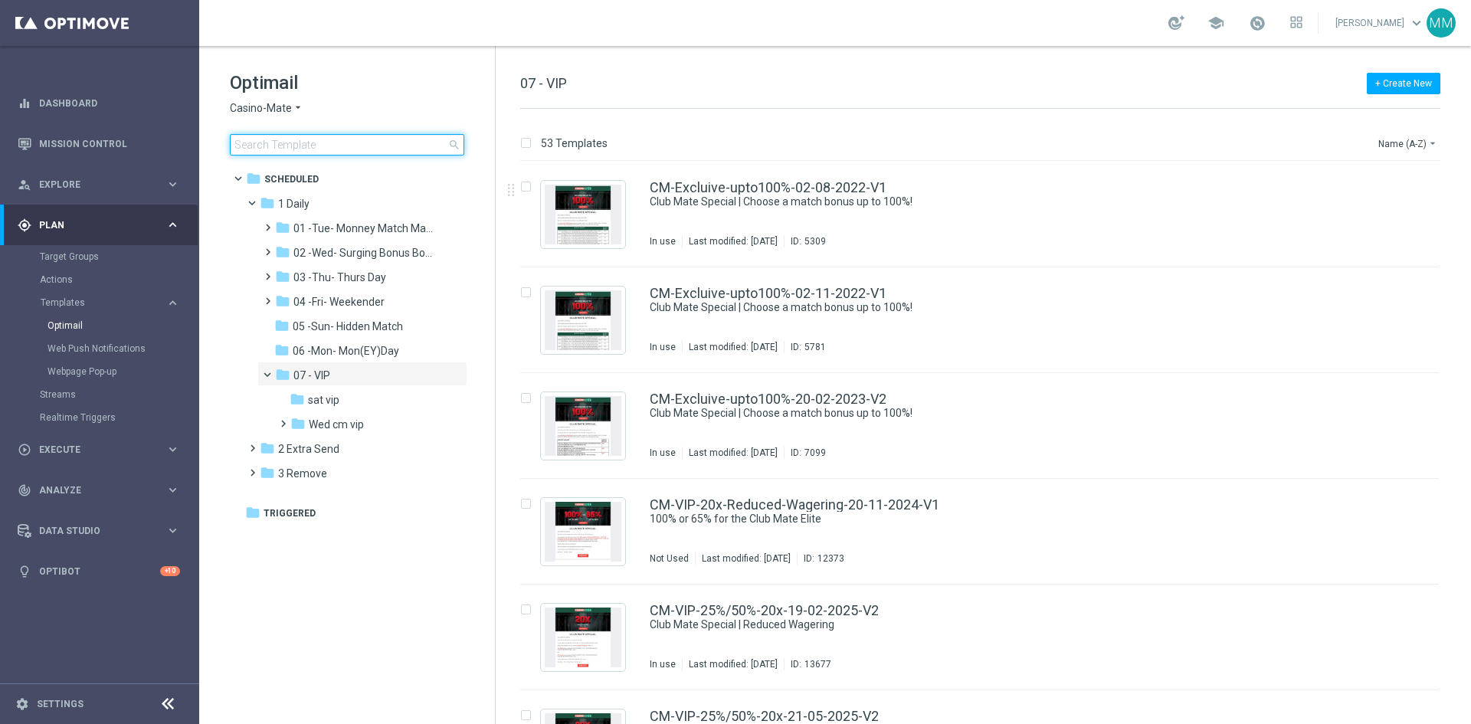
click at [368, 152] on input at bounding box center [347, 144] width 234 height 21
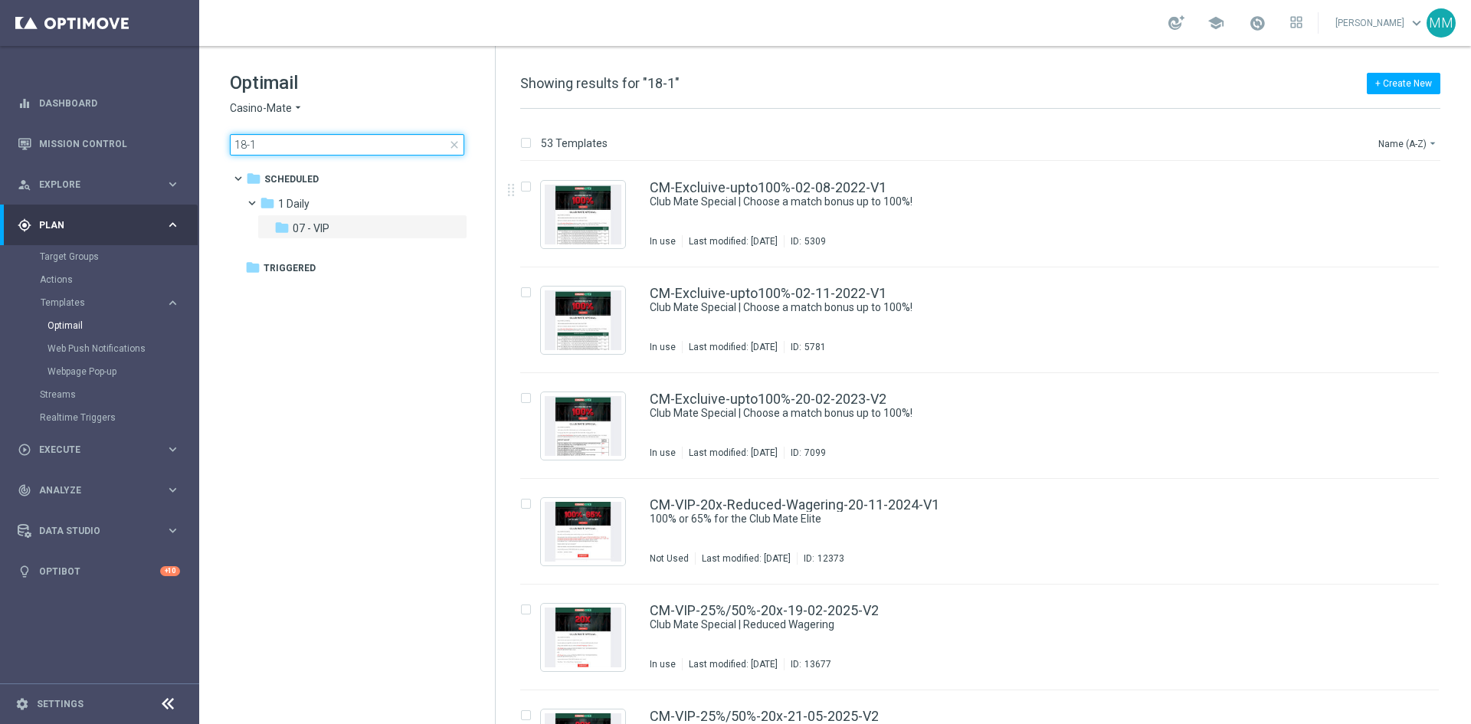
type input "18-12"
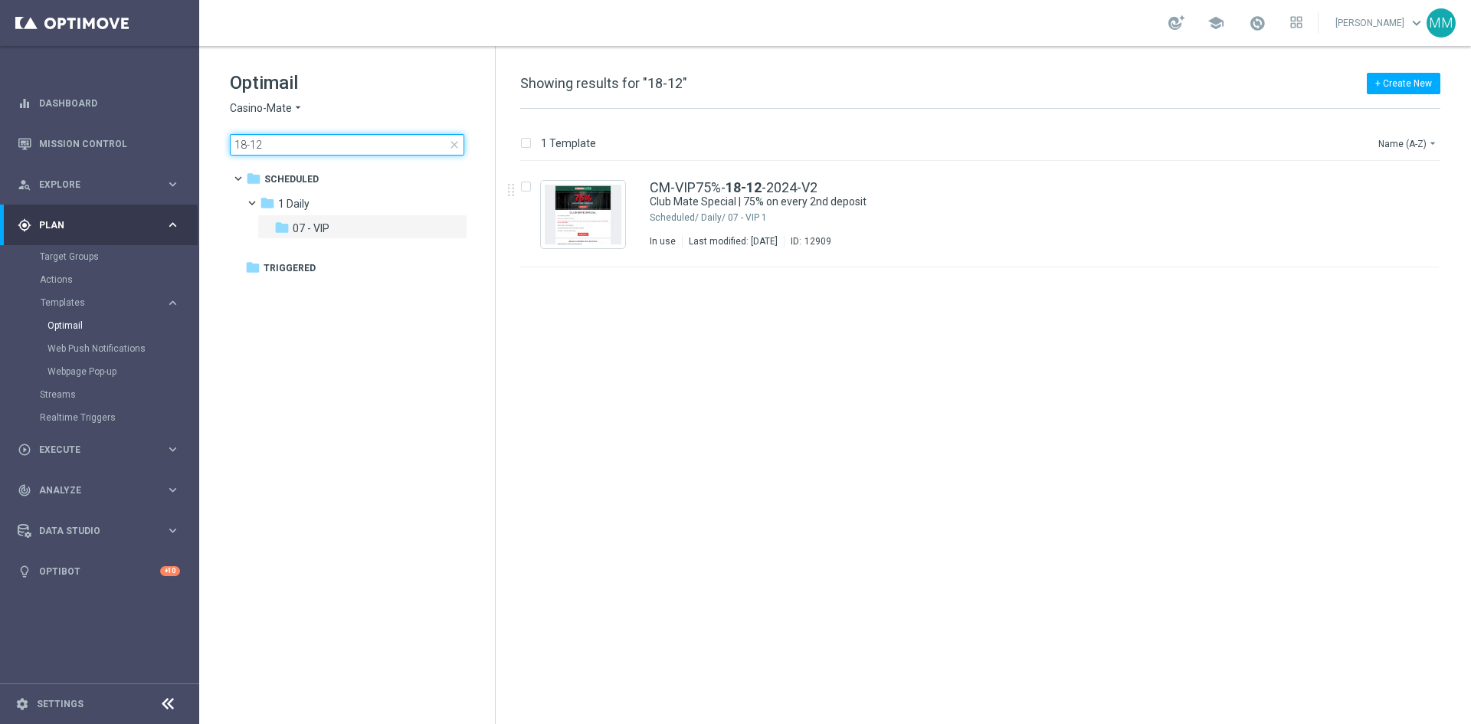
click at [322, 146] on input "18-12" at bounding box center [347, 144] width 234 height 21
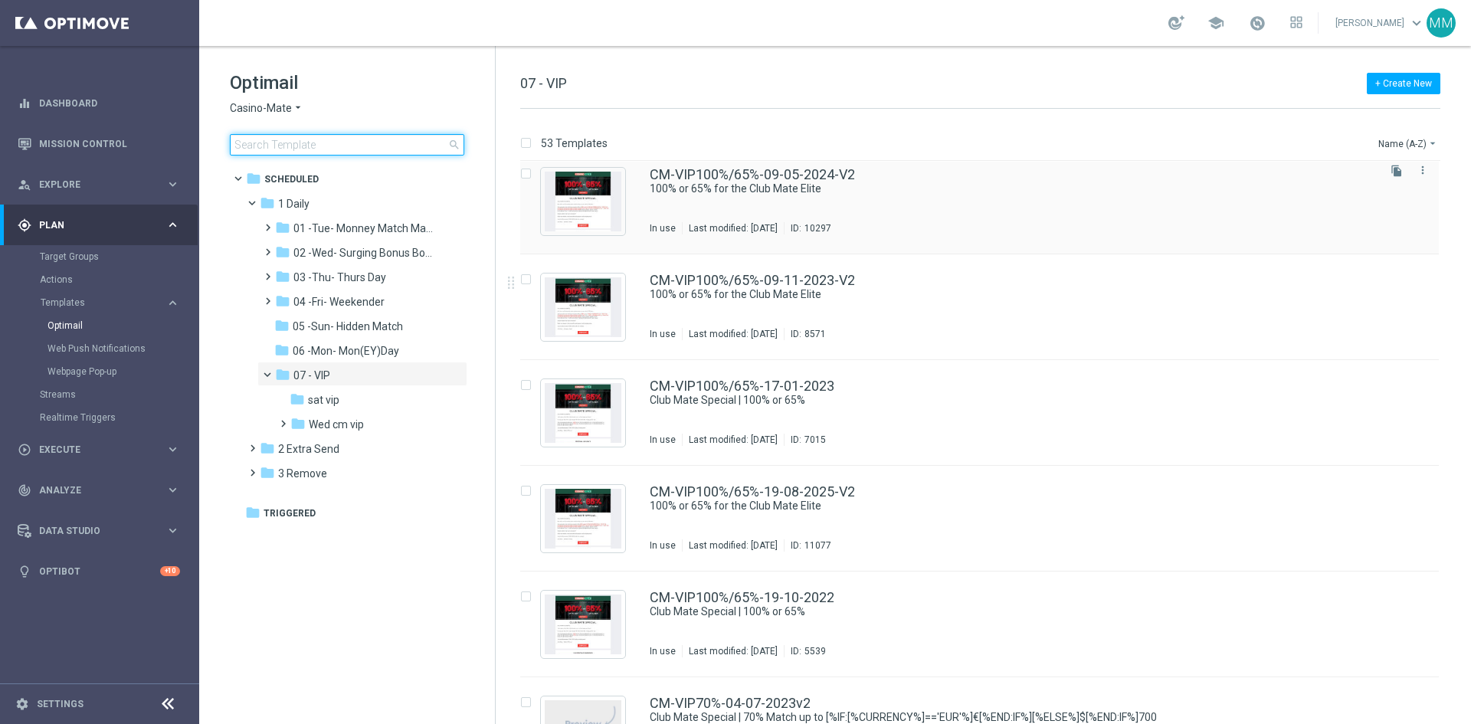
scroll to position [2730, 0]
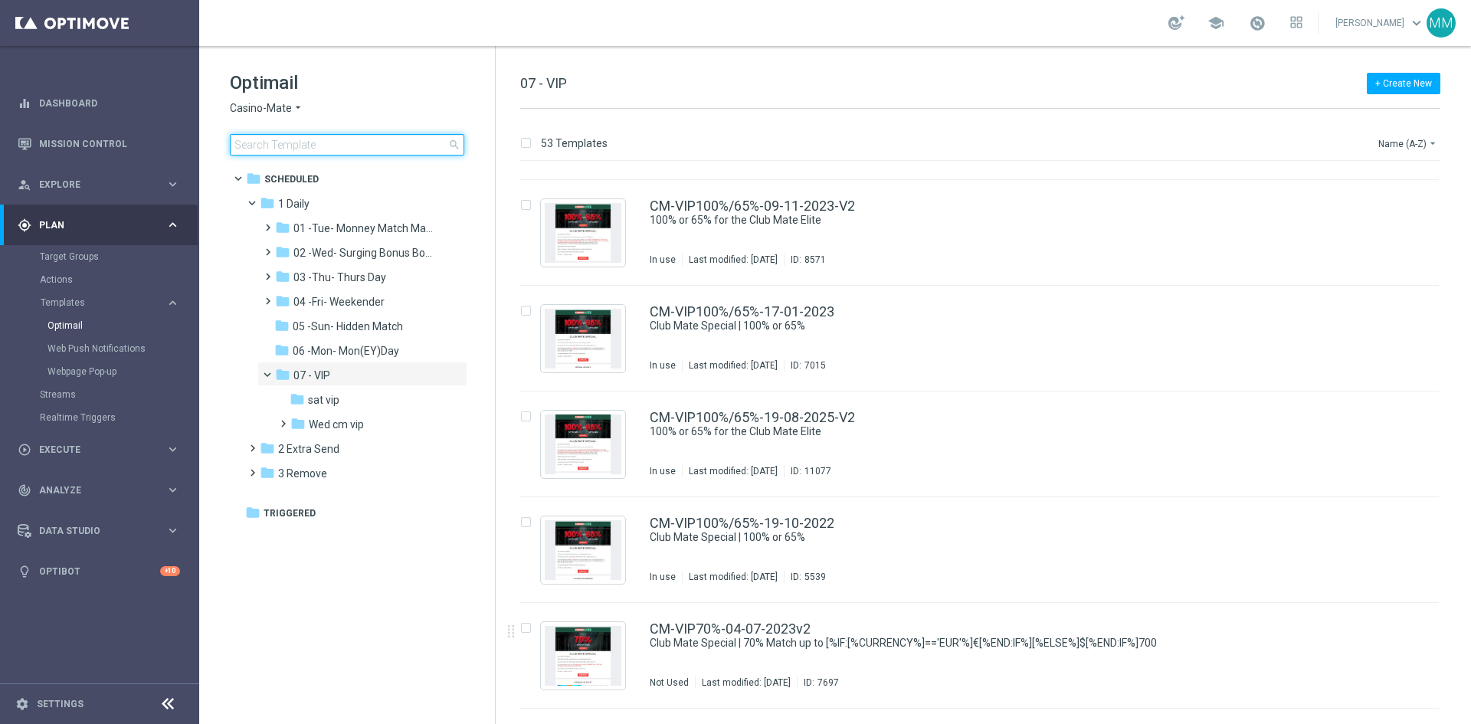
click at [298, 148] on input at bounding box center [347, 144] width 234 height 21
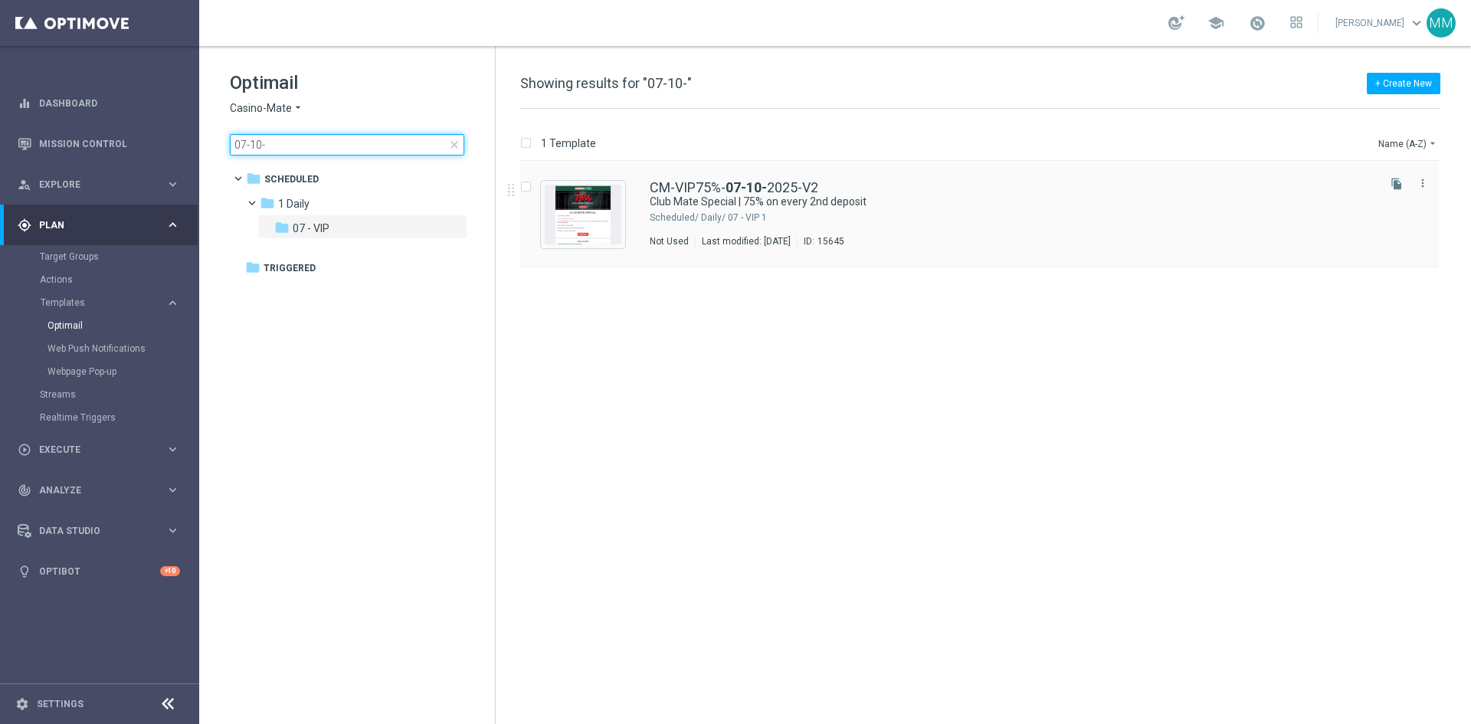
type input "07-10-"
click at [838, 219] on div "1 Daily/ 07 - VIP" at bounding box center [1037, 217] width 673 height 12
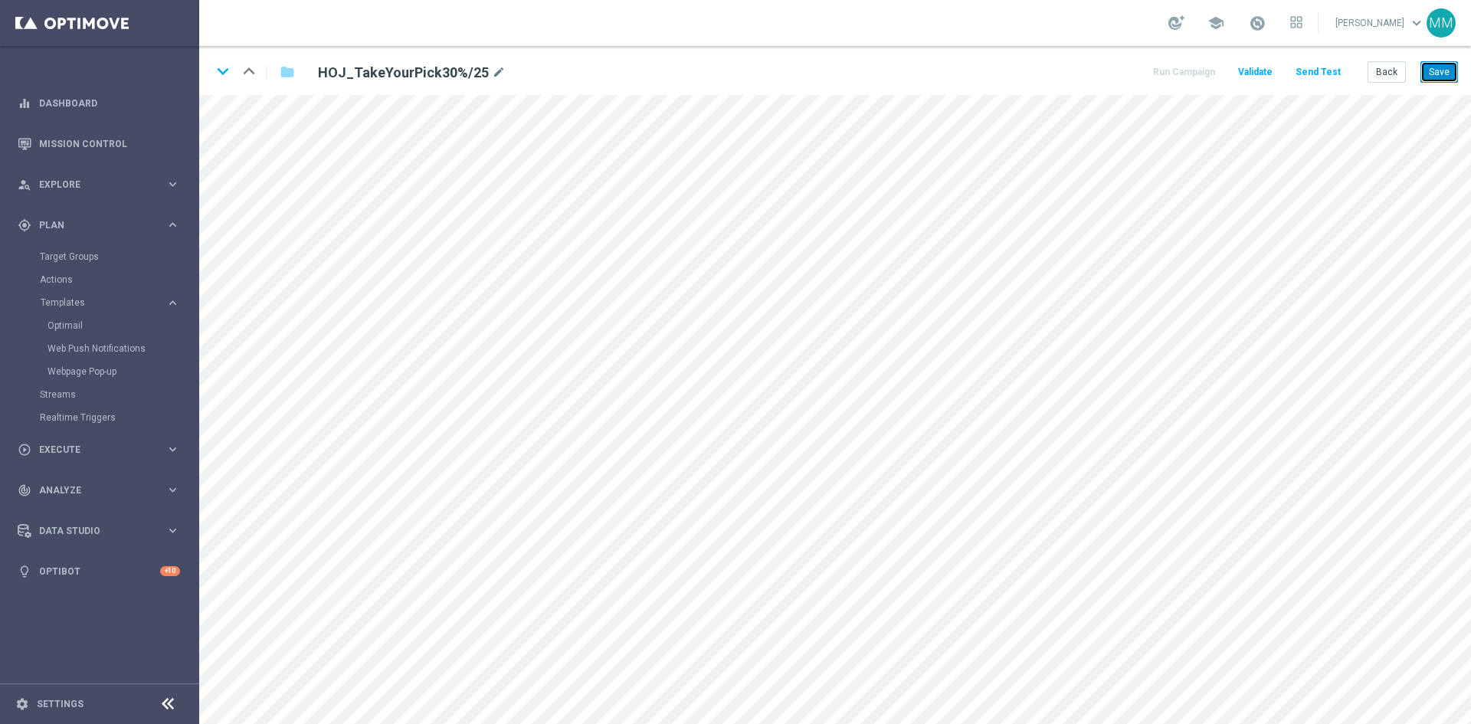
click at [1430, 72] on button "Save" at bounding box center [1439, 71] width 38 height 21
click at [1432, 71] on button "Save" at bounding box center [1439, 71] width 38 height 21
click at [1432, 70] on button "Save" at bounding box center [1439, 71] width 38 height 21
click at [1443, 70] on button "Save" at bounding box center [1439, 71] width 38 height 21
click at [513, 70] on icon "mode_edit" at bounding box center [516, 73] width 14 height 18
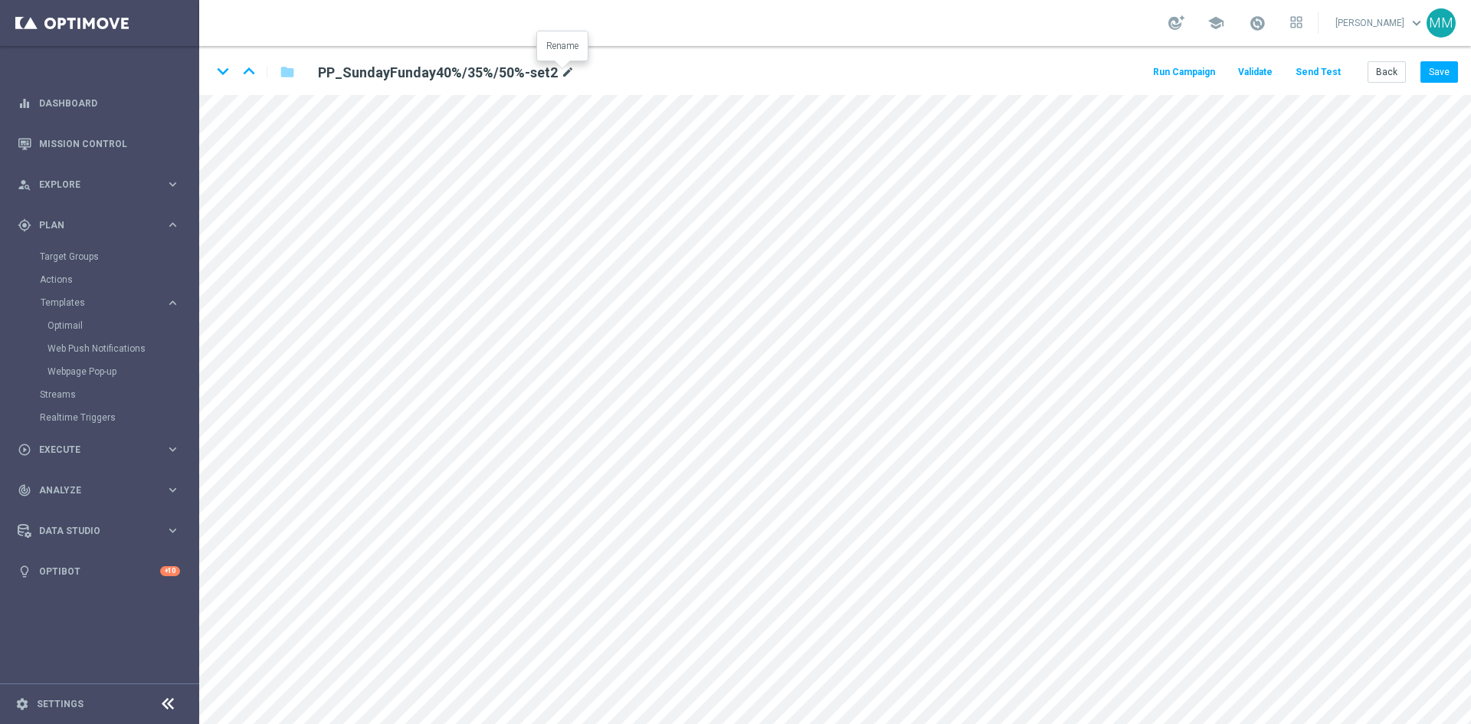
click at [565, 72] on icon "mode_edit" at bounding box center [568, 73] width 14 height 18
click at [487, 70] on icon "mode_edit" at bounding box center [493, 73] width 14 height 18
click at [486, 73] on icon "mode_edit" at bounding box center [493, 73] width 14 height 18
